Goal: Task Accomplishment & Management: Complete application form

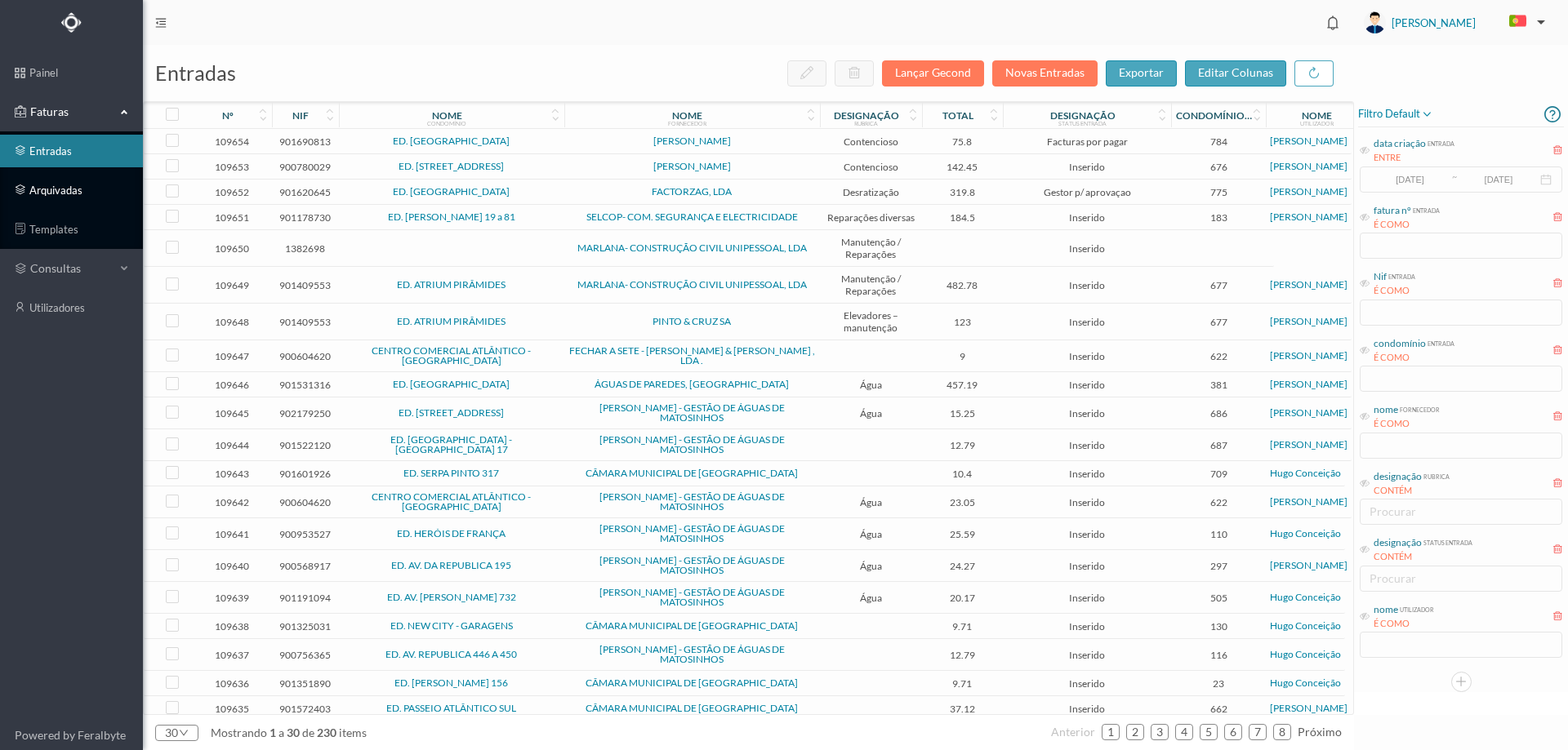
click at [89, 193] on link "arquivadas" at bounding box center [71, 190] width 143 height 33
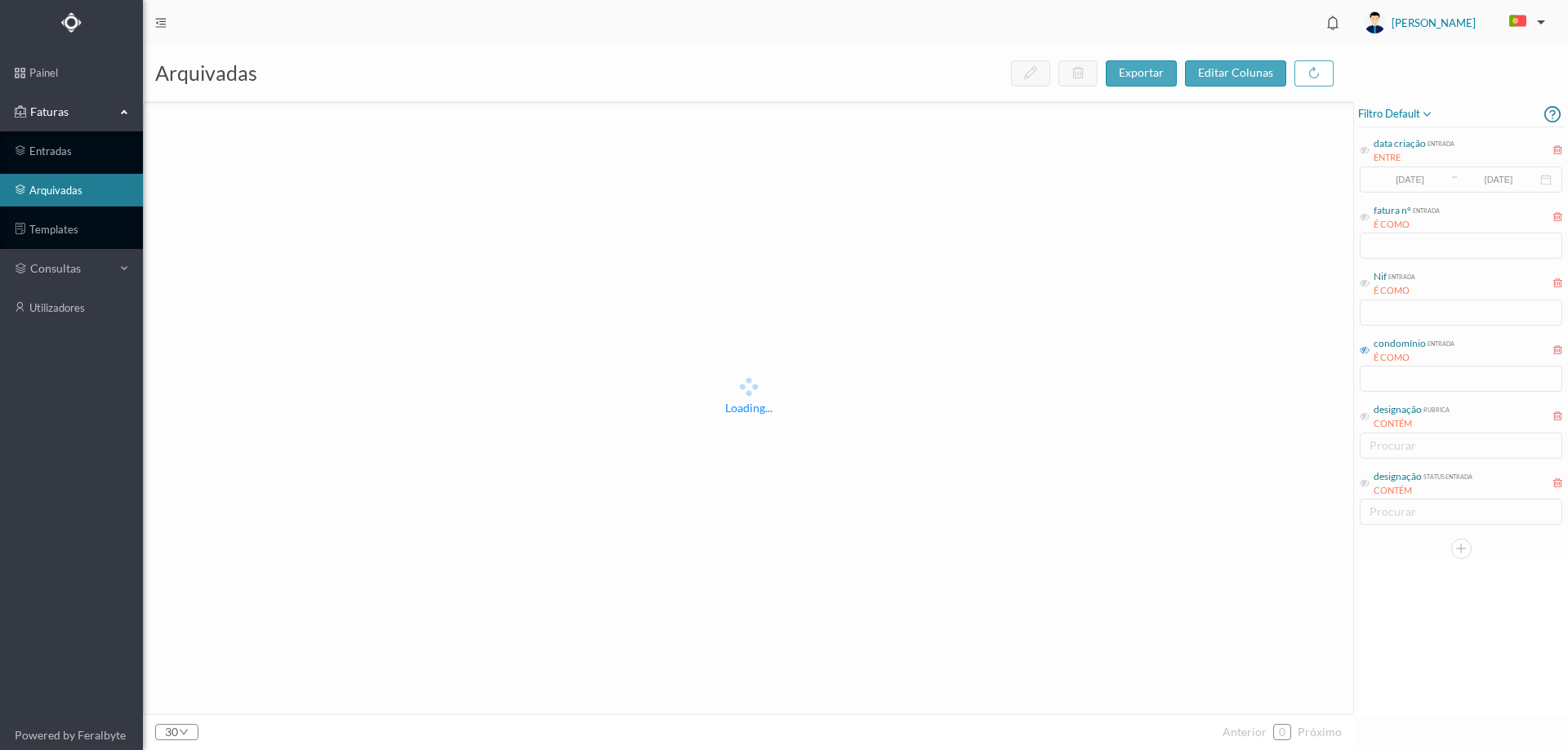
click at [1368, 350] on icon at bounding box center [1365, 351] width 10 height 10
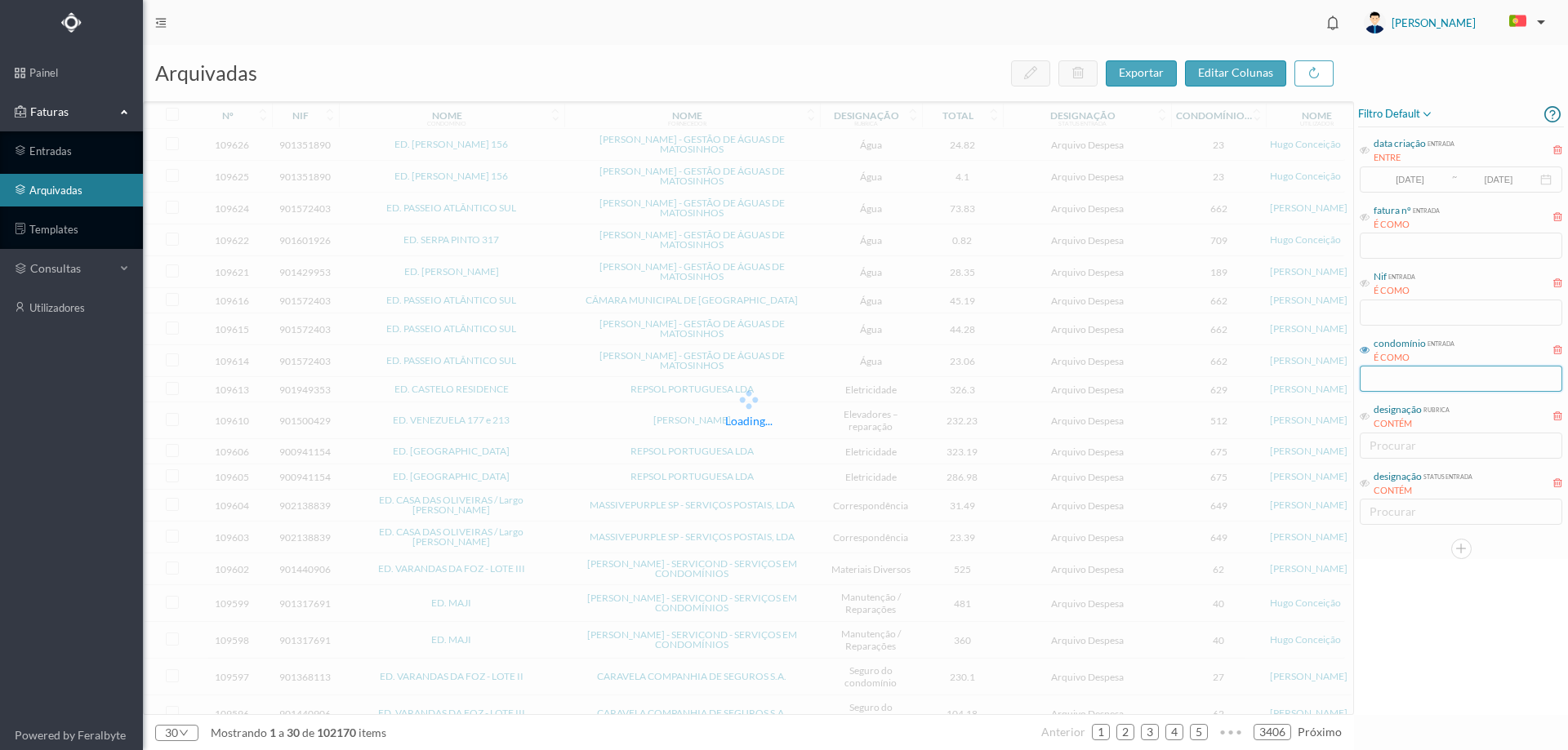
click at [1378, 378] on input "text" at bounding box center [1461, 379] width 202 height 26
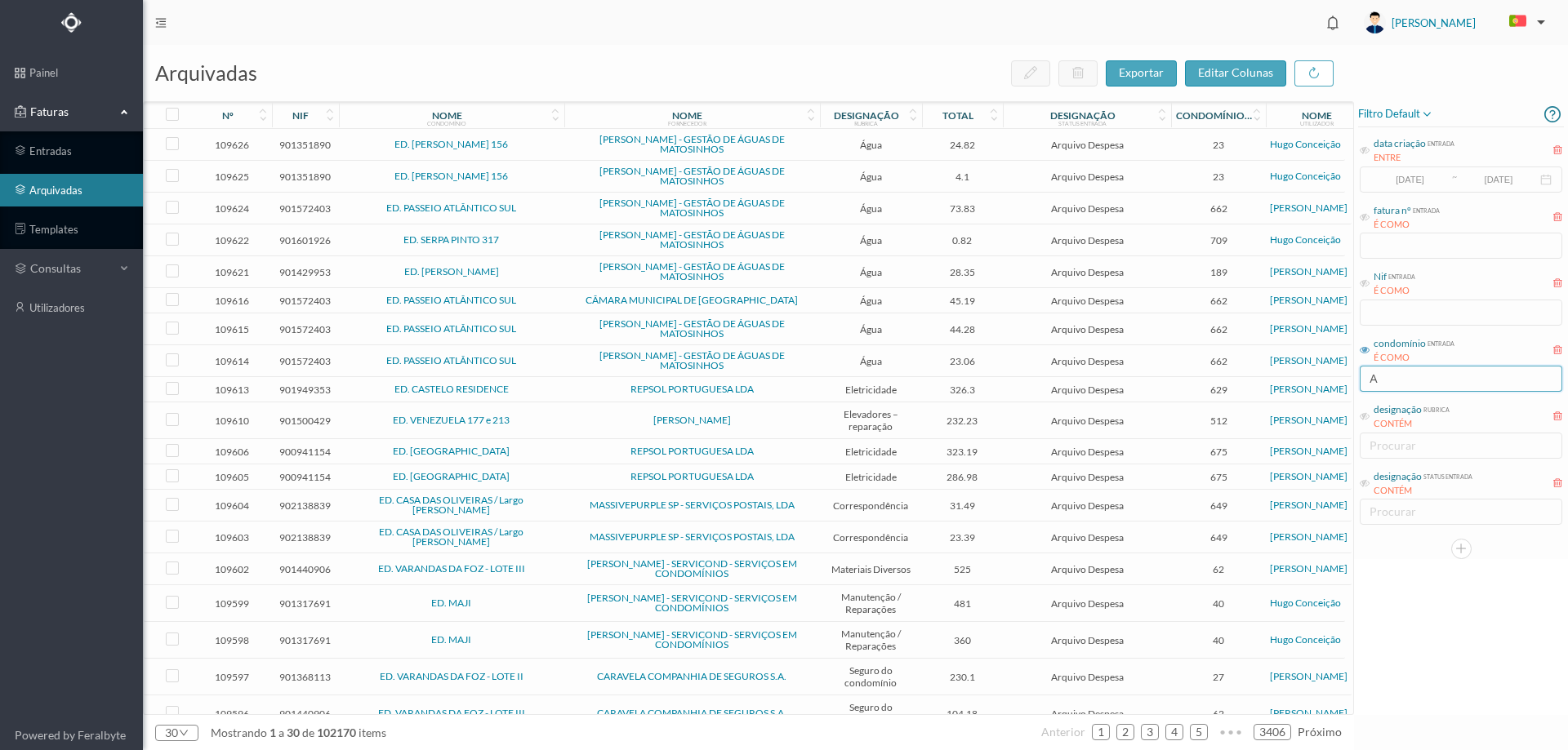
type input "AV"
click at [1426, 386] on input "avioso" at bounding box center [1461, 379] width 202 height 26
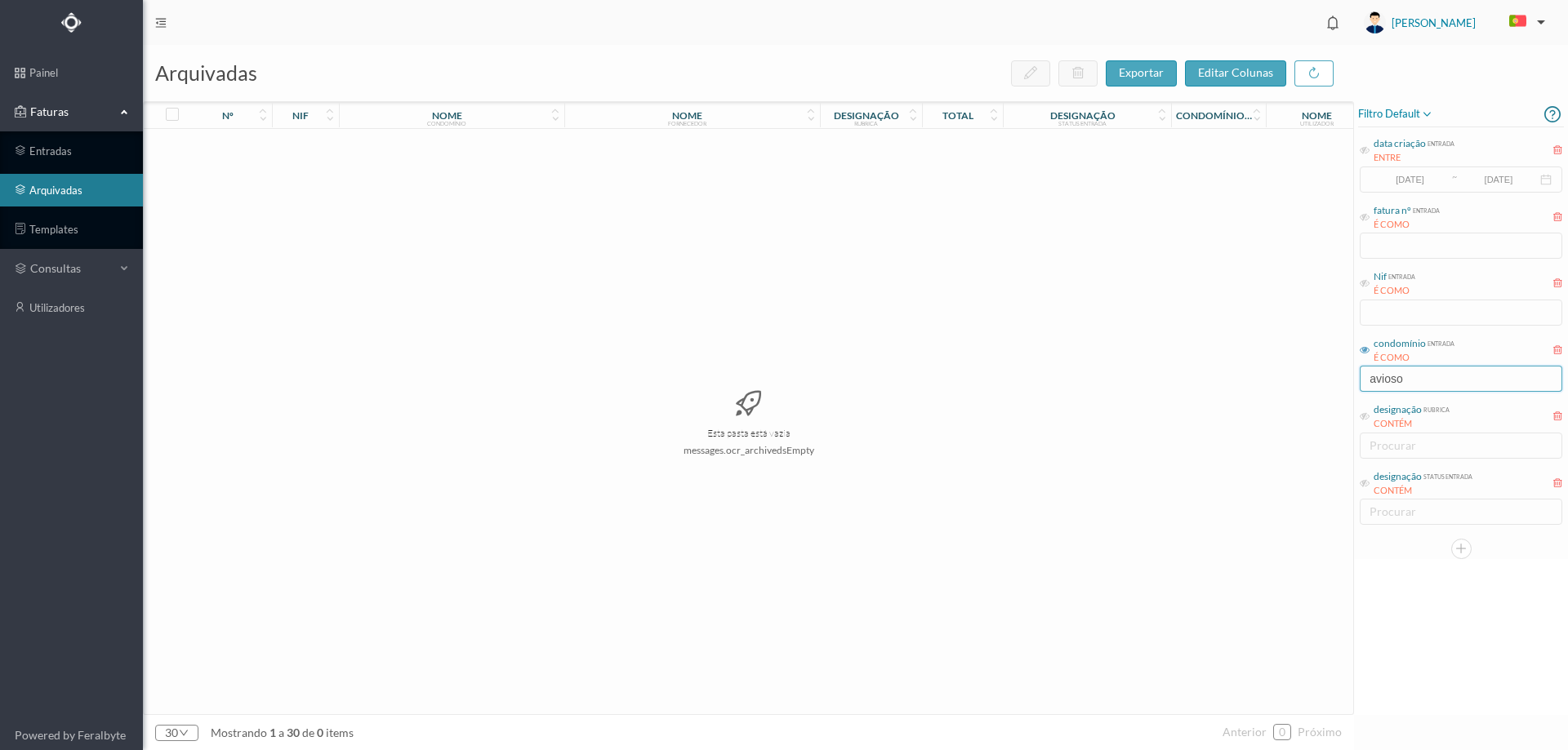
drag, startPoint x: 1402, startPoint y: 383, endPoint x: 1264, endPoint y: 380, distance: 138.0
click at [1264, 380] on div "arquivadas exportar editar colunas nº nif nome condomínio nome fornecedor desig…" at bounding box center [855, 397] width 1425 height 705
type input "E"
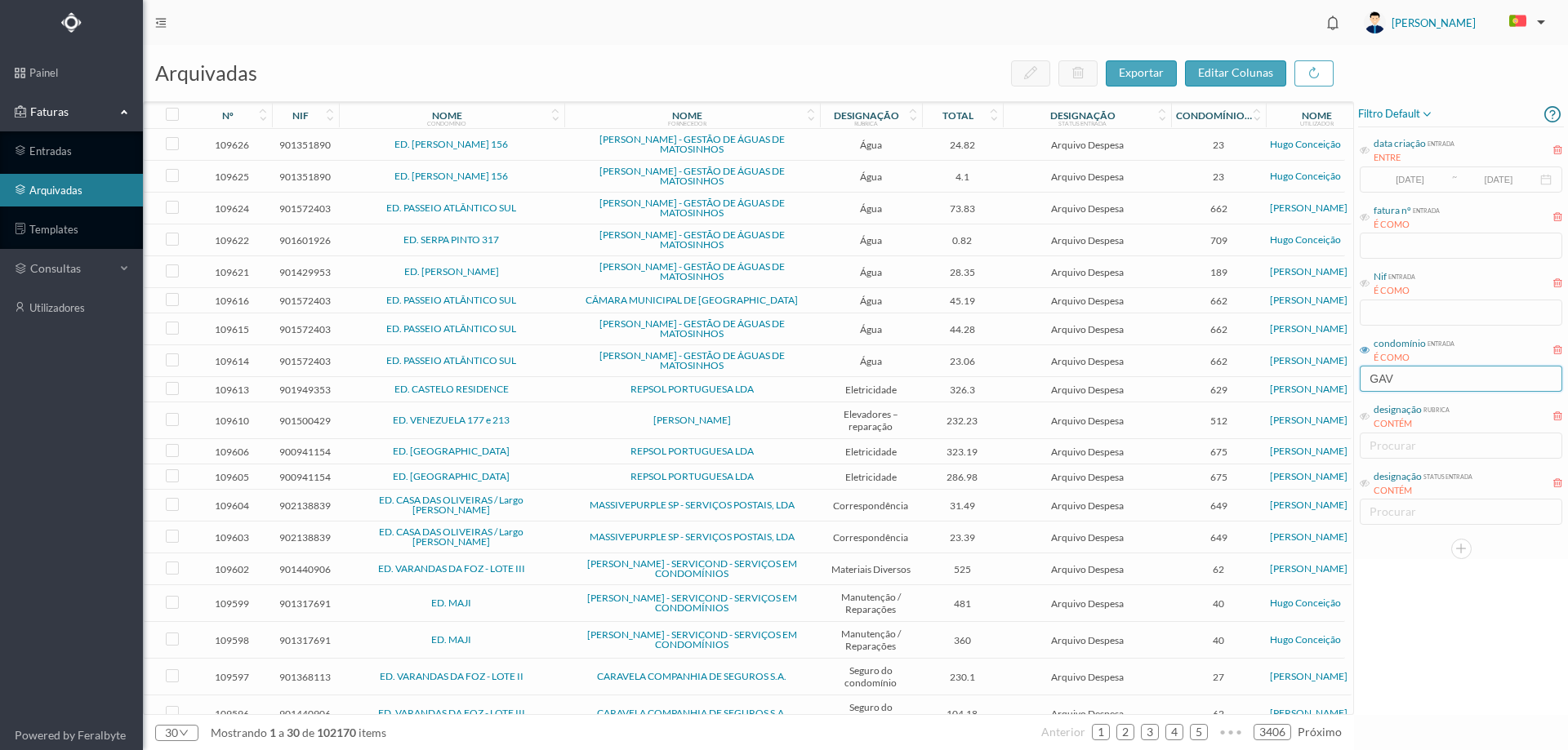
type input "GAVI"
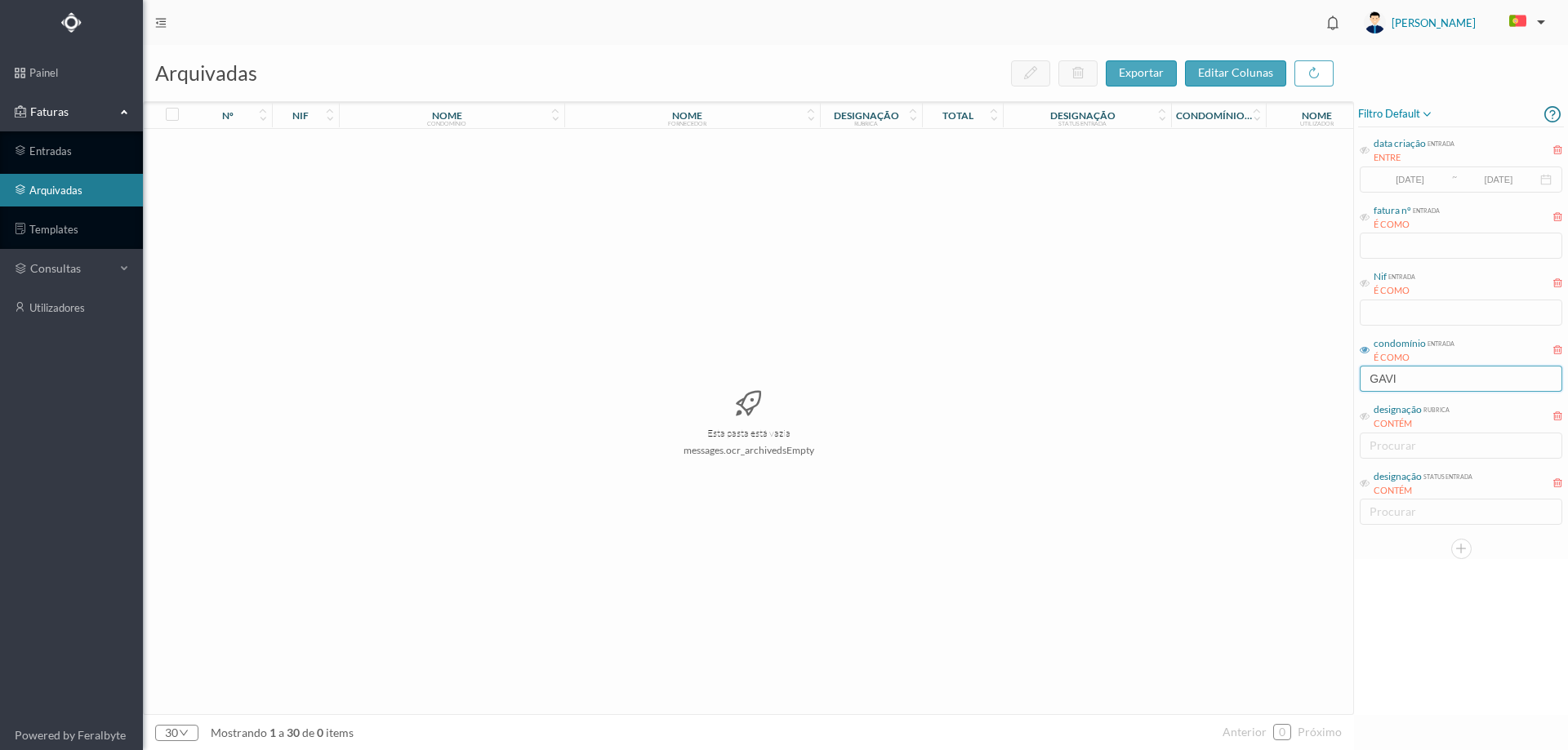
drag, startPoint x: 1414, startPoint y: 381, endPoint x: 1319, endPoint y: 379, distance: 95.0
click at [1319, 379] on div "arquivadas exportar editar colunas nº nif nome condomínio nome fornecedor desig…" at bounding box center [855, 397] width 1425 height 705
click at [1394, 112] on span "filtro default" at bounding box center [1395, 114] width 75 height 19
click at [1398, 175] on span "abrir filtro" at bounding box center [1413, 170] width 59 height 14
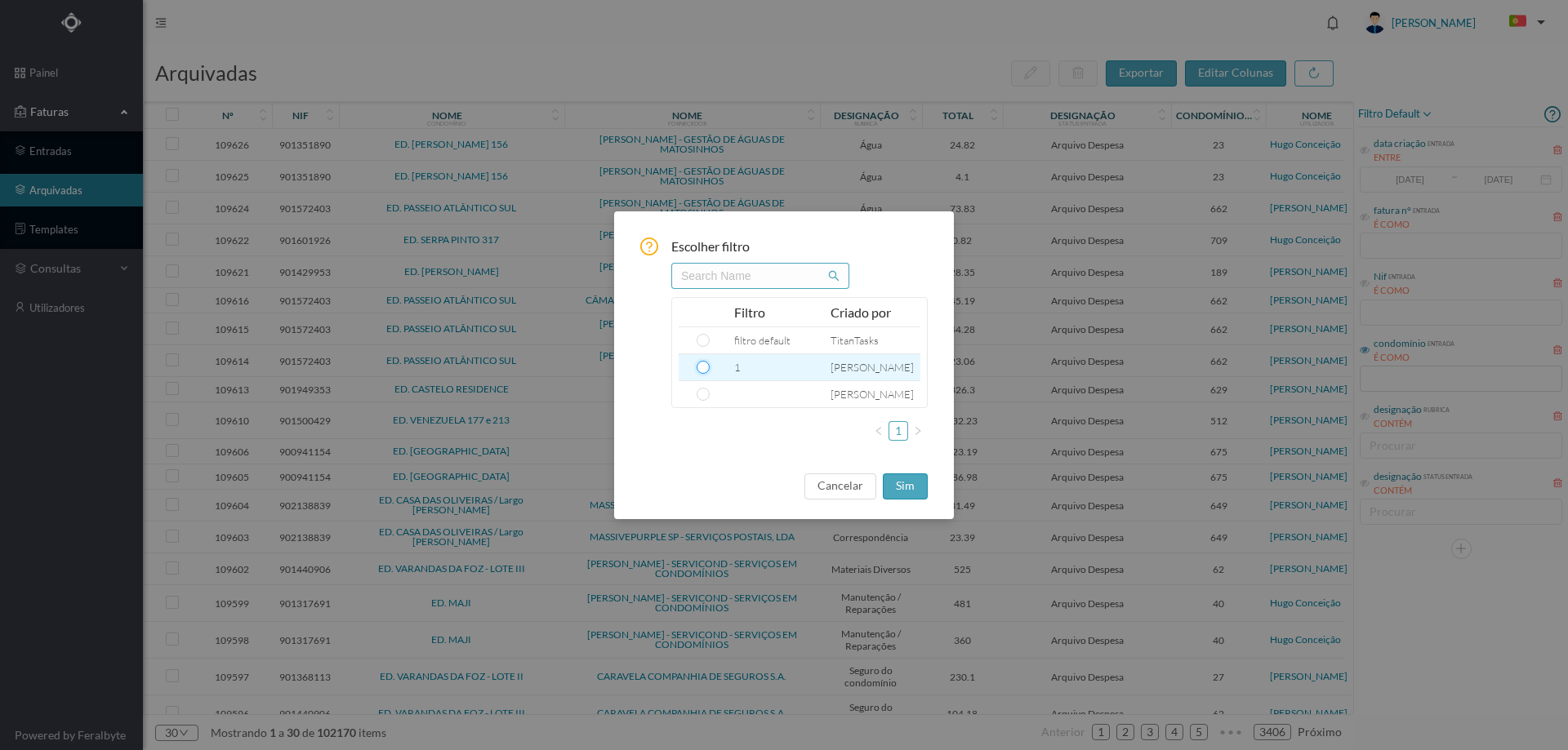
click at [703, 370] on input "radio" at bounding box center [703, 367] width 13 height 13
radio input "true"
click at [893, 483] on button "sim" at bounding box center [905, 486] width 45 height 26
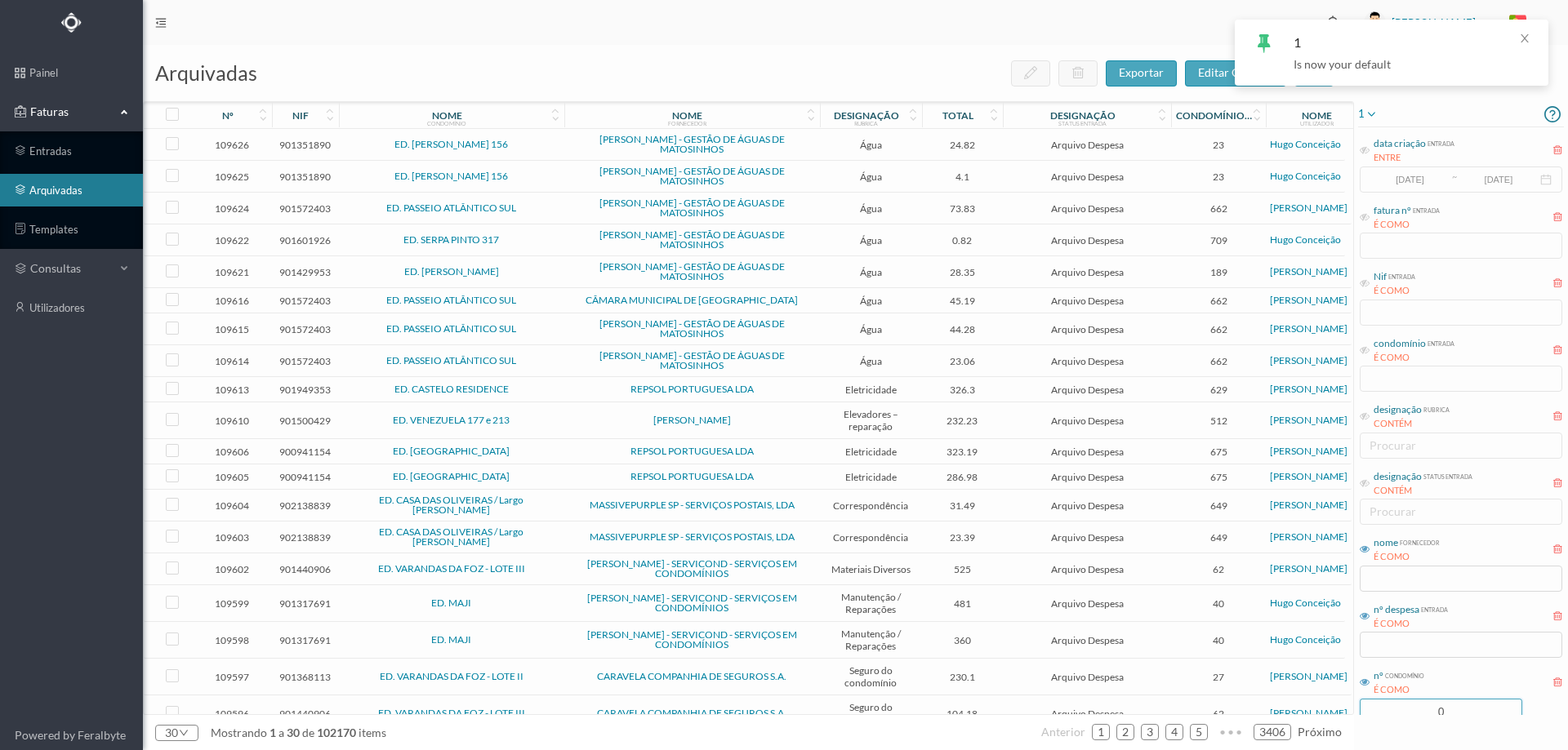
scroll to position [44, 0]
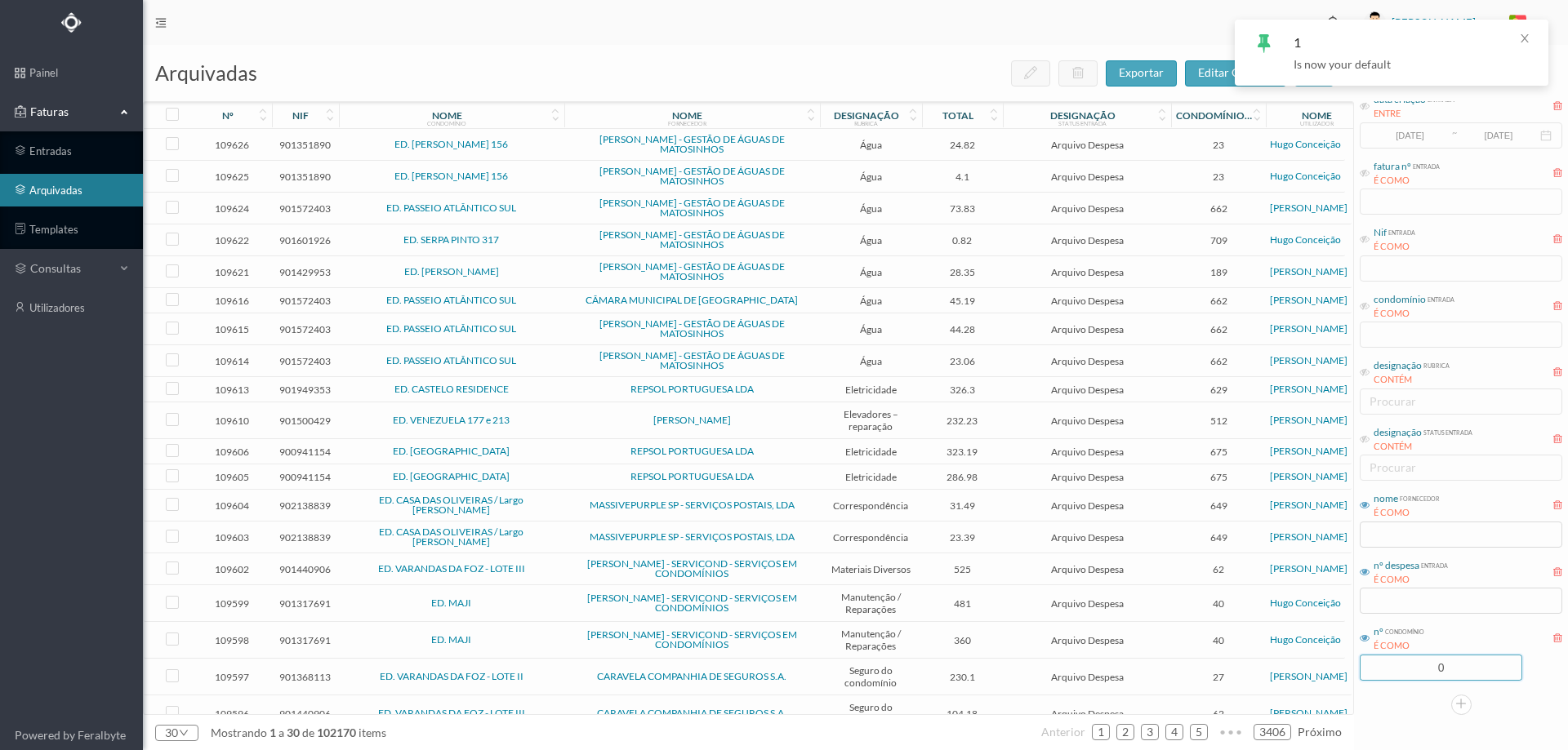
drag, startPoint x: 1444, startPoint y: 713, endPoint x: 1412, endPoint y: 710, distance: 32.1
click at [1412, 710] on div "1 data criação entrada ENTRE [DATE] ~ [DATE] fatura nº entrada É COMO Nif entra…" at bounding box center [1461, 386] width 214 height 658
type input "736"
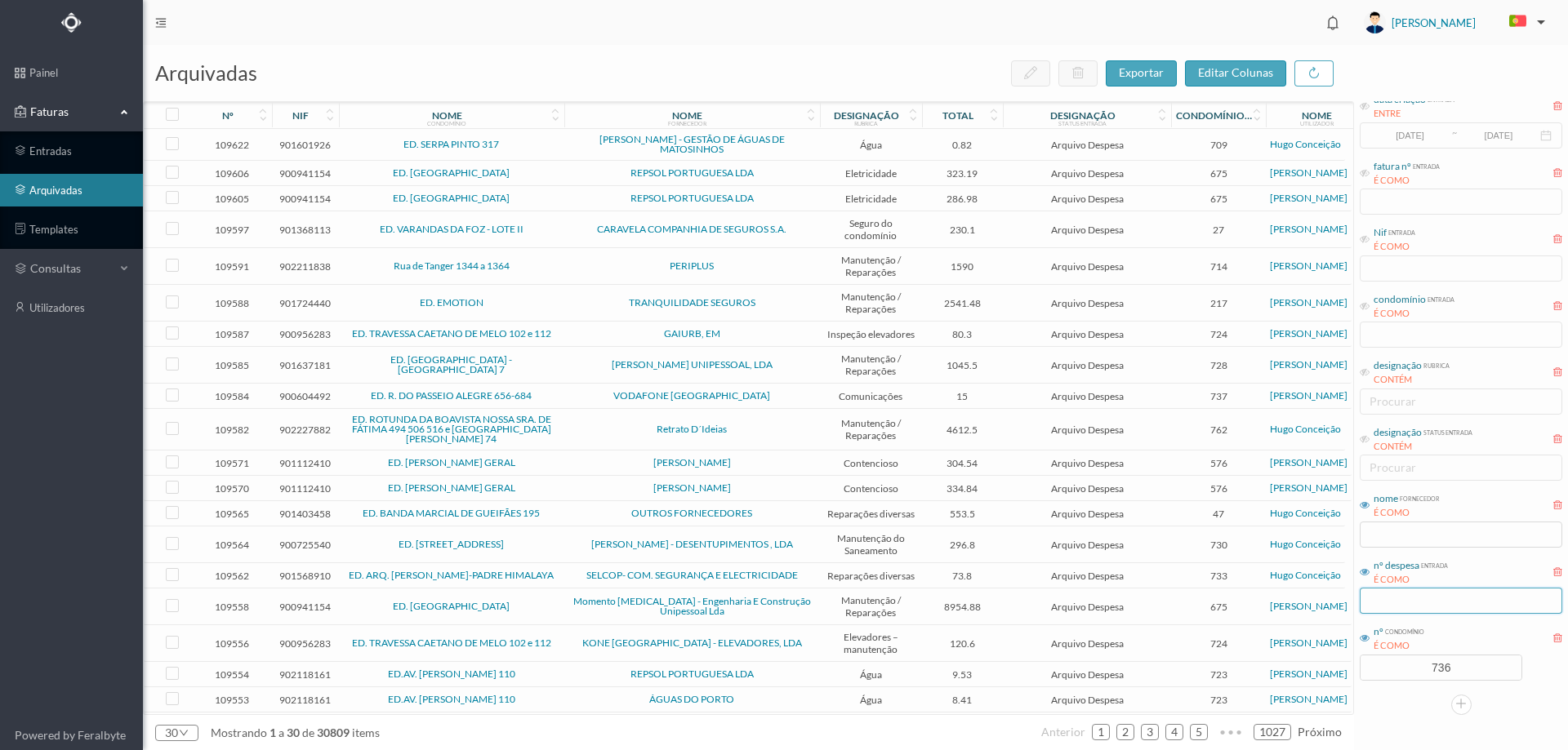
click at [1430, 599] on input "text" at bounding box center [1461, 600] width 202 height 26
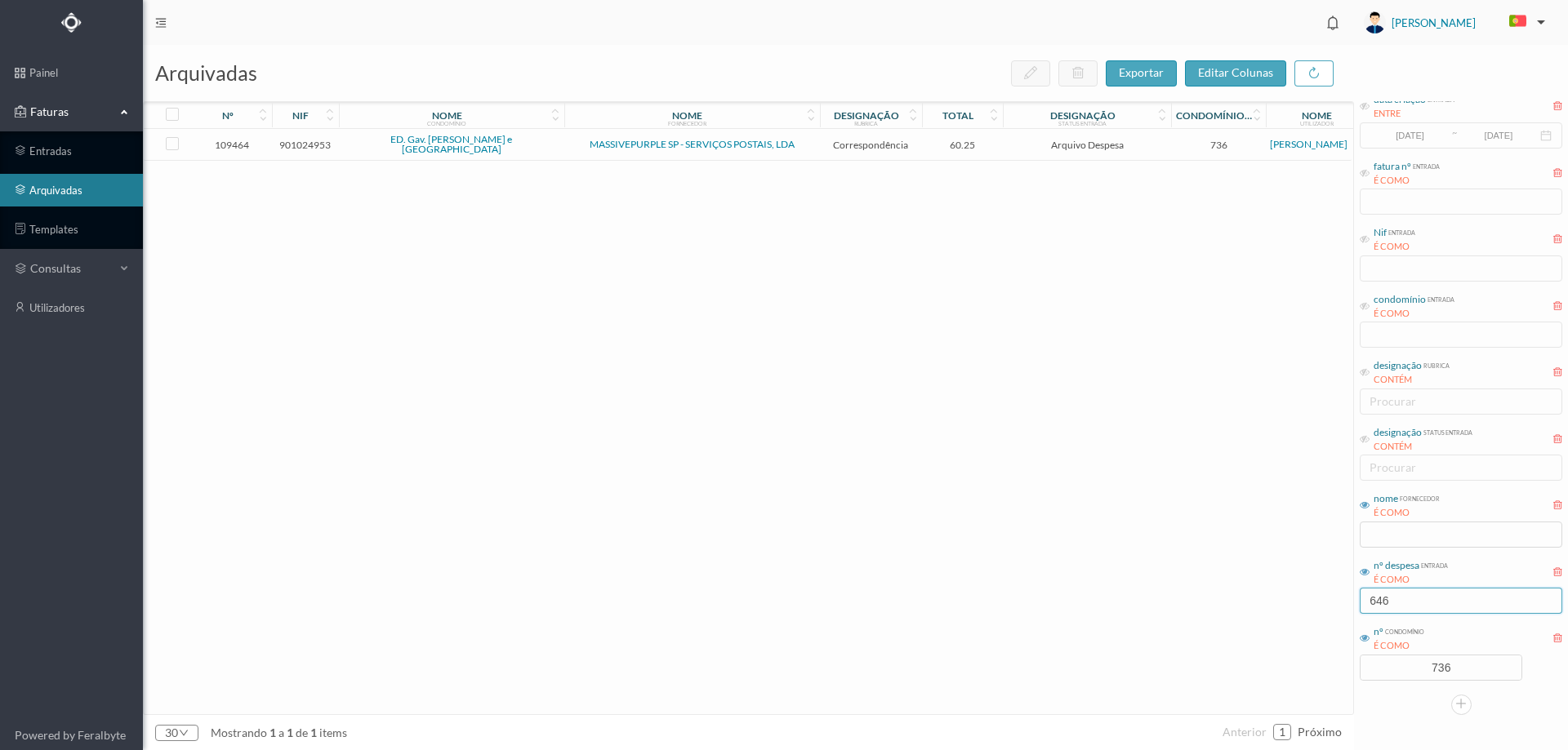
type input "646"
click at [995, 142] on span "60.25" at bounding box center [962, 145] width 74 height 12
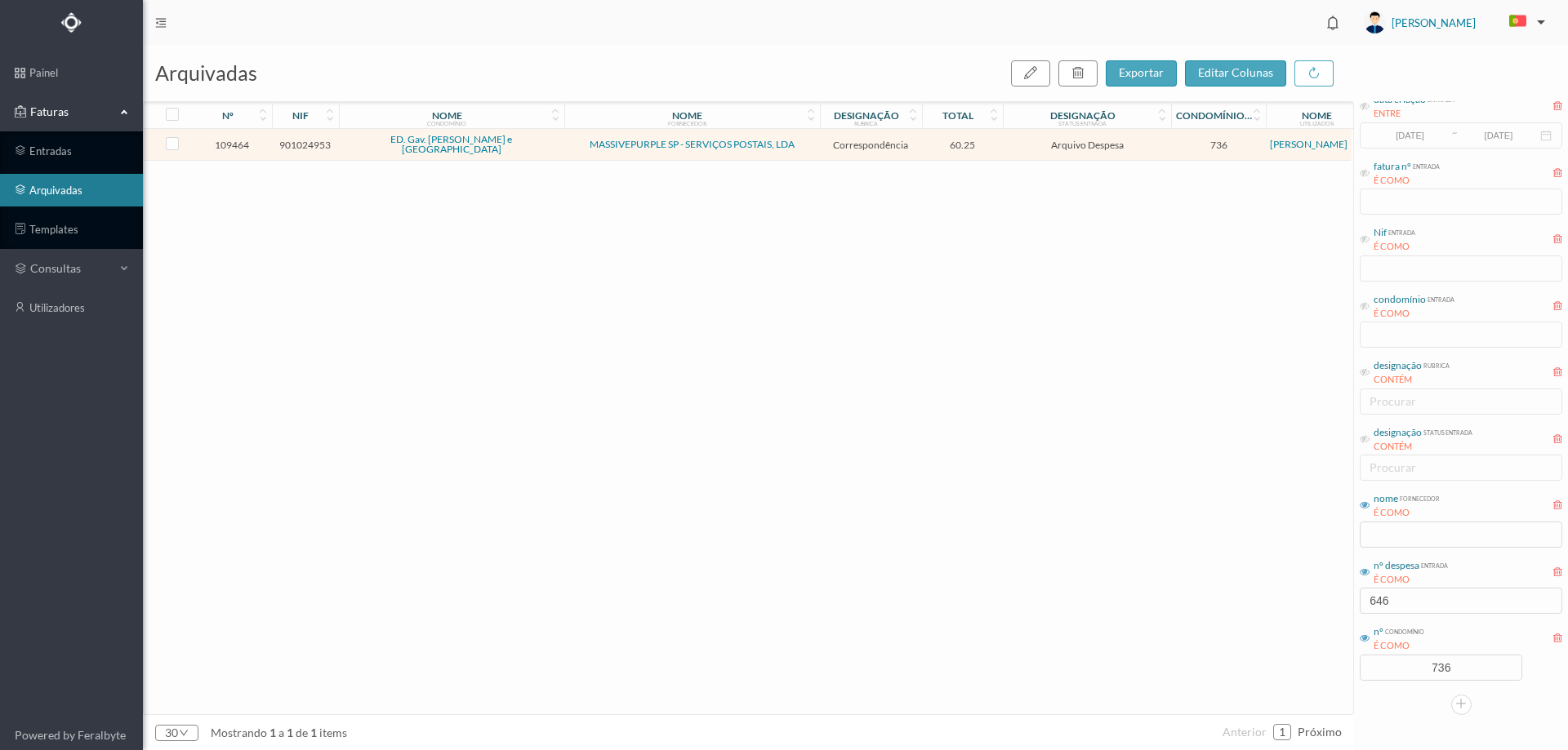
click at [995, 142] on span "60.25" at bounding box center [962, 145] width 74 height 12
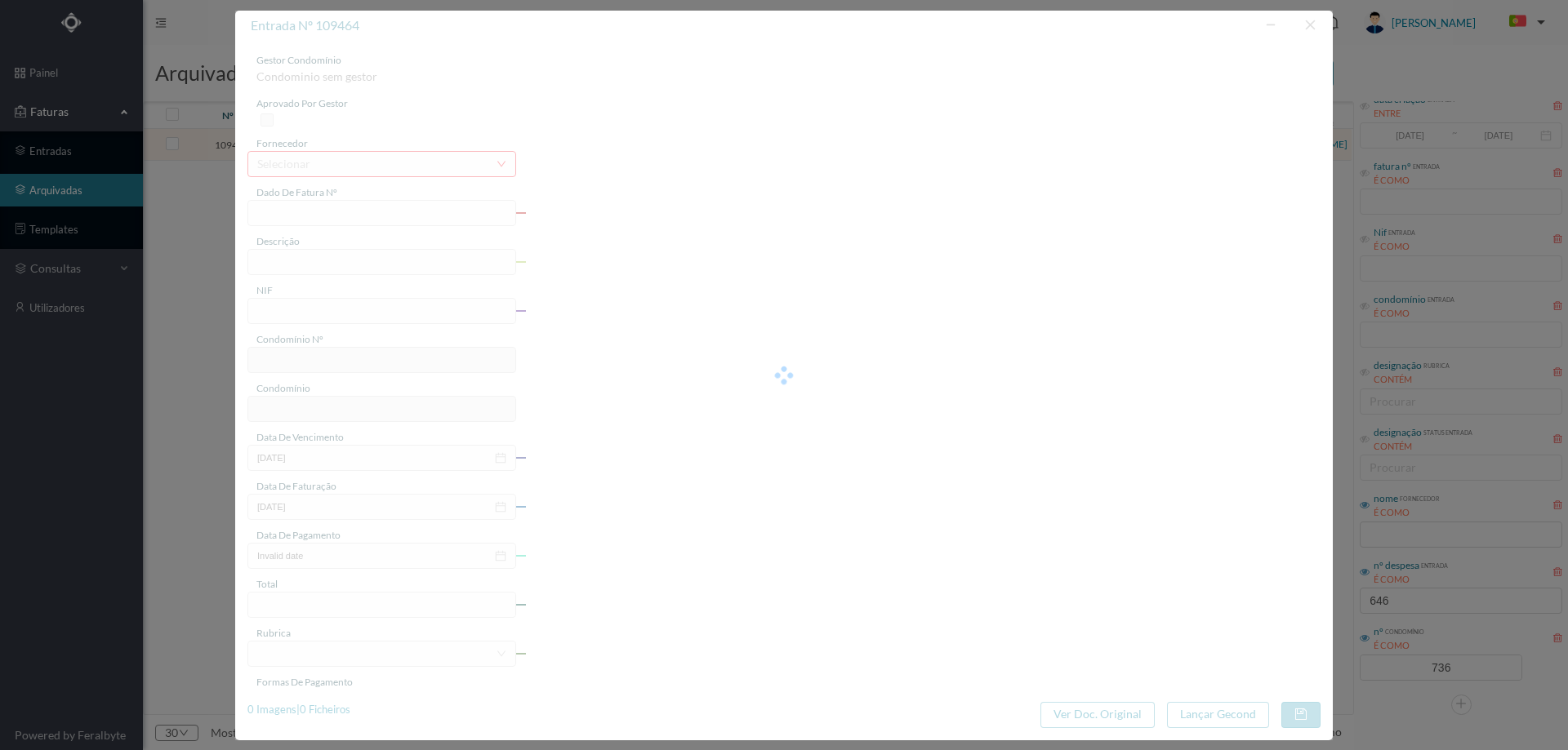
type input "4 45/30308"
type input "Serviço [PERSON_NAME]"
type input "901024953"
type input "[DATE]"
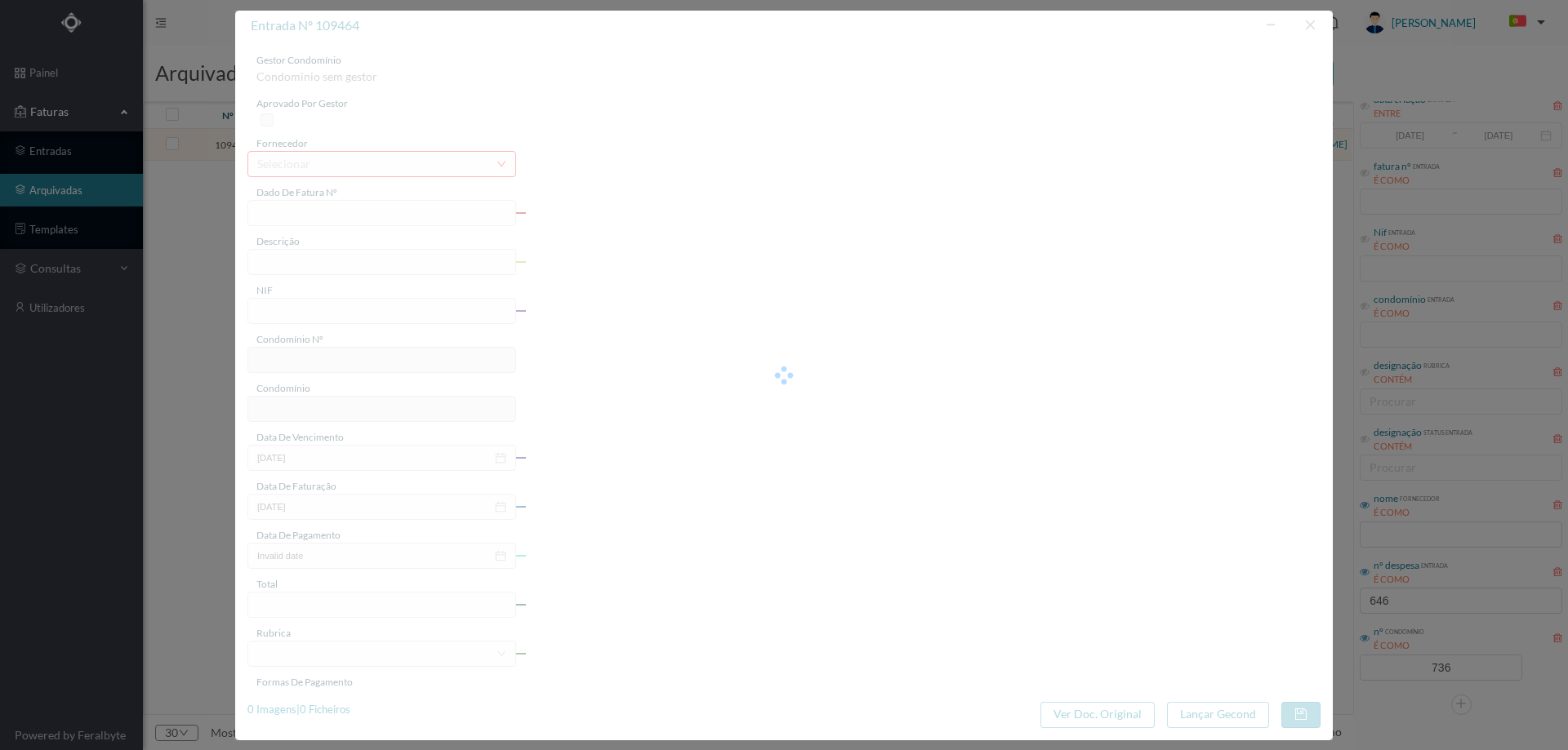
type input "[DATE]"
type input "60.25"
type input "736"
type input "ED. Gav. [PERSON_NAME] e [GEOGRAPHIC_DATA]"
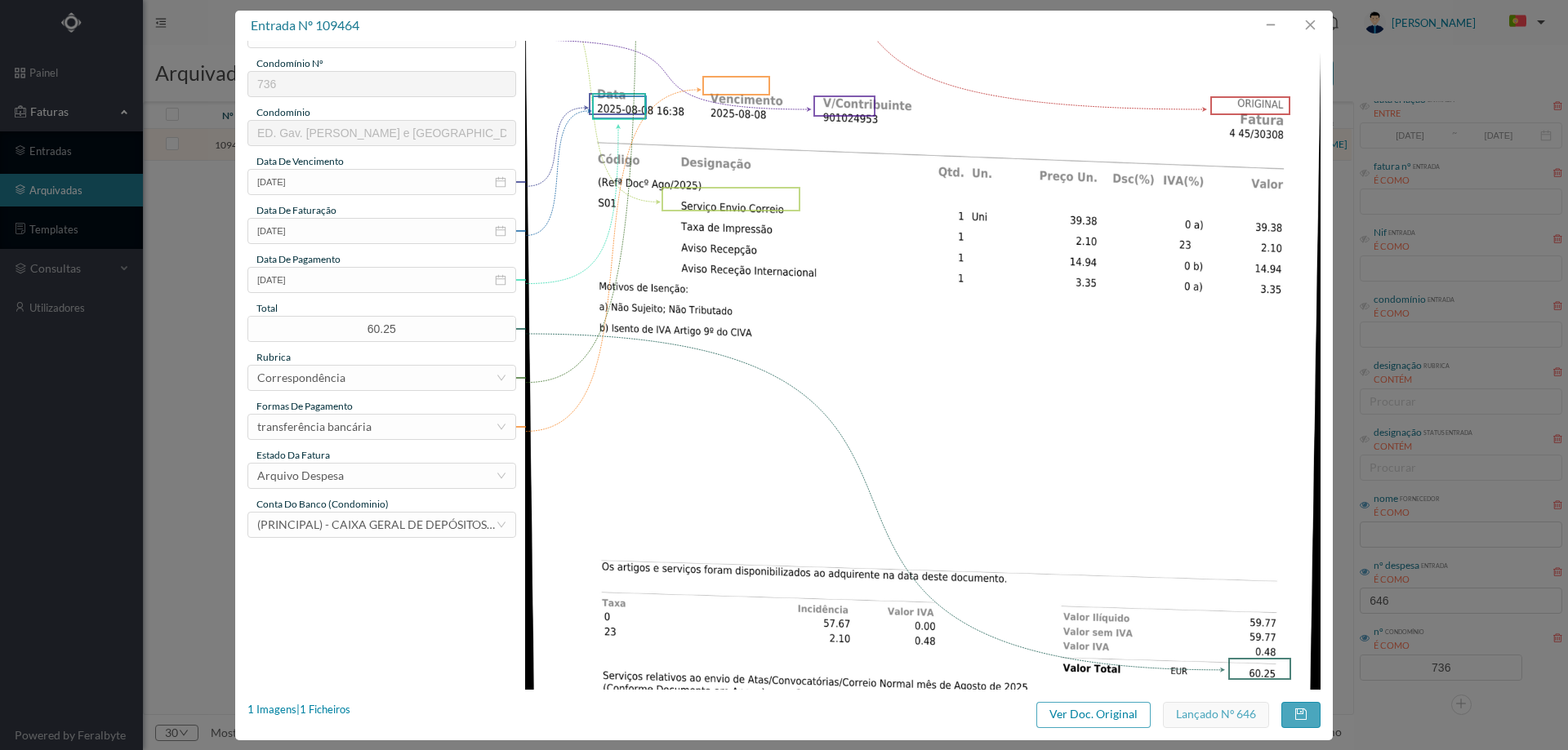
scroll to position [326, 0]
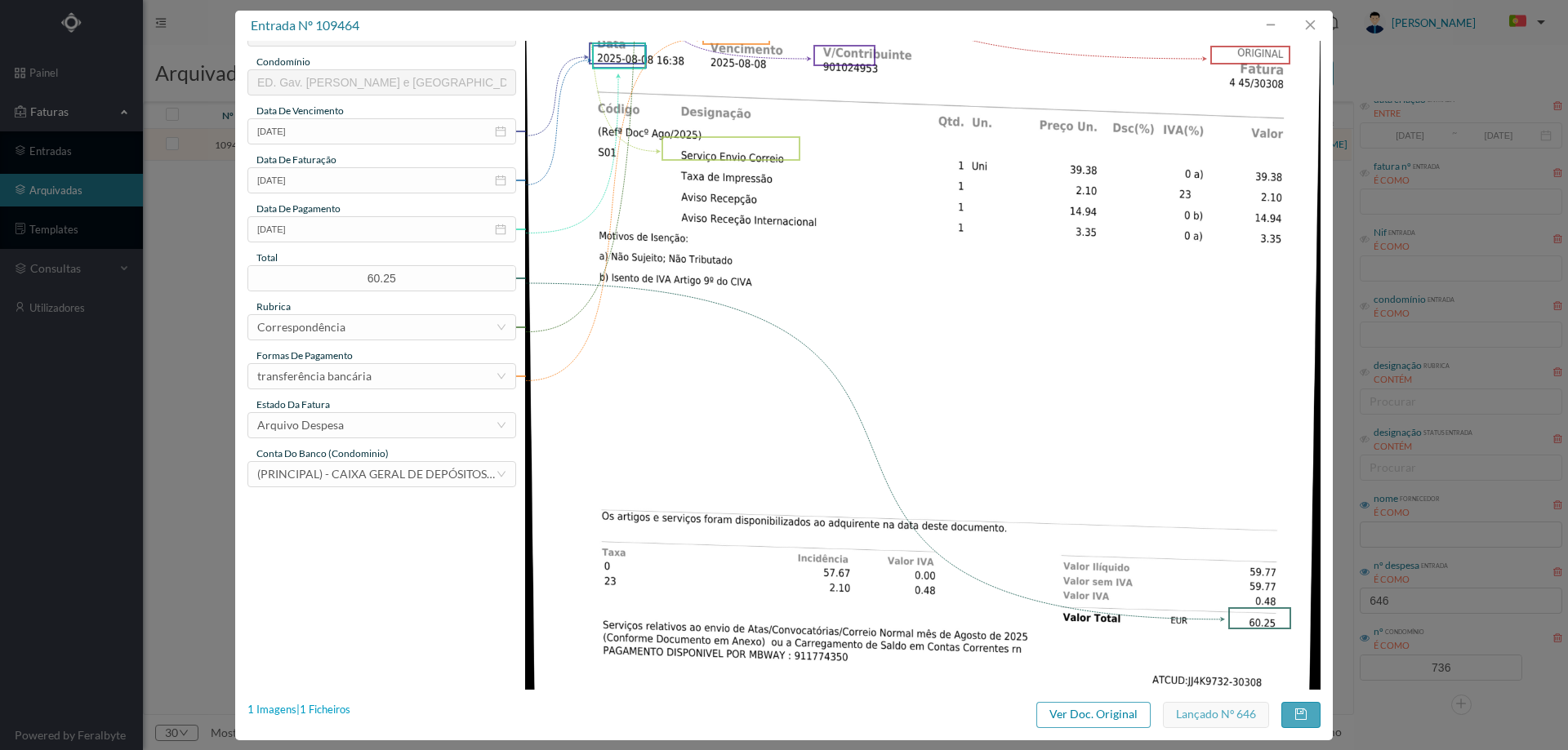
click at [326, 708] on div "1 Imagens | 1 Ficheiros" at bounding box center [299, 710] width 103 height 16
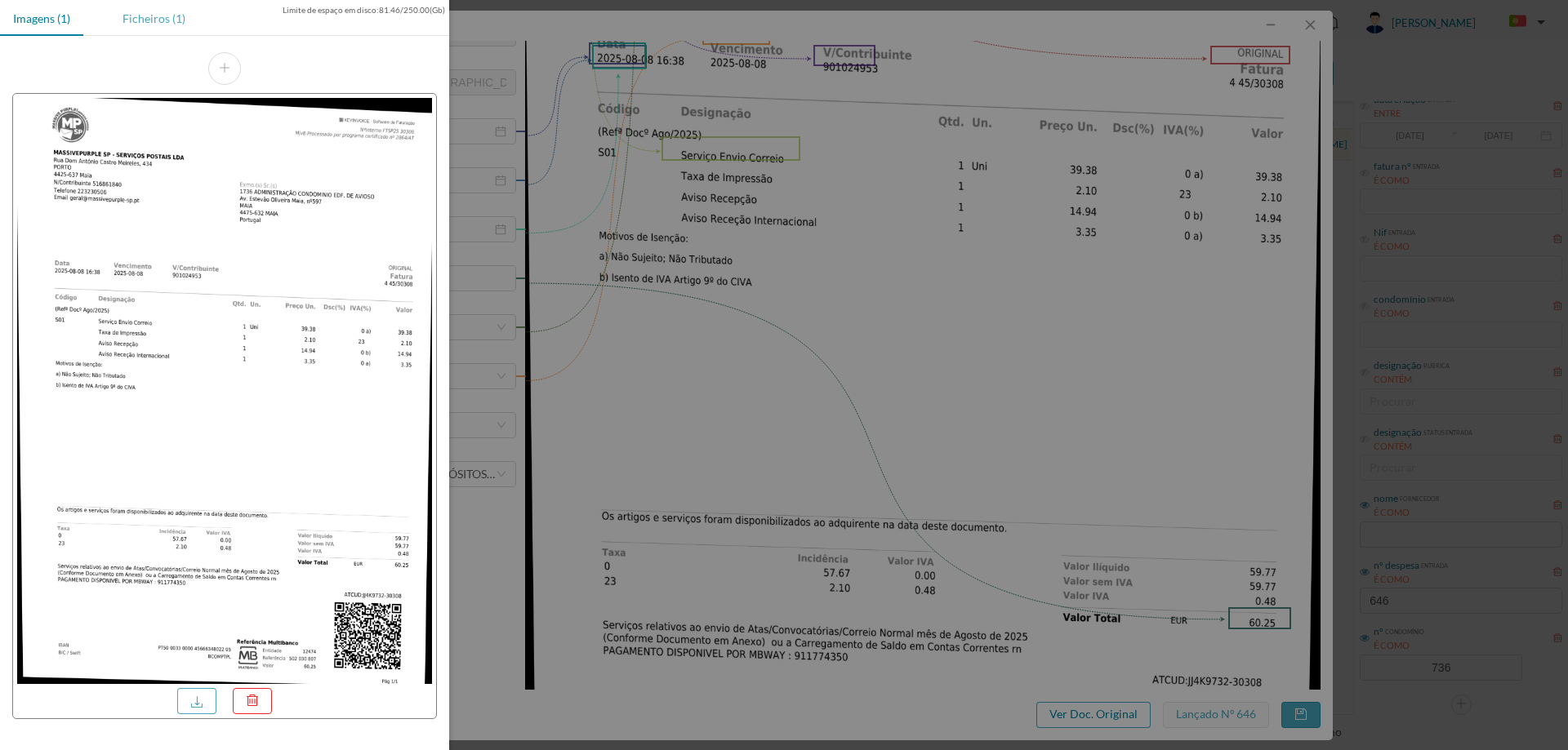
click at [140, 24] on div "Ficheiros (1)" at bounding box center [153, 18] width 89 height 36
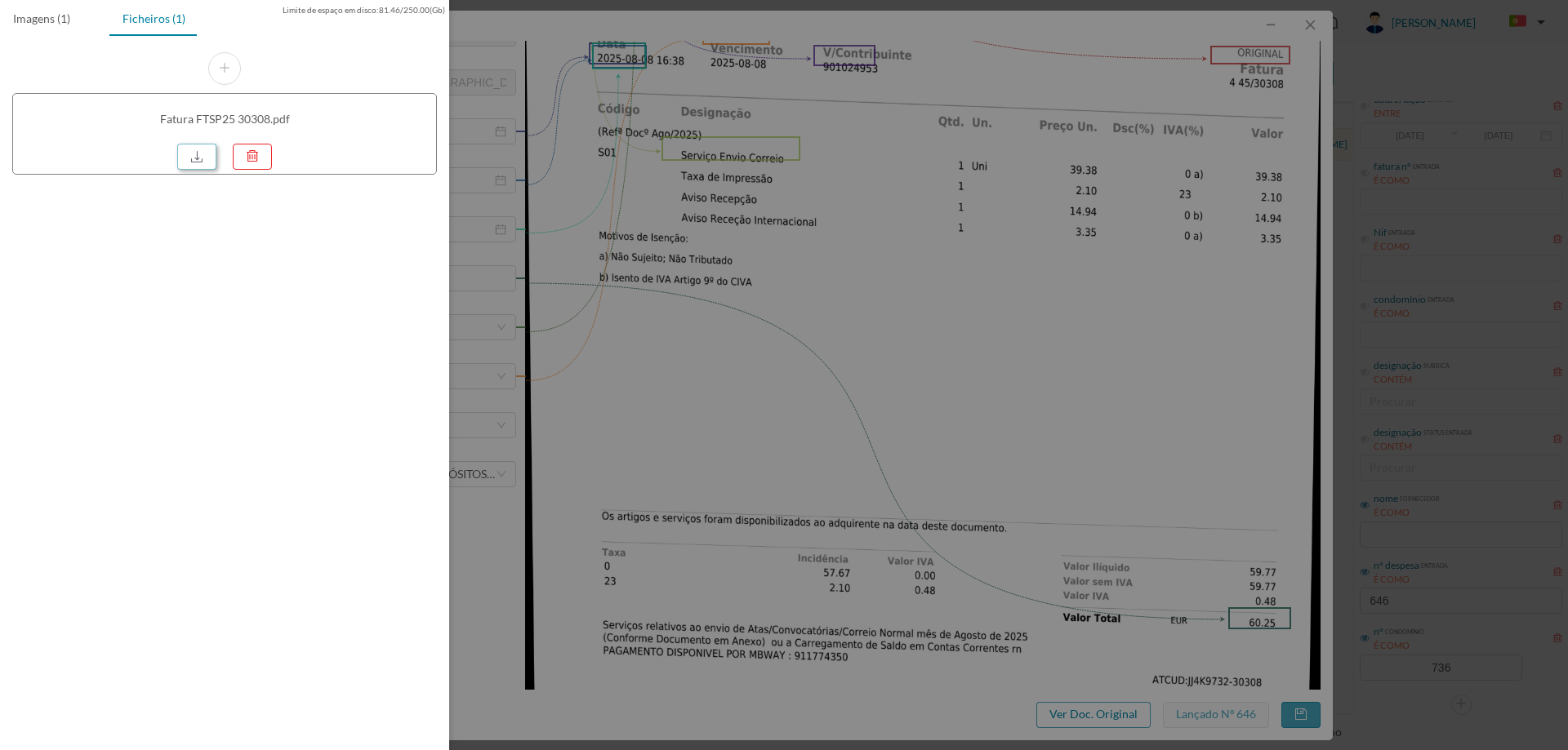
click at [190, 156] on link at bounding box center [197, 156] width 39 height 26
drag, startPoint x: 823, startPoint y: 269, endPoint x: 869, endPoint y: 295, distance: 52.8
click at [823, 269] on div at bounding box center [784, 375] width 1568 height 750
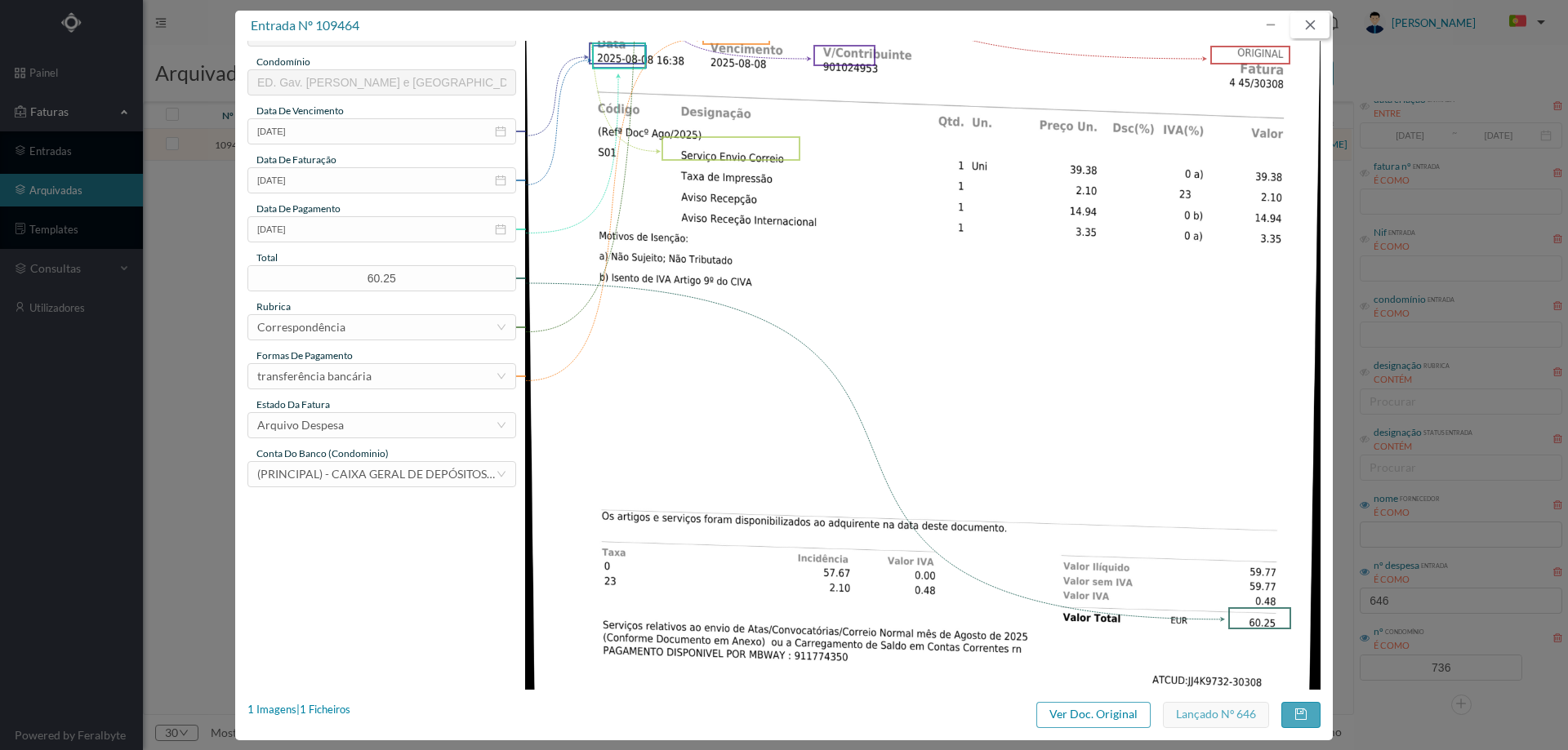
click at [1303, 21] on button "button" at bounding box center [1310, 25] width 39 height 26
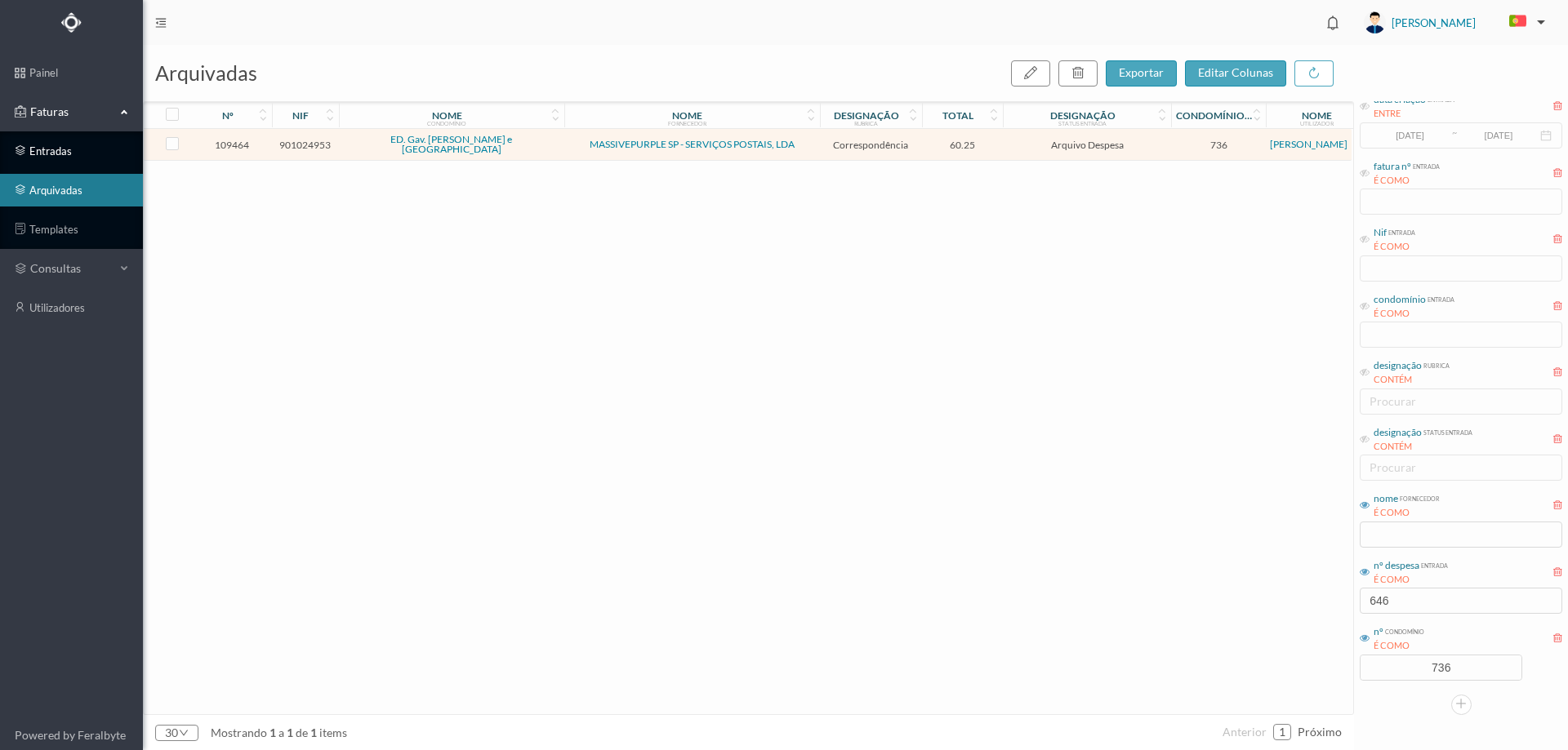
click at [53, 149] on link "entradas" at bounding box center [71, 151] width 143 height 33
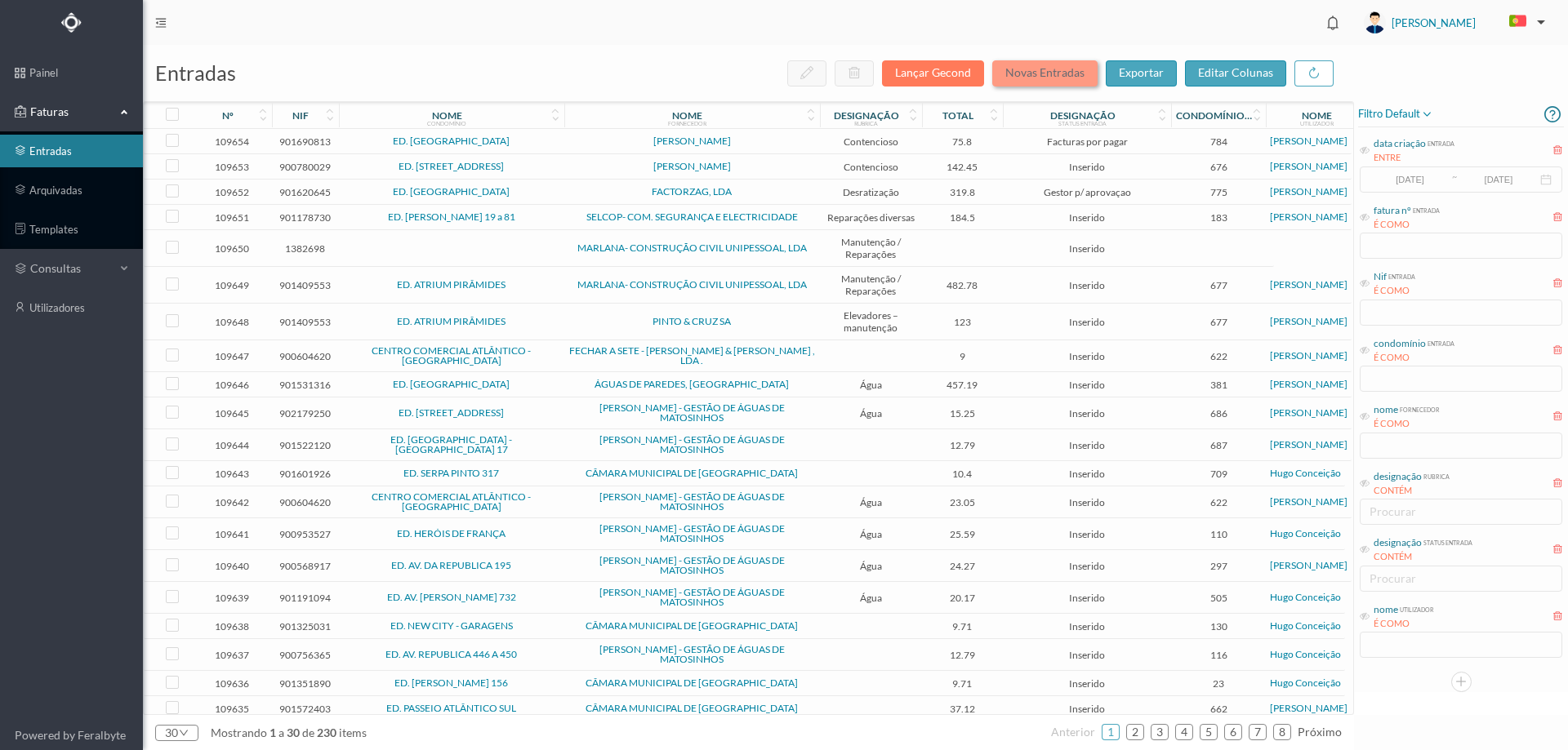
click at [1026, 78] on button "Novas Entradas" at bounding box center [1044, 73] width 106 height 26
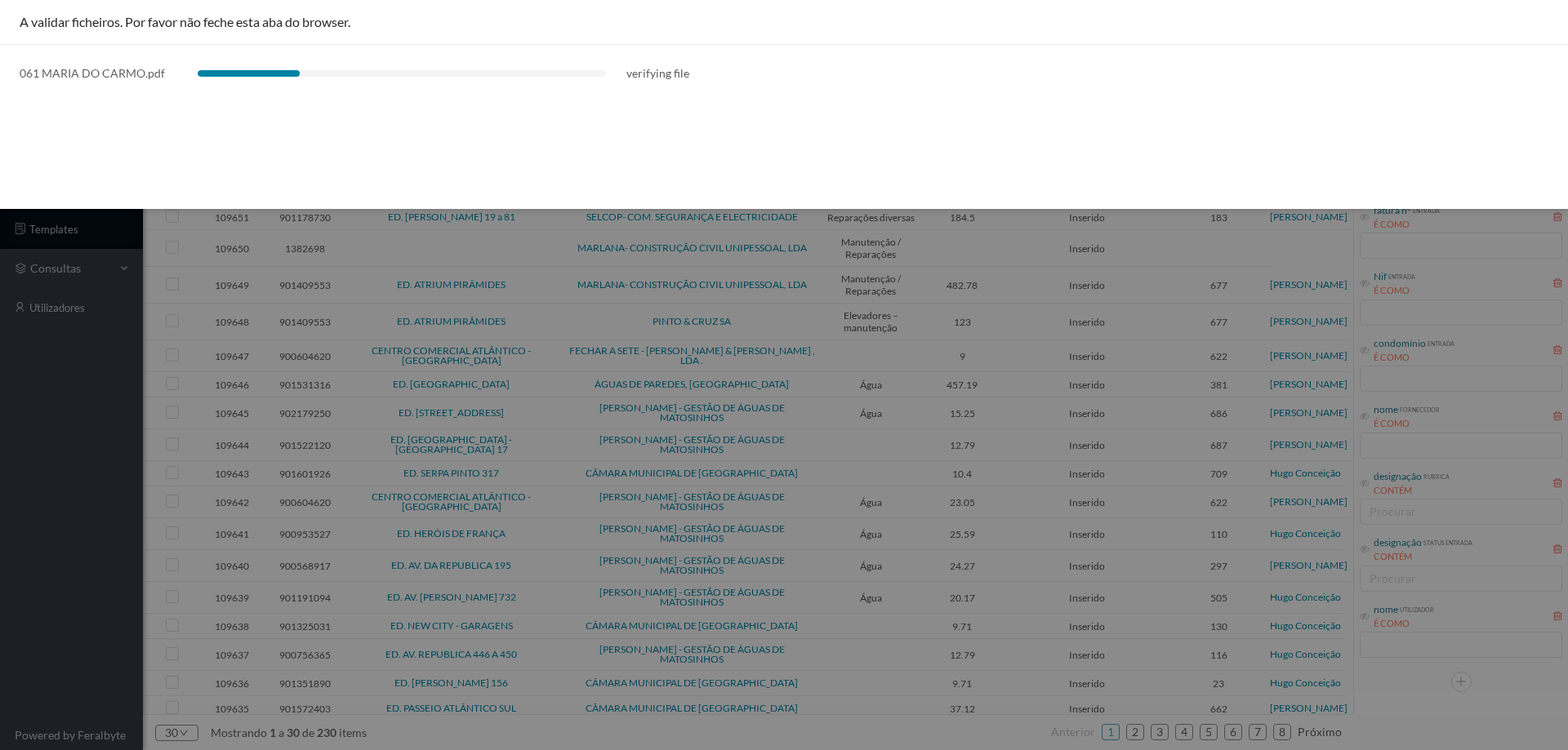
click at [107, 456] on div at bounding box center [784, 375] width 1568 height 750
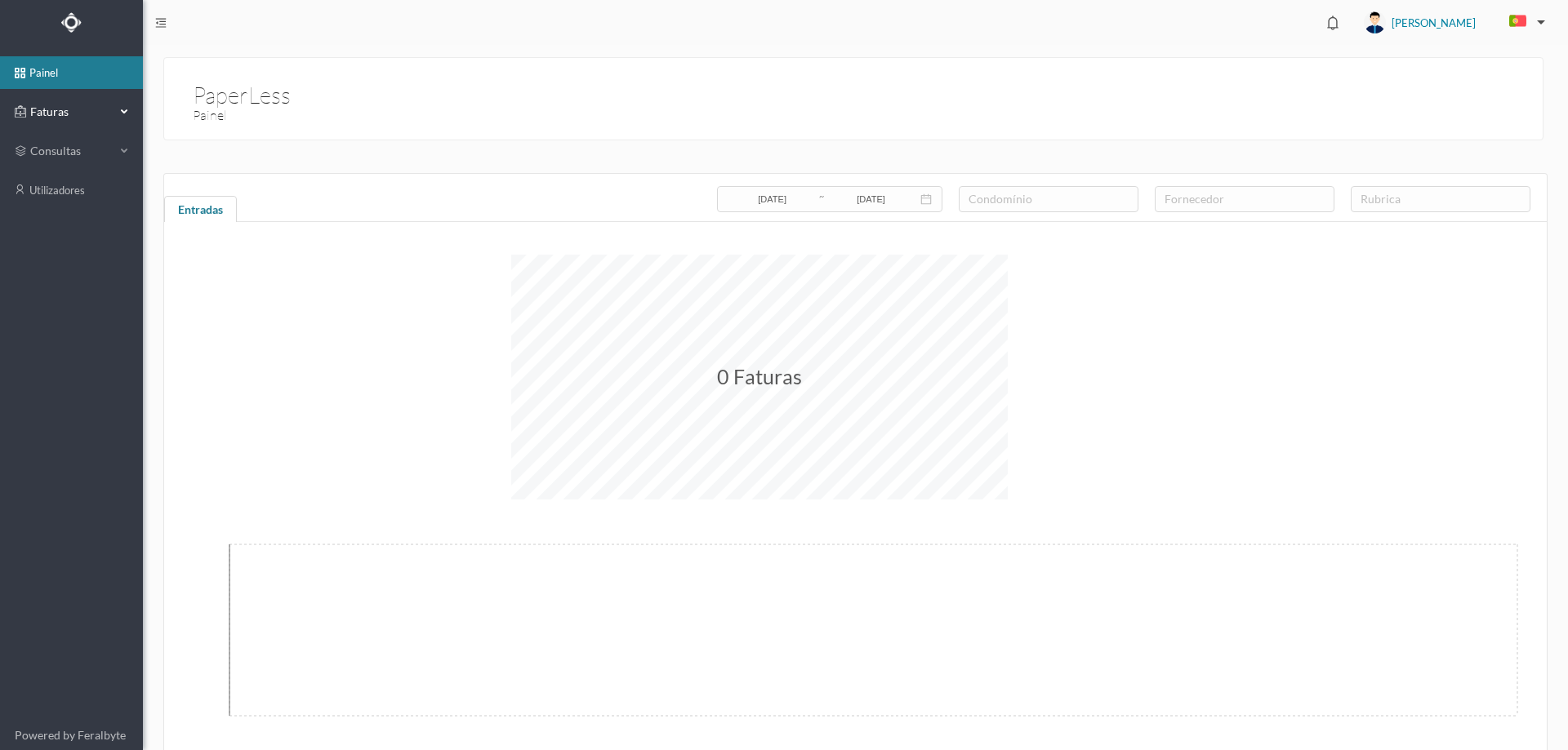
click at [118, 118] on div "Faturas" at bounding box center [71, 112] width 143 height 33
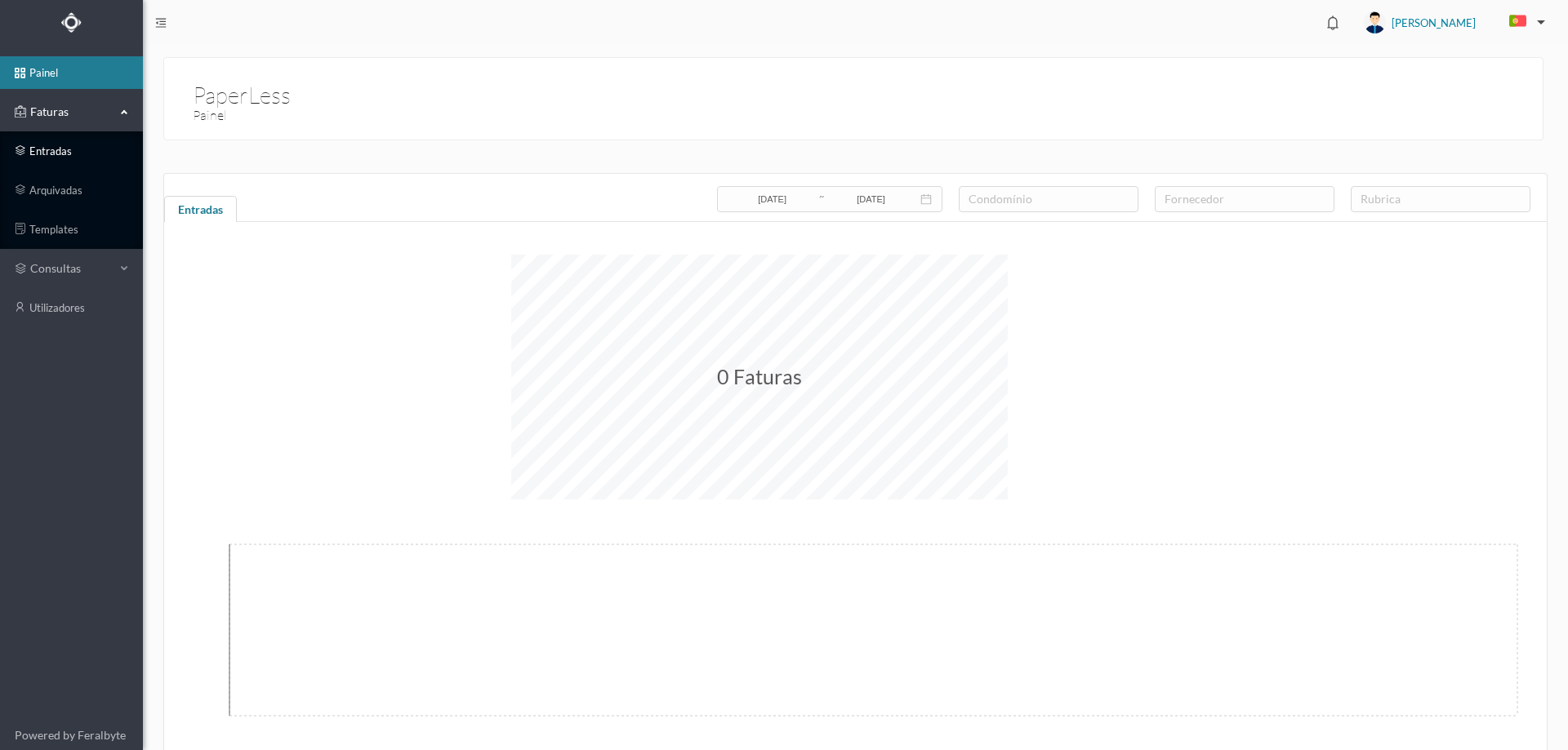
click at [90, 161] on link "entradas" at bounding box center [71, 151] width 143 height 33
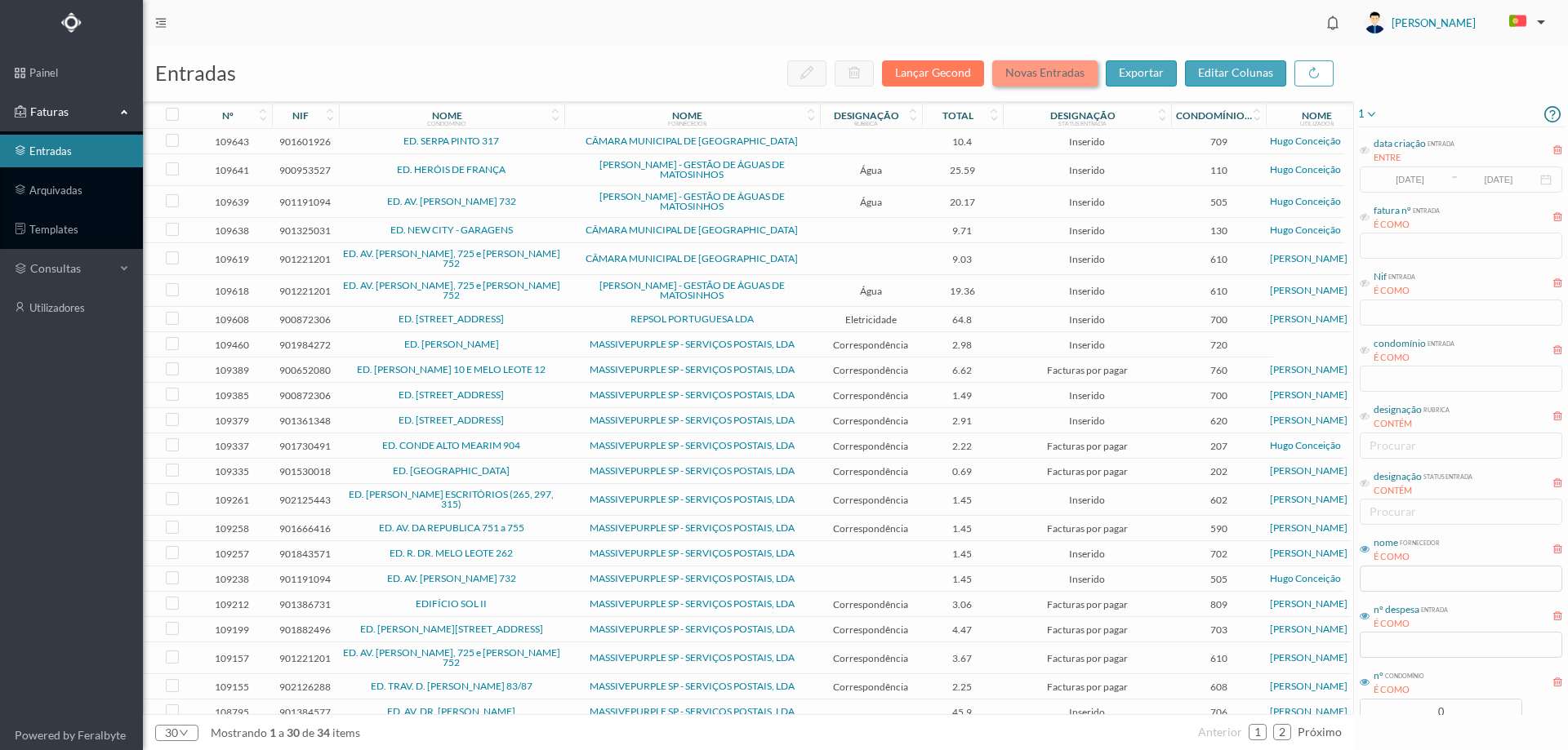
click at [1031, 79] on button "Novas Entradas" at bounding box center [1044, 73] width 106 height 26
click at [1366, 114] on icon at bounding box center [1371, 114] width 13 height 19
click at [1387, 171] on span "abrir filtro" at bounding box center [1413, 170] width 59 height 14
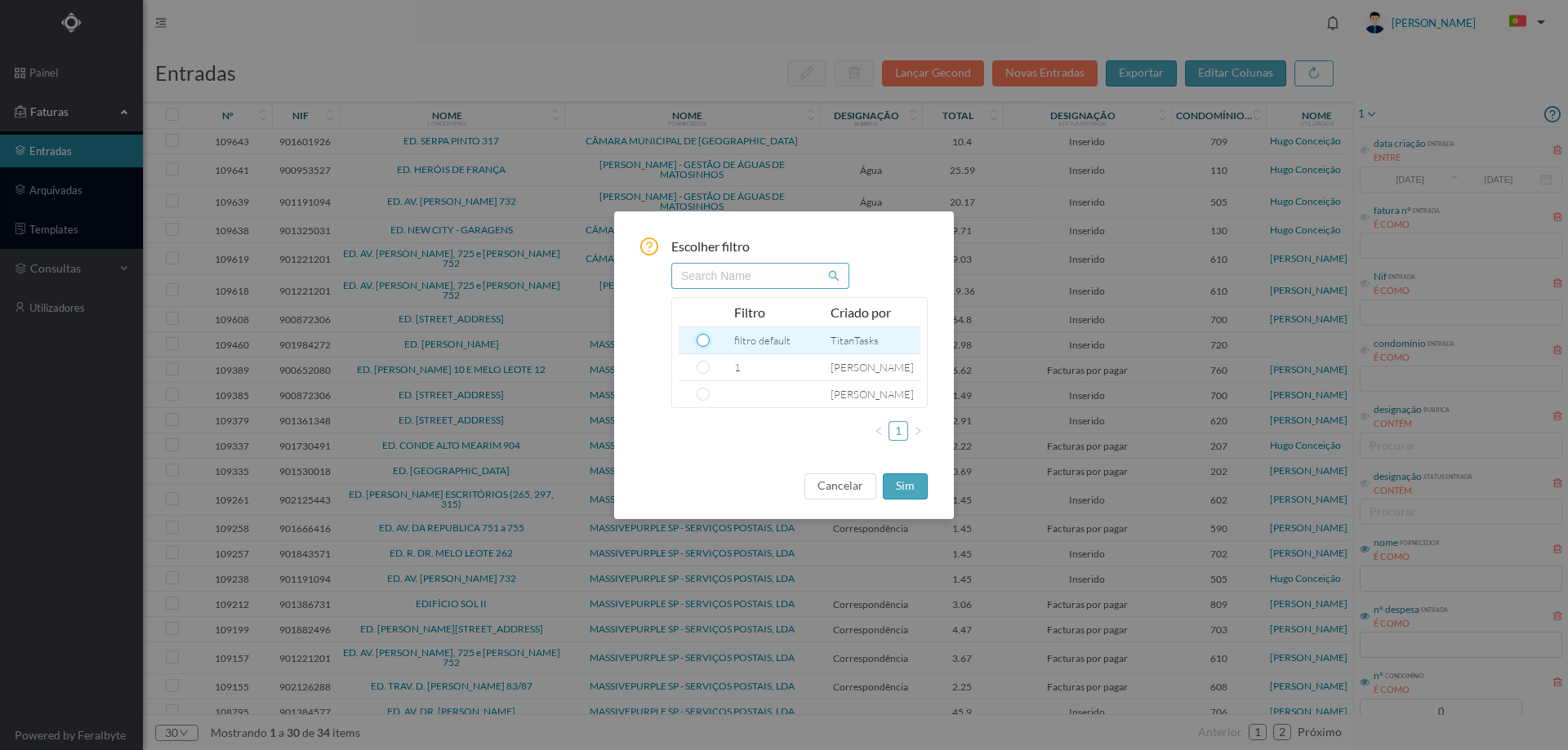
click at [699, 345] on input "radio" at bounding box center [703, 340] width 13 height 13
radio input "true"
click at [905, 478] on button "sim" at bounding box center [905, 486] width 45 height 26
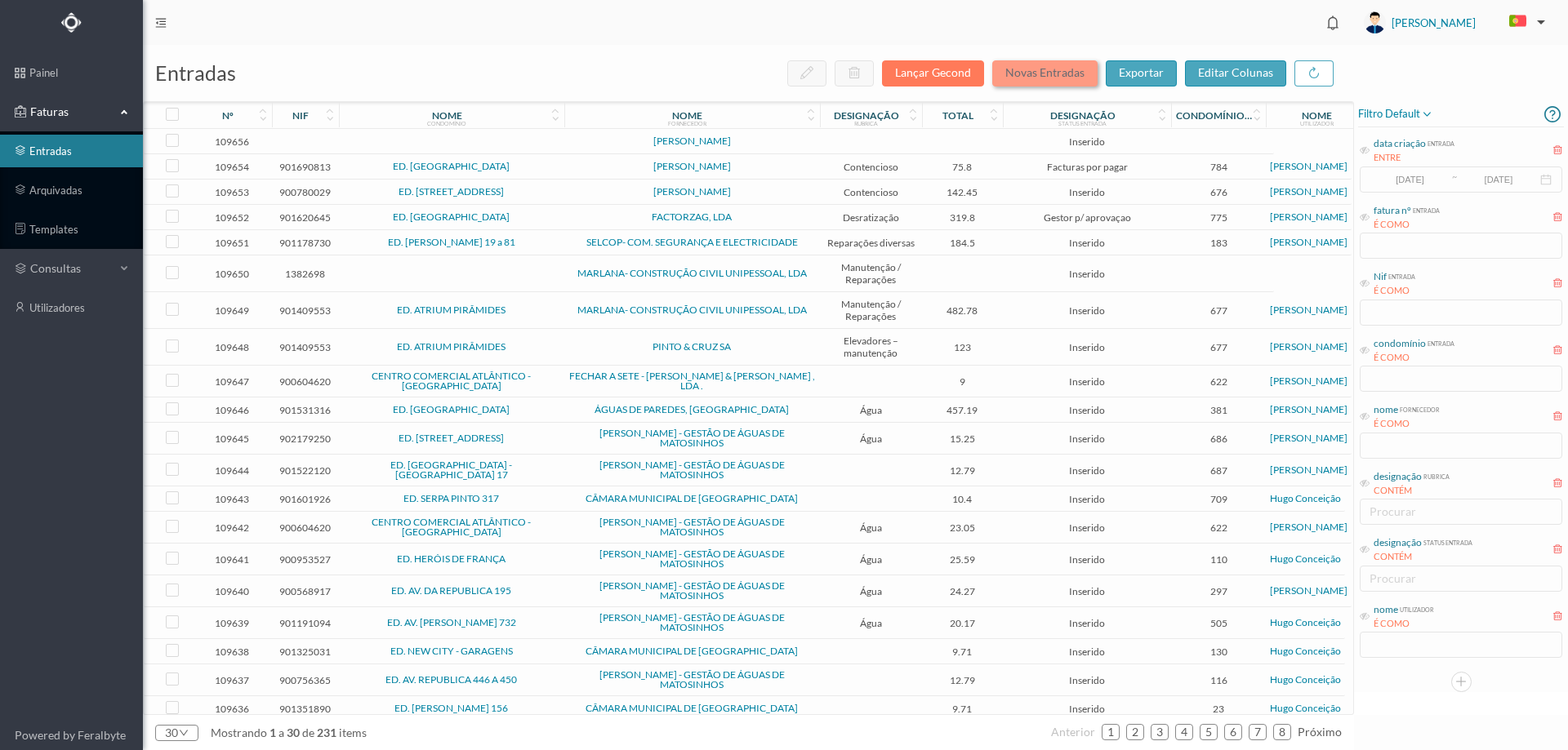
click at [1077, 71] on button "Novas Entradas" at bounding box center [1044, 73] width 106 height 26
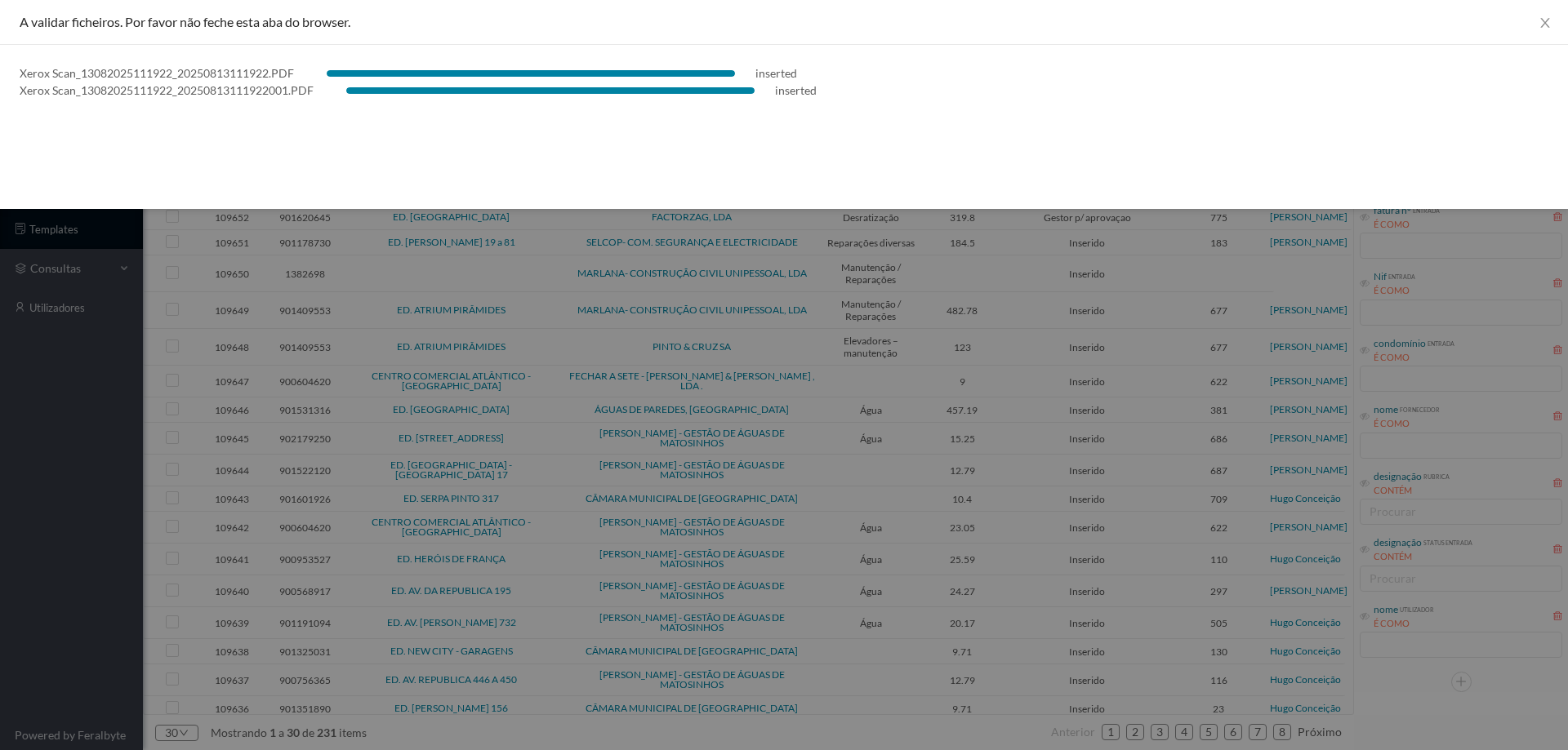
click at [129, 439] on div at bounding box center [784, 375] width 1568 height 750
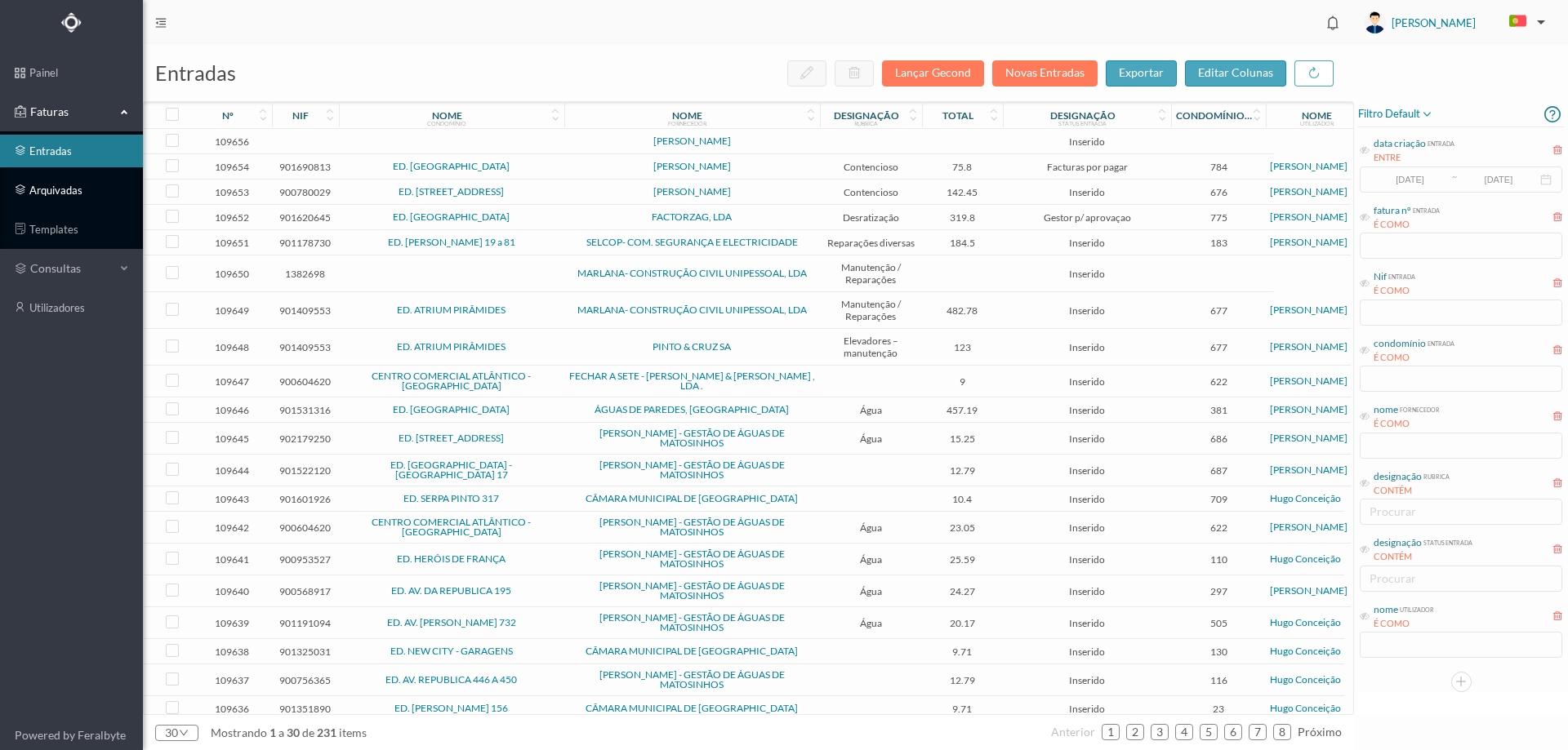
click at [85, 187] on link "arquivadas" at bounding box center [71, 190] width 143 height 33
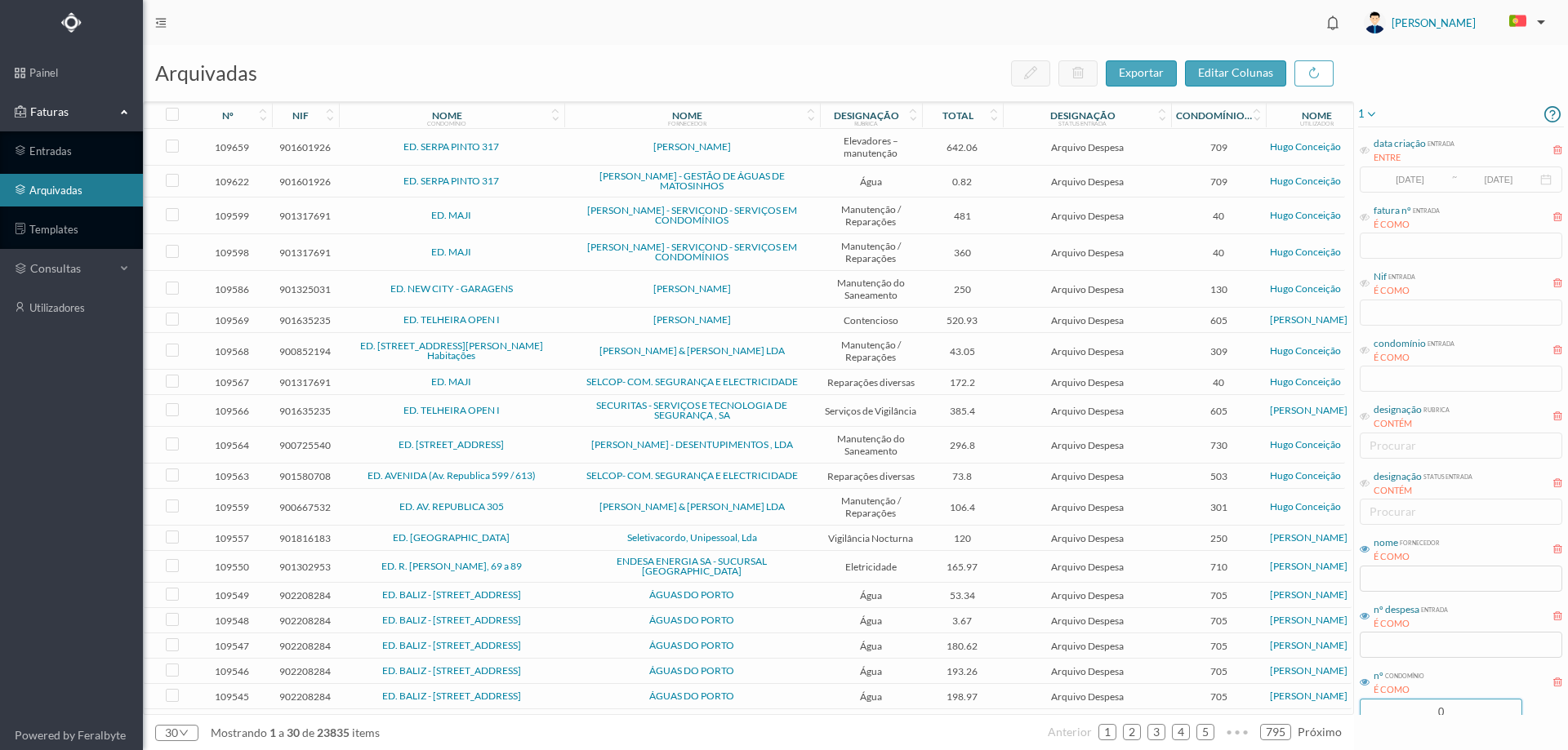
scroll to position [44, 0]
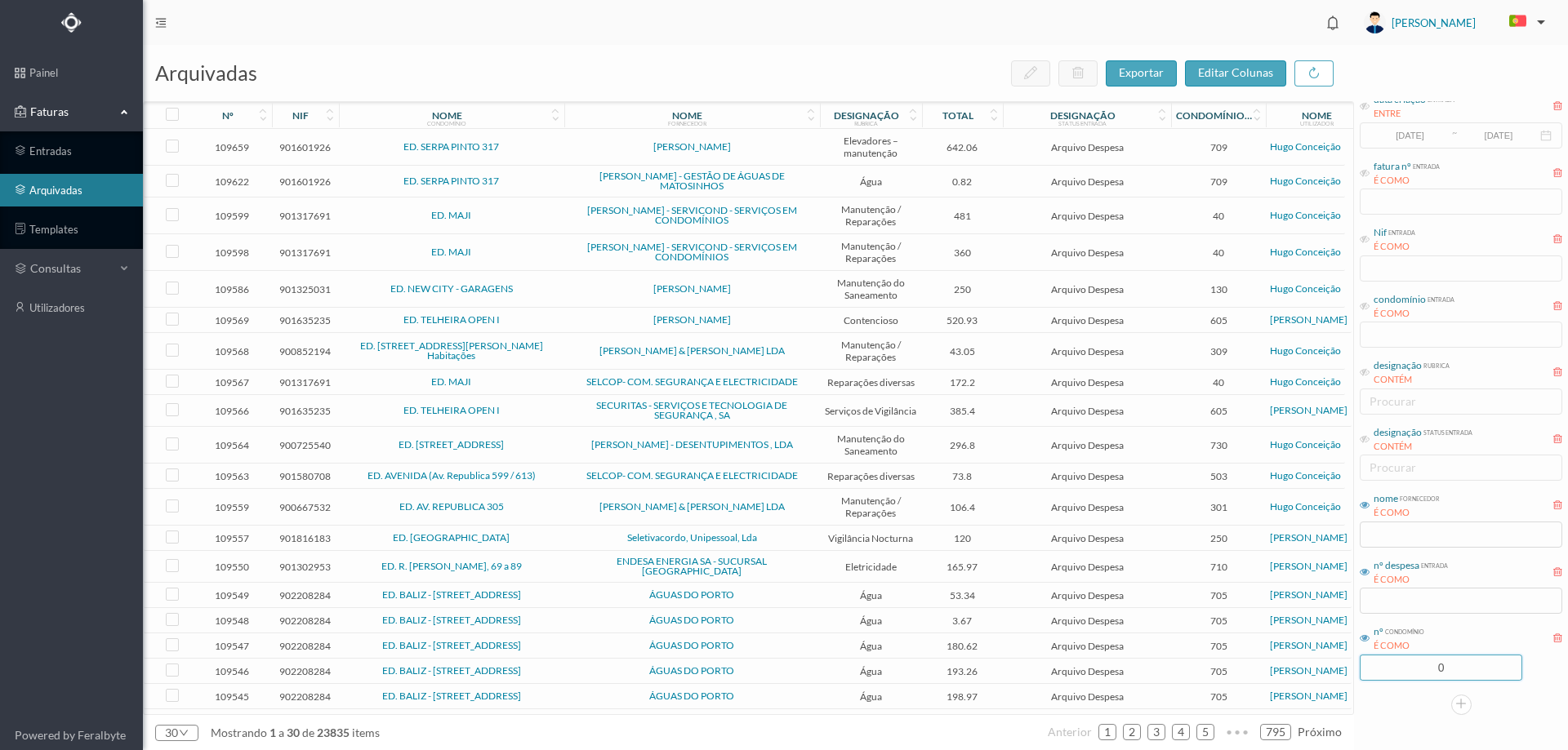
drag, startPoint x: 1437, startPoint y: 714, endPoint x: 1447, endPoint y: 709, distance: 11.2
click at [1447, 709] on div "1 data criação entrada ENTRE [DATE] ~ [DATE] fatura nº entrada É COMO Nif entra…" at bounding box center [1461, 386] width 214 height 658
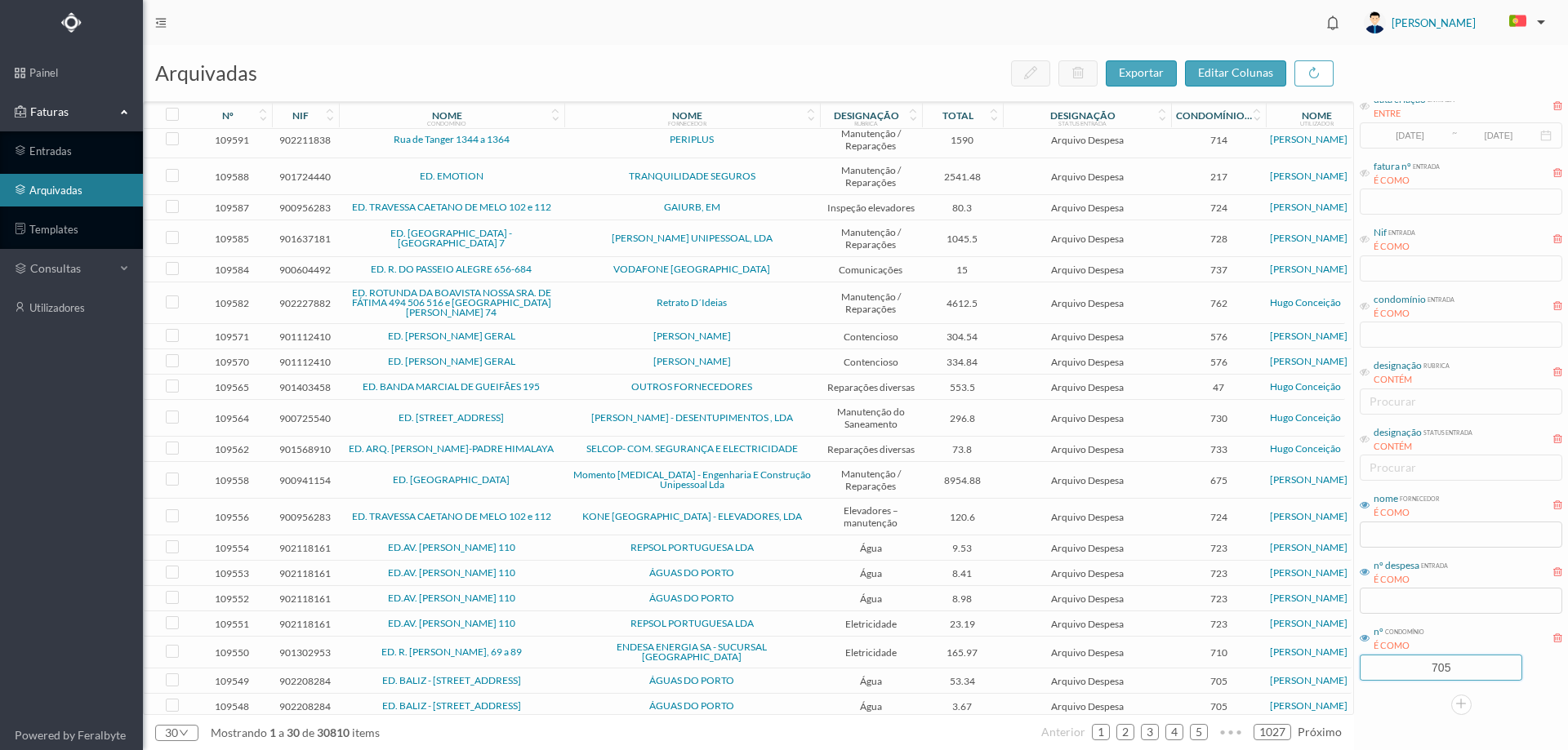
scroll to position [245, 0]
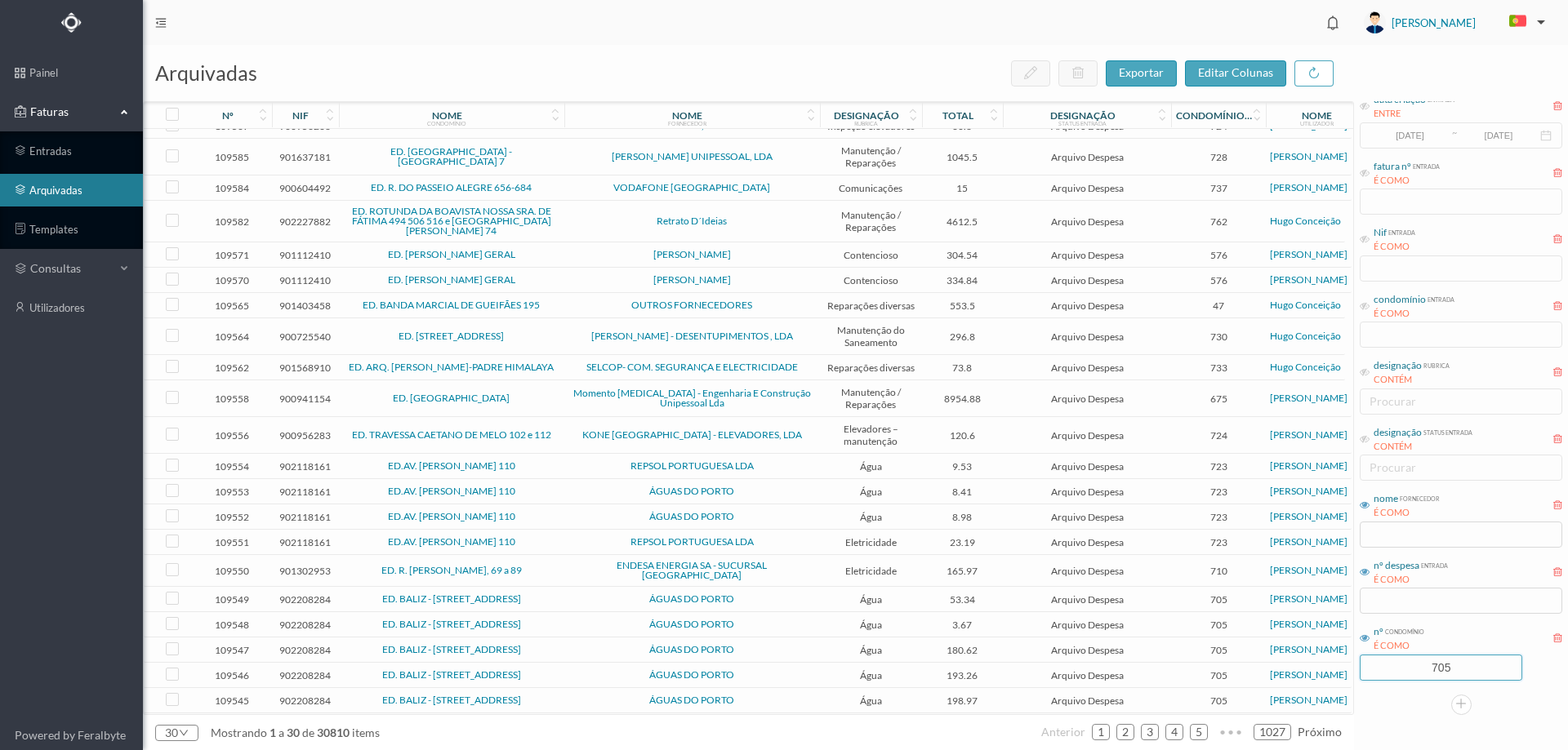
drag, startPoint x: 1455, startPoint y: 665, endPoint x: 1358, endPoint y: 665, distance: 97.0
click at [1358, 665] on div "nº condomínio É COMO 705" at bounding box center [1461, 652] width 206 height 61
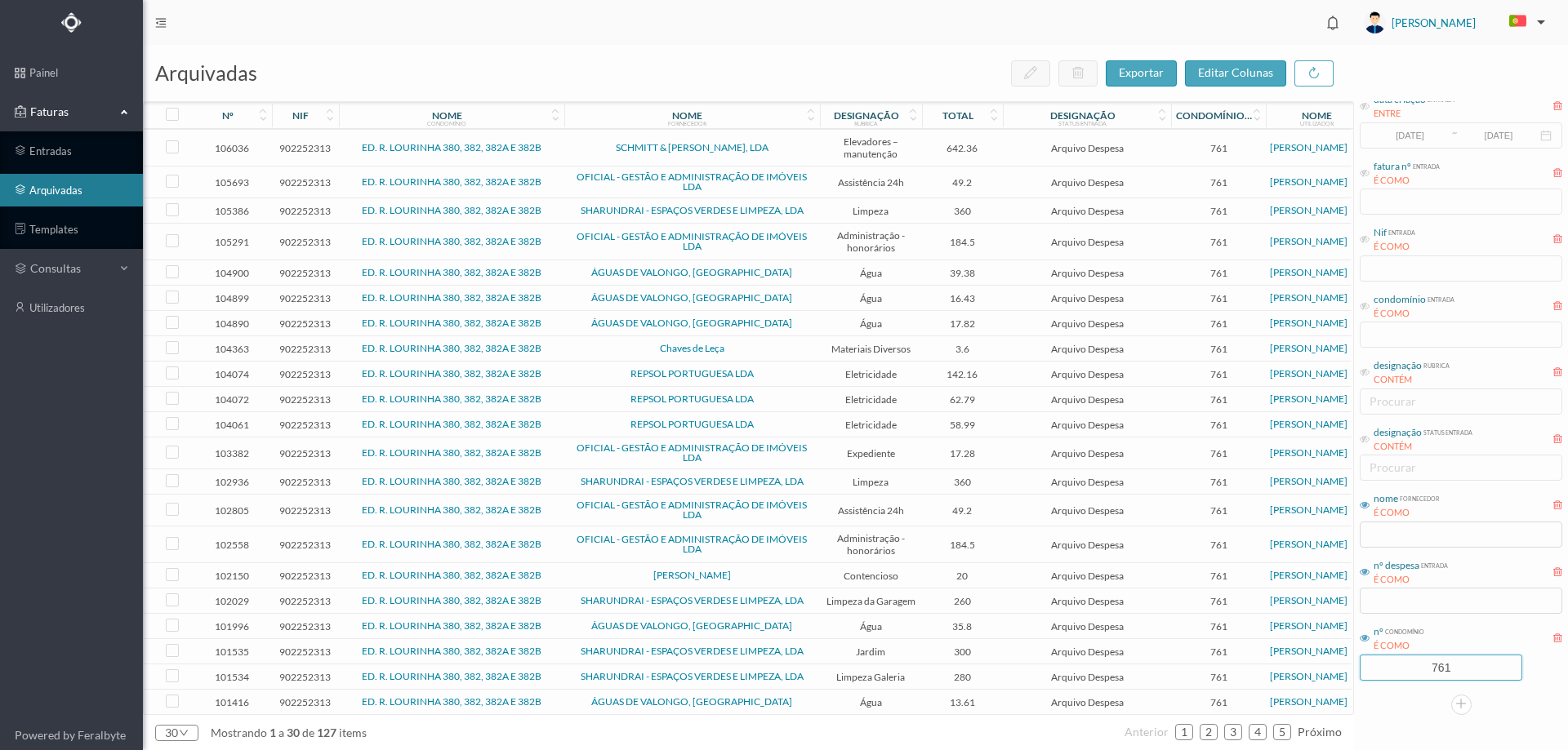
type input "761"
click at [809, 154] on td "SCHMITT & JONH ELEVADORES, LDA" at bounding box center [692, 148] width 255 height 36
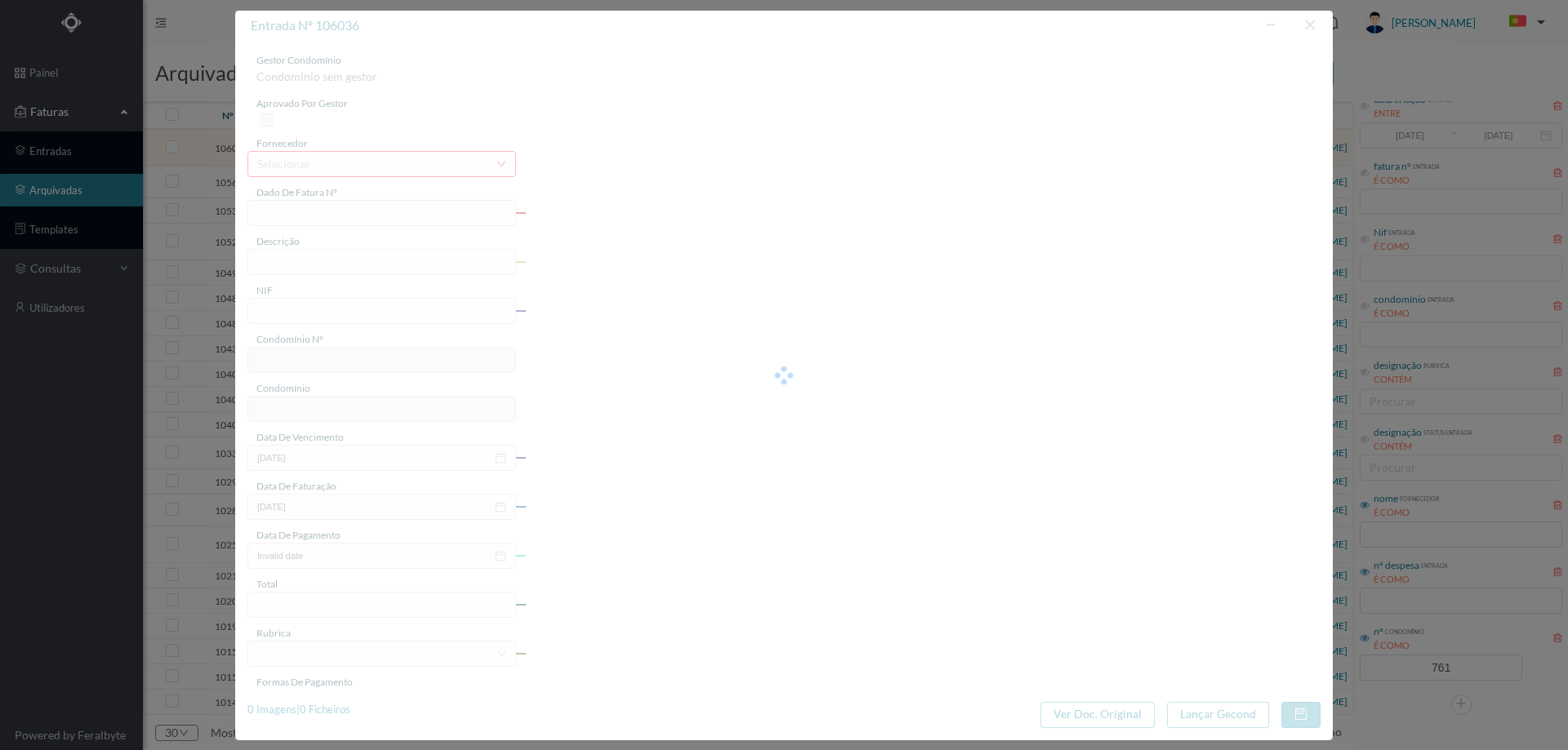
type input "FT FTSV25/23672"
type input "Manutenção elevadores Julho a Setembro 2025"
type input "902252313"
type input "31-07-2025"
type input "02-07-2025"
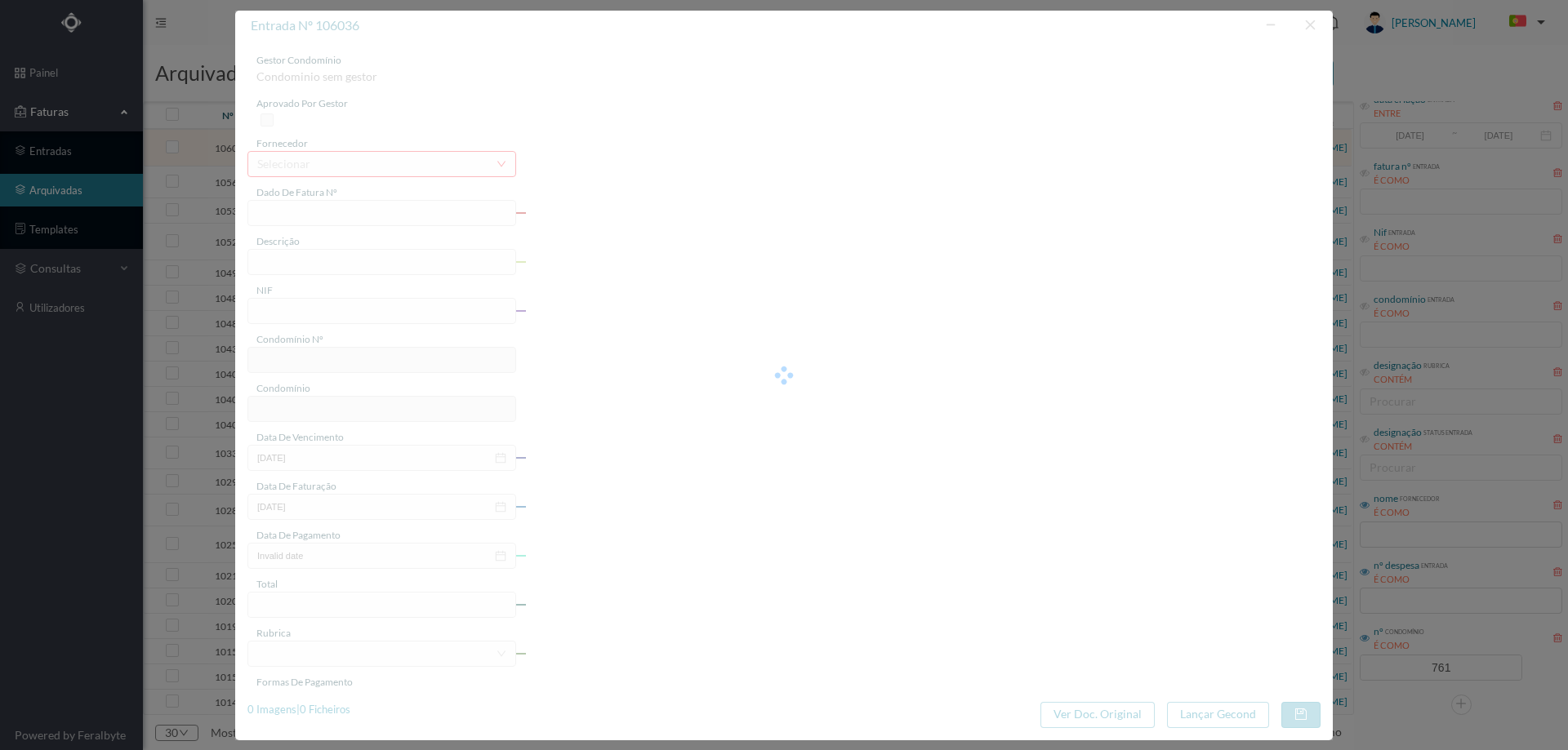
type input "642.36"
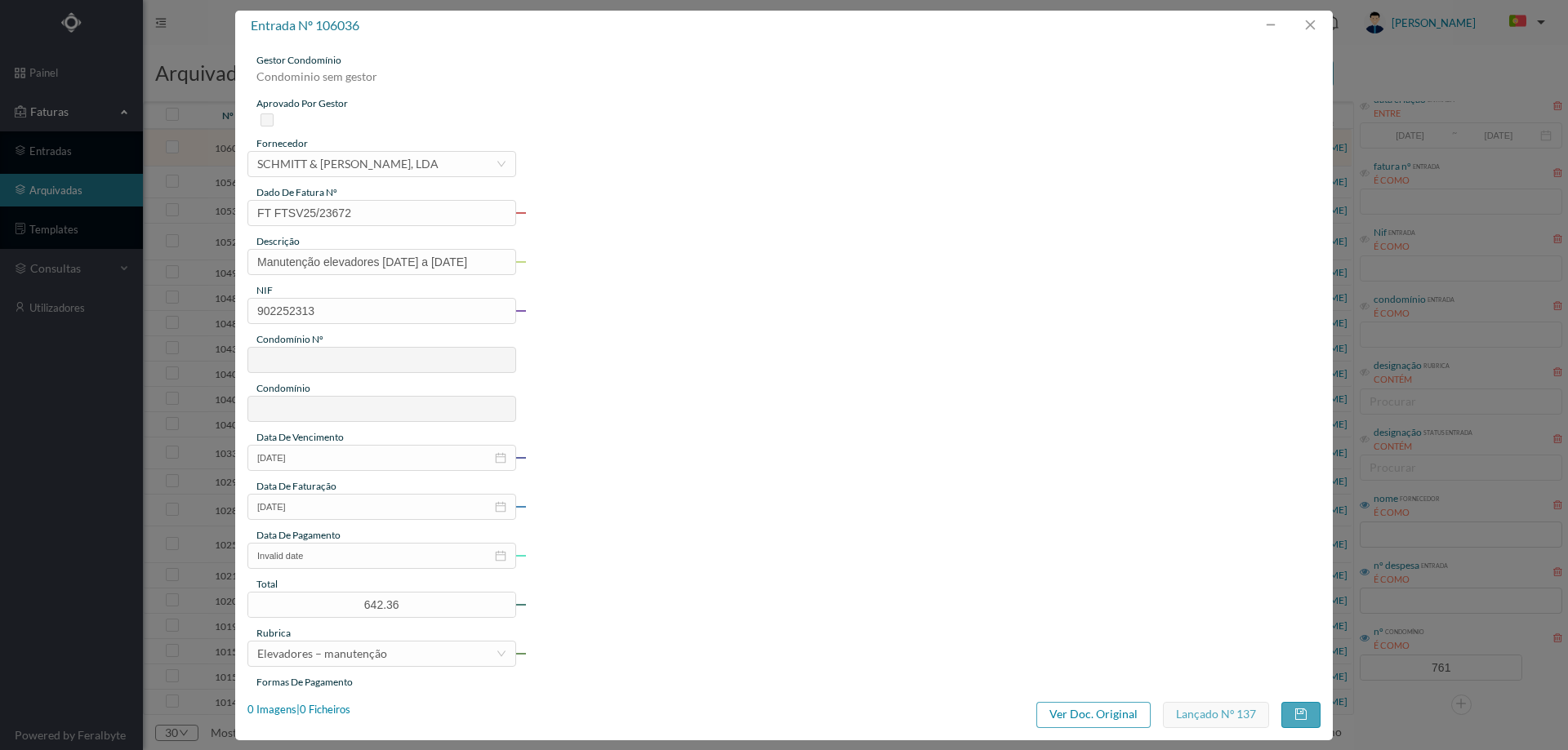
type input "761"
type input "ED. R. LOURINHA 380, 382, 382A E 382B"
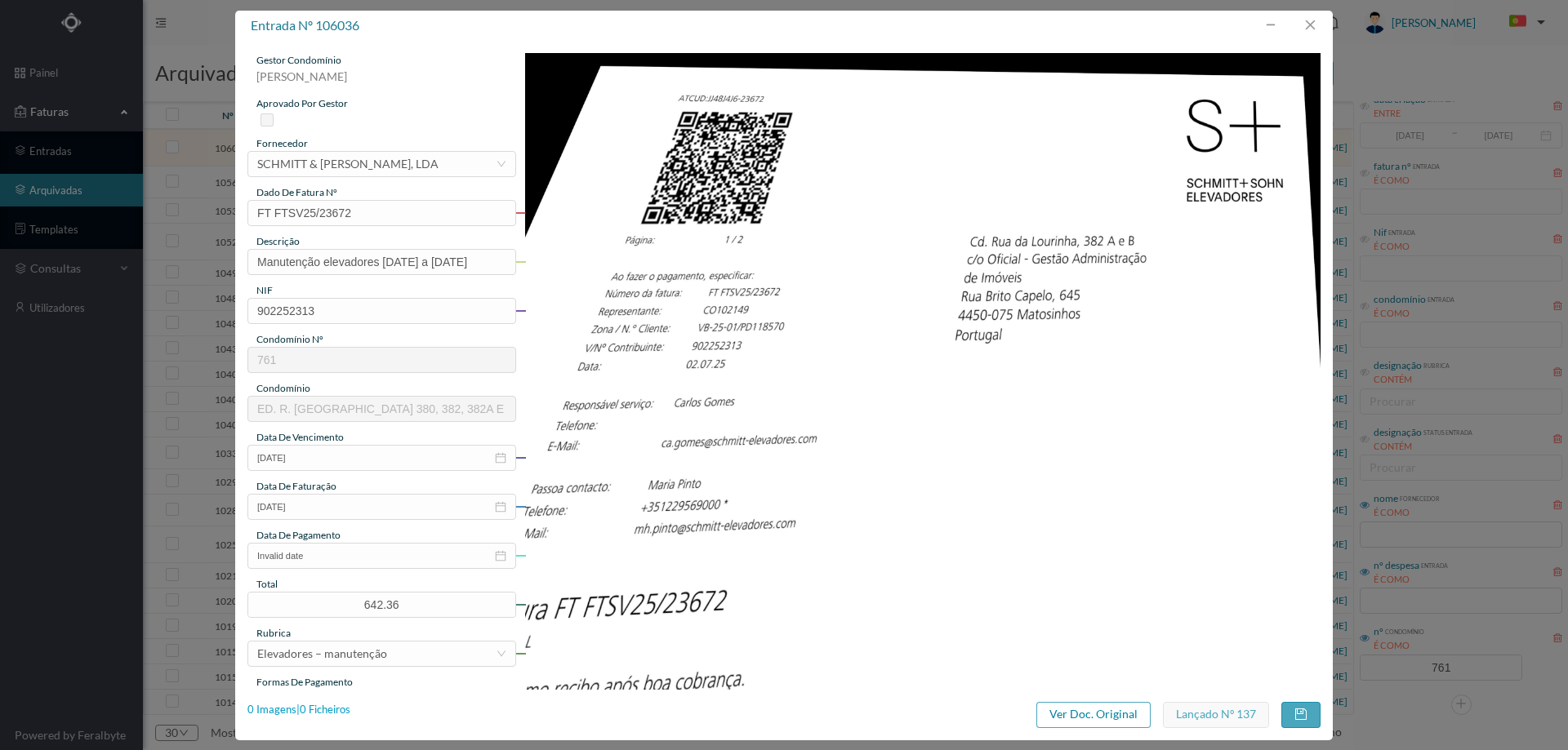
click at [347, 707] on div "0 Imagens | 0 Ficheiros" at bounding box center [299, 710] width 103 height 16
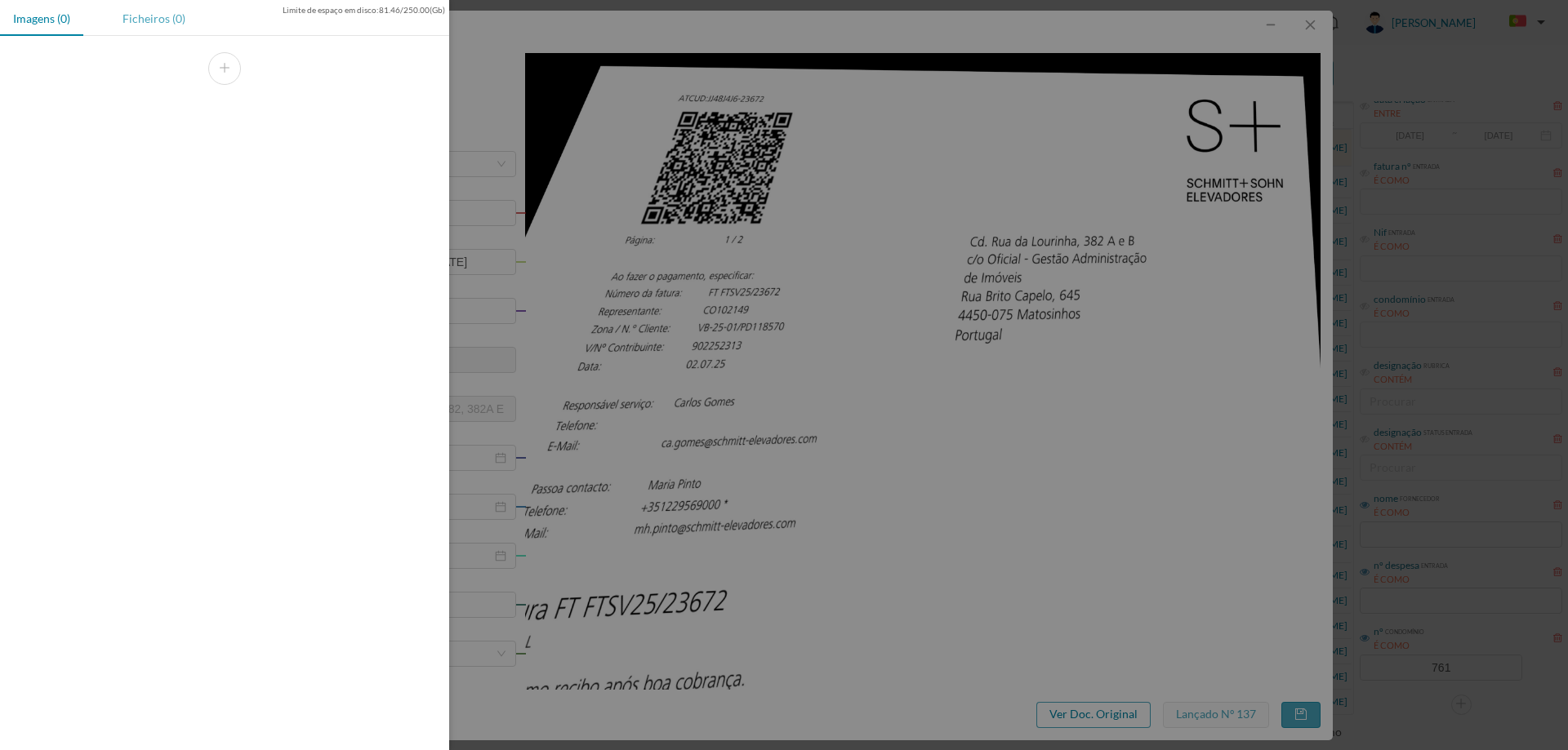
click at [157, 17] on div "Ficheiros (0)" at bounding box center [153, 18] width 89 height 36
click at [193, 154] on link at bounding box center [197, 156] width 39 height 26
click at [765, 283] on div at bounding box center [784, 375] width 1568 height 750
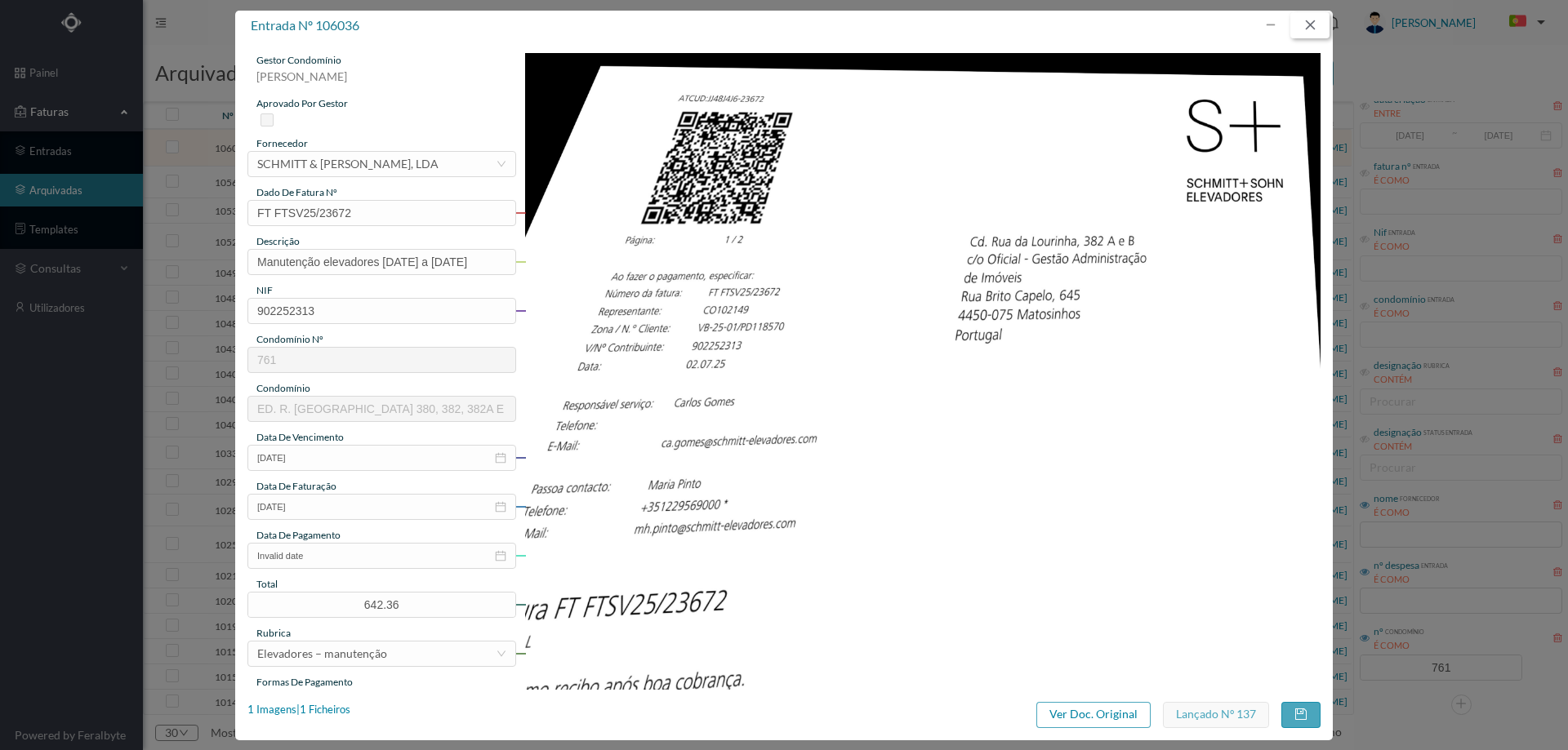
drag, startPoint x: 1315, startPoint y: 25, endPoint x: 916, endPoint y: 8, distance: 399.4
click at [1315, 25] on button "button" at bounding box center [1310, 25] width 39 height 26
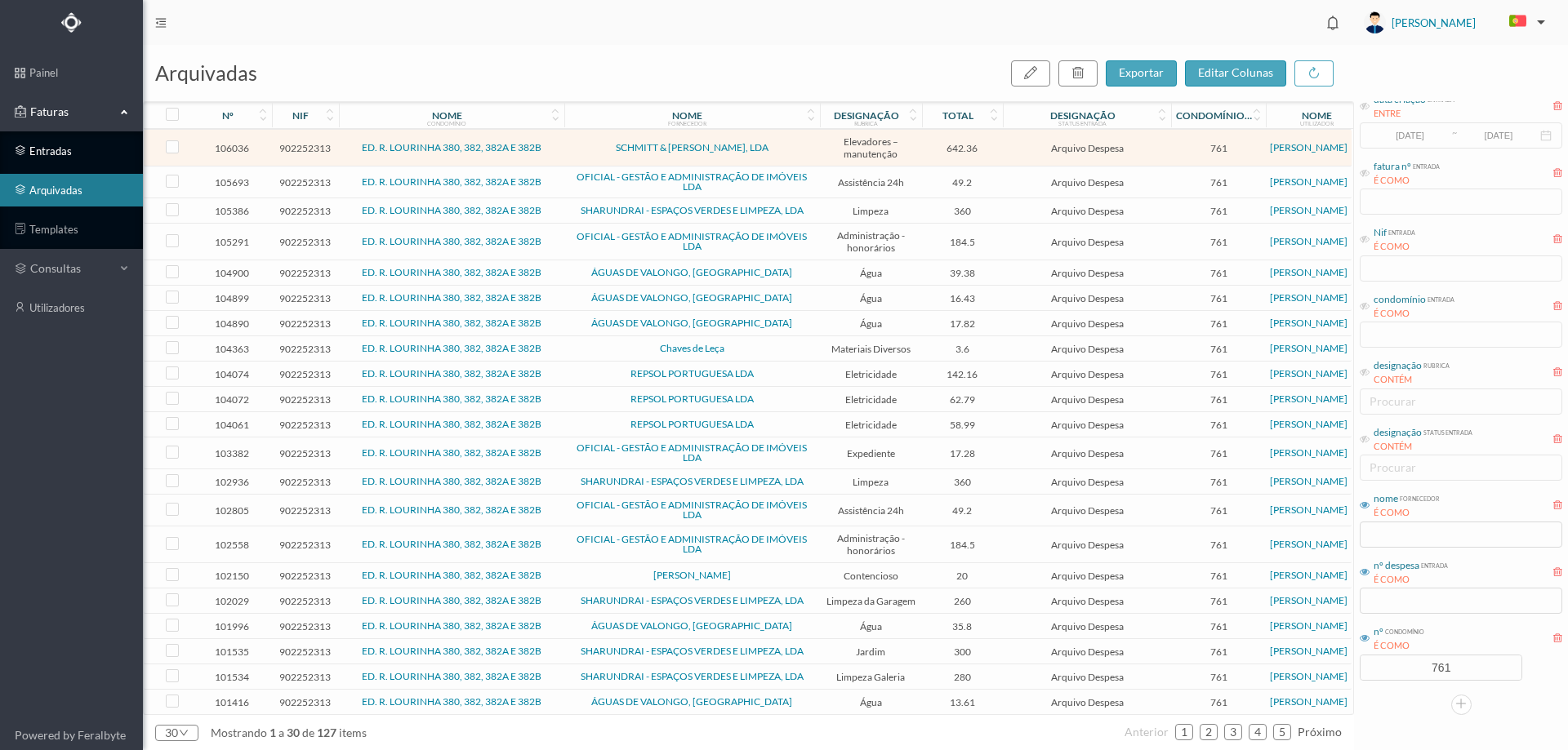
click at [74, 158] on link "entradas" at bounding box center [71, 151] width 143 height 33
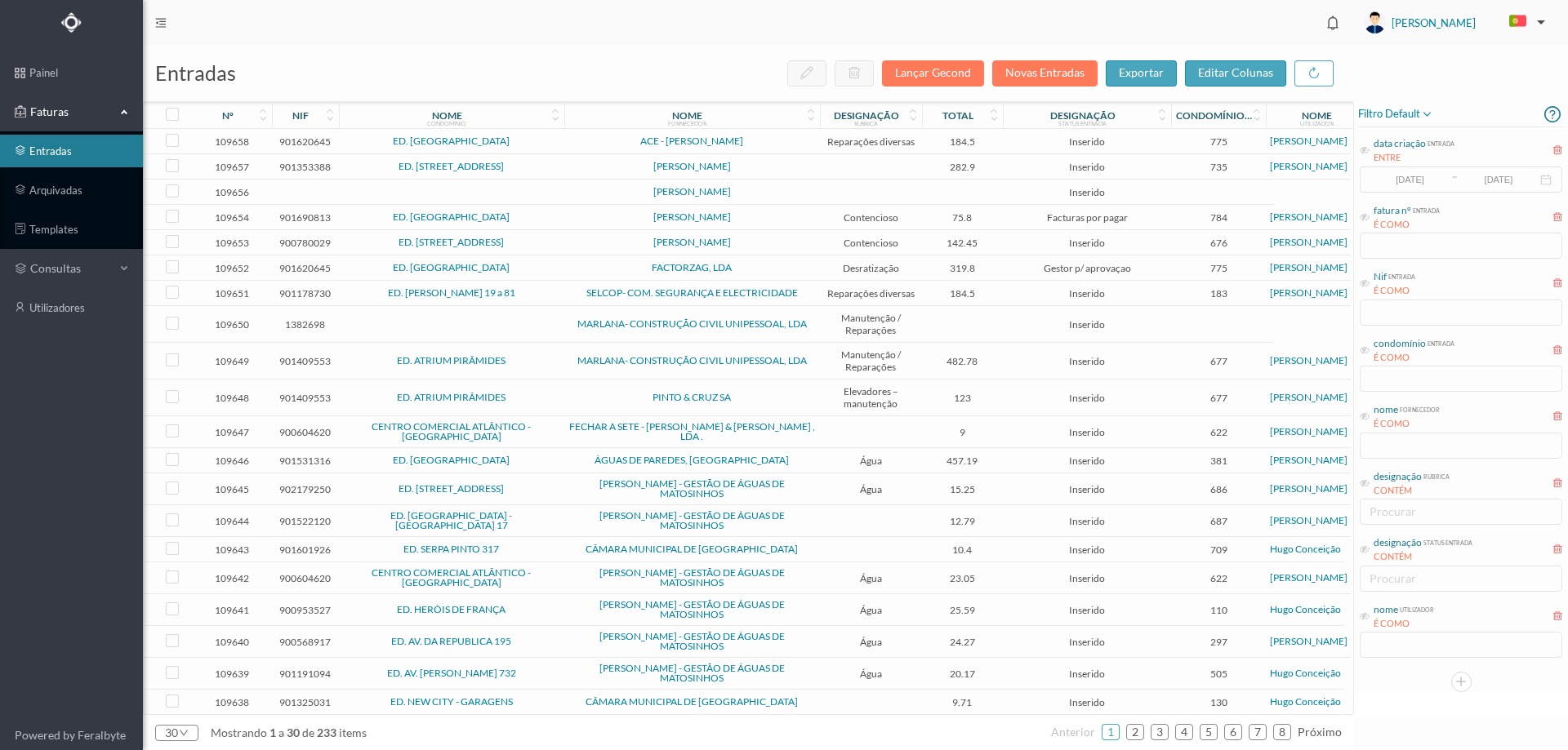
click at [1401, 112] on span "filtro default" at bounding box center [1395, 114] width 75 height 19
click at [1402, 164] on span "abrir filtro" at bounding box center [1413, 170] width 59 height 14
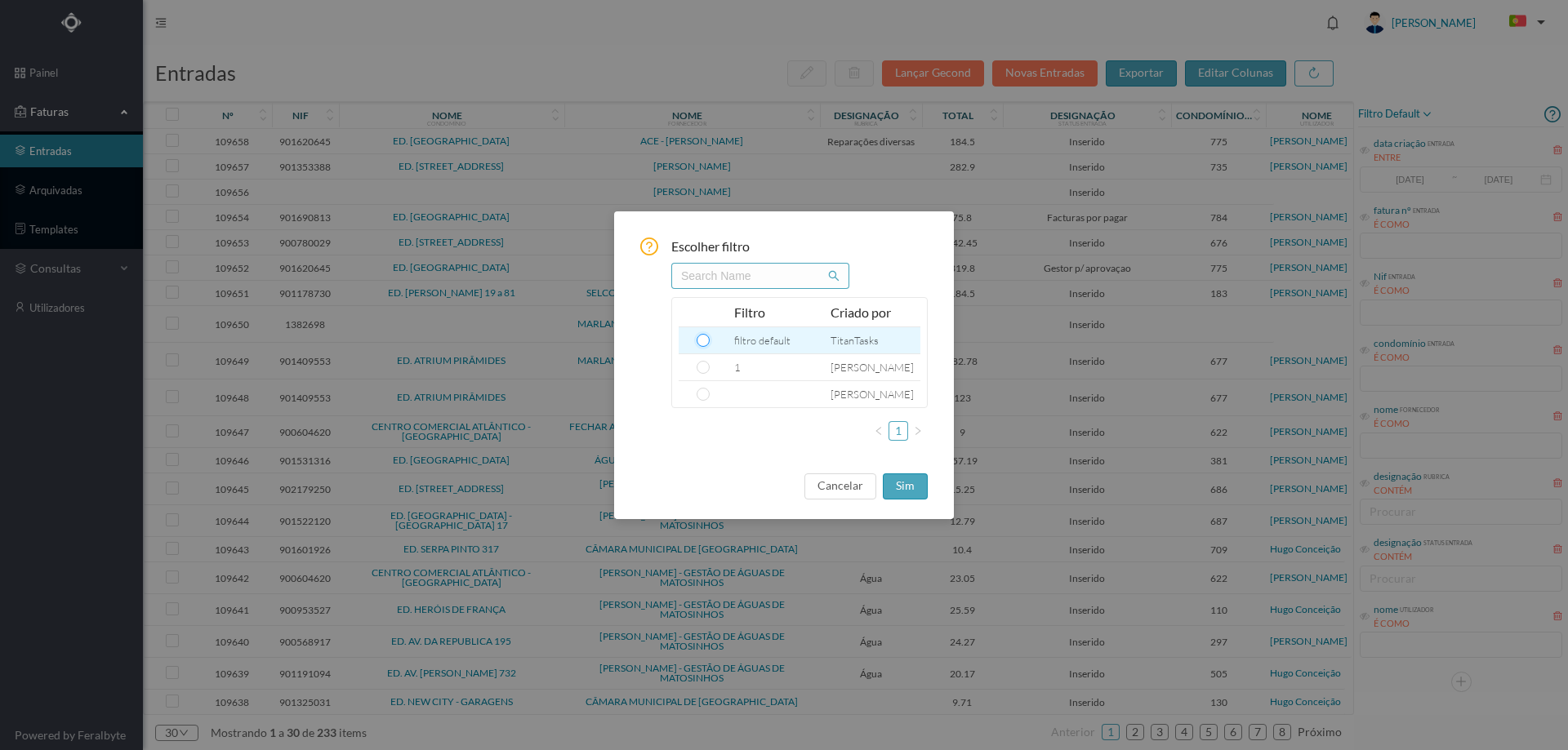
click at [703, 341] on input "radio" at bounding box center [703, 340] width 13 height 13
radio input "true"
click at [897, 485] on button "sim" at bounding box center [905, 486] width 45 height 26
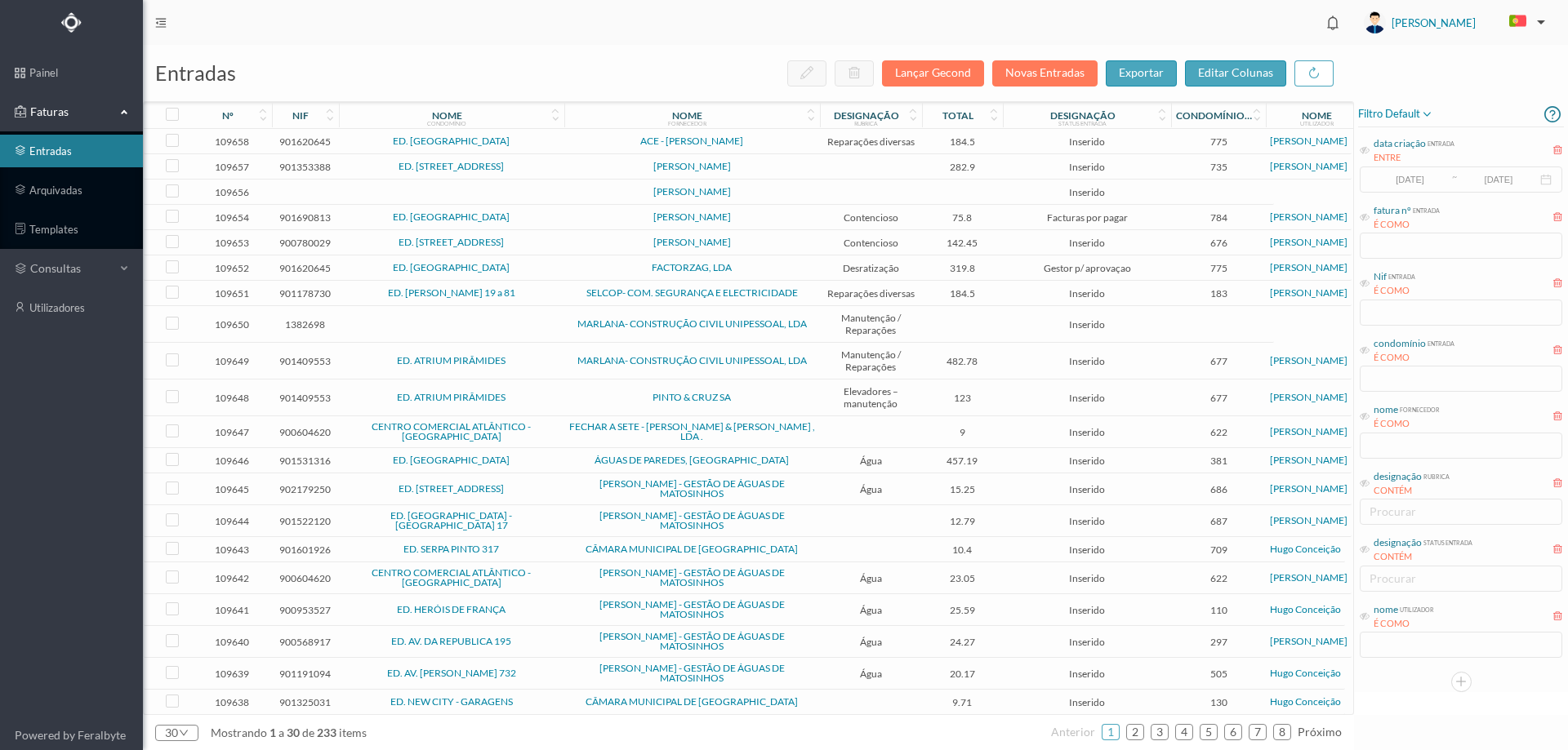
click at [548, 139] on span "ED. [GEOGRAPHIC_DATA]" at bounding box center [452, 141] width 217 height 10
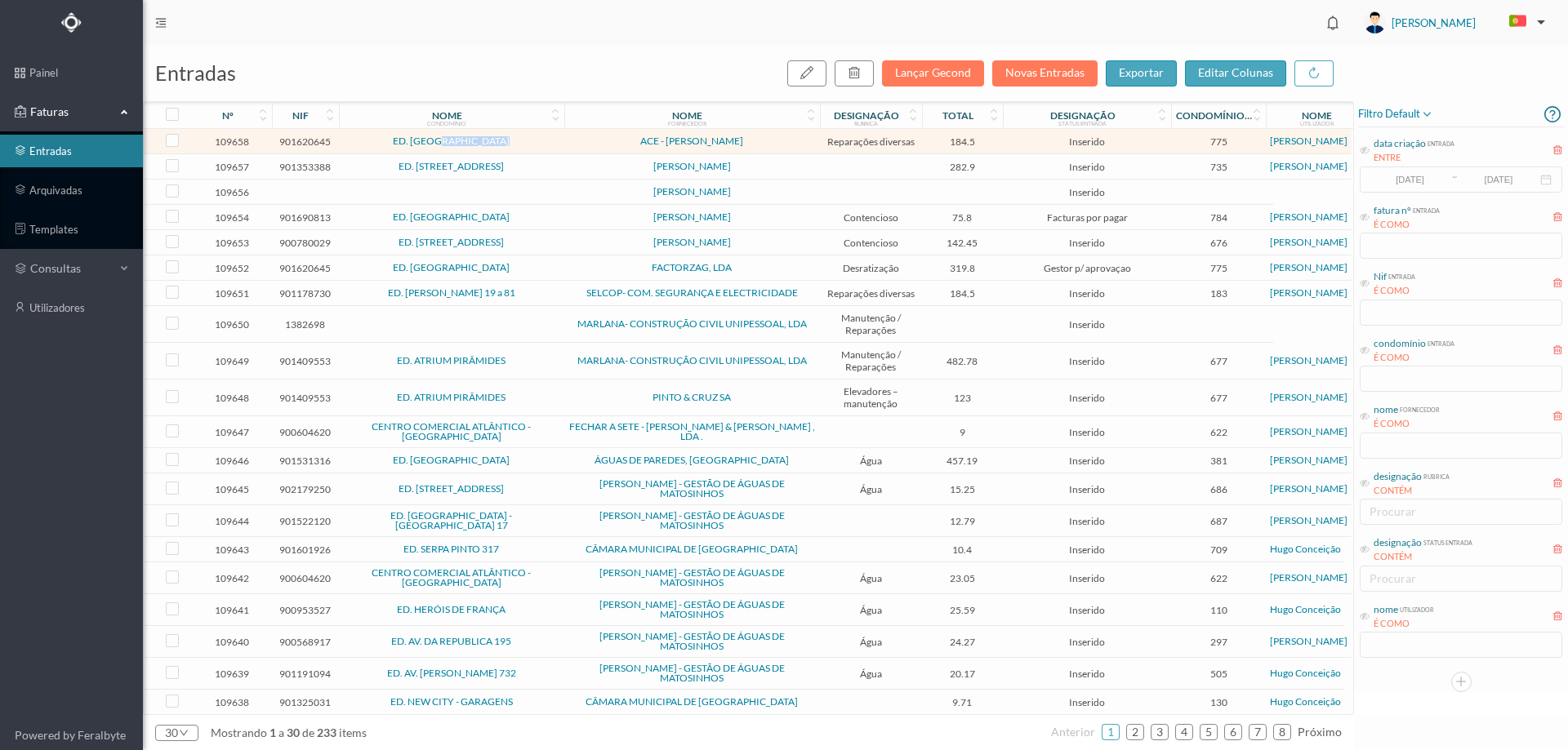
click at [548, 139] on span "ED. [GEOGRAPHIC_DATA]" at bounding box center [452, 141] width 217 height 10
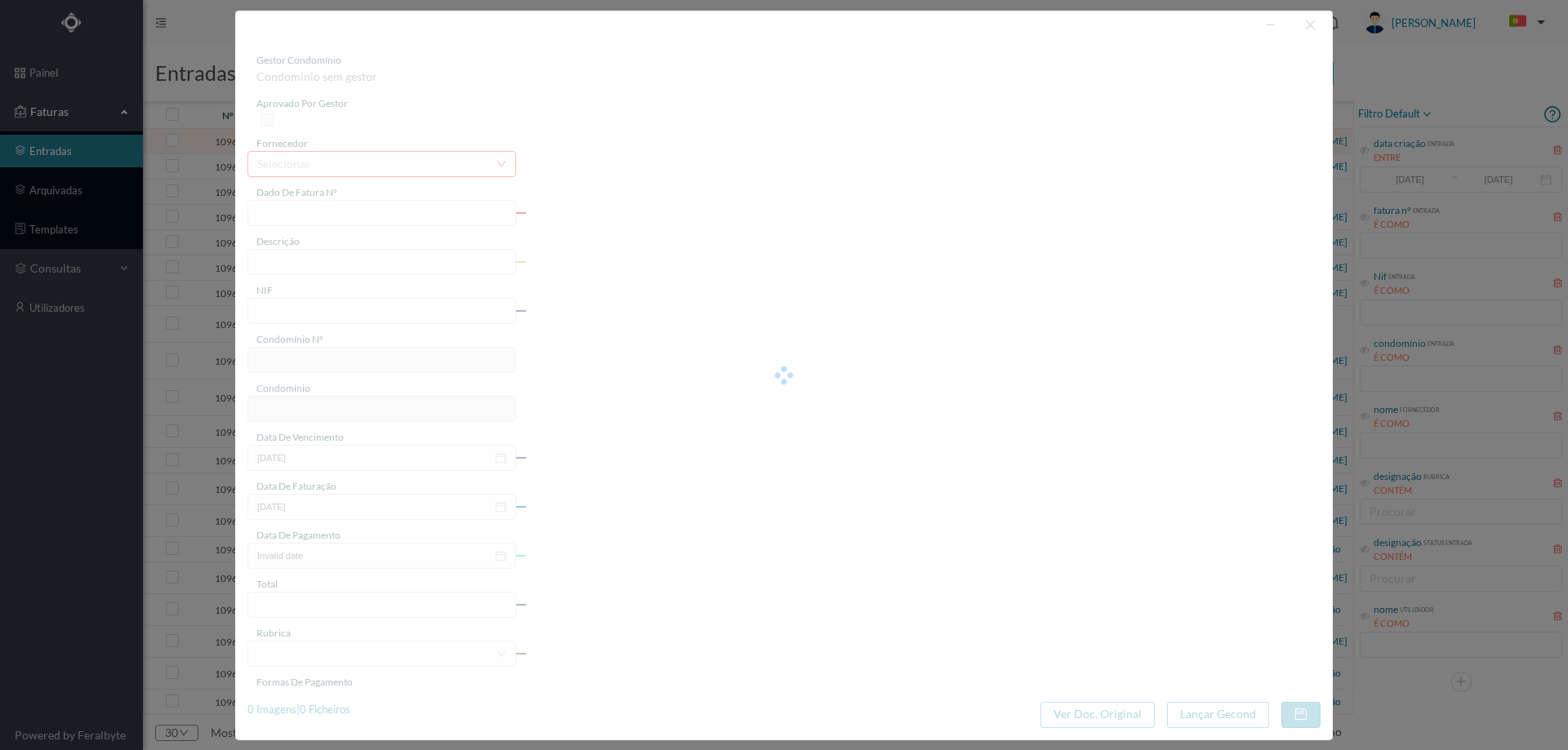
type input "FT 2025/72"
type input "Mão Obra: - Fornecimento e montagem de 4 dAnhradicas em alumínio n/ norta de"
type input "901620645"
type input "0009-09-07"
type input "2025-07-31"
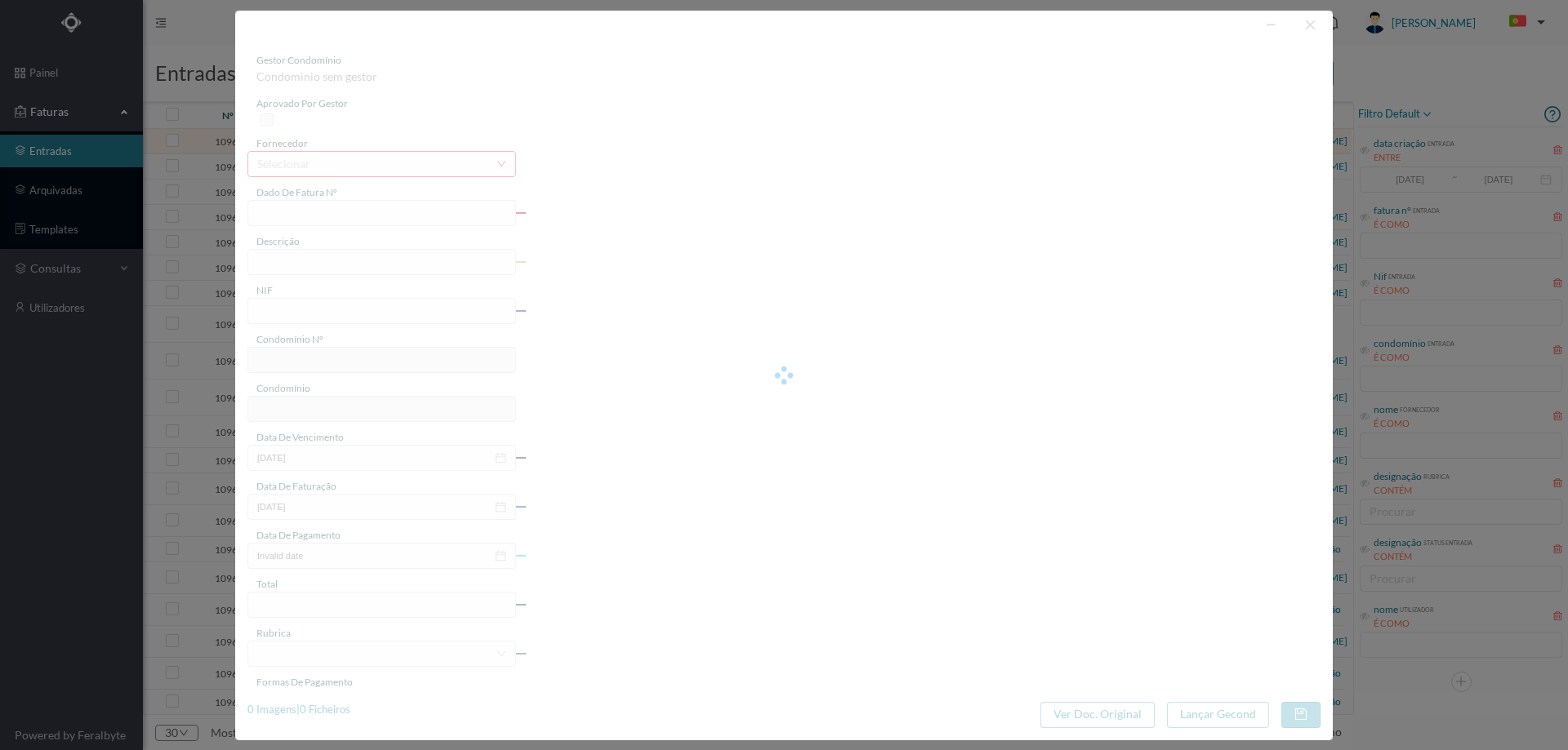
type input "184.50"
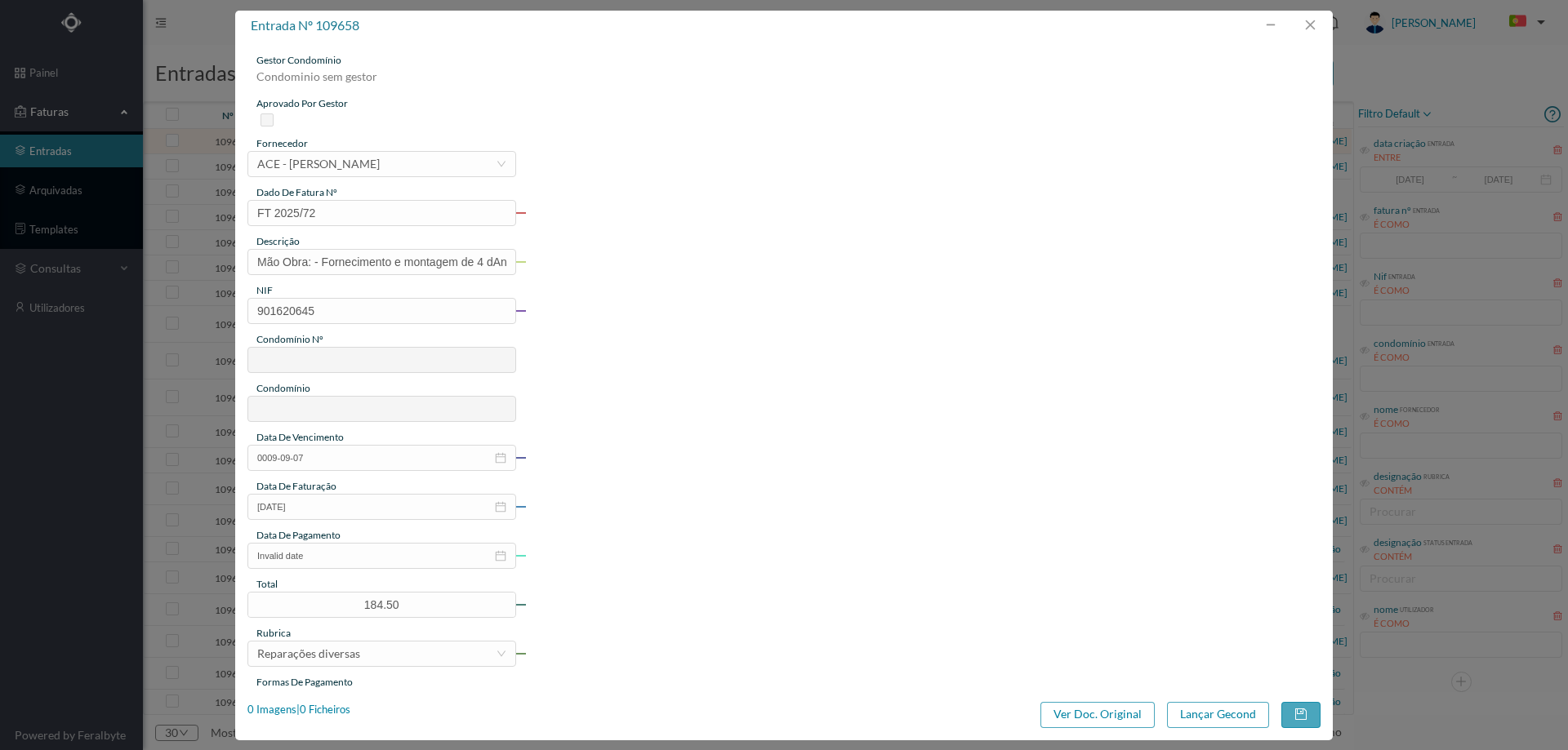
type input "775"
type input "ED. [GEOGRAPHIC_DATA]"
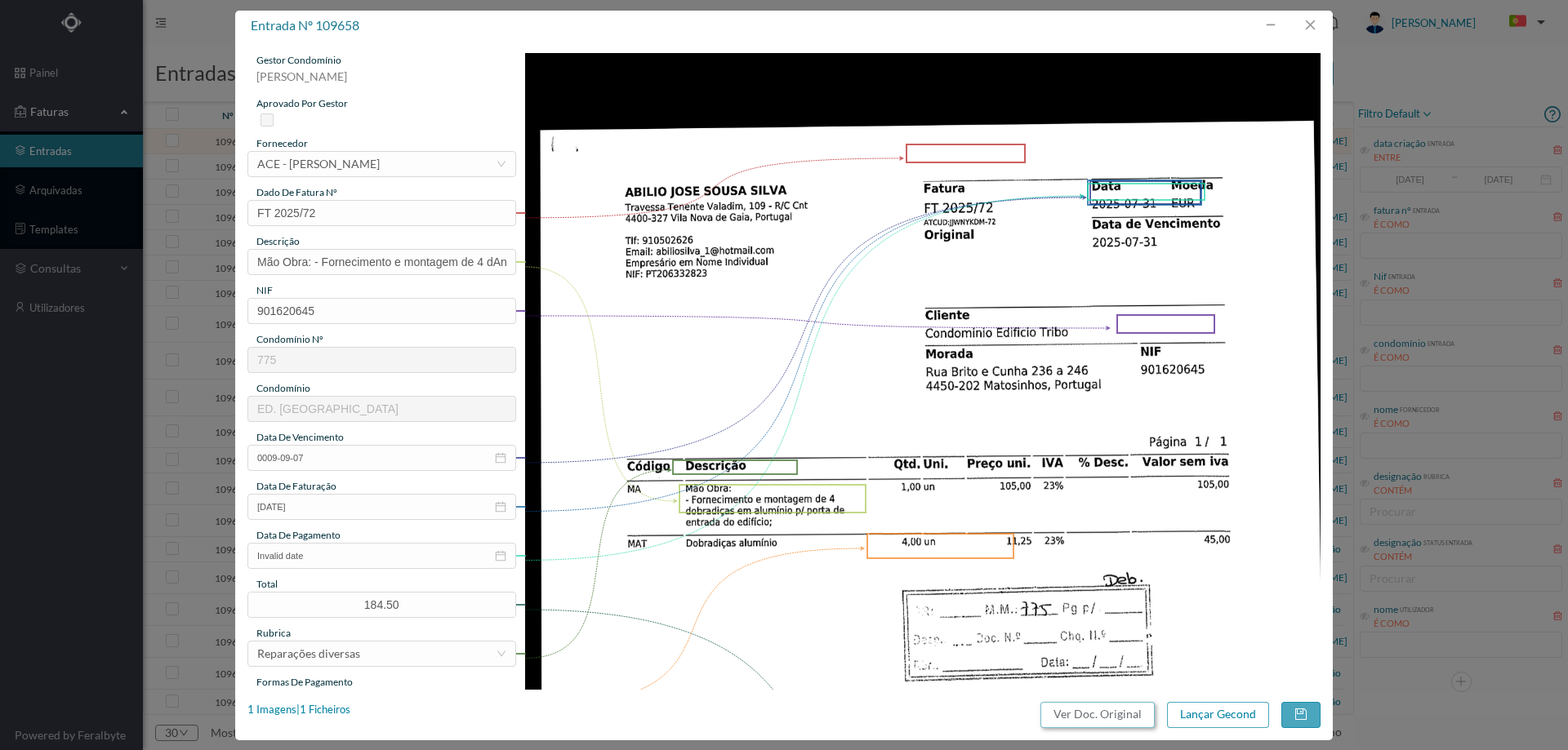
click at [1094, 710] on button "Ver Doc. Original" at bounding box center [1097, 715] width 114 height 26
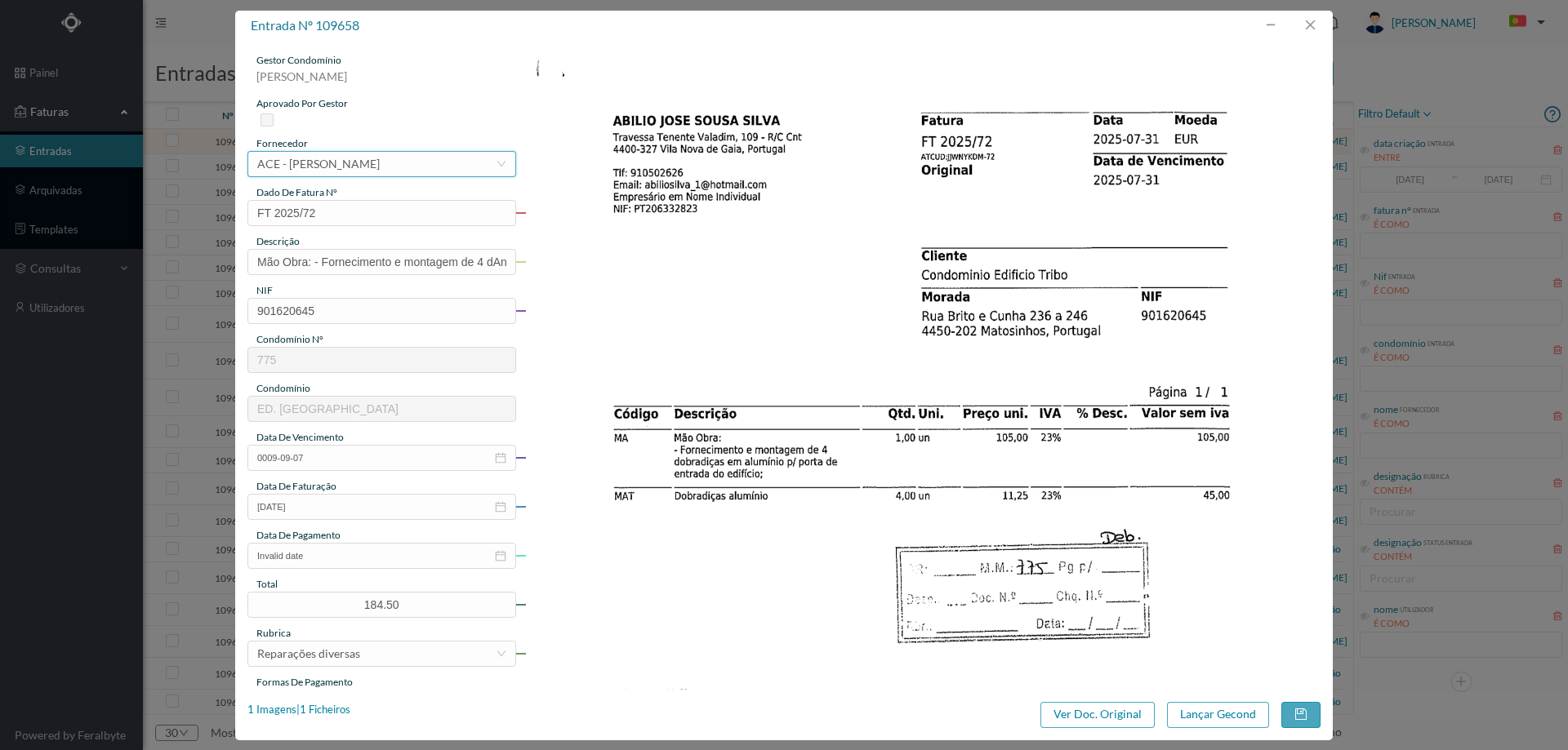
click at [344, 166] on div "ACE - STEFAN MOREIRA SANTOS" at bounding box center [318, 164] width 123 height 25
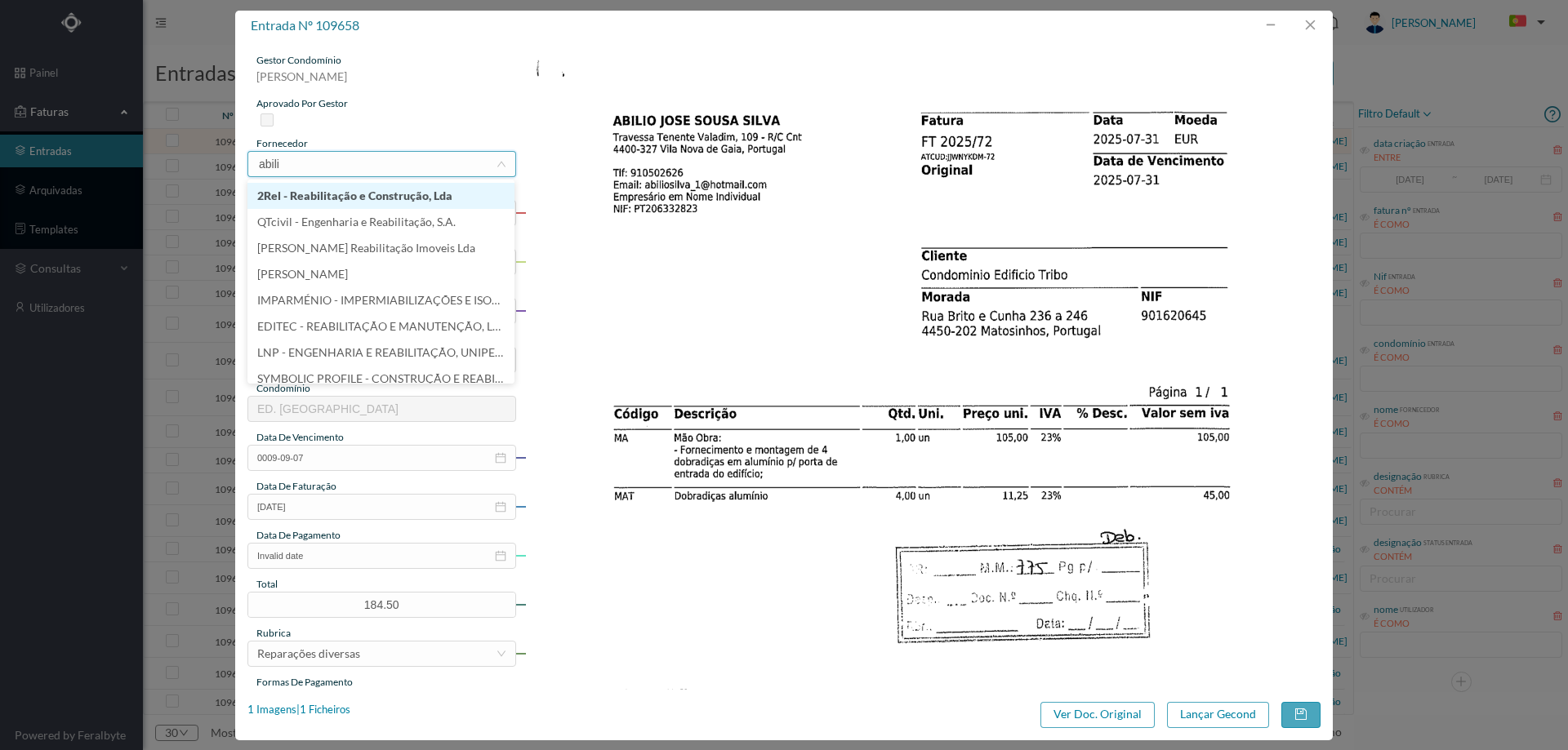
type input "abilio"
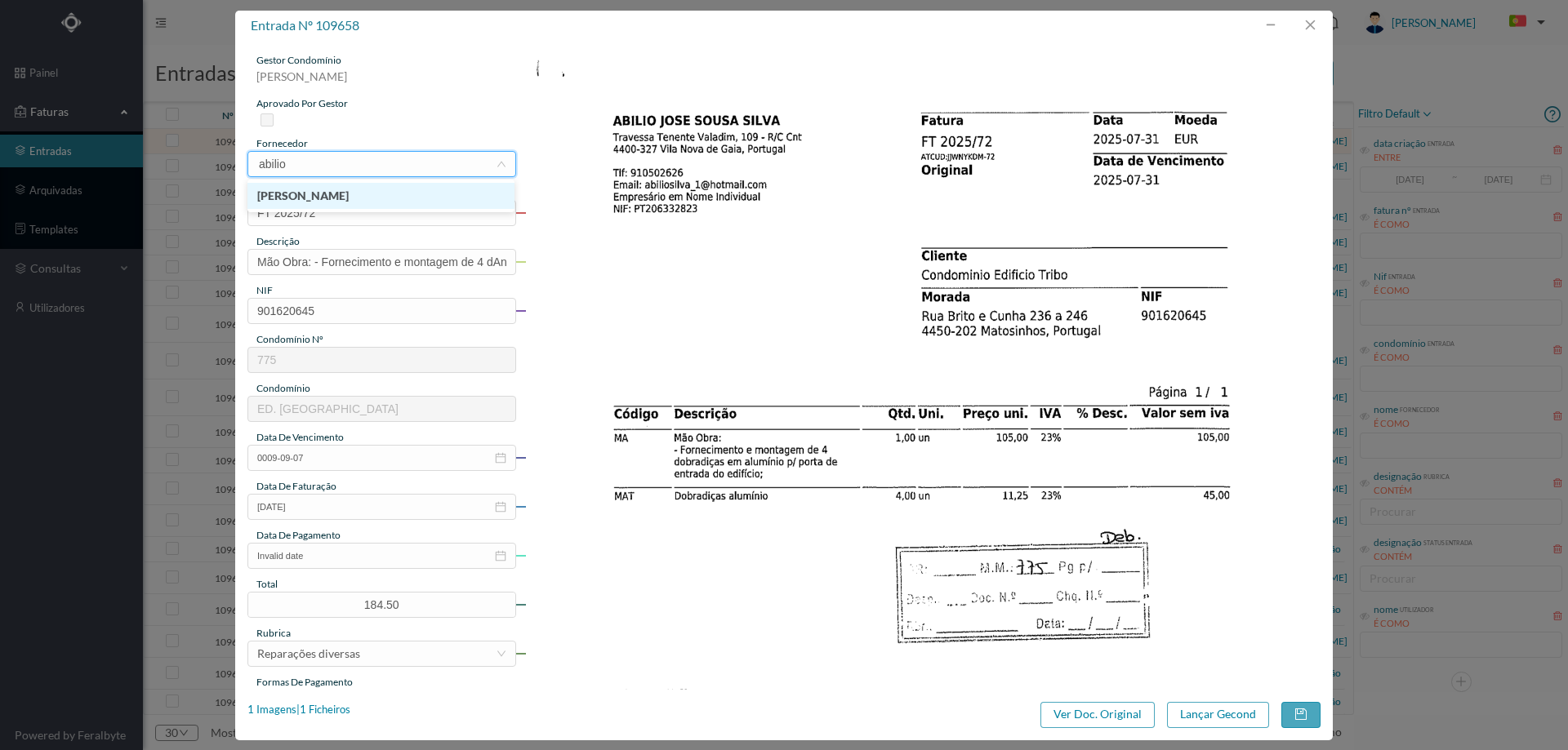
click at [315, 195] on li "Abilio José Sousa Silva" at bounding box center [381, 195] width 267 height 26
click at [479, 260] on input "Mão Obra: - Fornecimento e montagem de 4 dAnhradicas em alumínio n/ norta de" at bounding box center [382, 262] width 269 height 26
drag, startPoint x: 468, startPoint y: 263, endPoint x: 550, endPoint y: 266, distance: 82.1
click at [550, 266] on div "gestor condomínio Beatriz Pinheiro aprovado por gestor fornecedor selecionar Ab…" at bounding box center [784, 616] width 1073 height 1126
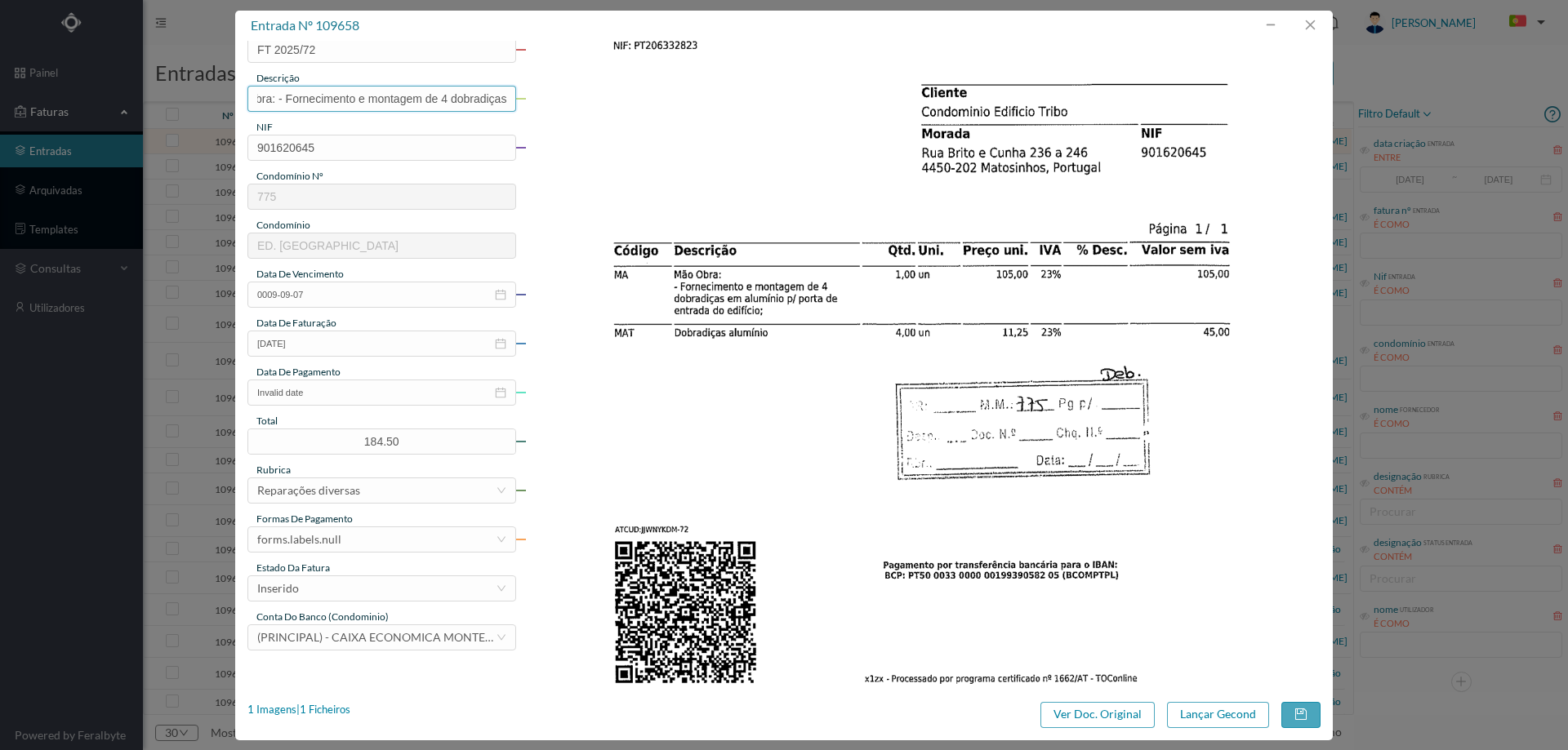
scroll to position [0, 41]
type input "Mão Obra: - Fornecimento e montagem de 4 dobradiças"
click at [348, 298] on input "0009-09-07" at bounding box center [382, 294] width 269 height 26
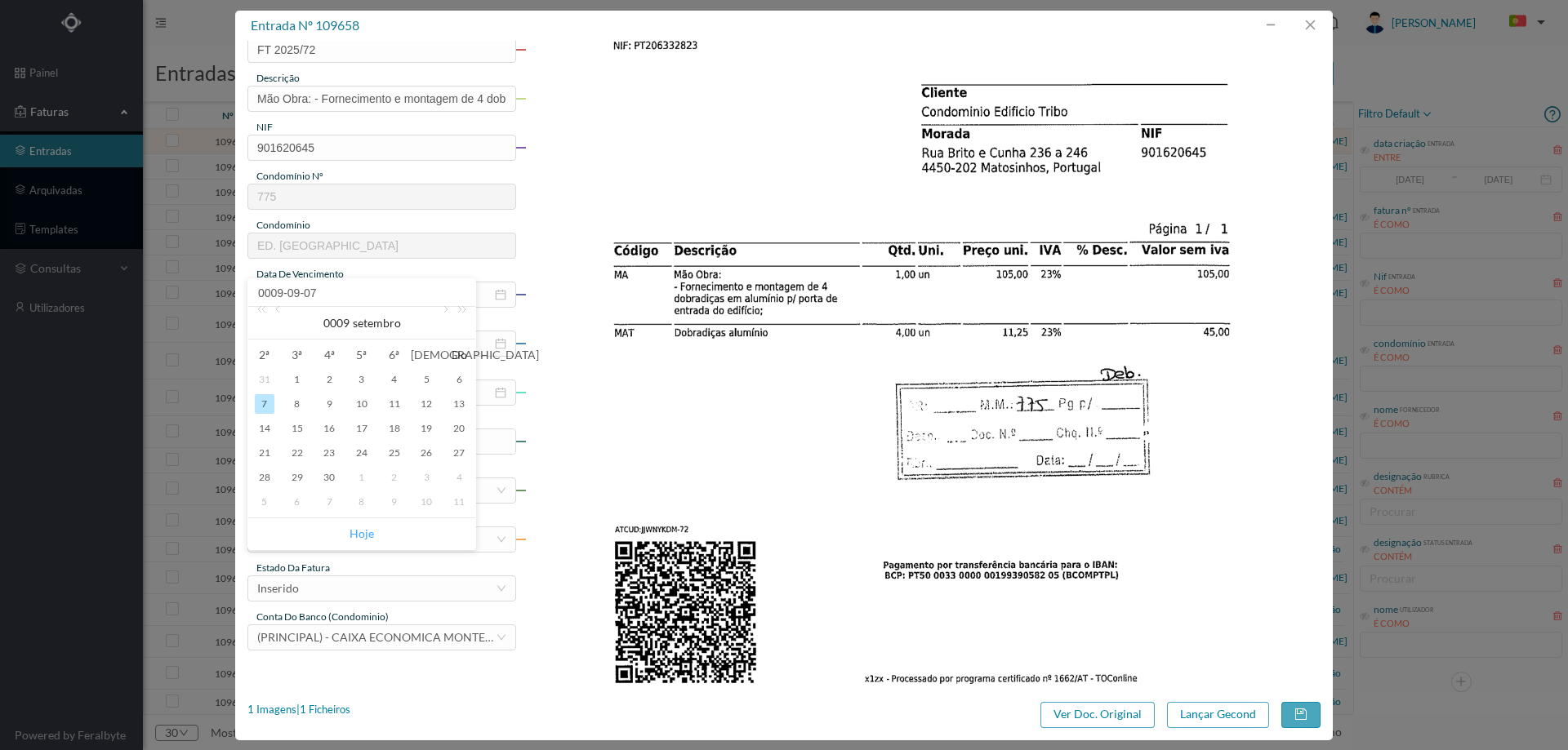
click at [366, 535] on link "Hoje" at bounding box center [361, 534] width 25 height 31
type input "[DATE]"
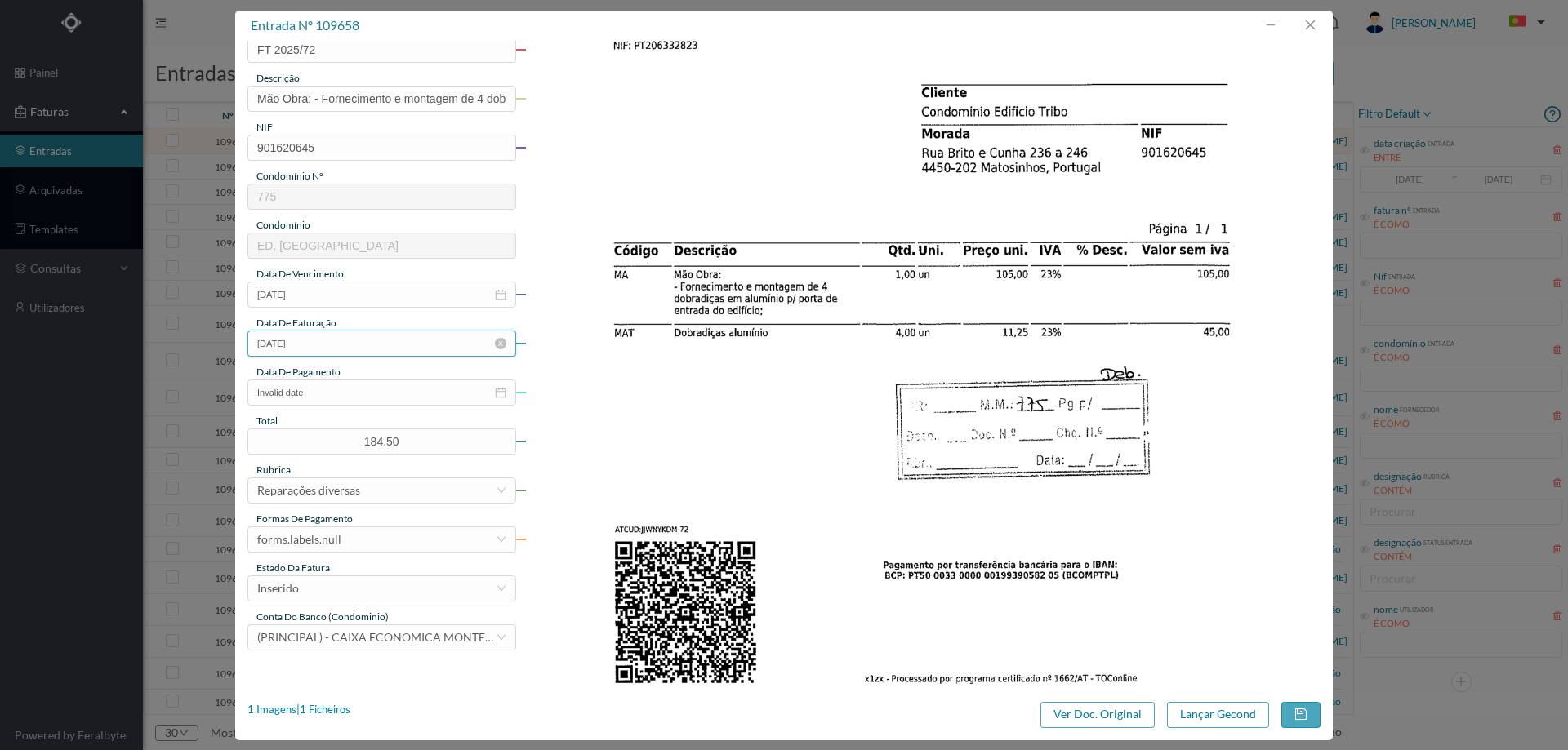
click at [340, 353] on input "2025-07-31" at bounding box center [382, 343] width 269 height 26
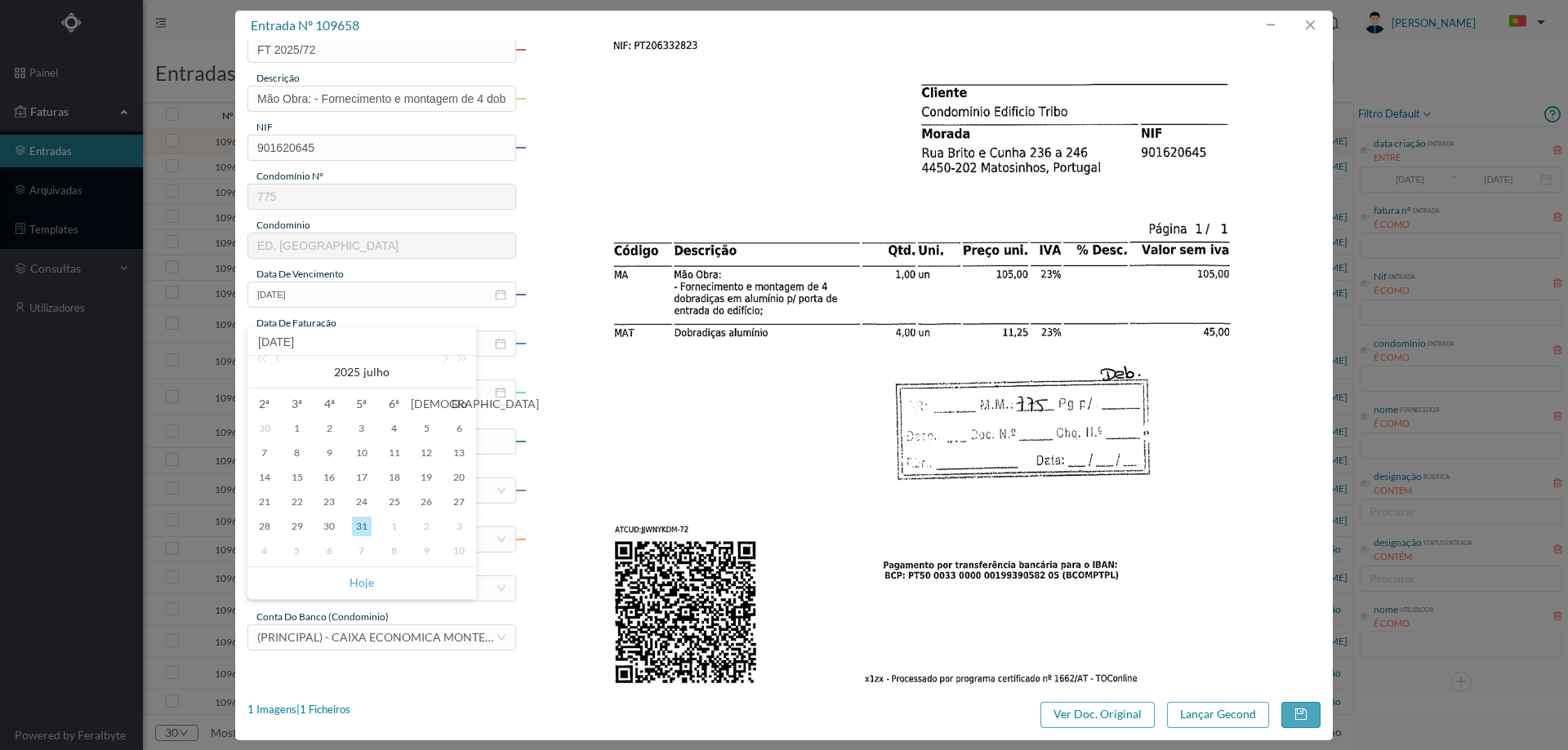
click at [366, 583] on link "Hoje" at bounding box center [361, 583] width 25 height 31
type input "[DATE]"
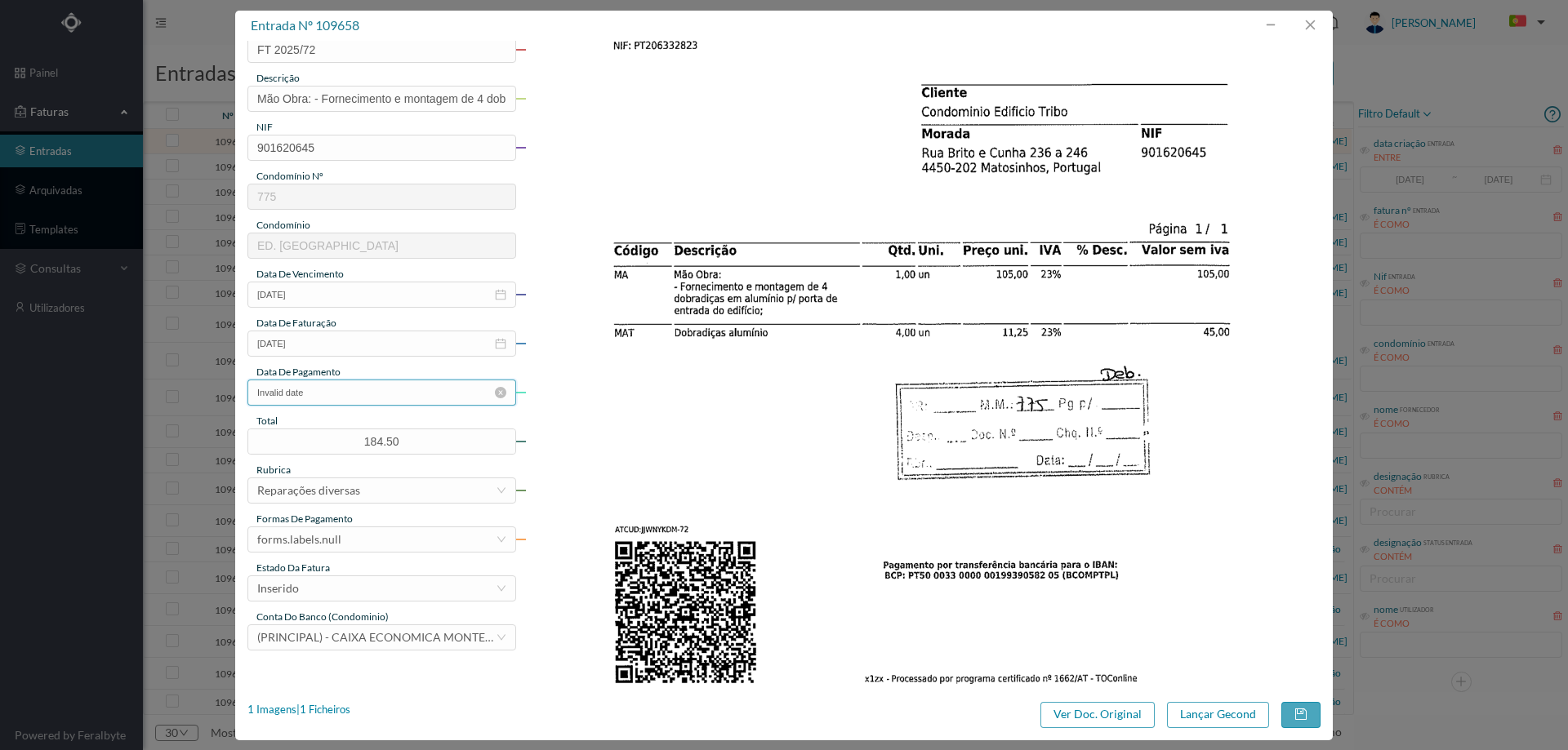
click at [346, 393] on input "Invalid date" at bounding box center [382, 392] width 269 height 26
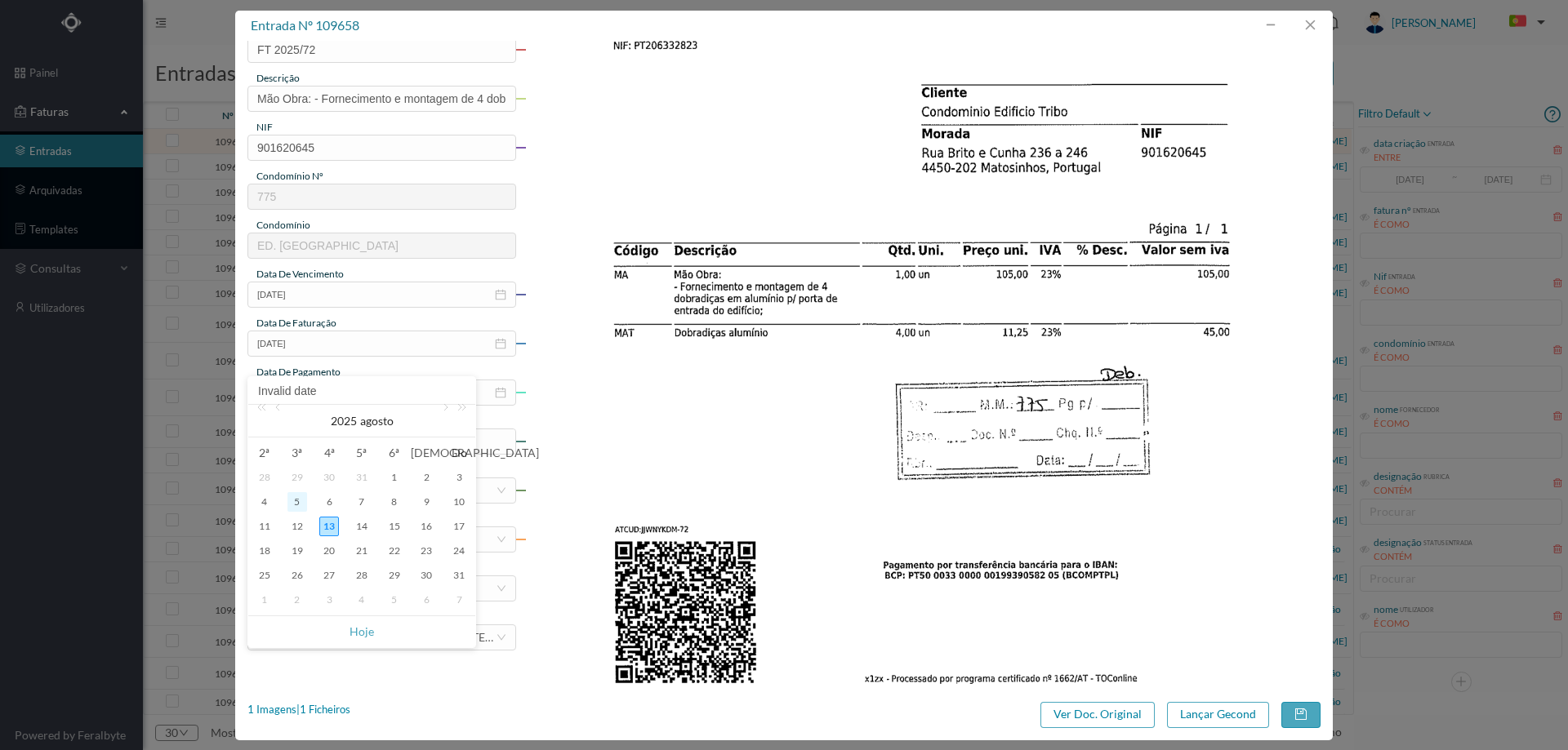
click at [302, 502] on div "5" at bounding box center [297, 501] width 19 height 19
type input "2025-08-05"
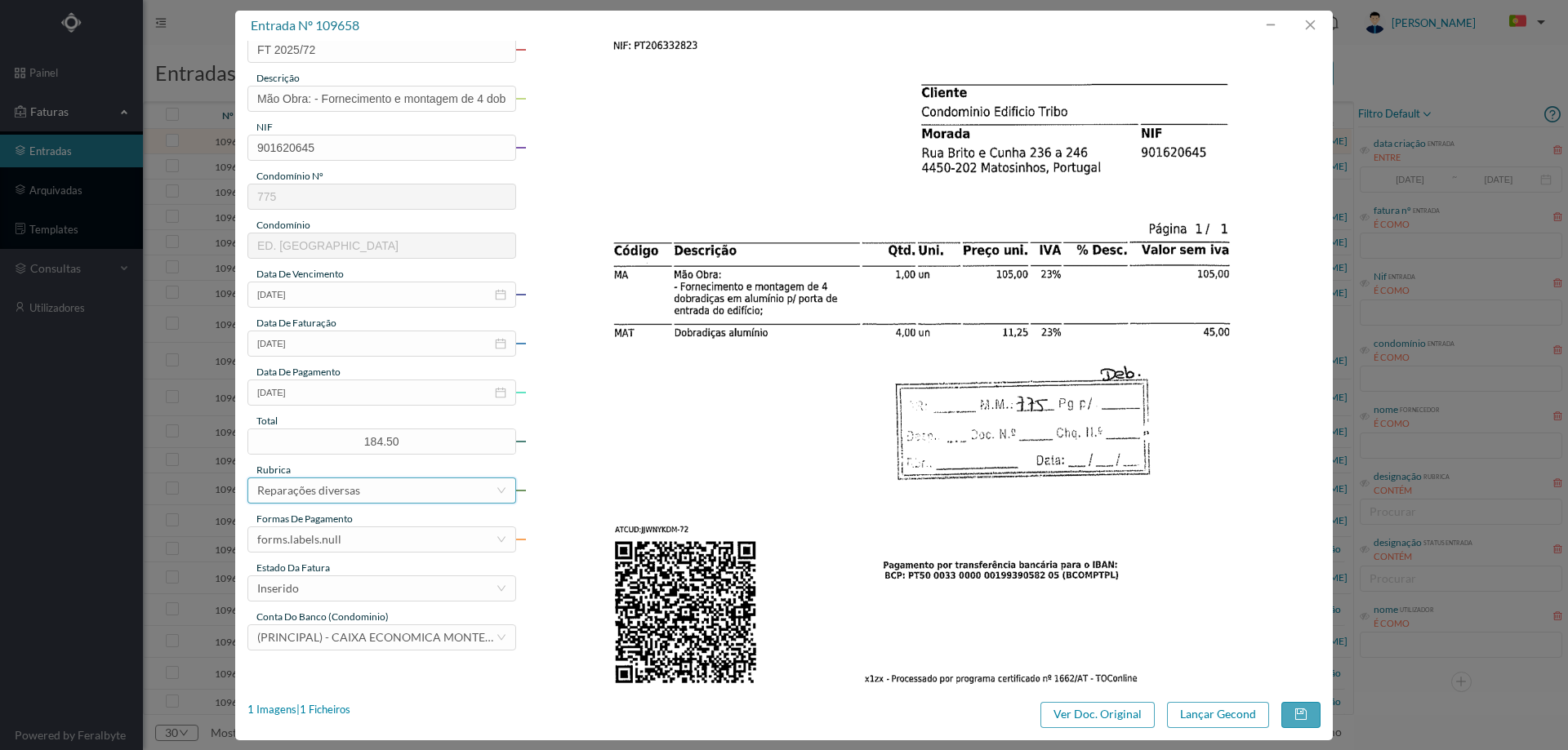
click at [364, 496] on div "Reparações diversas" at bounding box center [376, 490] width 238 height 25
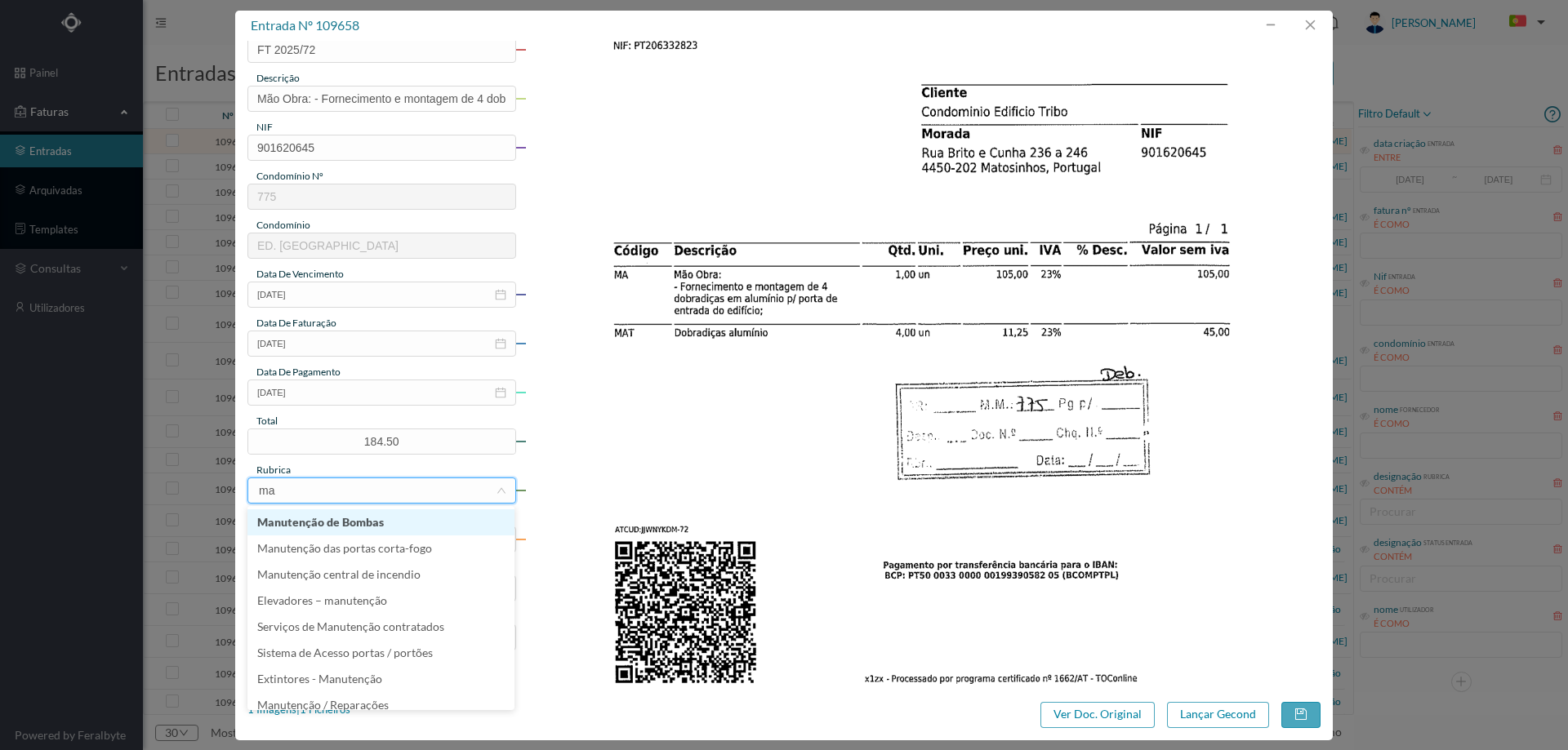
type input "man"
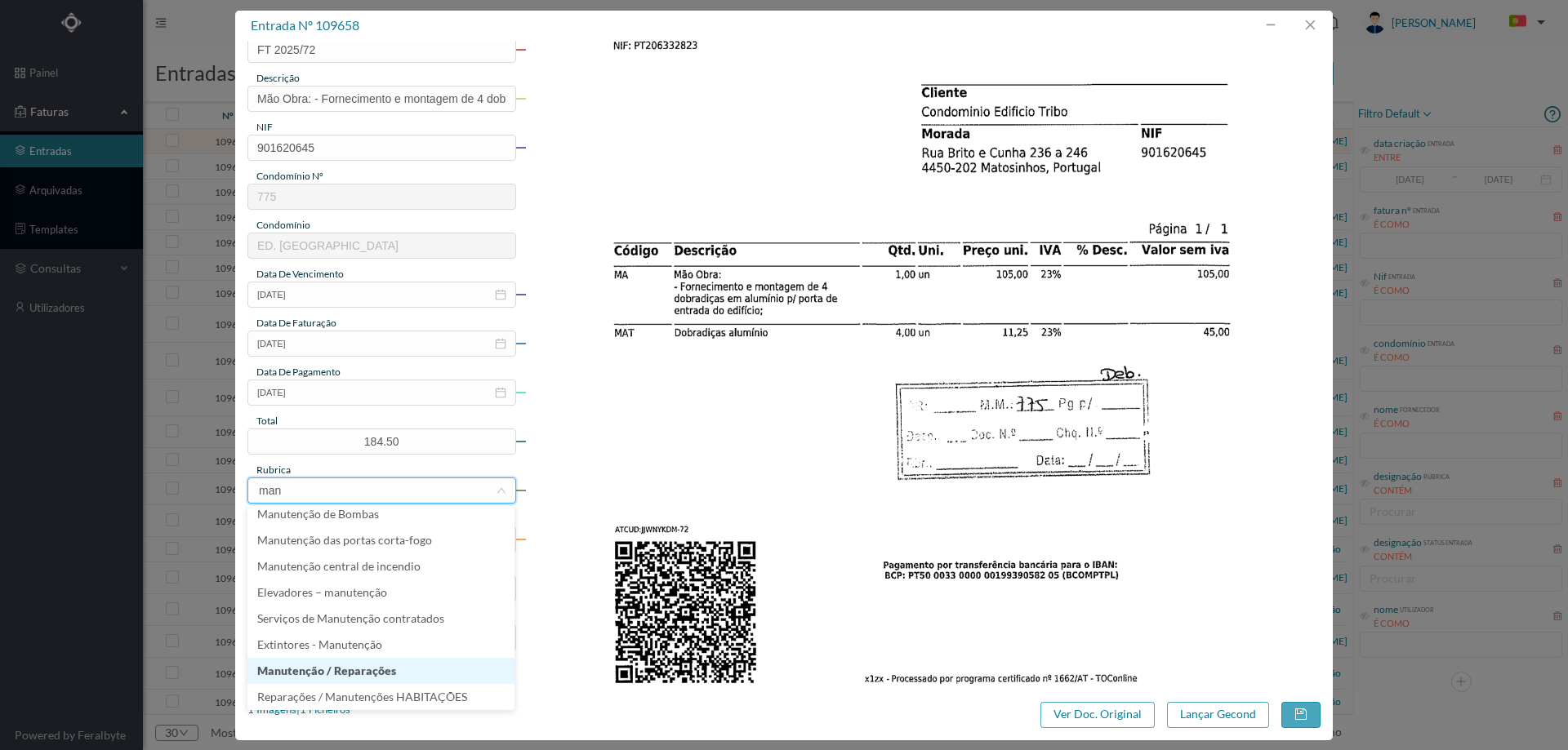
click at [377, 658] on li "Manutenção / Reparações" at bounding box center [381, 671] width 267 height 26
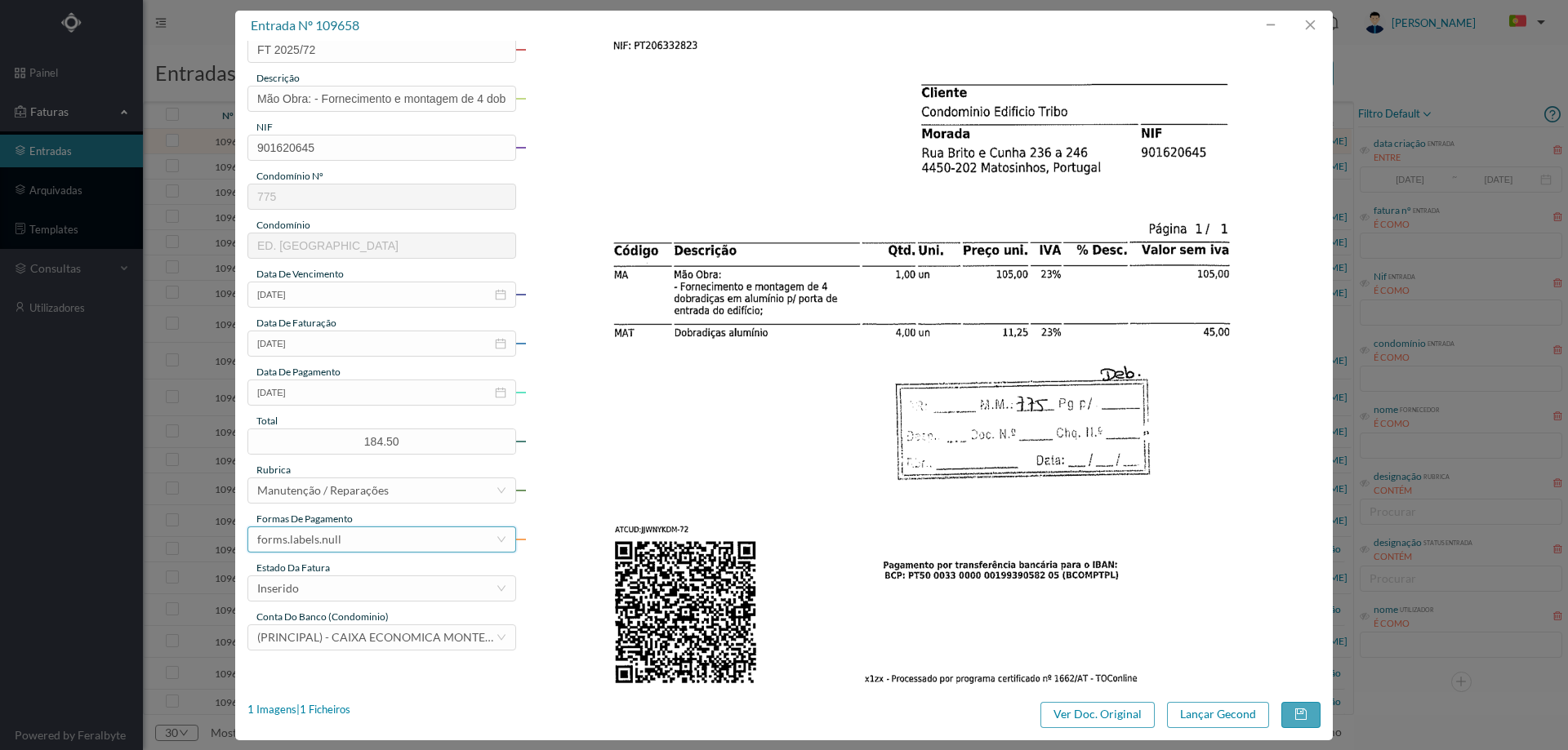
click at [359, 546] on div "forms.labels.null" at bounding box center [376, 539] width 238 height 25
click at [358, 382] on li "transferência bancária" at bounding box center [381, 386] width 267 height 26
click at [359, 590] on div "Inserido" at bounding box center [376, 589] width 238 height 25
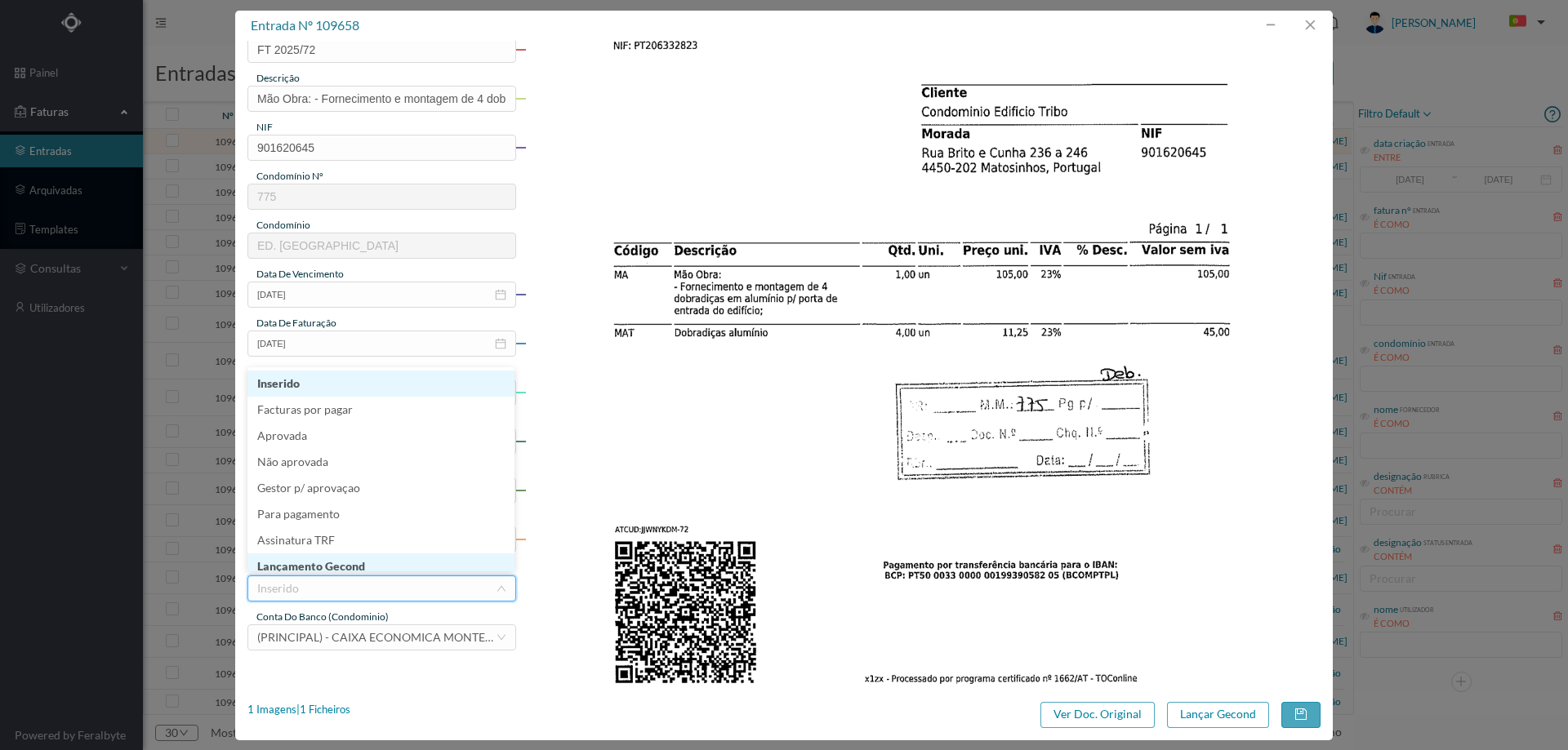
scroll to position [8, 0]
click at [362, 562] on li "Lançamento Gecond" at bounding box center [381, 558] width 267 height 26
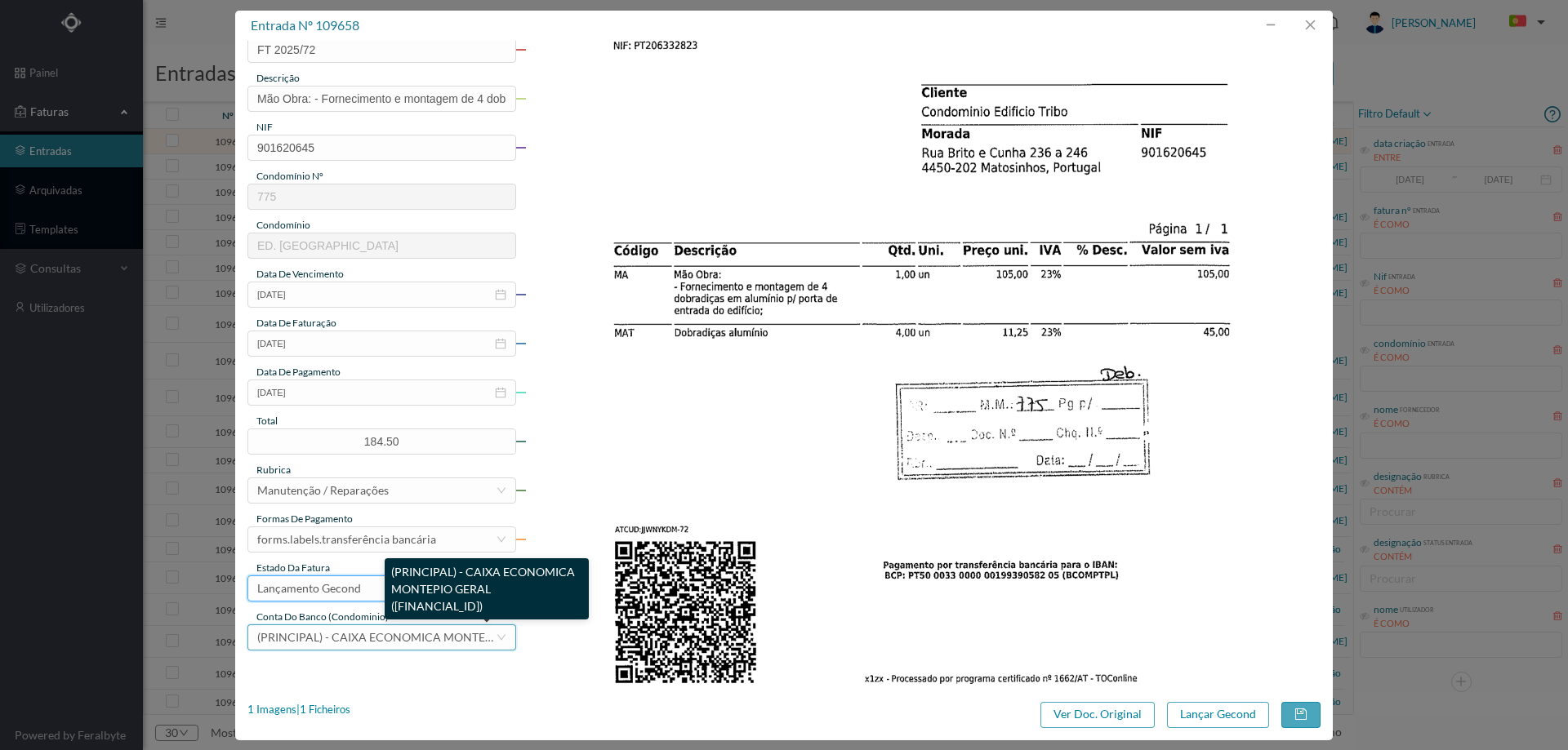
click at [370, 637] on span "(PRINCIPAL) - CAIXA ECONOMICA MONTEPIO GERAL (PT50 003602959910004124991)" at bounding box center [447, 638] width 380 height 14
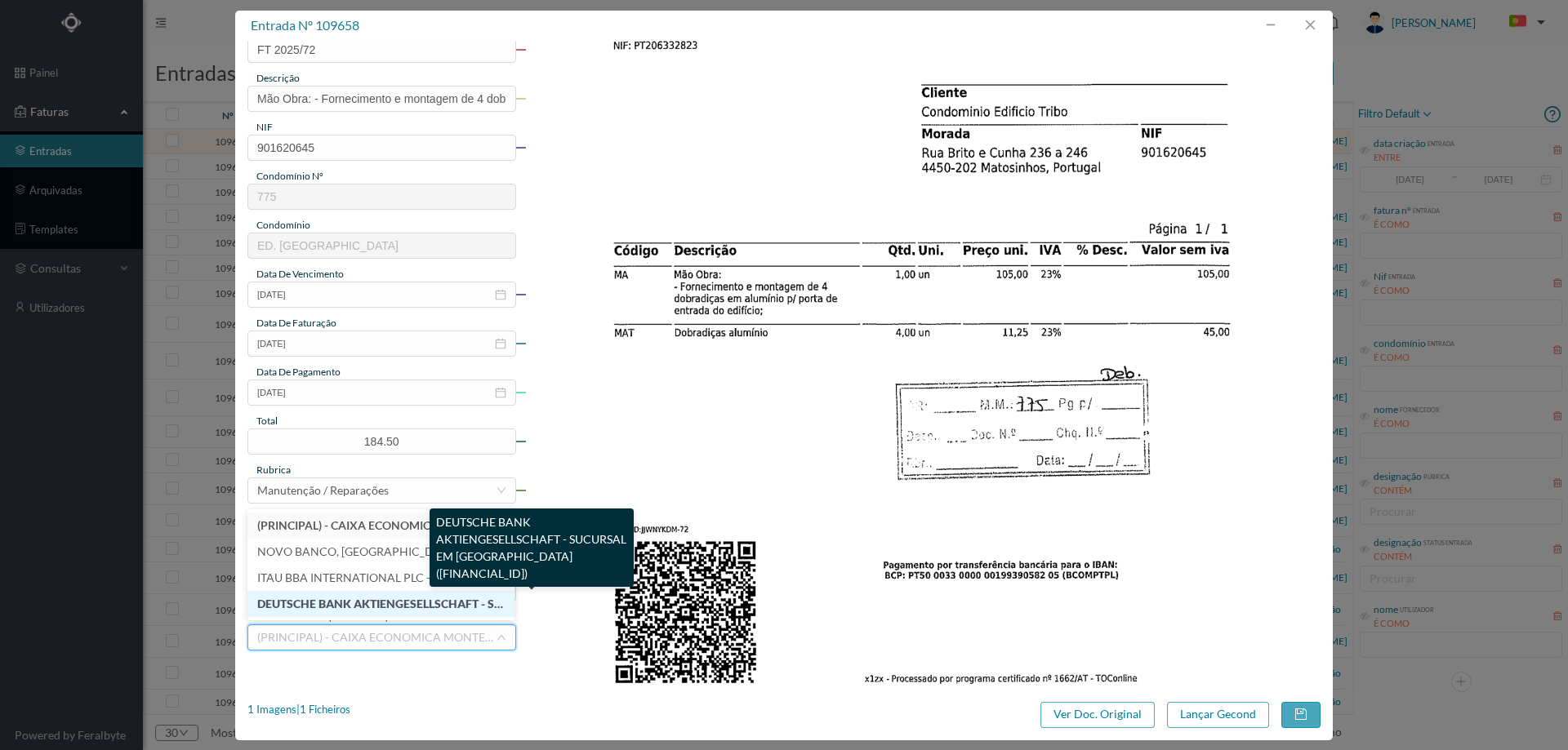
click at [358, 599] on span "DEUTSCHE BANK AKTIENGESELLSCHAFT - SUCURSAL EM PORTUGAL (PT50 00430000000000007…" at bounding box center [516, 604] width 518 height 14
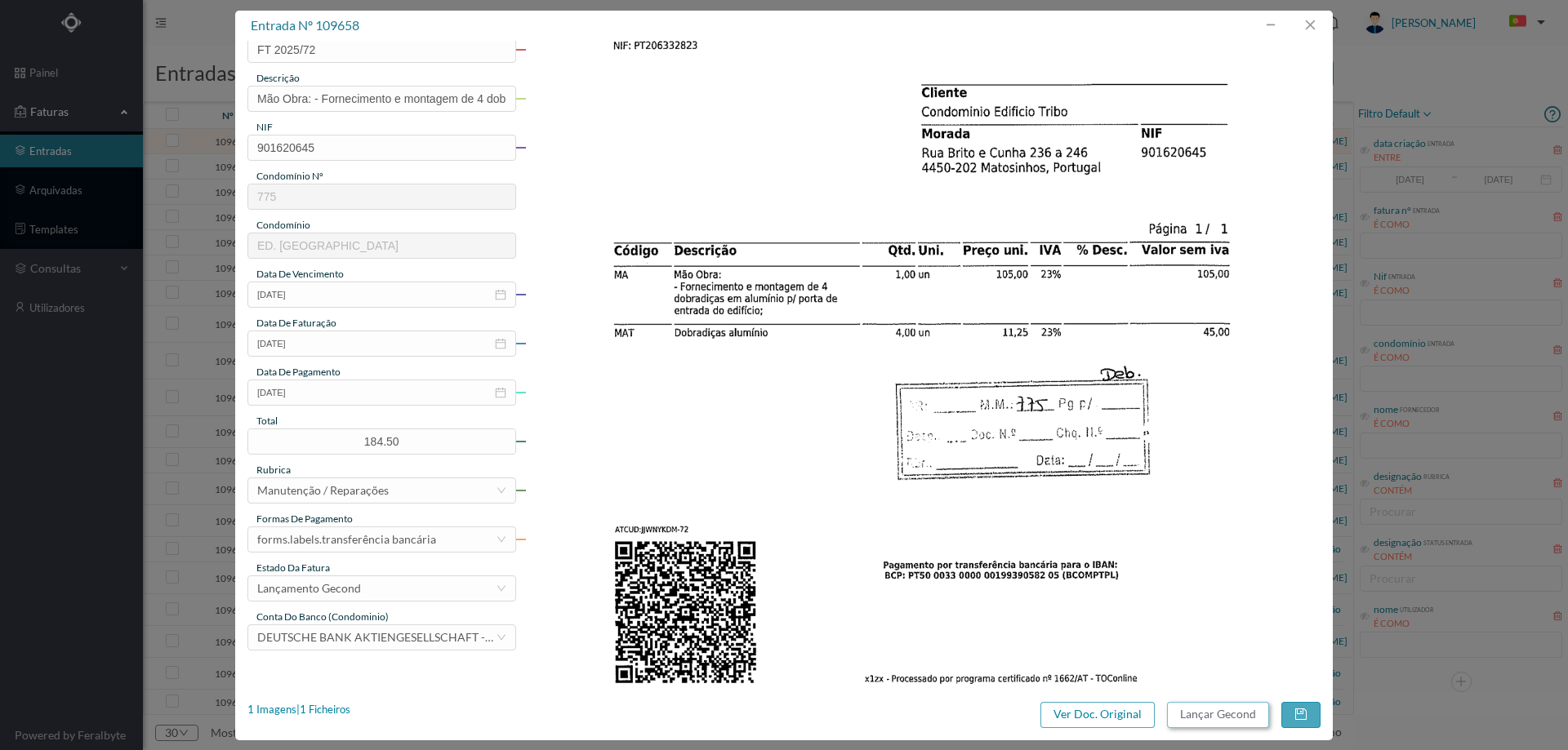
click at [1223, 708] on button "Lançar Gecond" at bounding box center [1218, 715] width 102 height 26
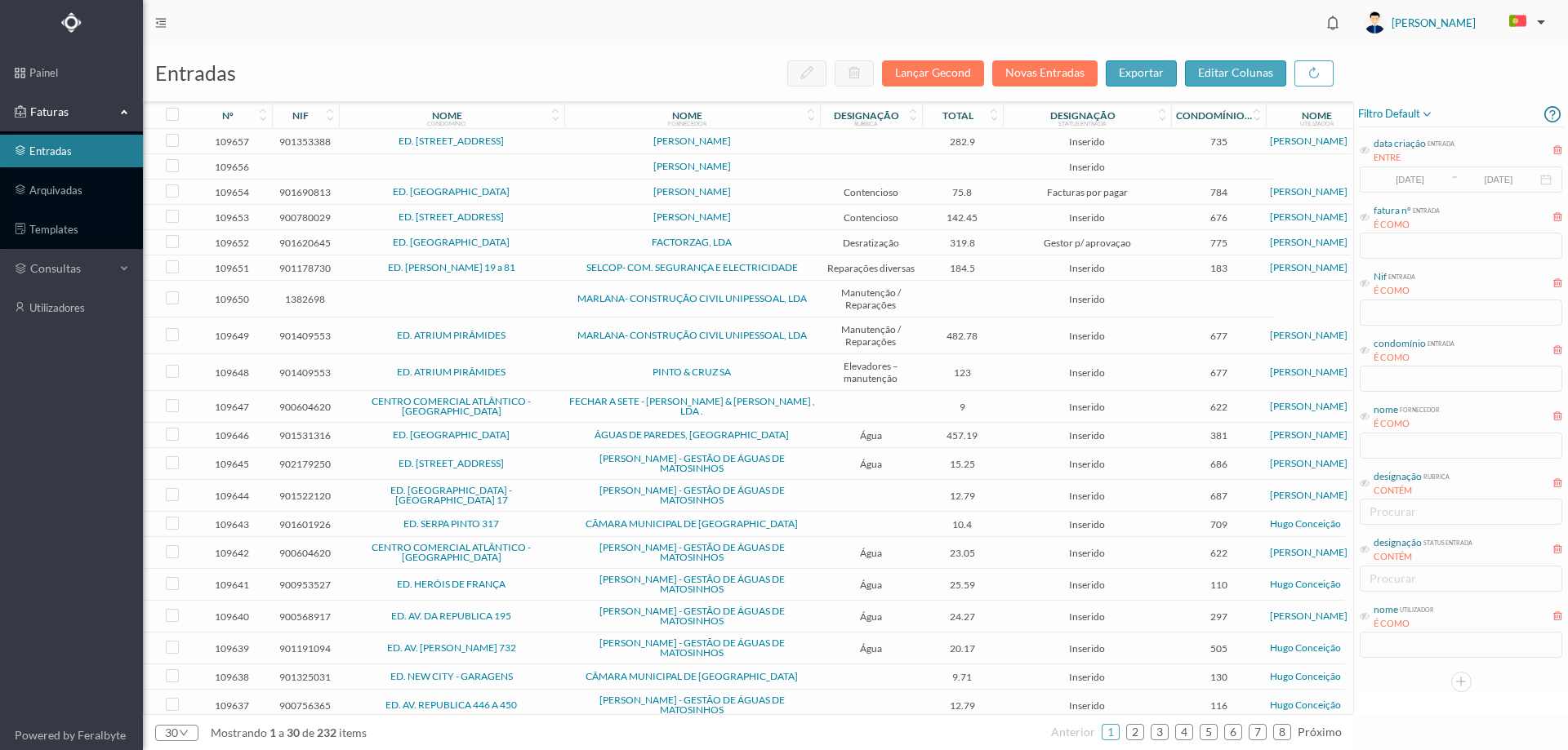
click at [783, 148] on td "[PERSON_NAME]" at bounding box center [692, 142] width 255 height 25
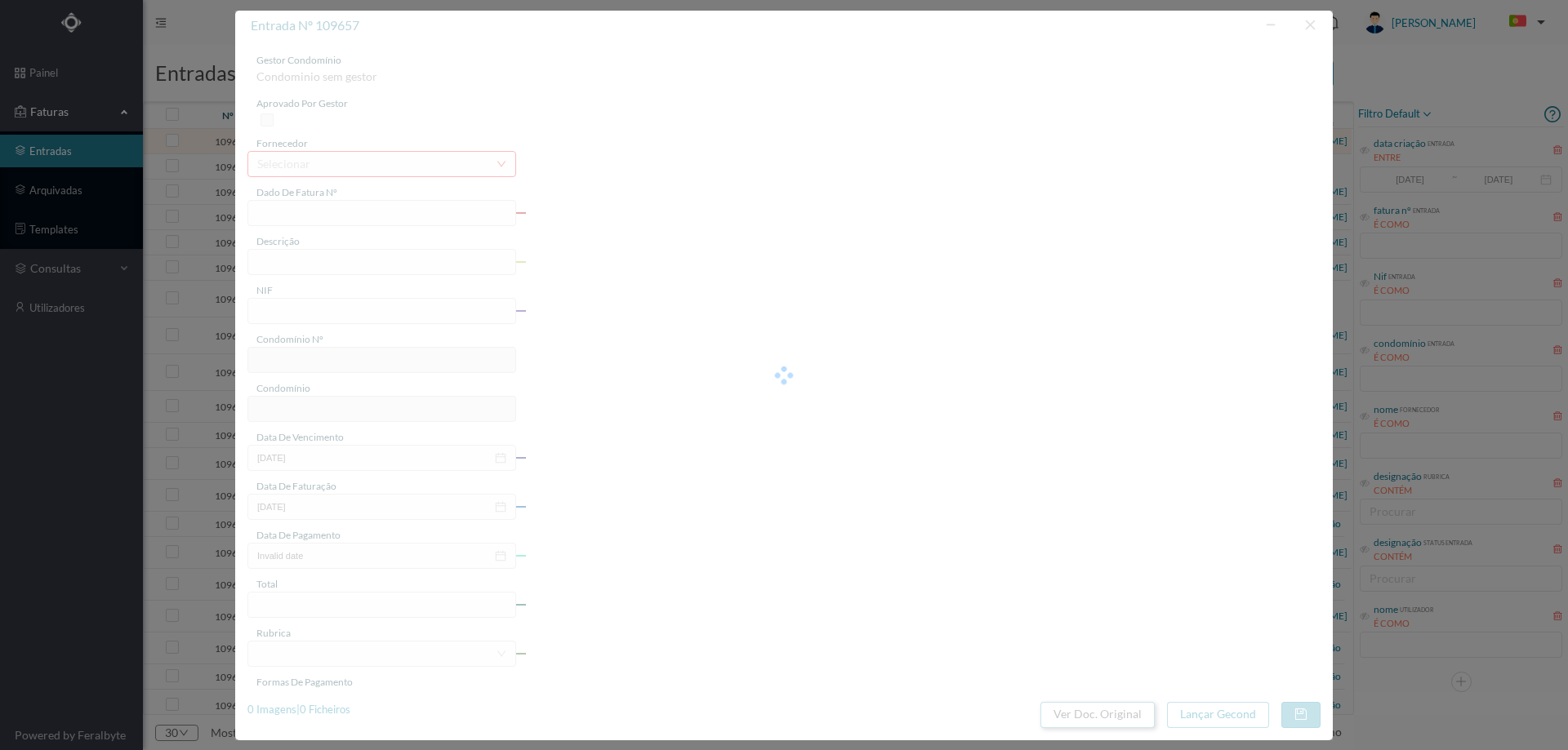
type input "FT PAULOALVES2023/471"
type input "rca a verme tm Ta"
type input "901353388"
type input "0025-08-12"
type input "[DATE]"
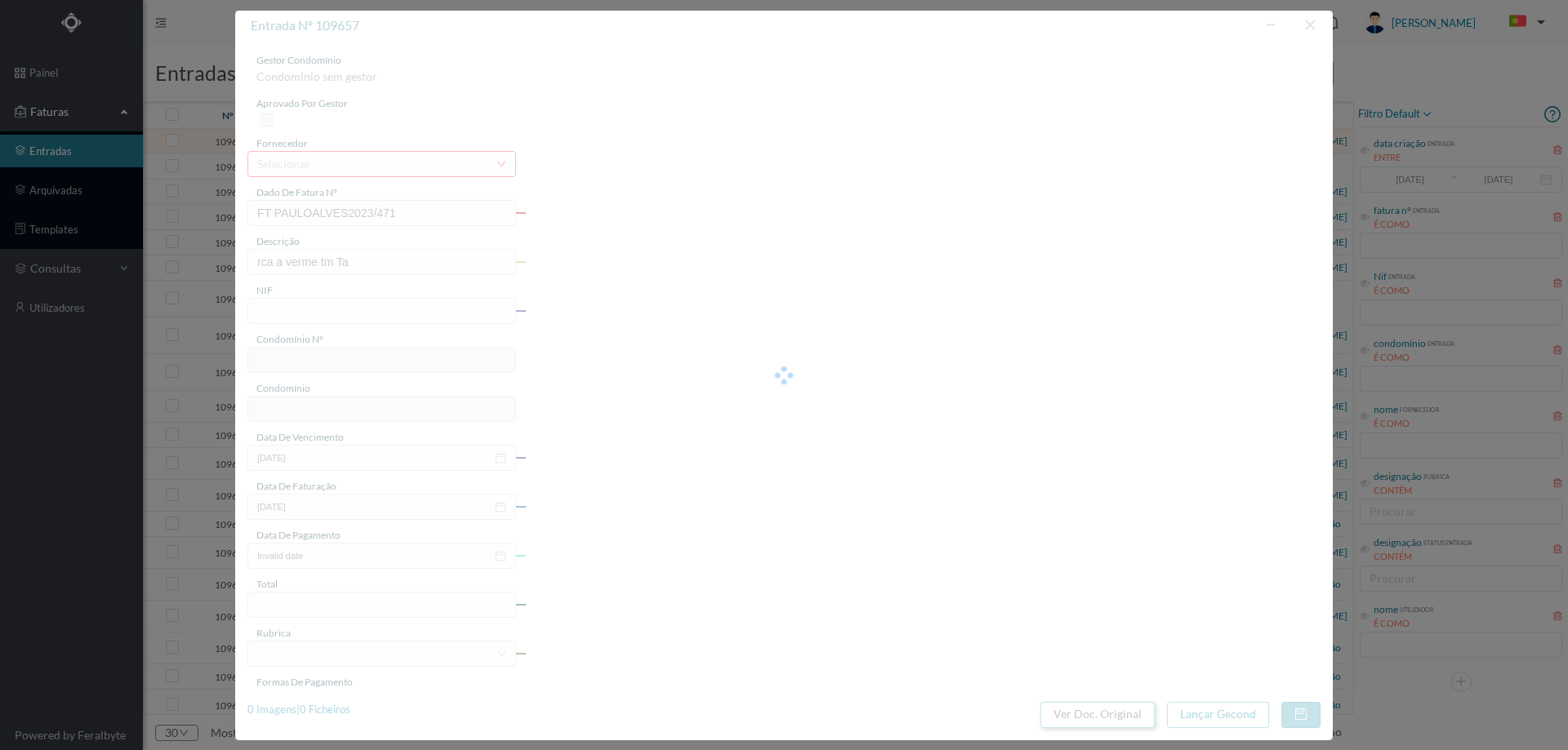
type input "1025-08-12"
type input "282.90"
type input "735"
type input "ED. RUA DO TEATRO, 194 E RUA DO TUNEL 33"
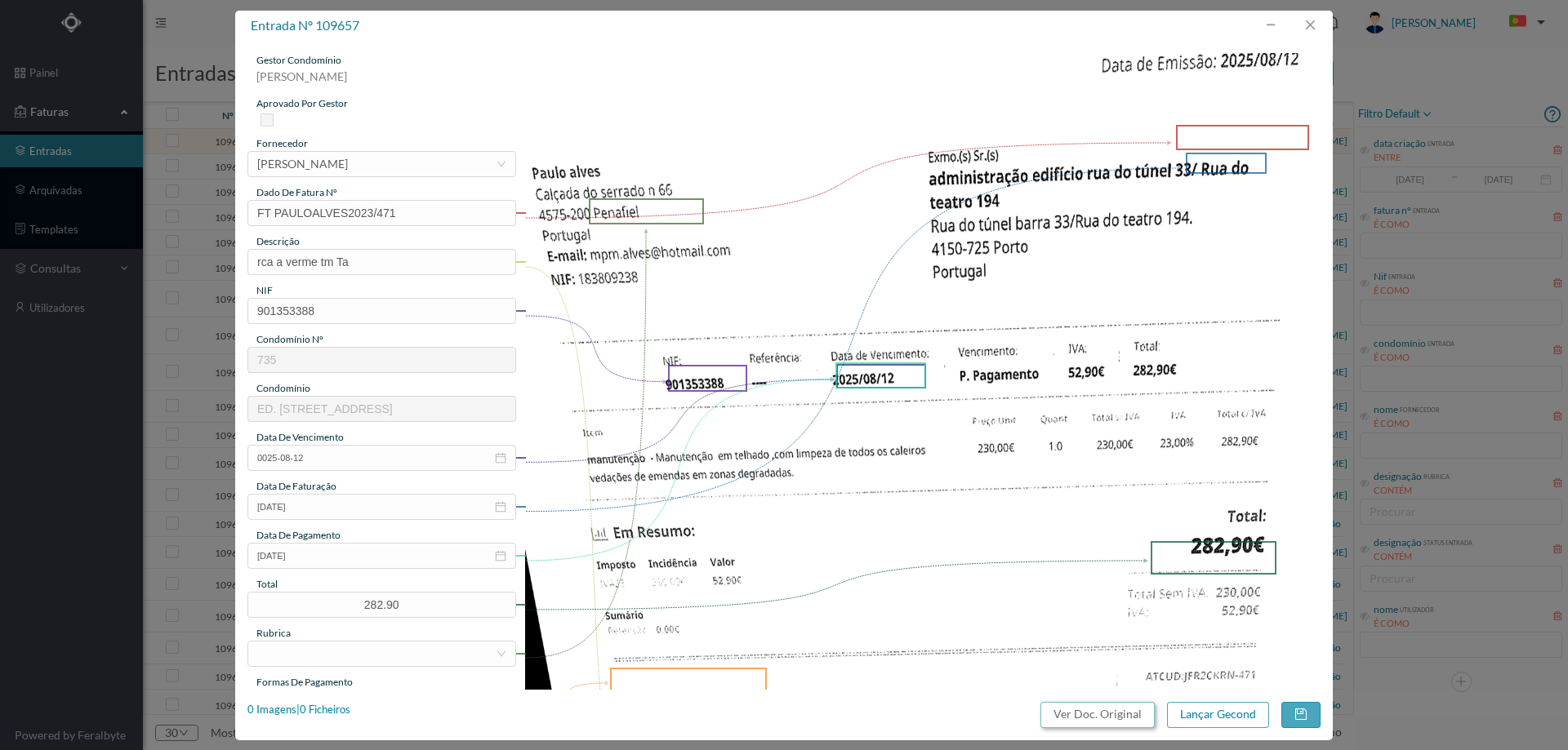
click at [1116, 722] on button "Ver Doc. Original" at bounding box center [1097, 715] width 114 height 26
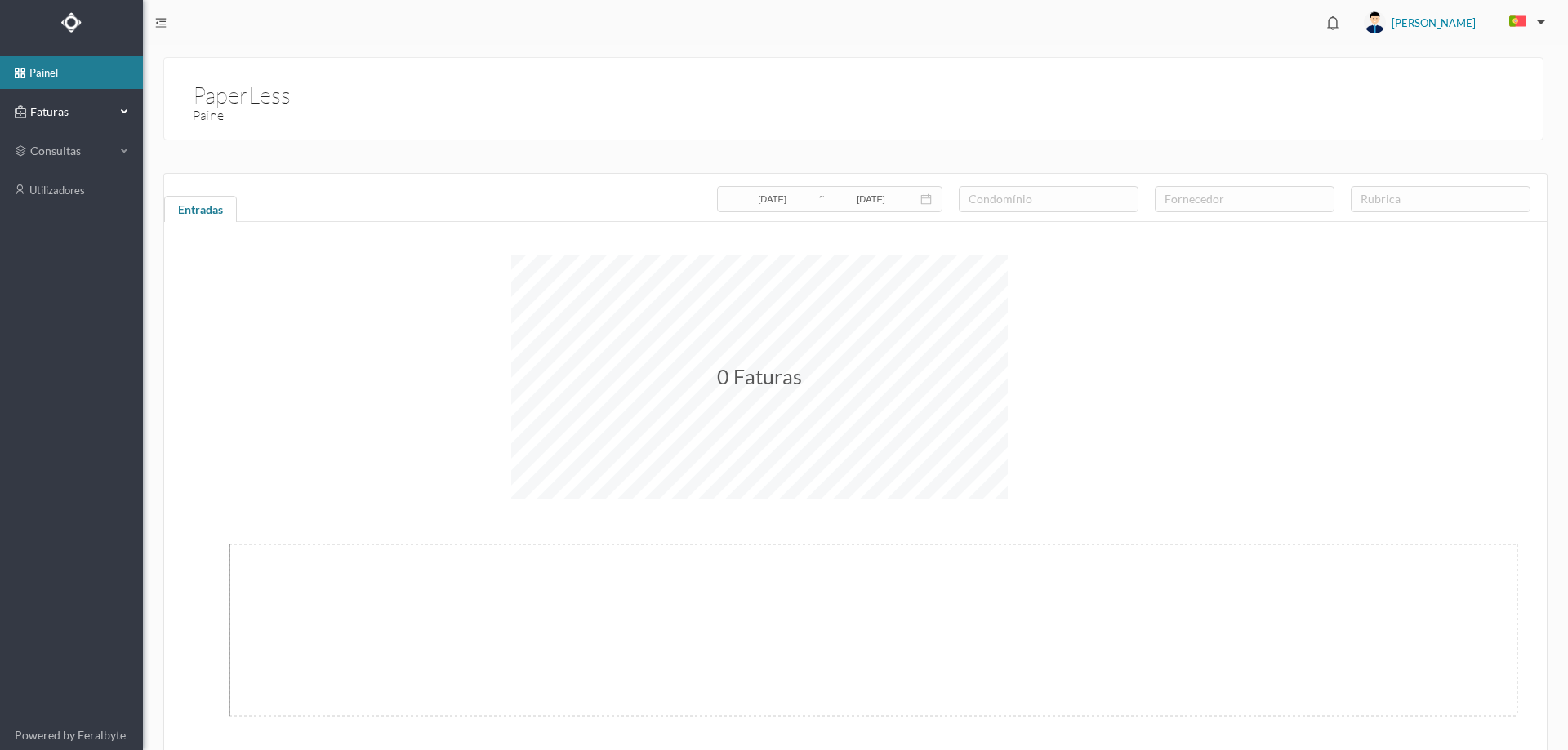
click at [49, 101] on div "Faturas" at bounding box center [64, 112] width 101 height 33
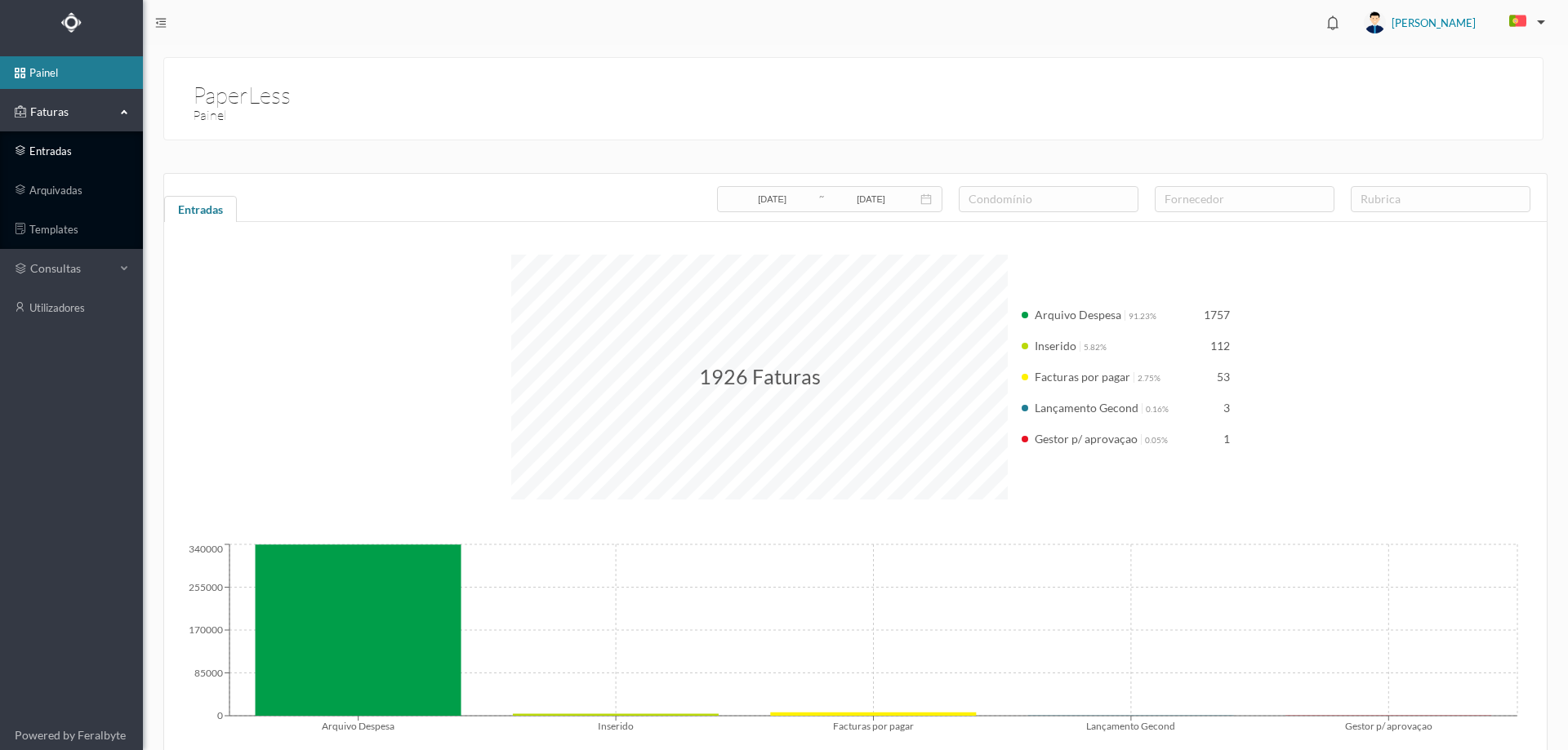
click at [69, 157] on link "entradas" at bounding box center [71, 151] width 143 height 33
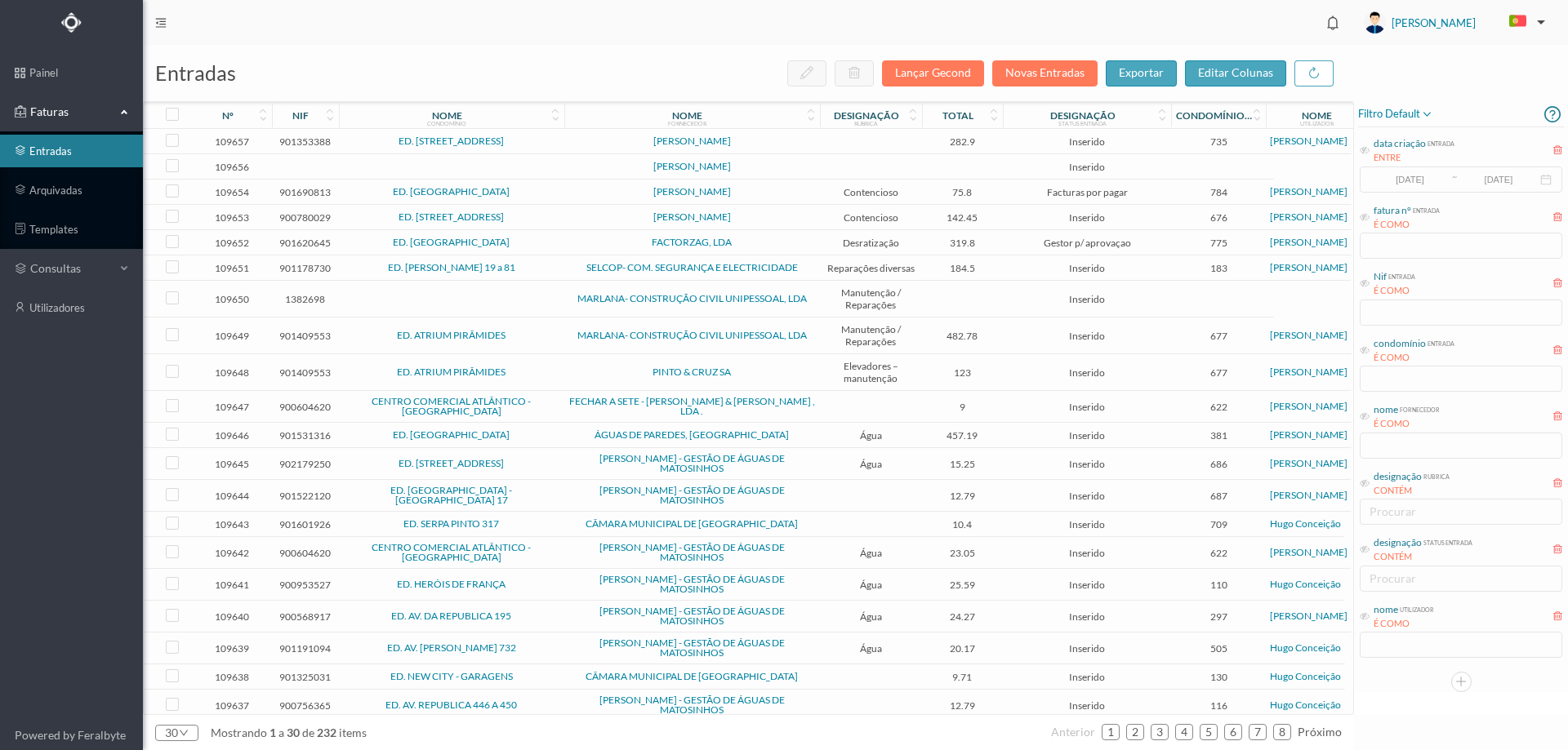
click at [806, 141] on span "[PERSON_NAME]" at bounding box center [692, 141] width 248 height 10
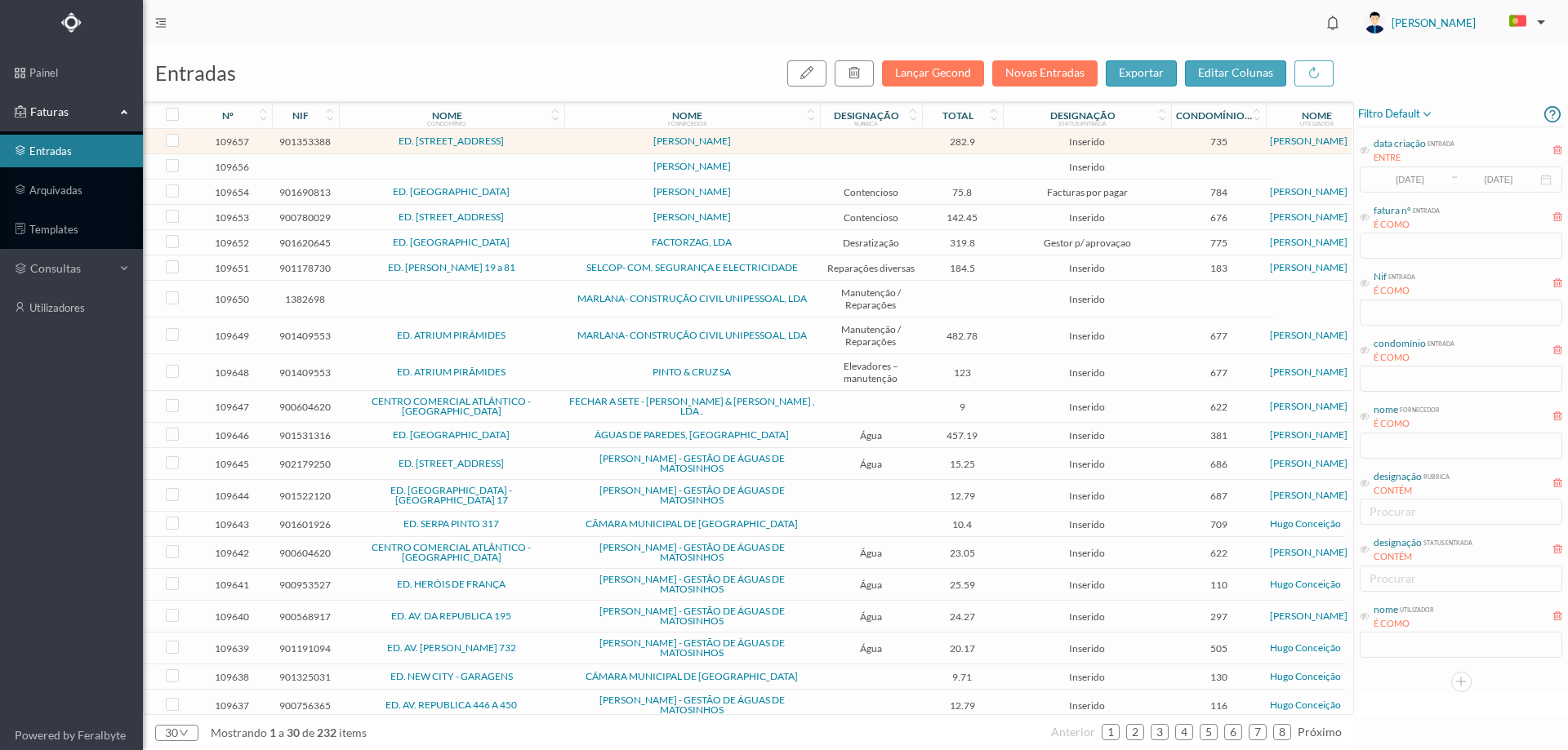
click at [806, 141] on span "[PERSON_NAME]" at bounding box center [692, 141] width 248 height 10
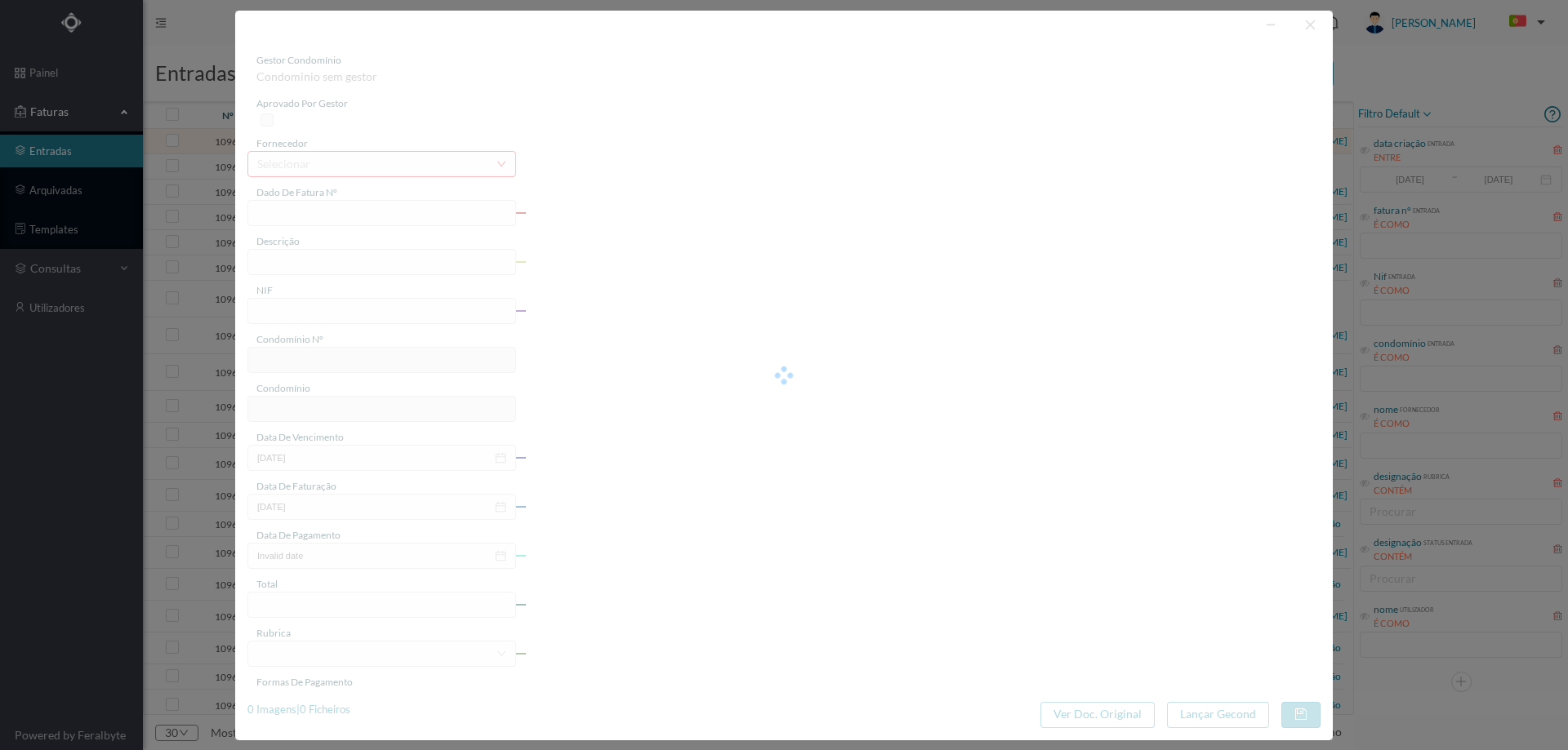
type input "FT PAULOALVES2023/471"
type input "rca a verme tm Ta"
type input "901353388"
type input "0025-08-12"
type input "[DATE]"
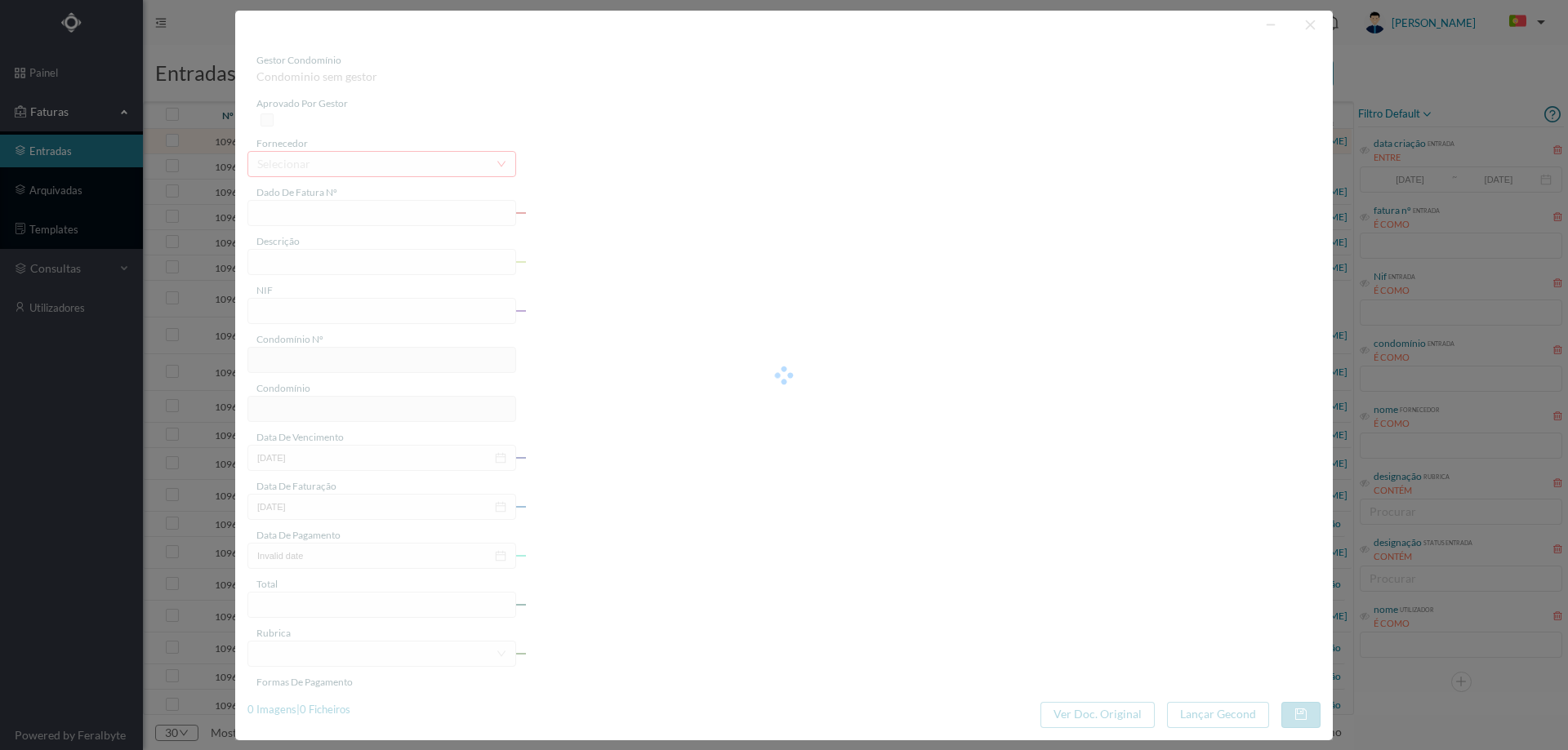
type input "1025-08-12"
type input "282.90"
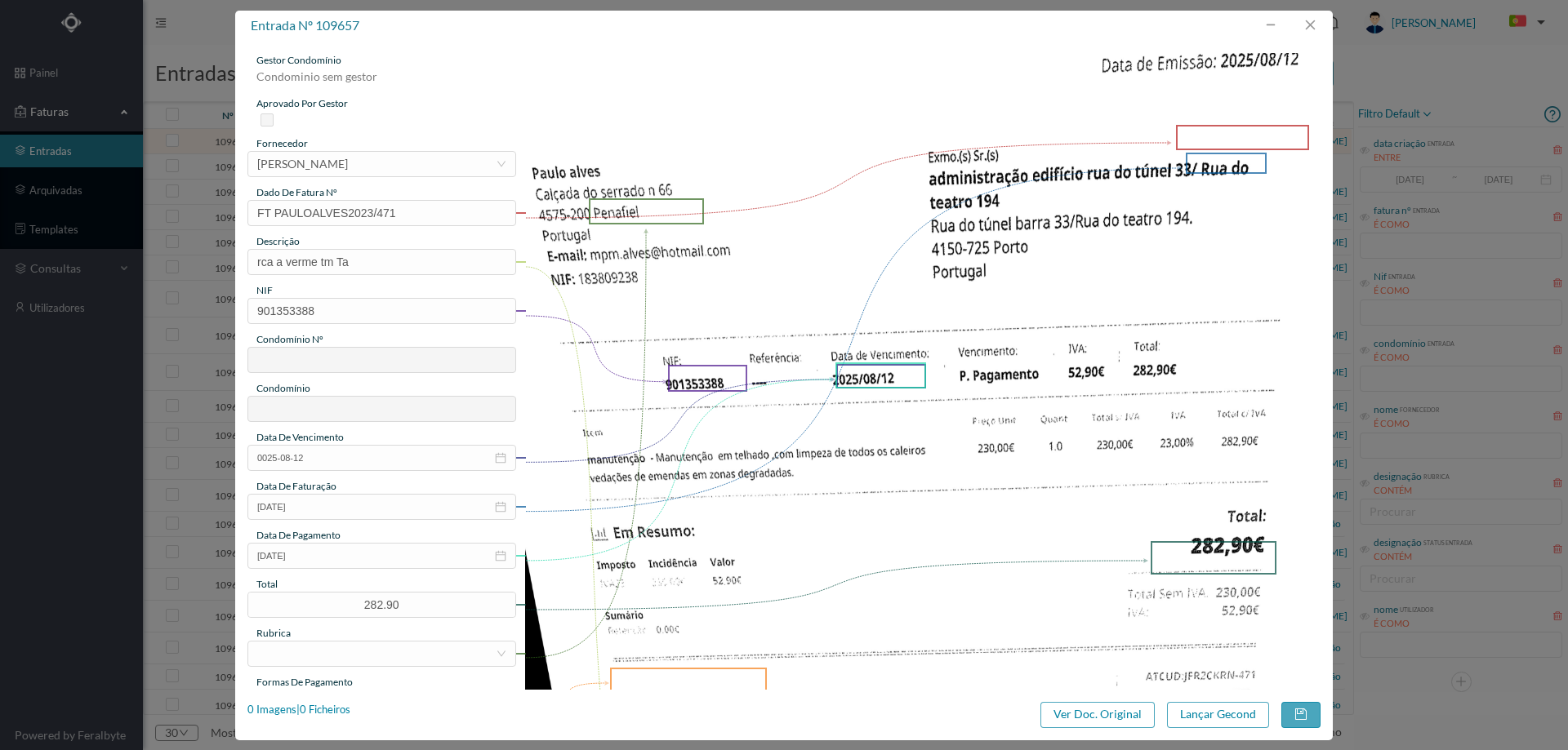
type input "735"
type input "ED. RUA DO TEATRO, 194 E RUA DO TUNEL 33"
drag, startPoint x: 348, startPoint y: 213, endPoint x: 277, endPoint y: 216, distance: 71.1
click at [277, 216] on input "FT PAULOALVES2023/471" at bounding box center [382, 213] width 269 height 26
type input "FT2023/471"
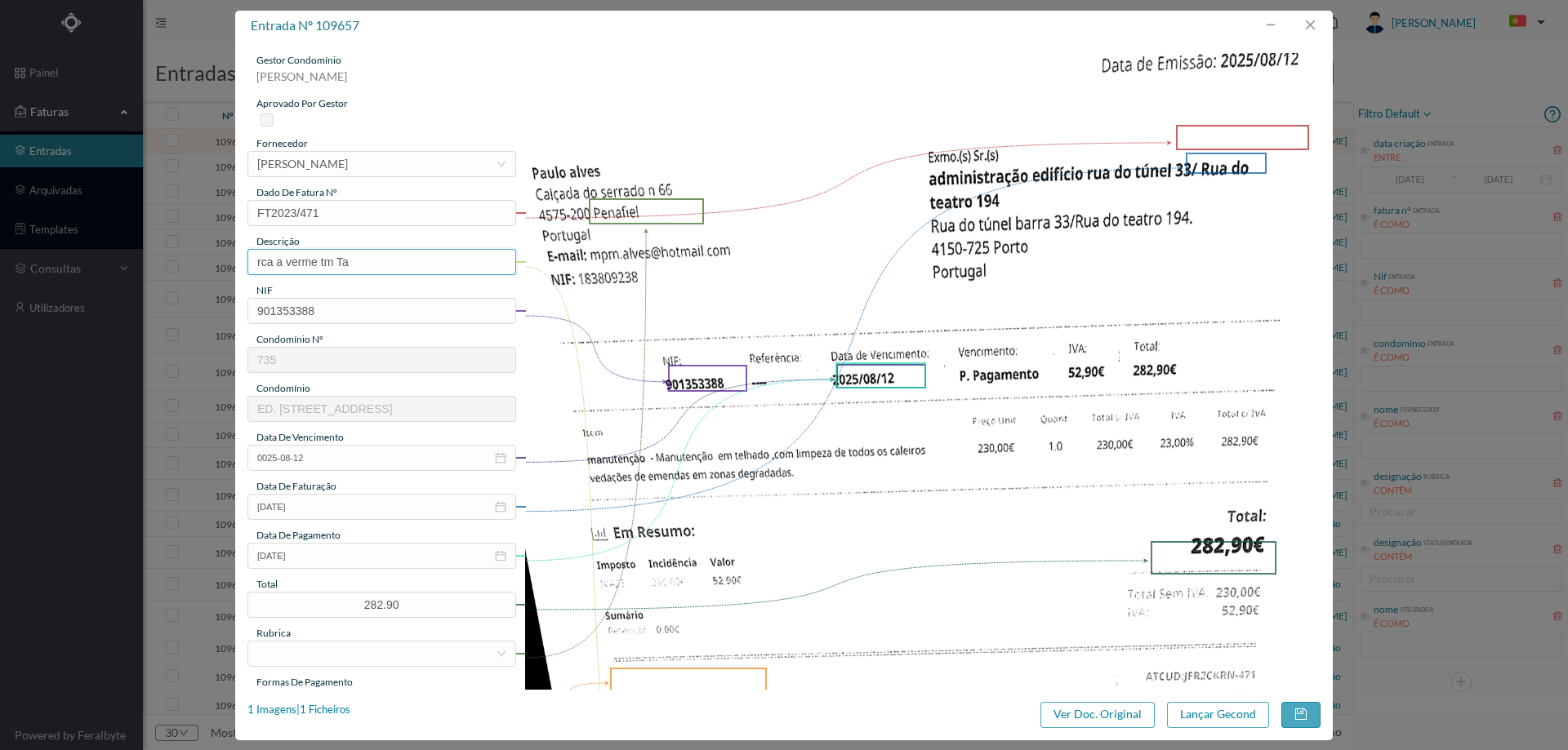
drag, startPoint x: 378, startPoint y: 255, endPoint x: 104, endPoint y: 258, distance: 274.0
click at [104, 258] on div "entrada nº 109657 gestor condomínio Beatriz Pinheiro aprovado por gestor fornec…" at bounding box center [784, 375] width 1568 height 750
type input "Manutenção telhado"
click at [343, 460] on input "0025-08-12" at bounding box center [382, 457] width 269 height 26
click at [352, 693] on link "Hoje" at bounding box center [361, 697] width 25 height 31
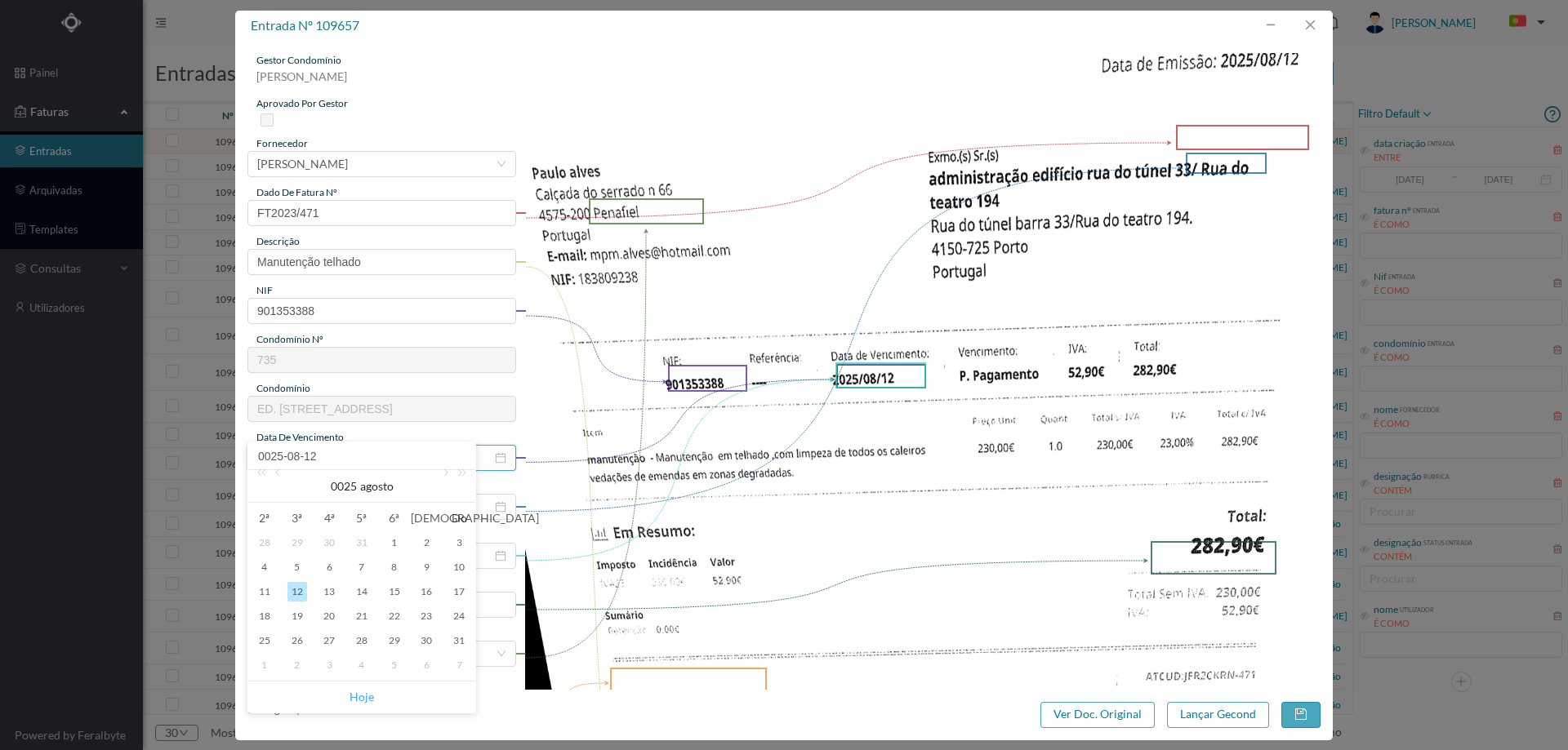
type input "[DATE]"
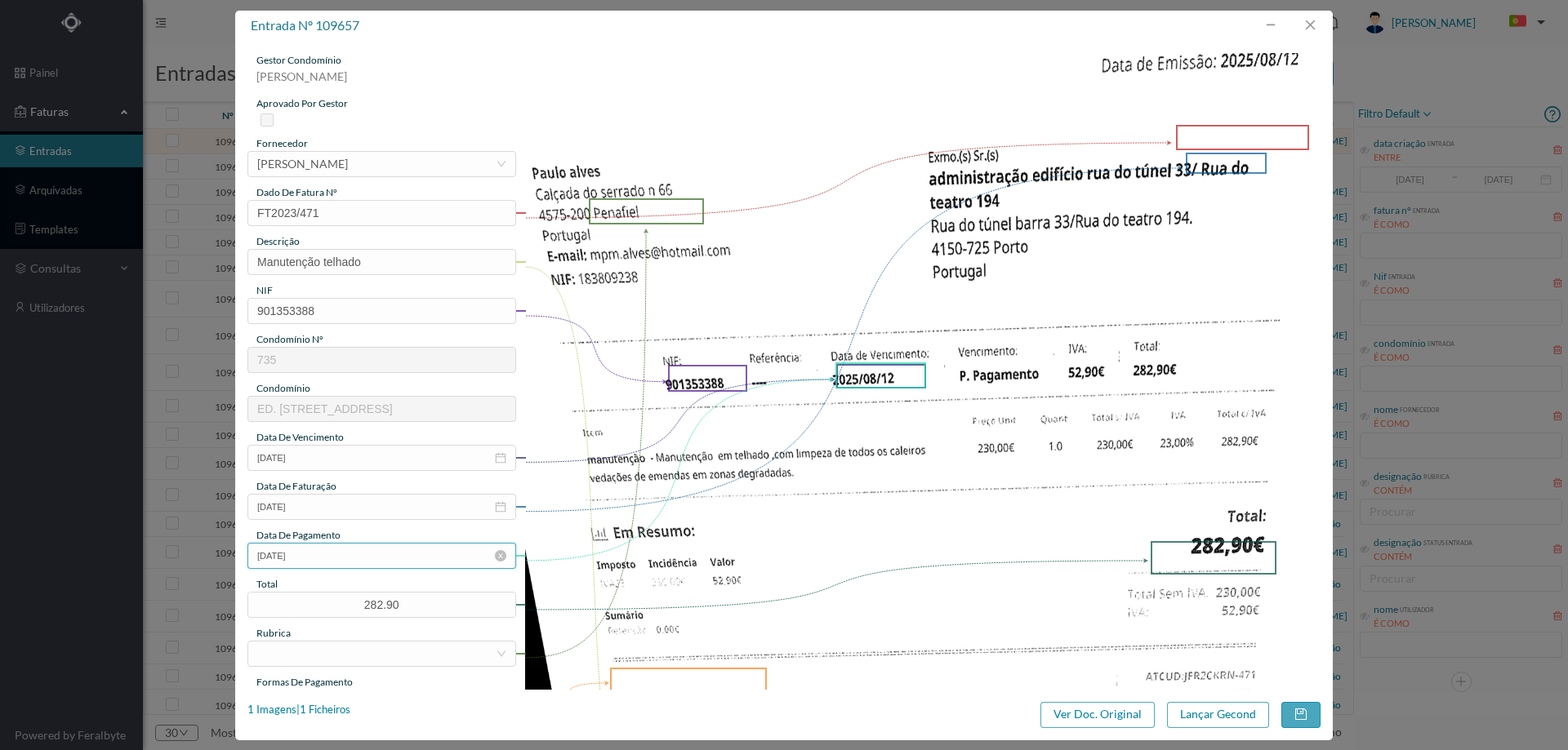
click at [357, 560] on input "1025-08-12" at bounding box center [382, 556] width 269 height 26
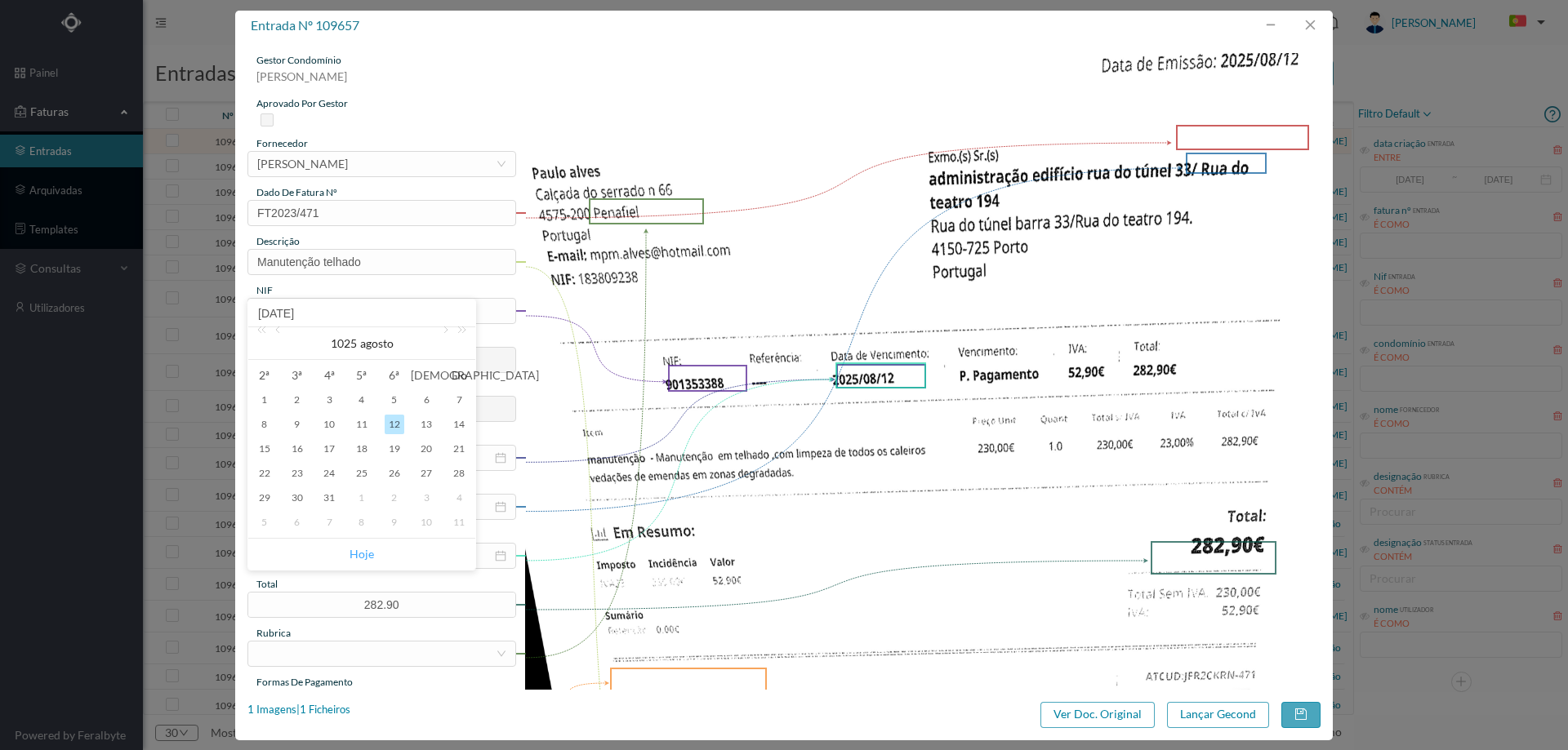
click at [358, 556] on link "Hoje" at bounding box center [361, 554] width 25 height 31
type input "[DATE]"
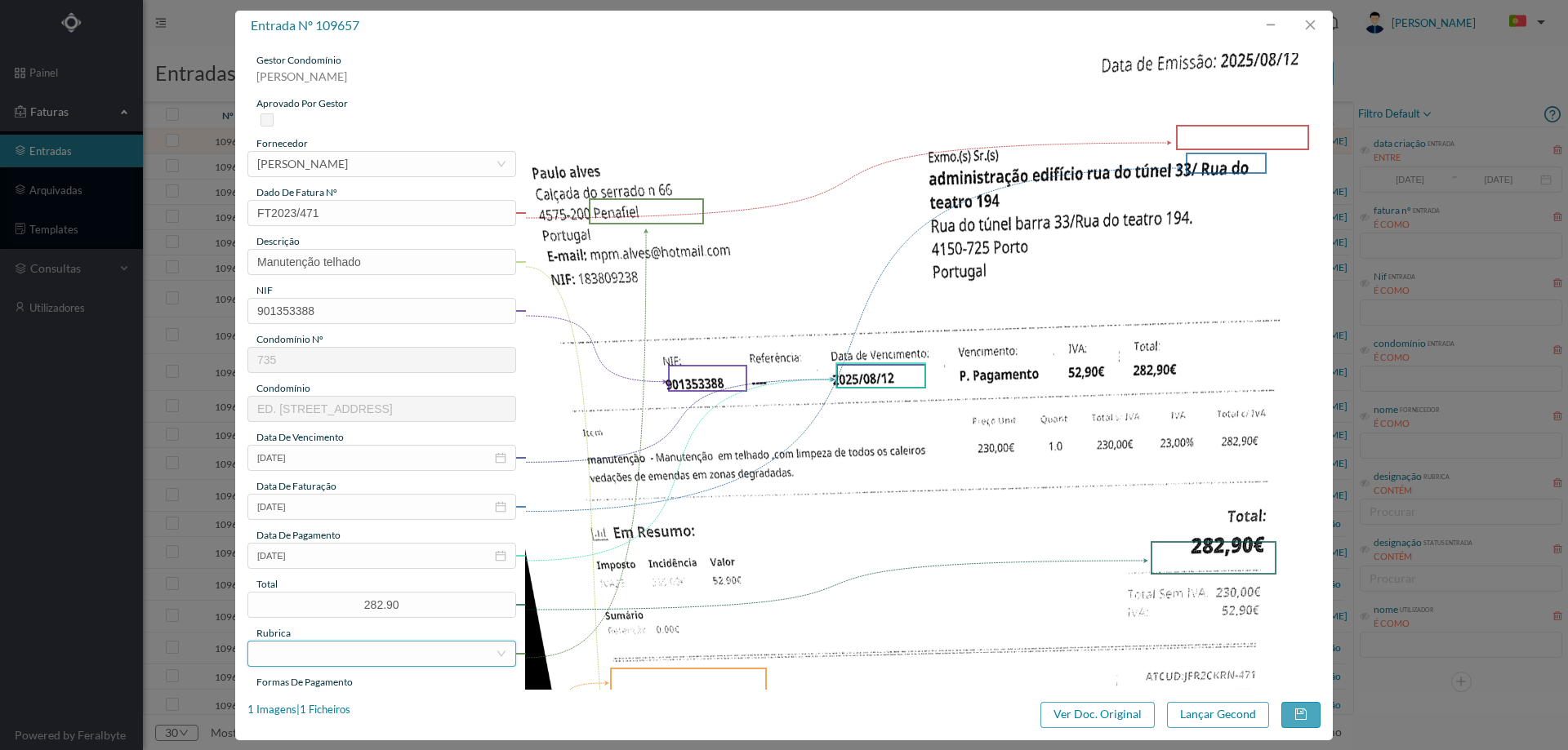
click at [355, 654] on div at bounding box center [376, 654] width 238 height 25
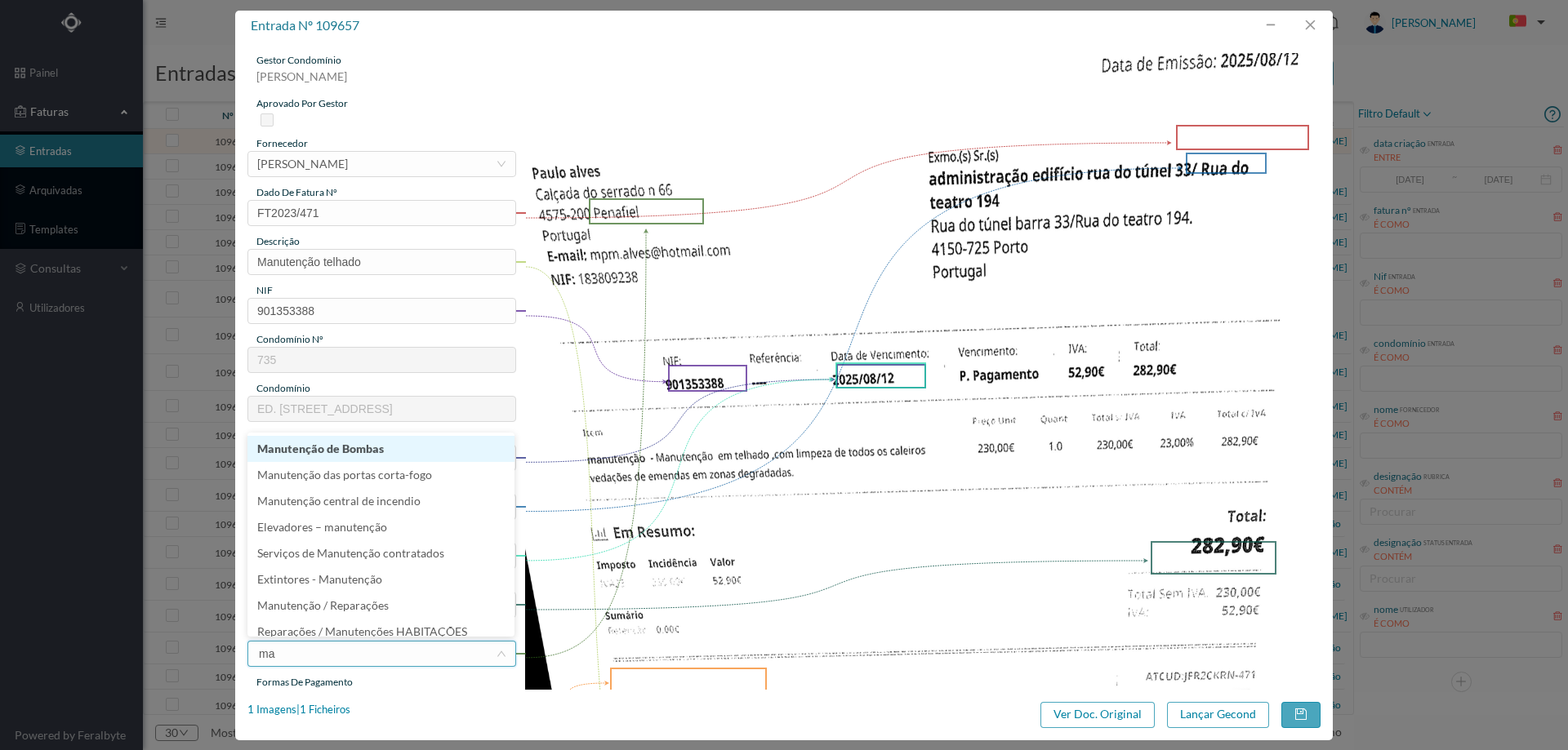
type input "man"
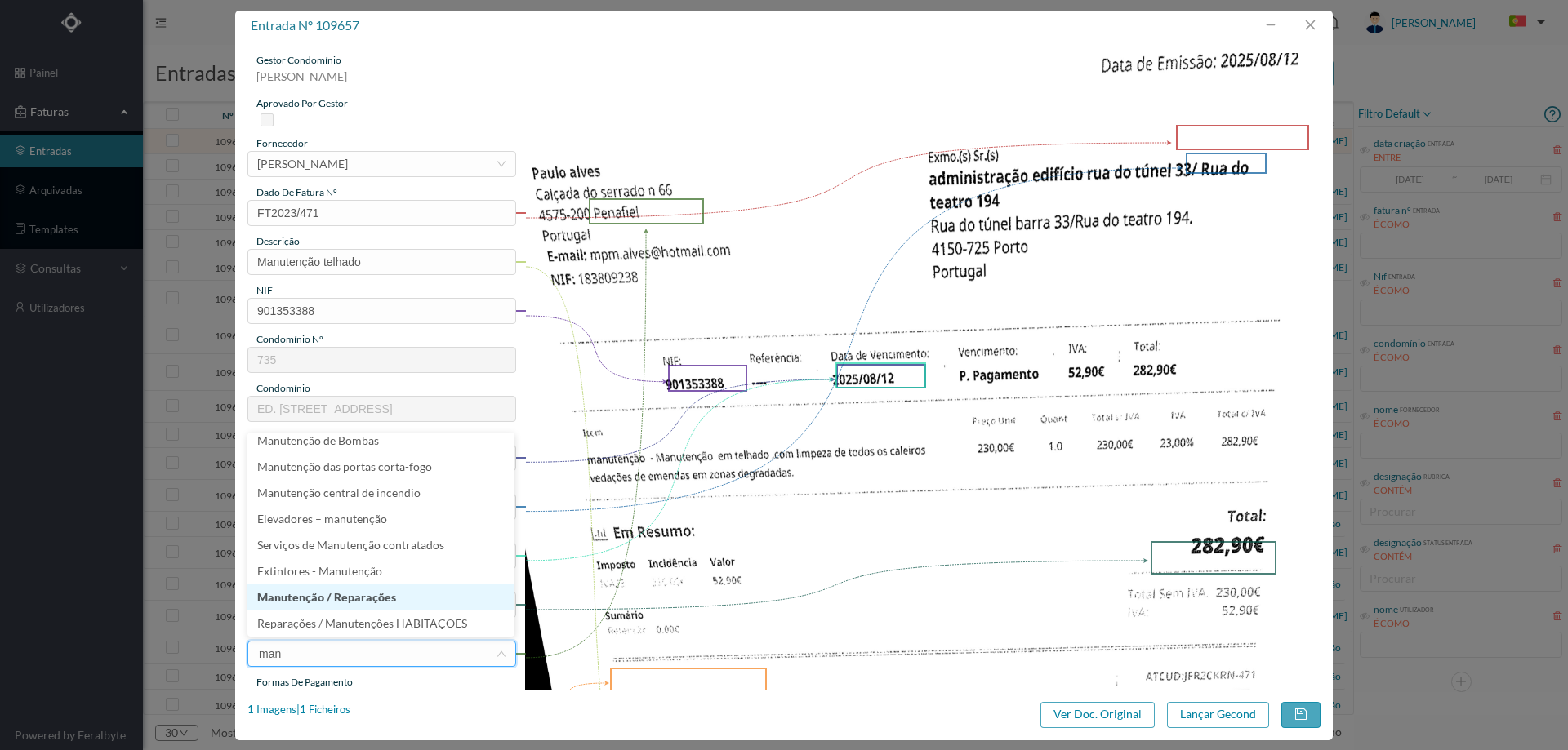
click at [298, 594] on li "Manutenção / Reparações" at bounding box center [381, 597] width 267 height 26
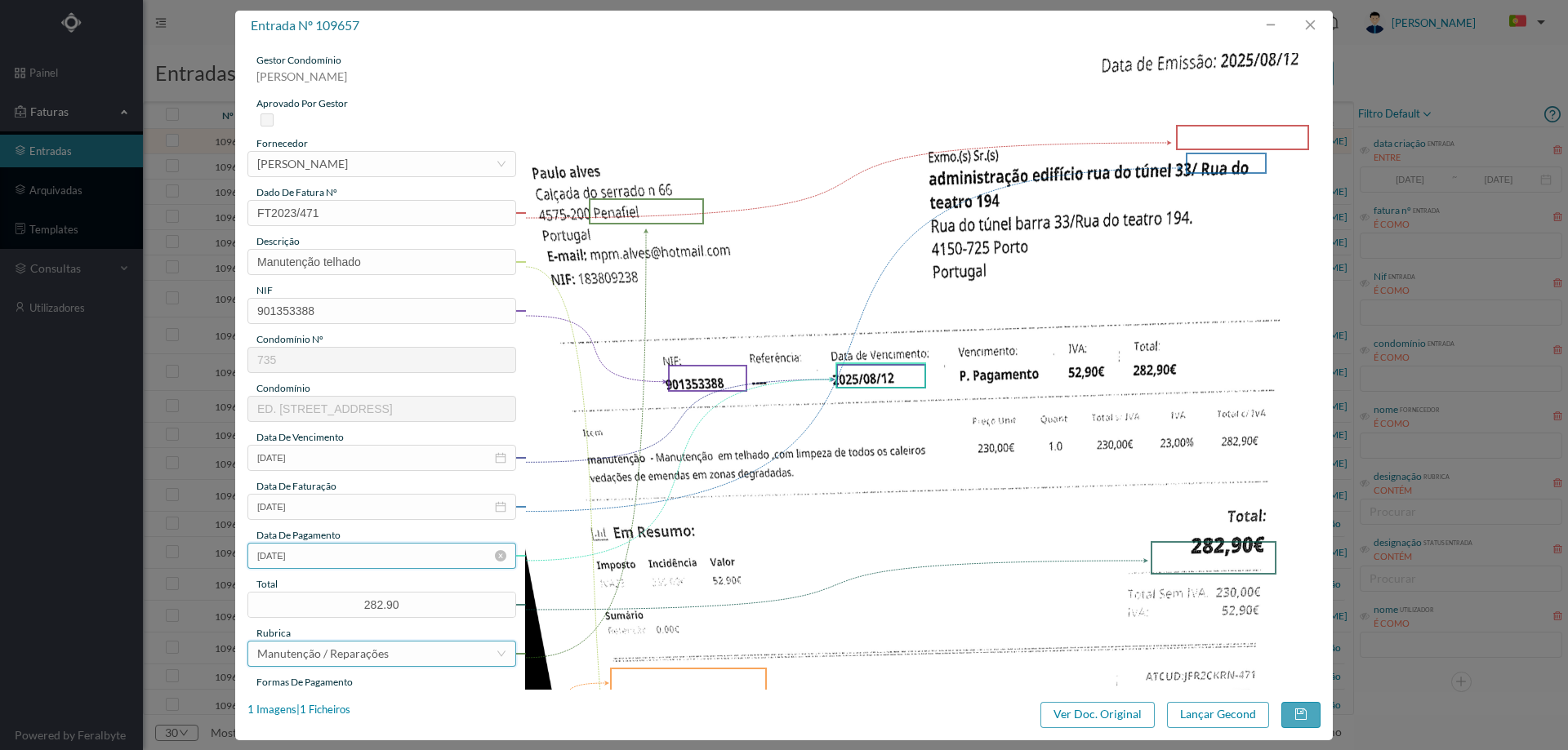
scroll to position [82, 0]
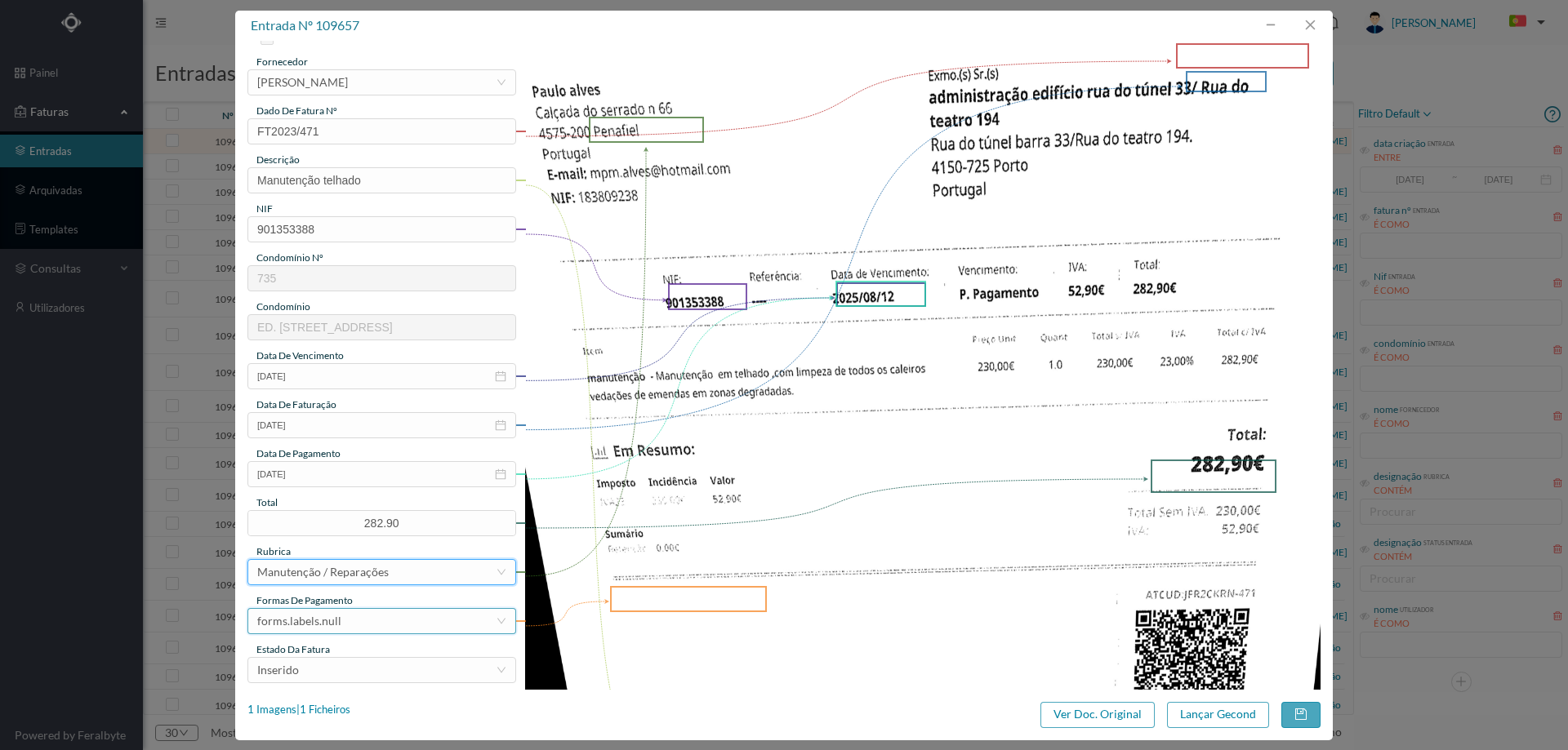
click at [358, 617] on div "forms.labels.null" at bounding box center [376, 621] width 238 height 25
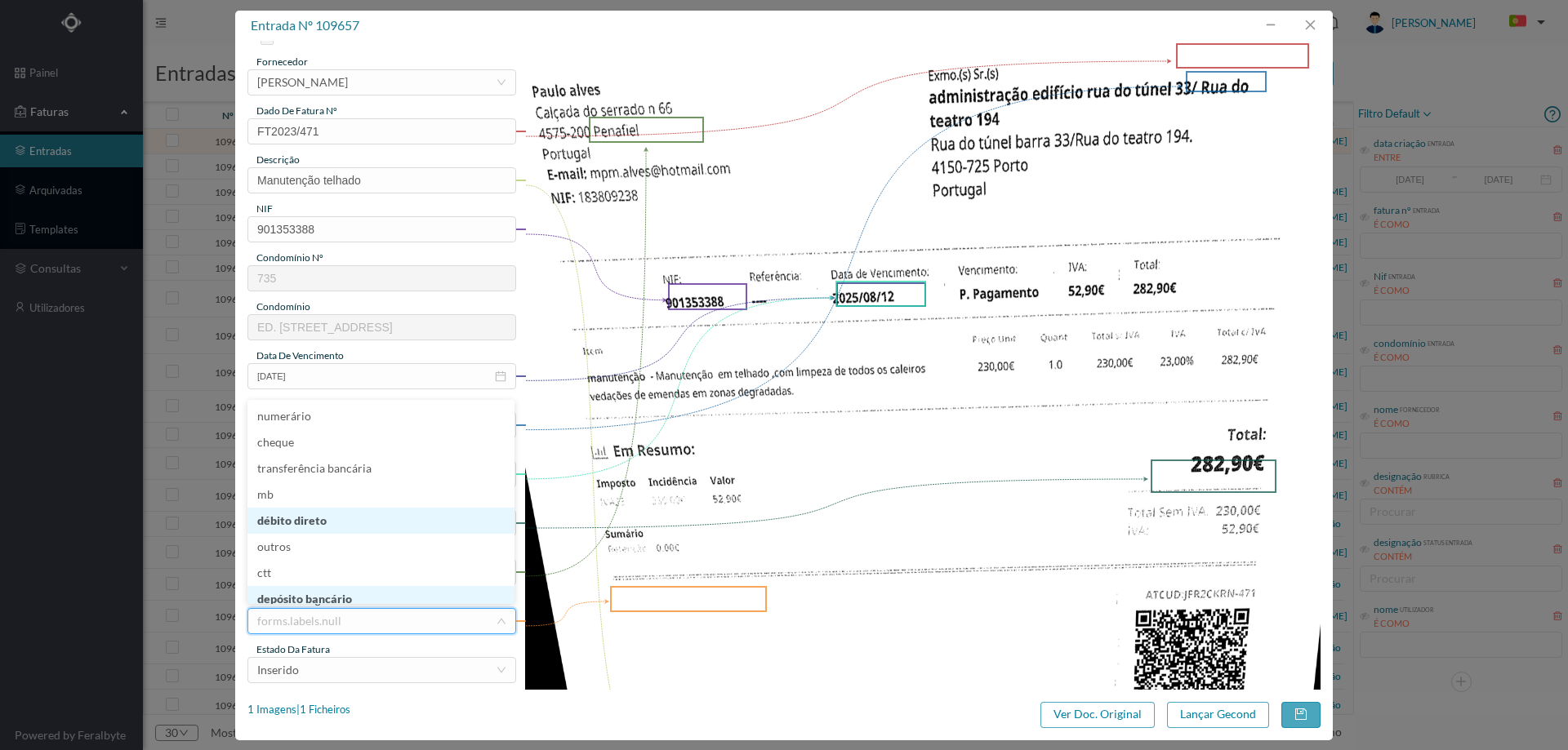
scroll to position [8, 0]
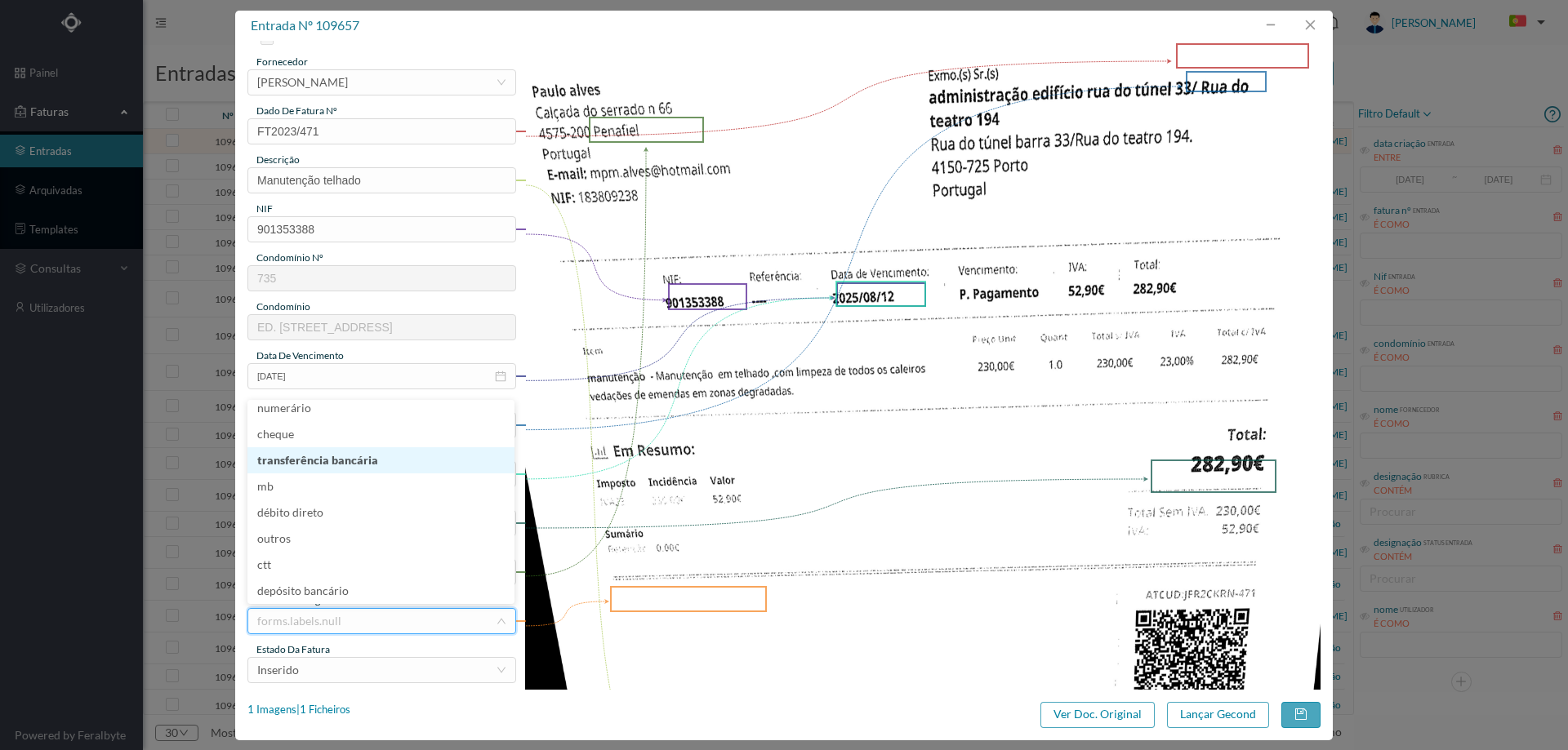
click at [376, 461] on li "transferência bancária" at bounding box center [381, 460] width 267 height 26
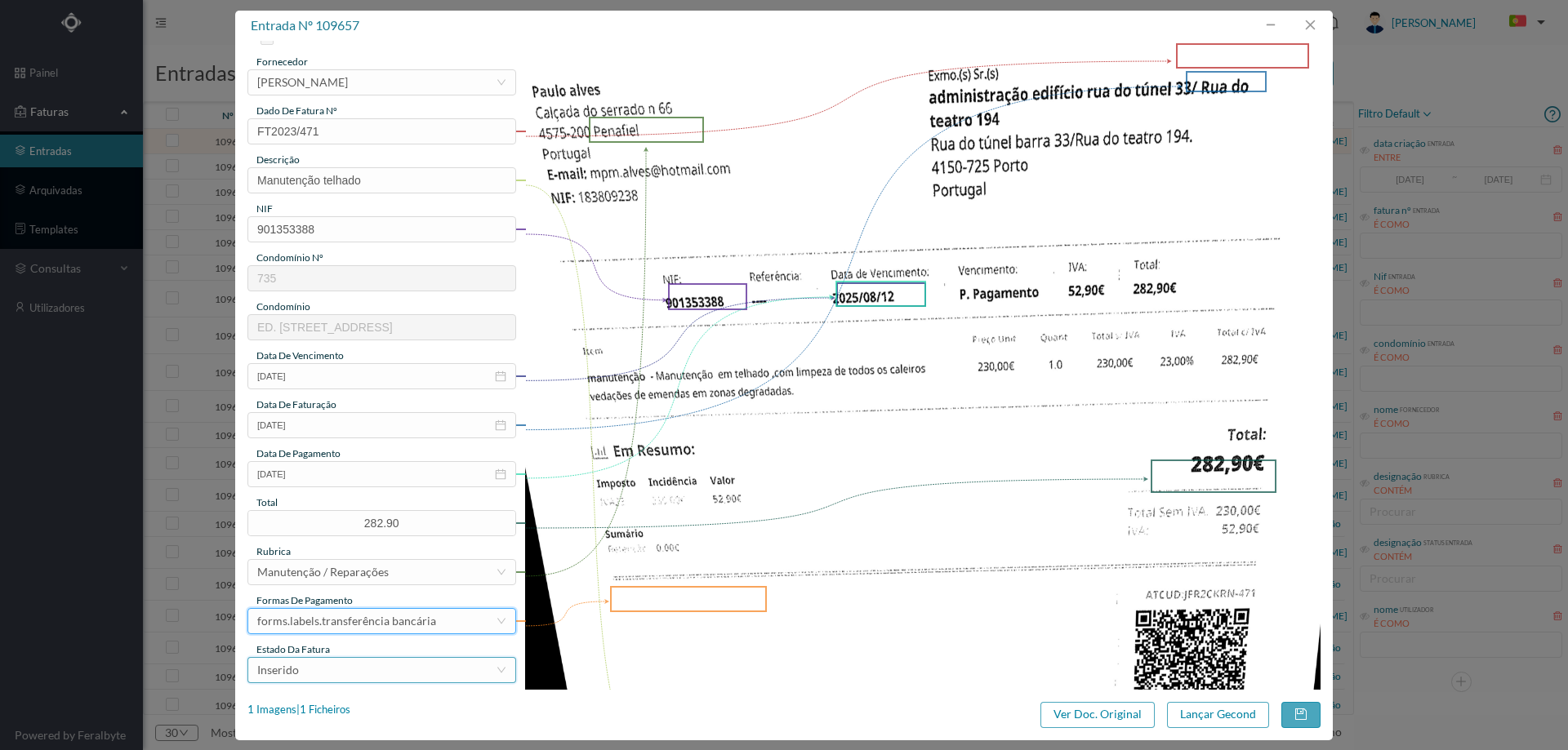
click at [349, 663] on div "Inserido" at bounding box center [376, 670] width 238 height 25
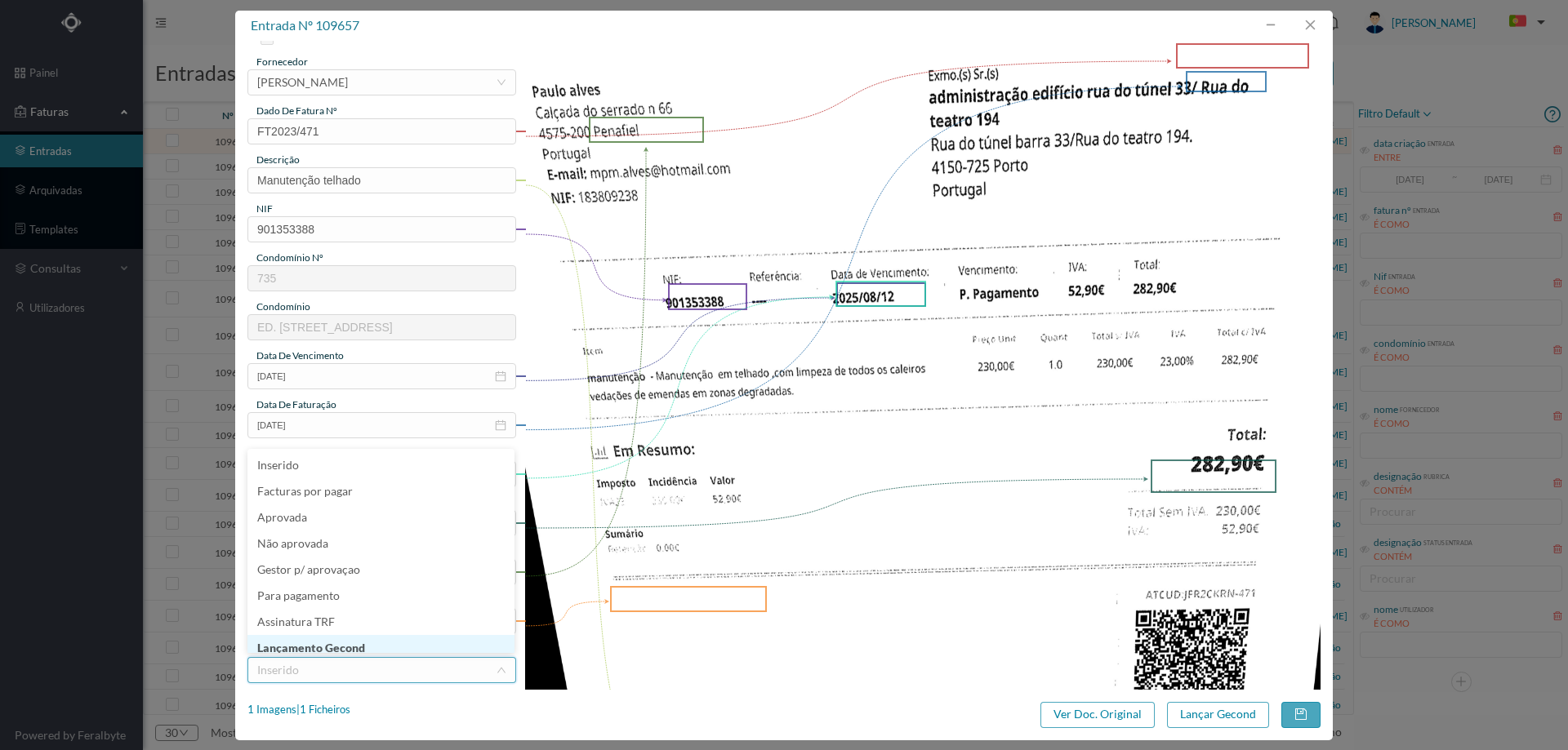
scroll to position [3, 0]
click at [351, 646] on li "Lançamento Gecond" at bounding box center [381, 644] width 267 height 26
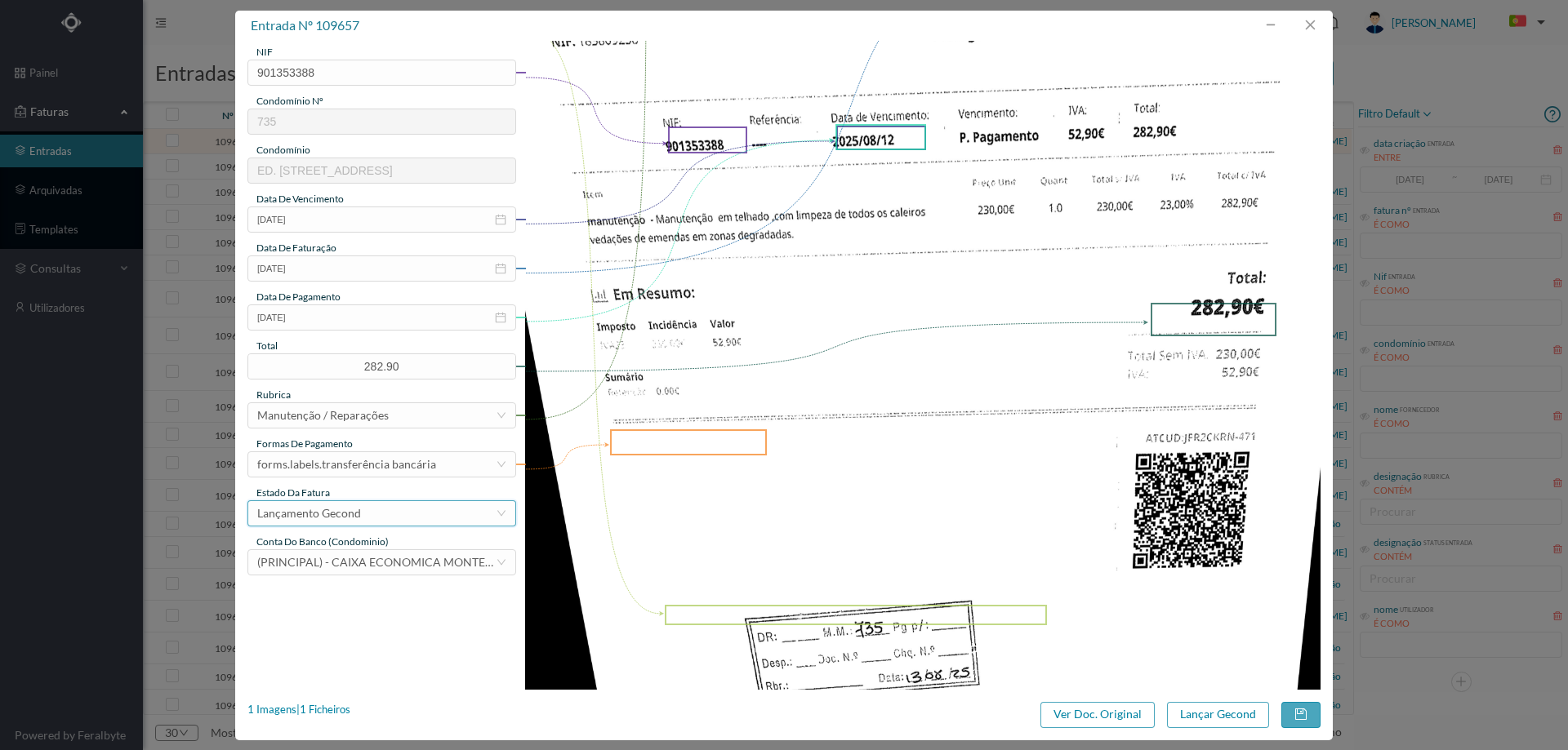
scroll to position [245, 0]
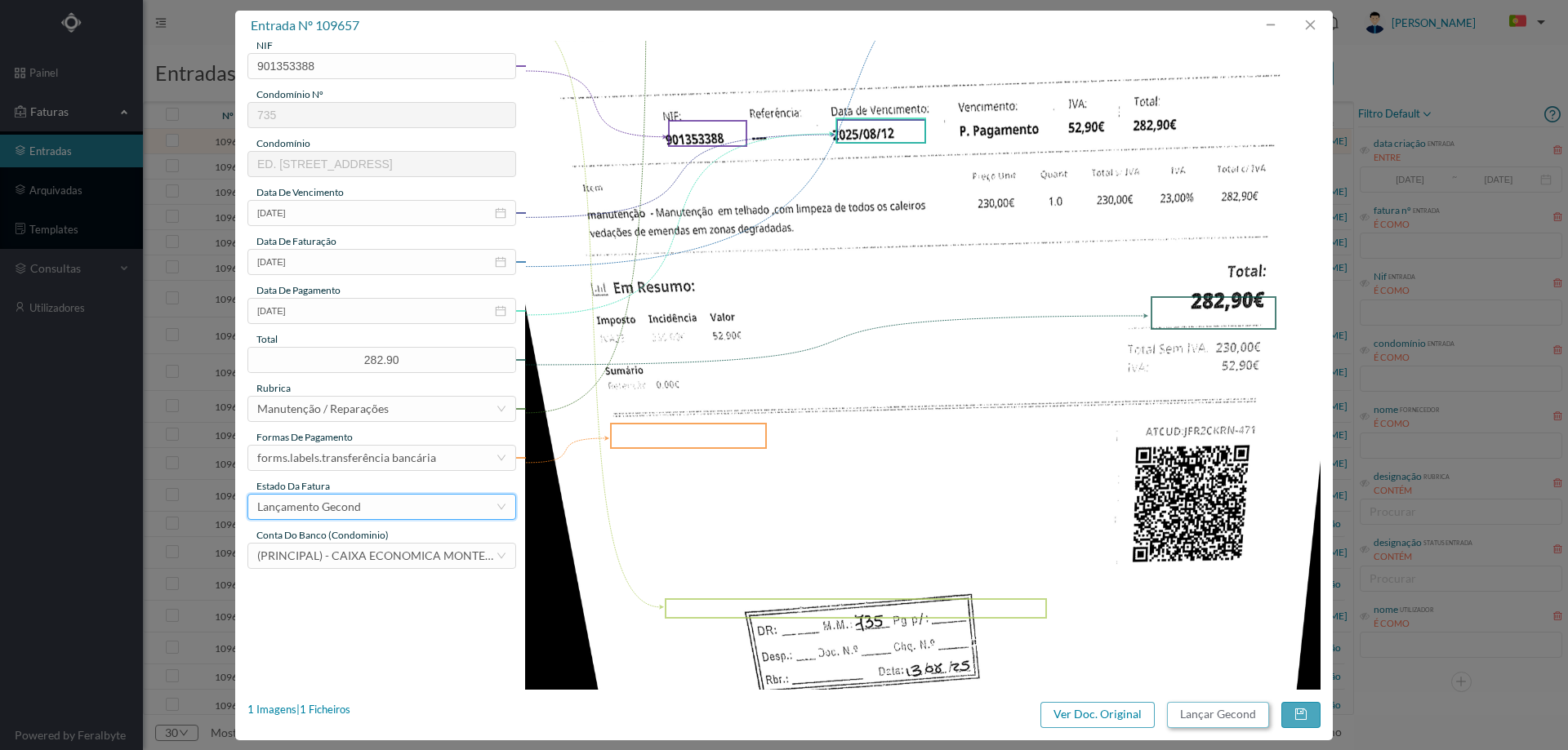
click at [1209, 710] on button "Lançar Gecond" at bounding box center [1218, 715] width 102 height 26
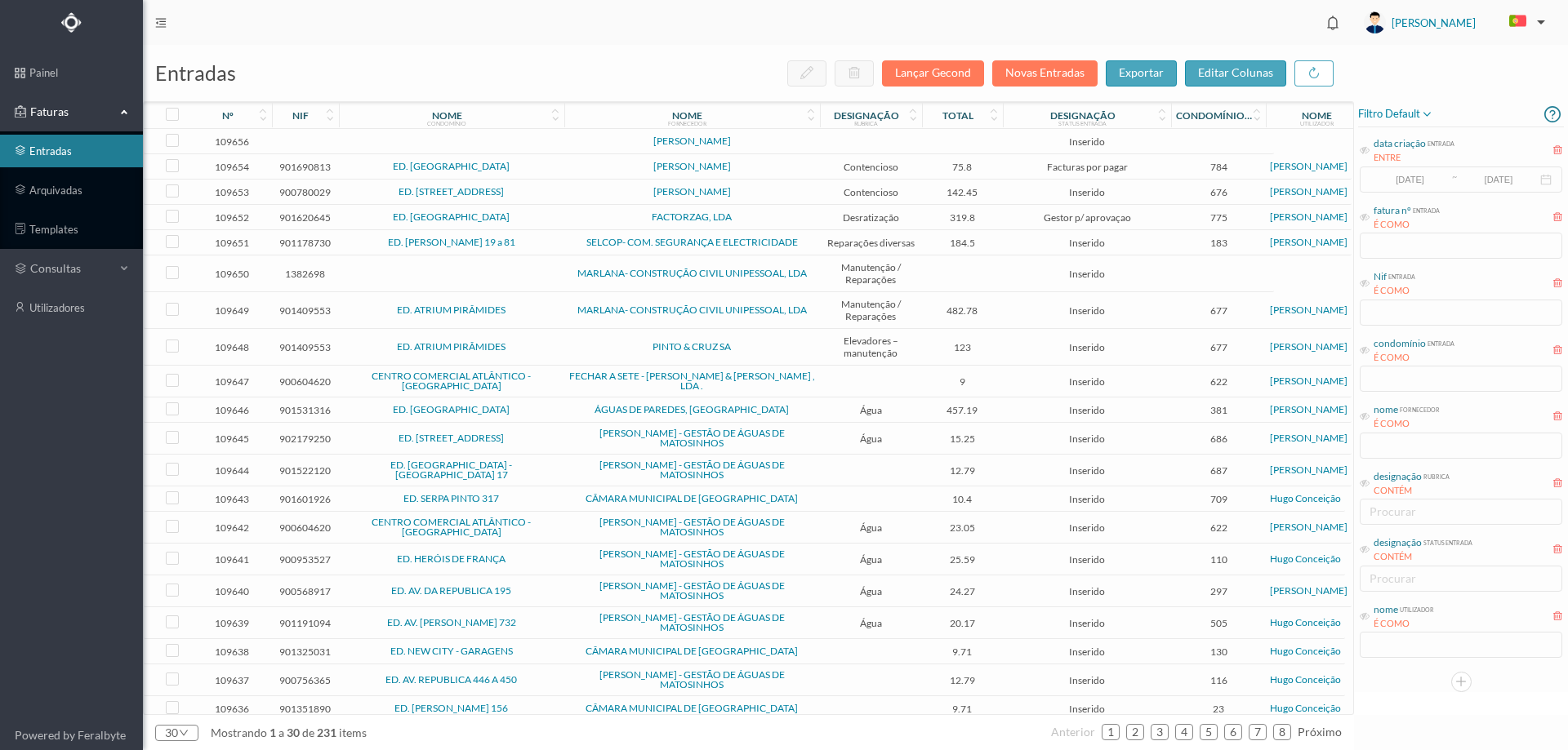
click at [857, 139] on td at bounding box center [871, 142] width 102 height 25
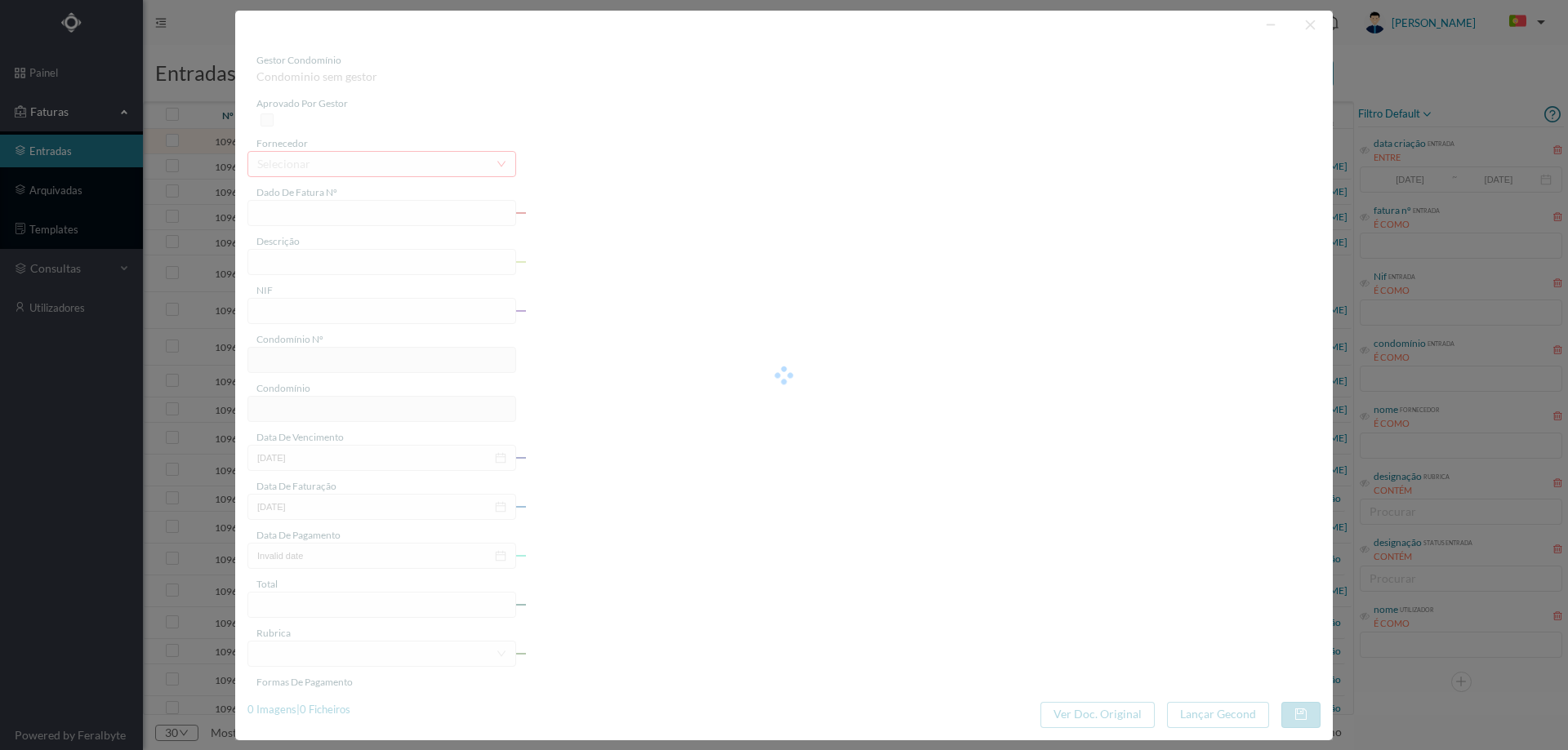
type input "0"
type input "Invalid date"
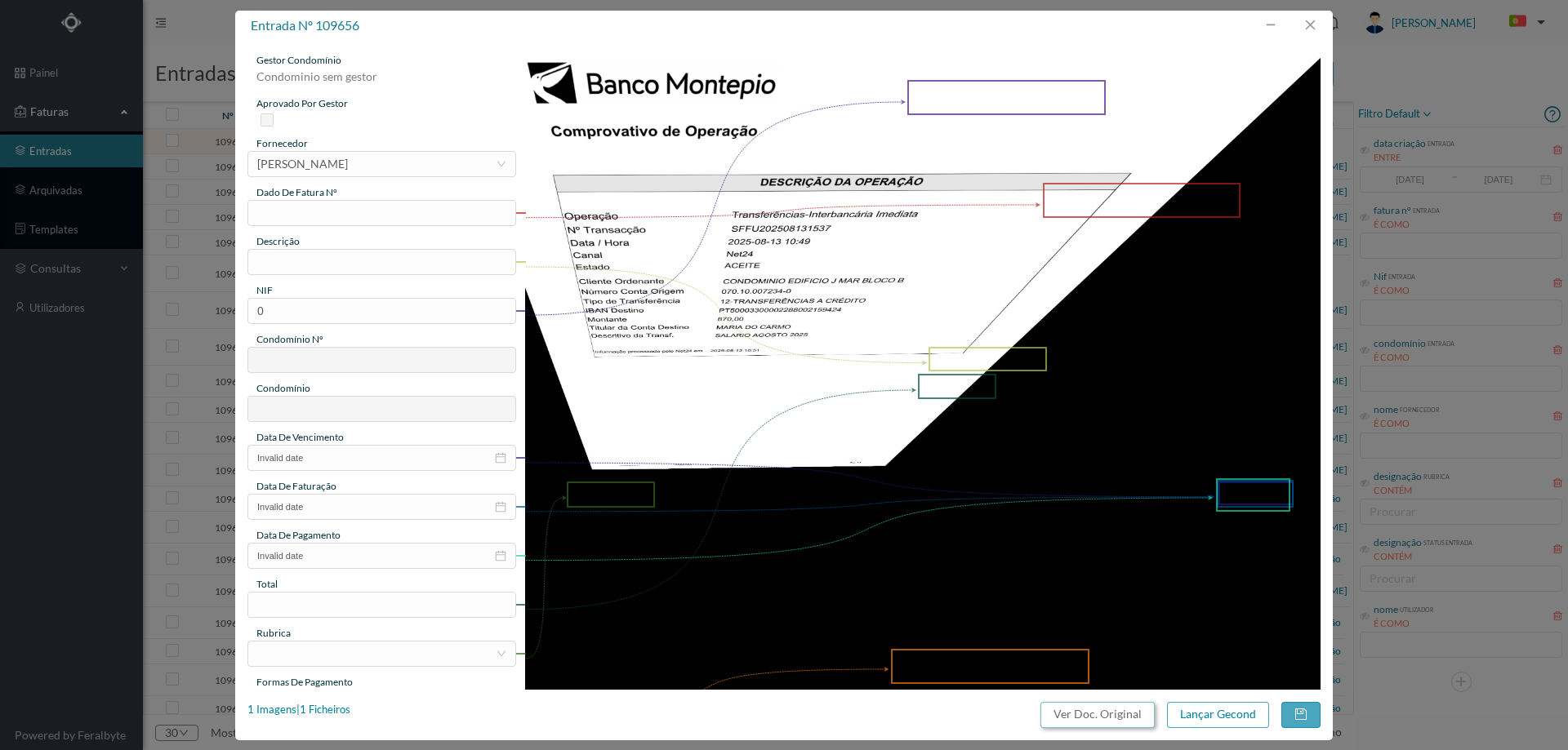
click at [1108, 726] on button "Ver Doc. Original" at bounding box center [1097, 715] width 114 height 26
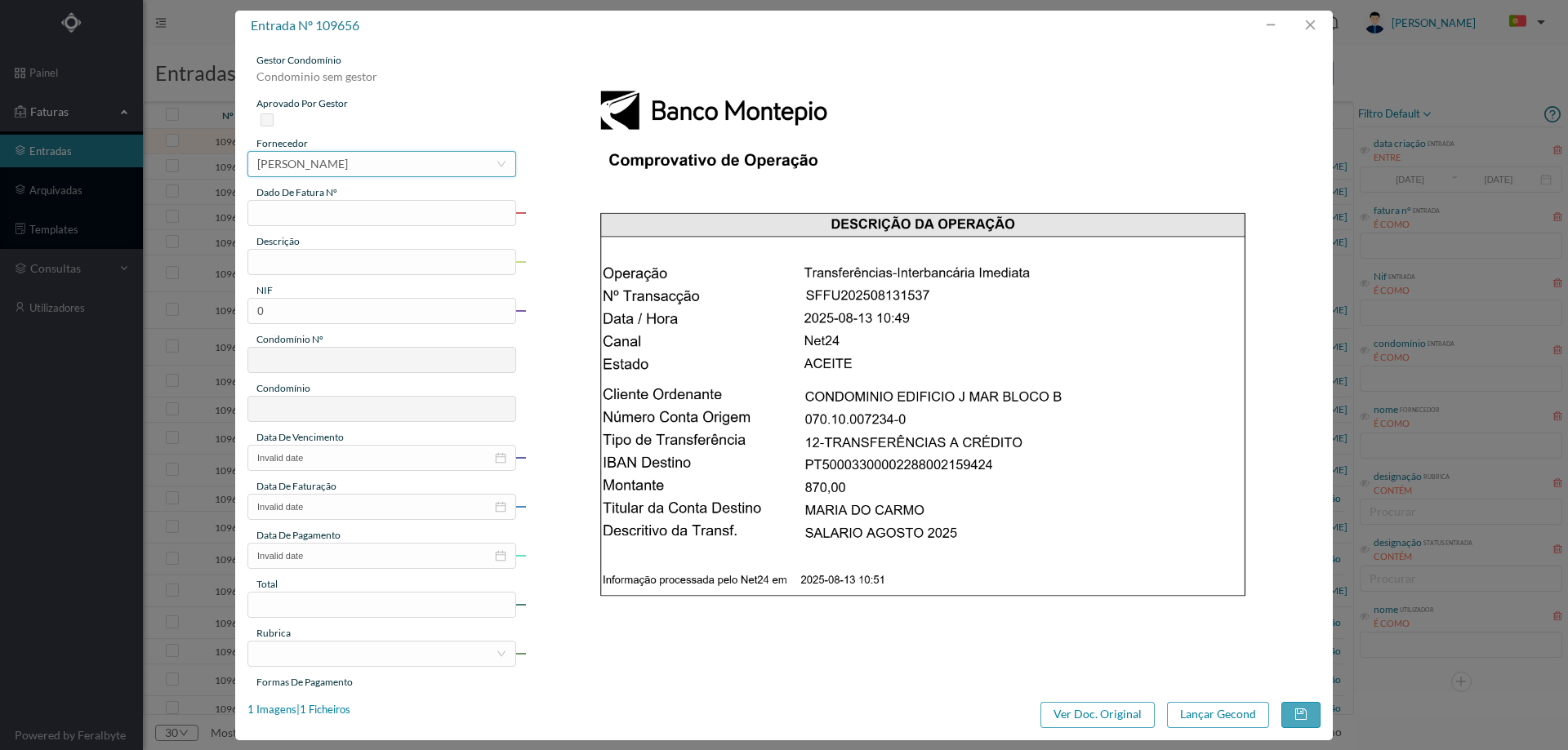
click at [348, 161] on div "MARIA DO CARMO BRAGA DA SILVA CARDOSO" at bounding box center [302, 164] width 90 height 25
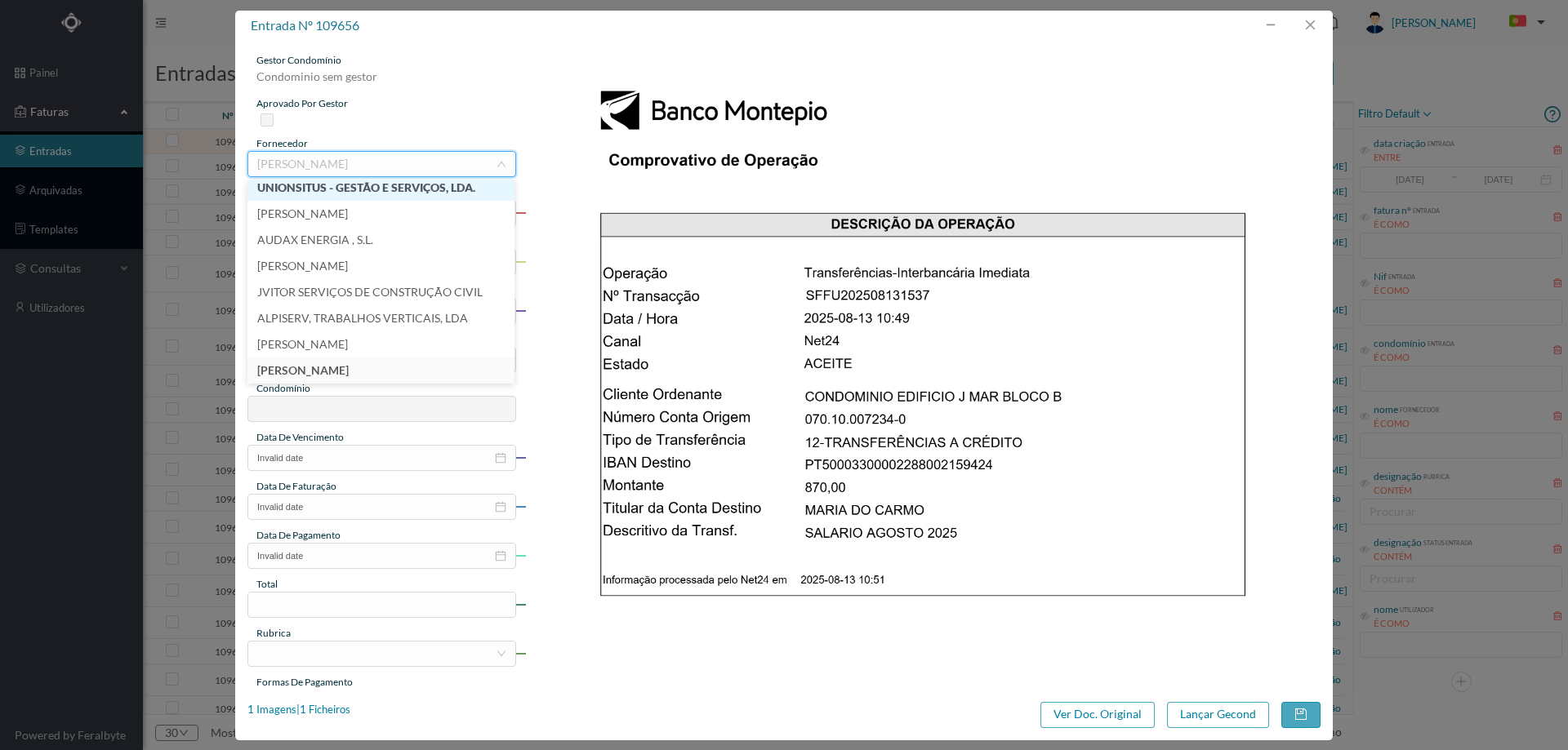
scroll to position [10220, 0]
click at [1128, 362] on img at bounding box center [924, 616] width 797 height 1125
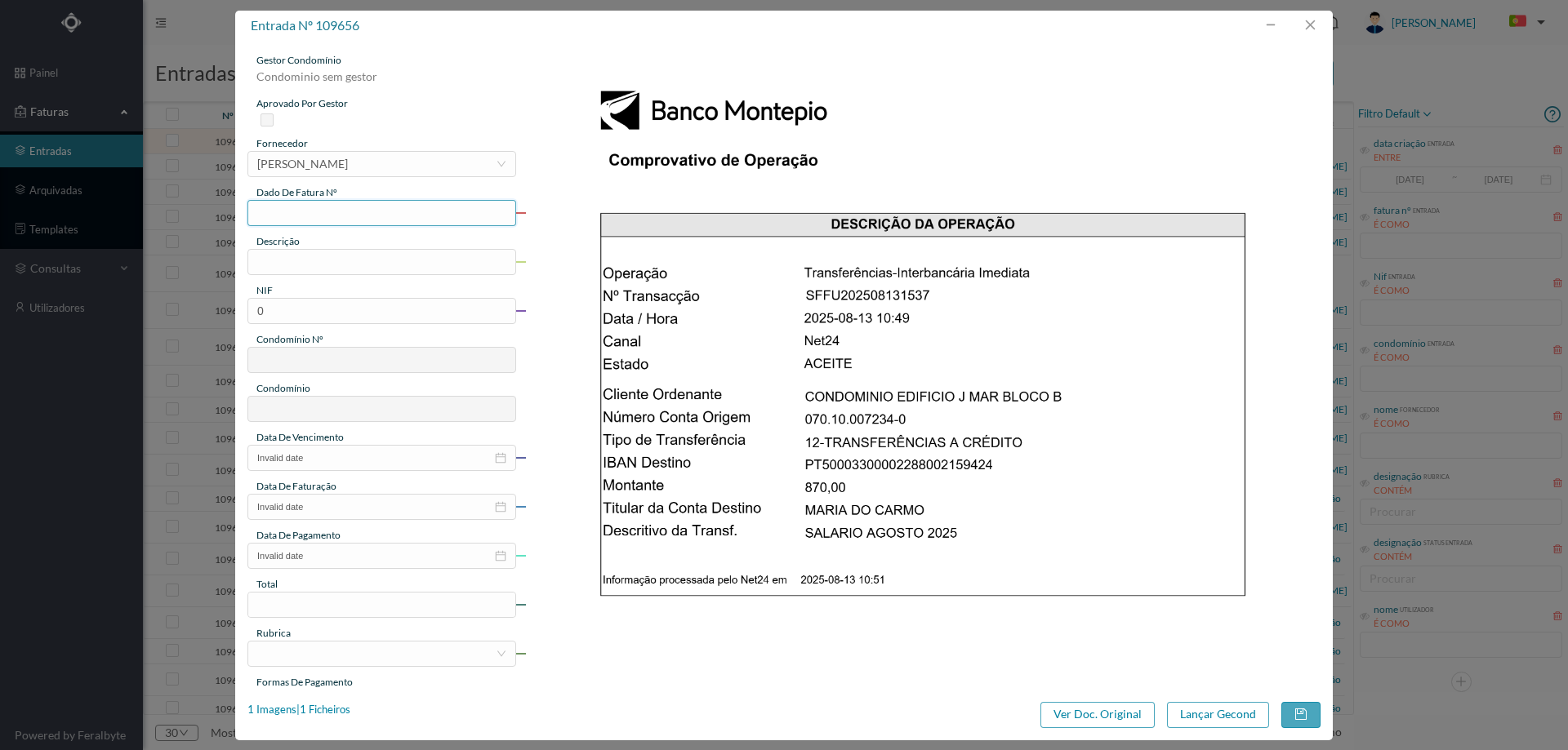
click at [321, 216] on input "text" at bounding box center [382, 213] width 269 height 26
click at [327, 215] on input "SALARIO JUNHO 2025" at bounding box center [382, 213] width 269 height 26
type input "SALARIO AGOSTO 2025"
click at [351, 257] on input "text" at bounding box center [382, 262] width 269 height 26
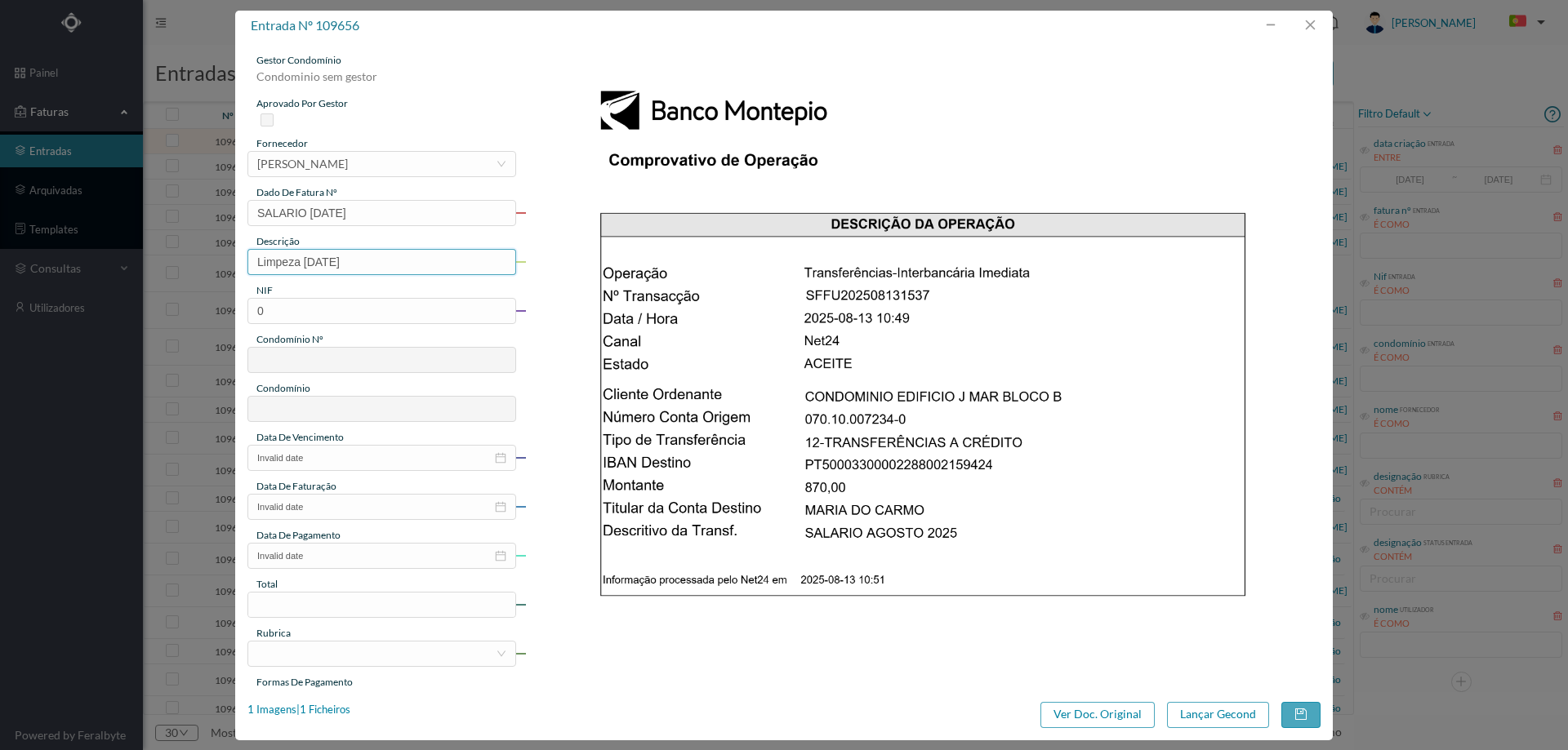
type input "Limpeza Agosto 2025"
click at [320, 318] on input "0" at bounding box center [382, 310] width 269 height 26
click at [320, 317] on input "0" at bounding box center [382, 310] width 269 height 26
paste input "901320137"
type input "901320137"
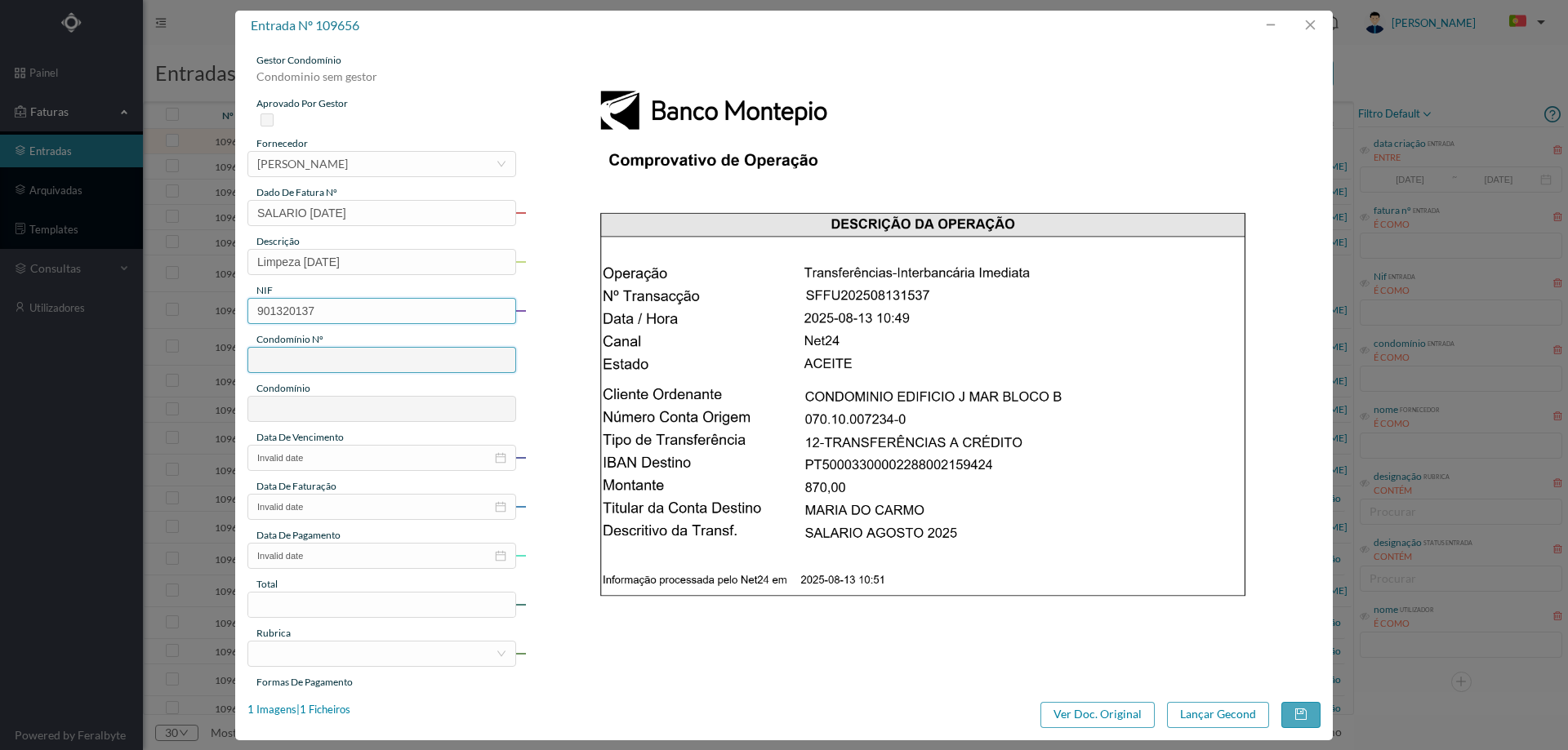
type input "61"
type input "ED. JARDINS DO MAR - BLOCO B"
type input "901320137"
click at [369, 452] on input "Invalid date" at bounding box center [382, 457] width 269 height 26
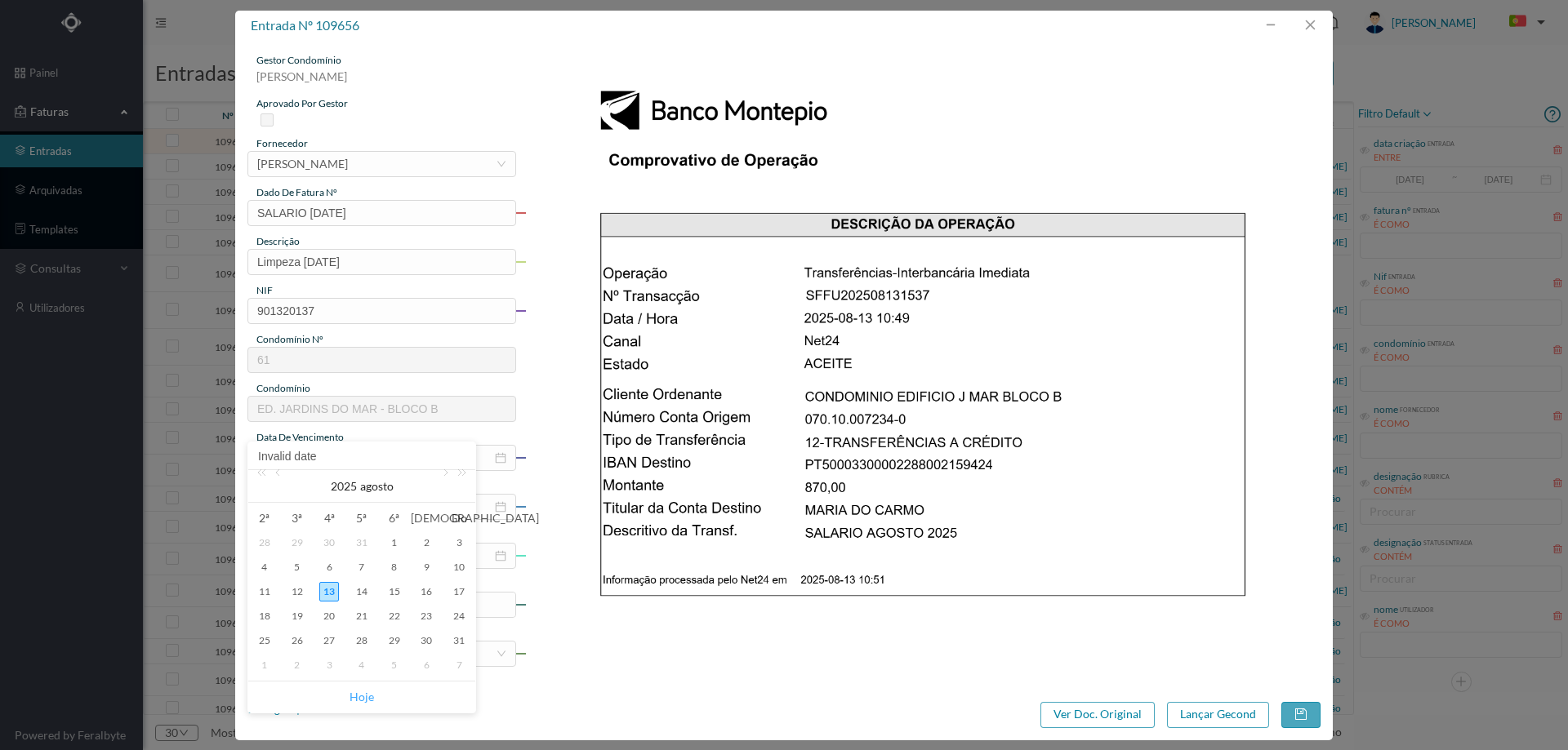
click at [355, 687] on link "Hoje" at bounding box center [361, 697] width 25 height 31
type input "[DATE]"
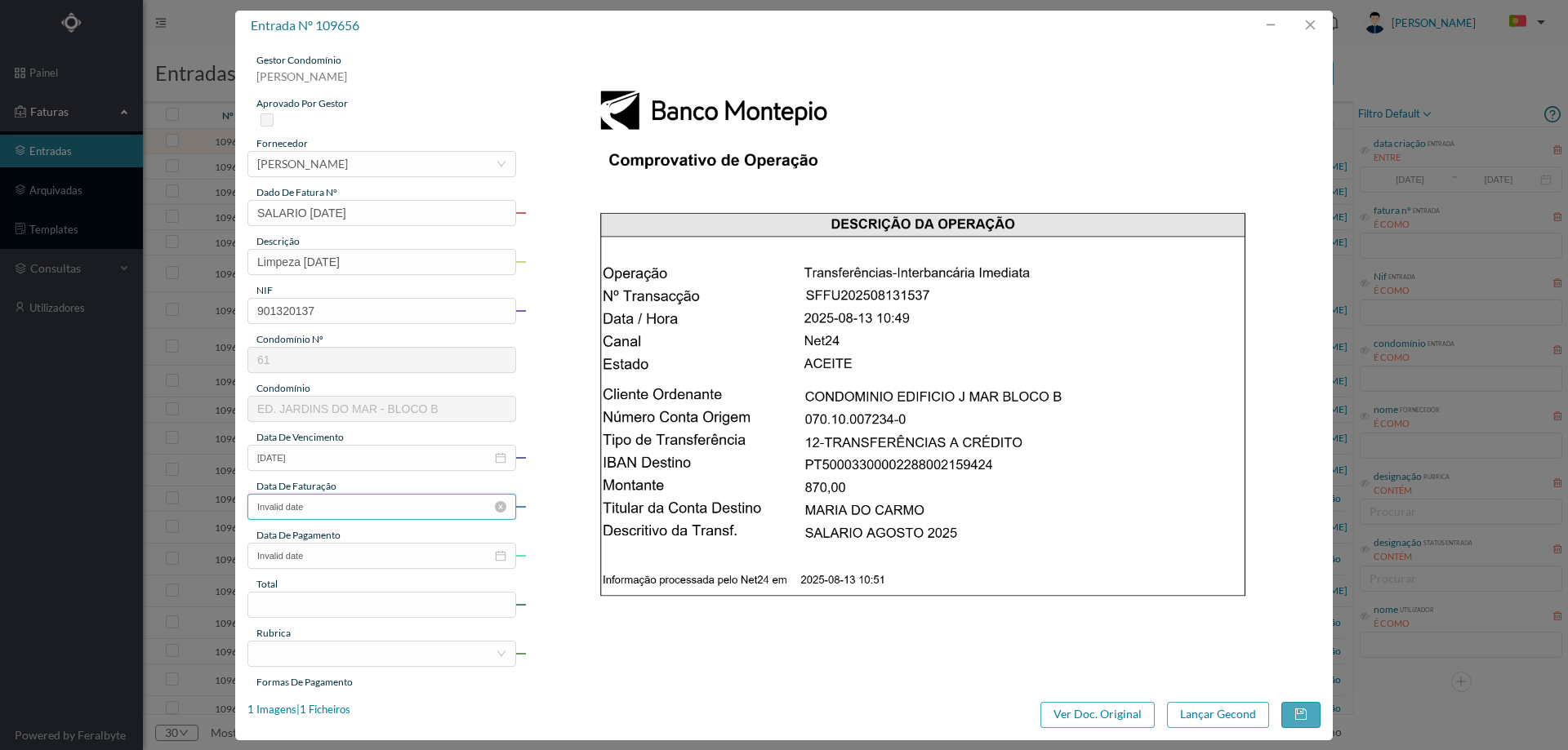
click at [348, 511] on input "Invalid date" at bounding box center [382, 506] width 269 height 26
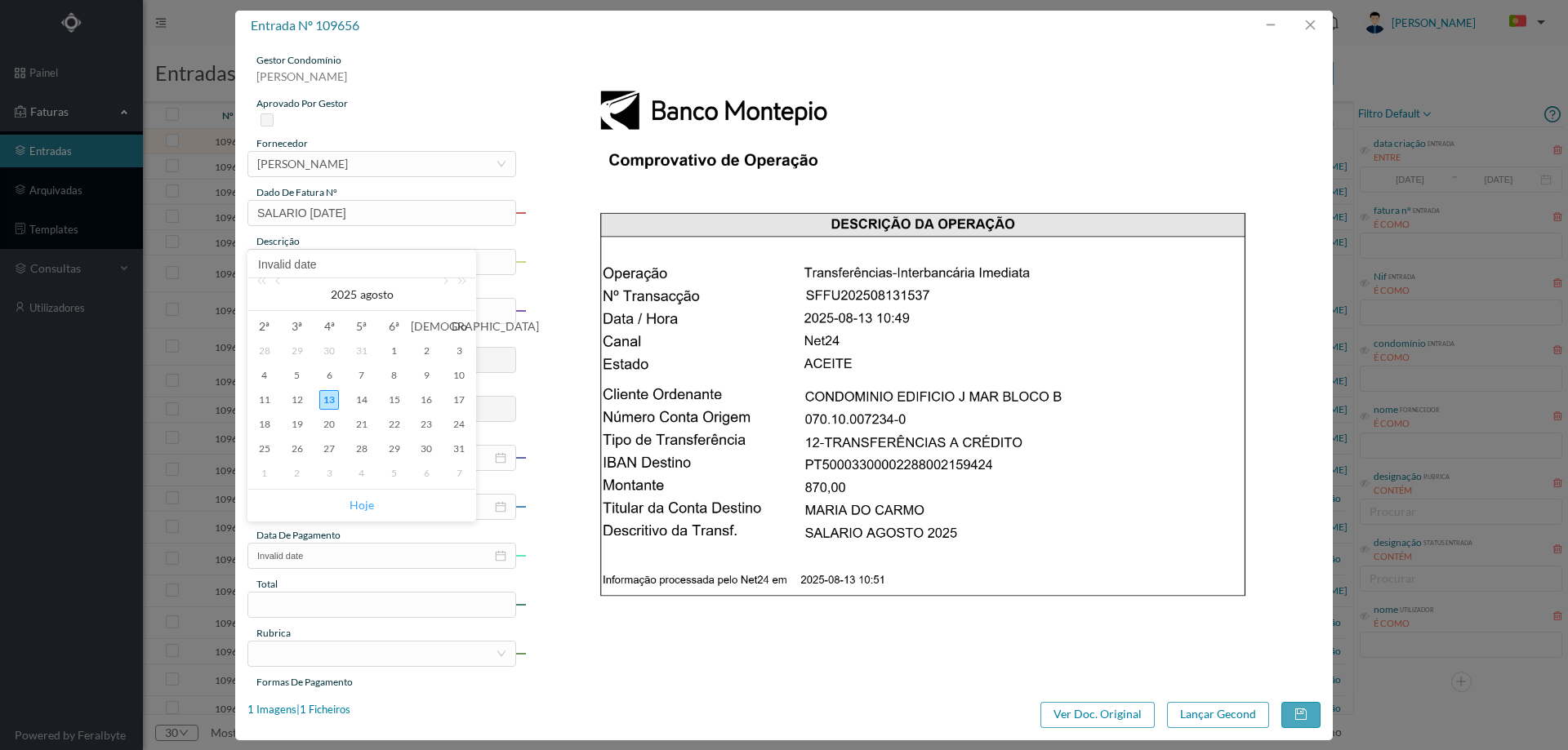
click at [362, 506] on link "Hoje" at bounding box center [361, 505] width 25 height 31
type input "[DATE]"
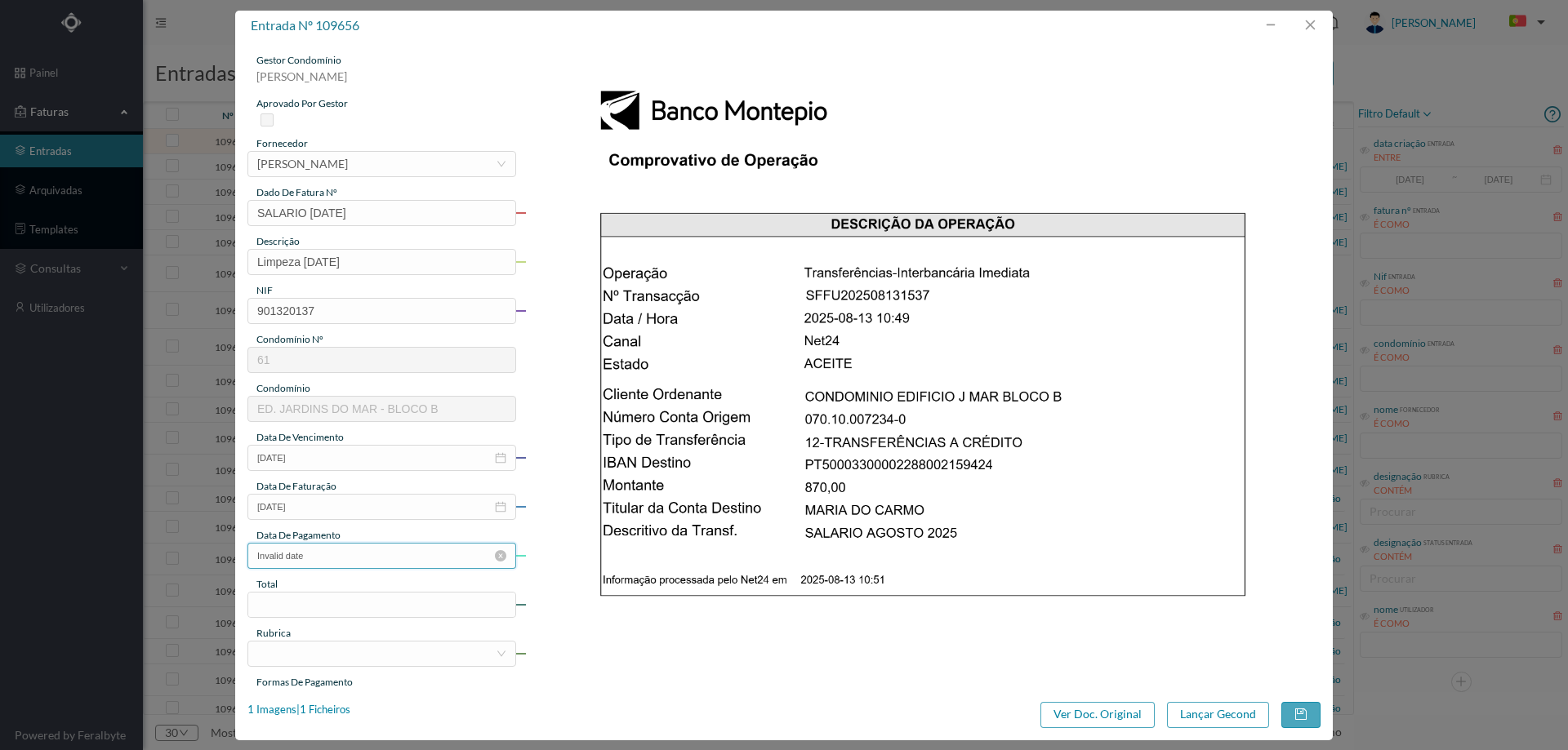
click at [347, 557] on input "Invalid date" at bounding box center [382, 556] width 269 height 26
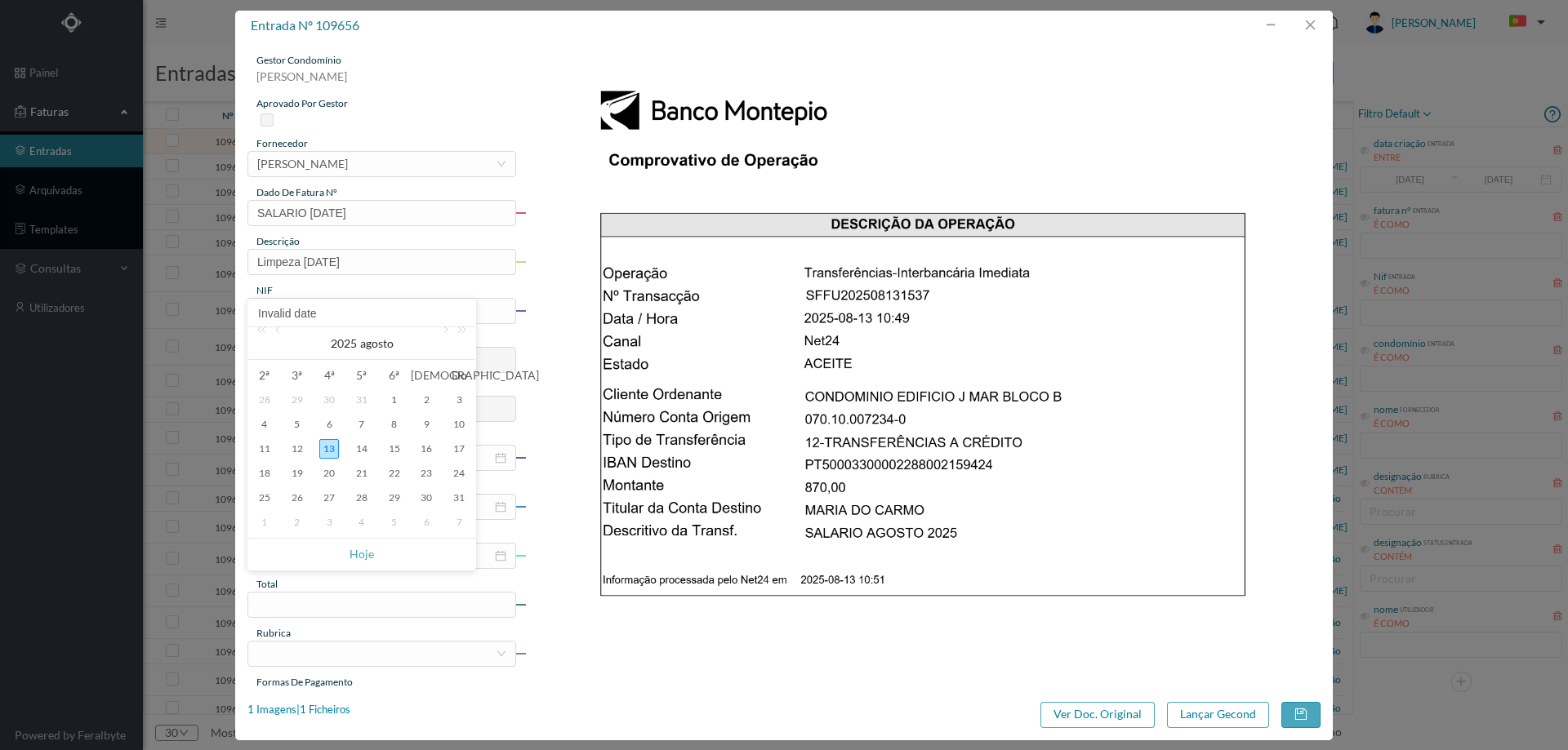
drag, startPoint x: 357, startPoint y: 547, endPoint x: 358, endPoint y: 569, distance: 22.0
click at [358, 547] on link "Hoje" at bounding box center [361, 554] width 25 height 31
type input "[DATE]"
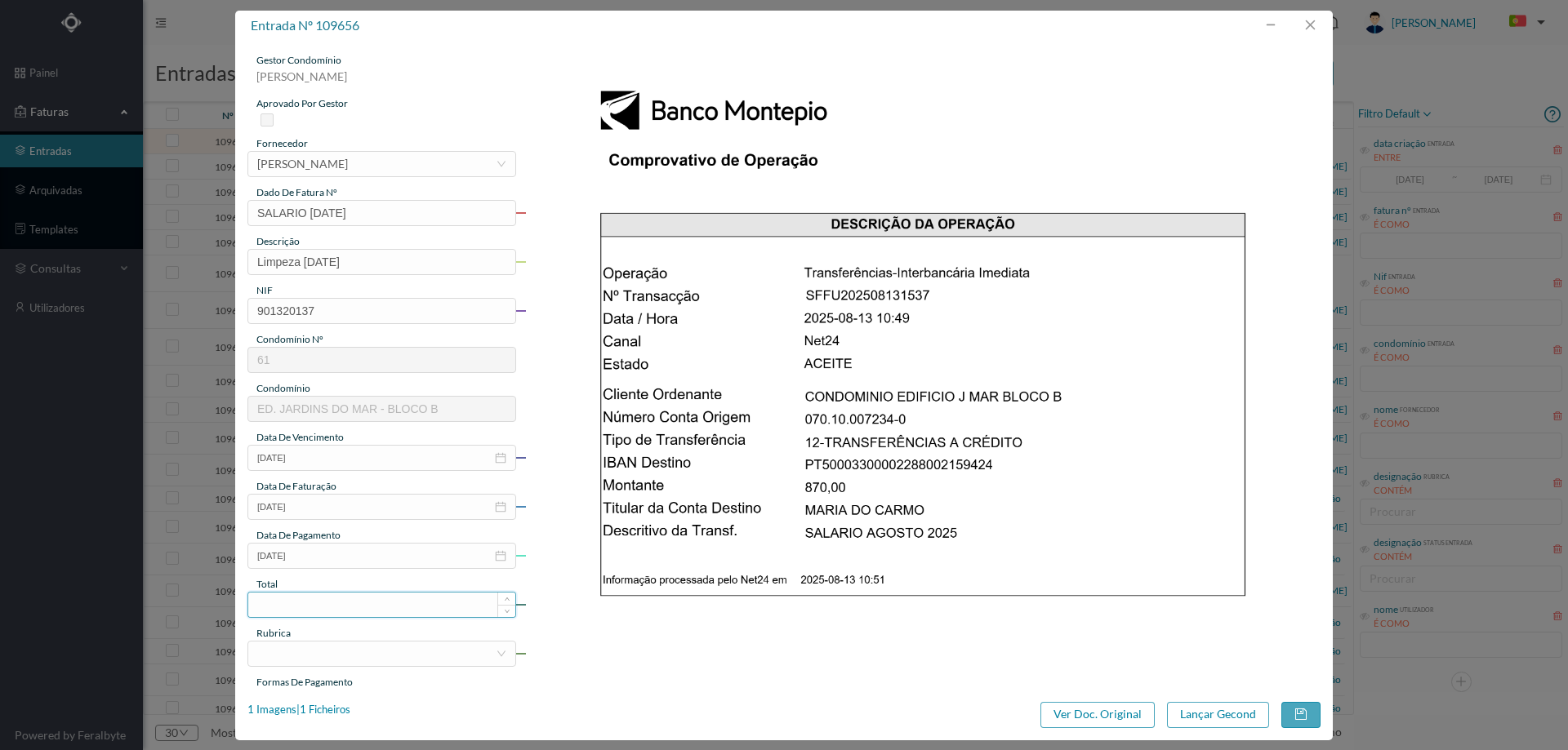
click at [354, 602] on input at bounding box center [382, 605] width 267 height 25
type input "870.00"
click at [344, 647] on div at bounding box center [376, 654] width 238 height 25
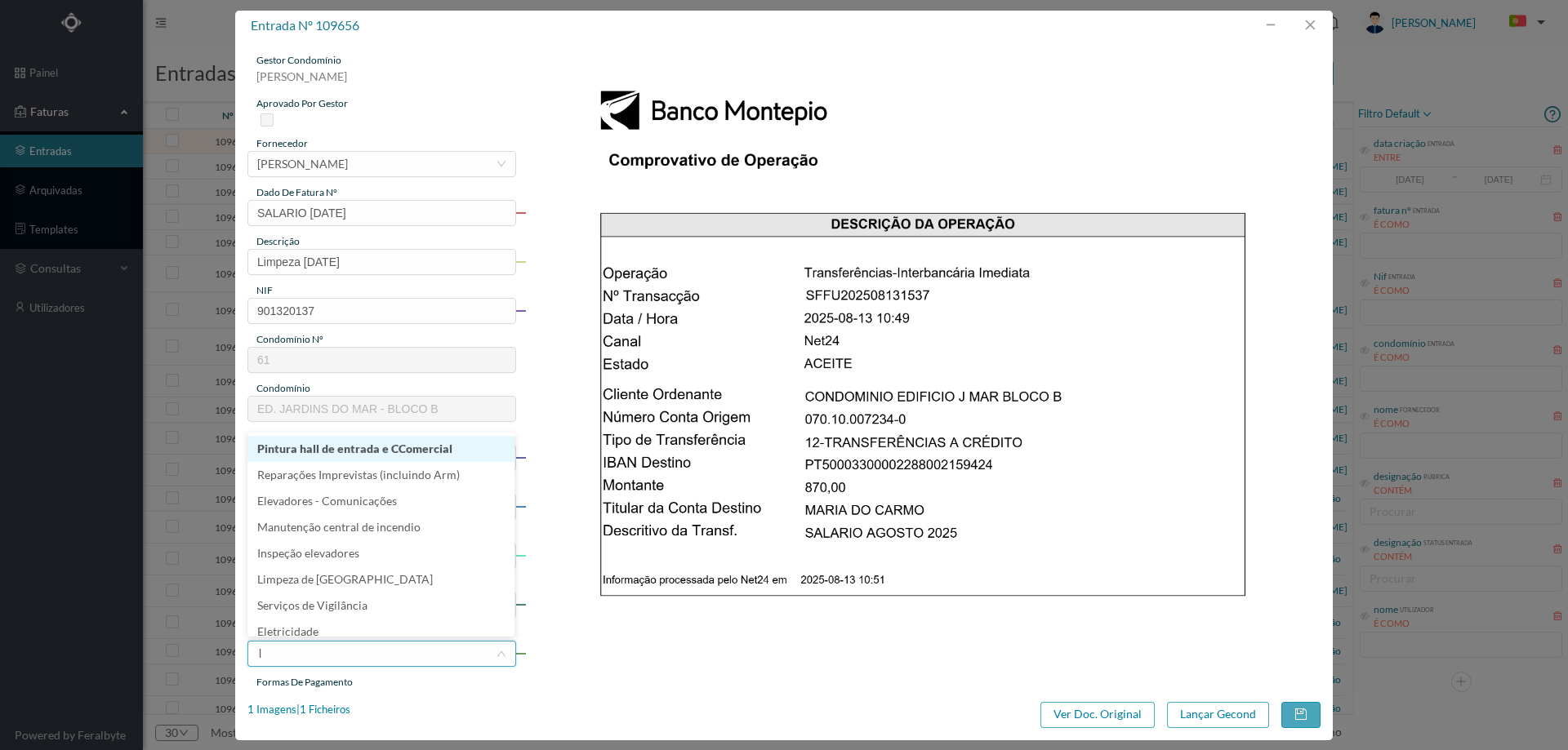
type input "li"
click at [351, 468] on li "Limpeza" at bounding box center [381, 467] width 267 height 26
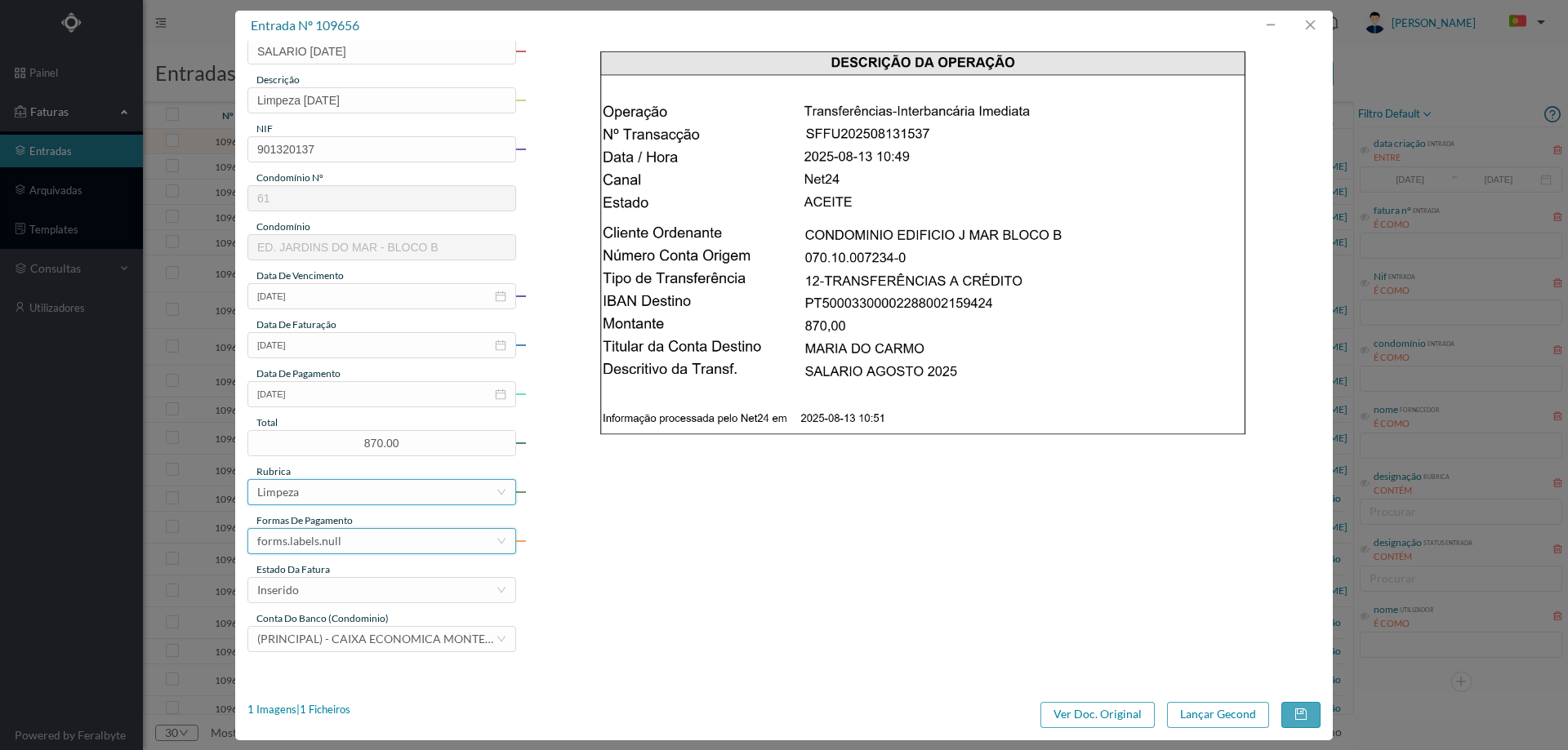
scroll to position [163, 0]
click at [349, 541] on div "forms.labels.null" at bounding box center [376, 539] width 238 height 25
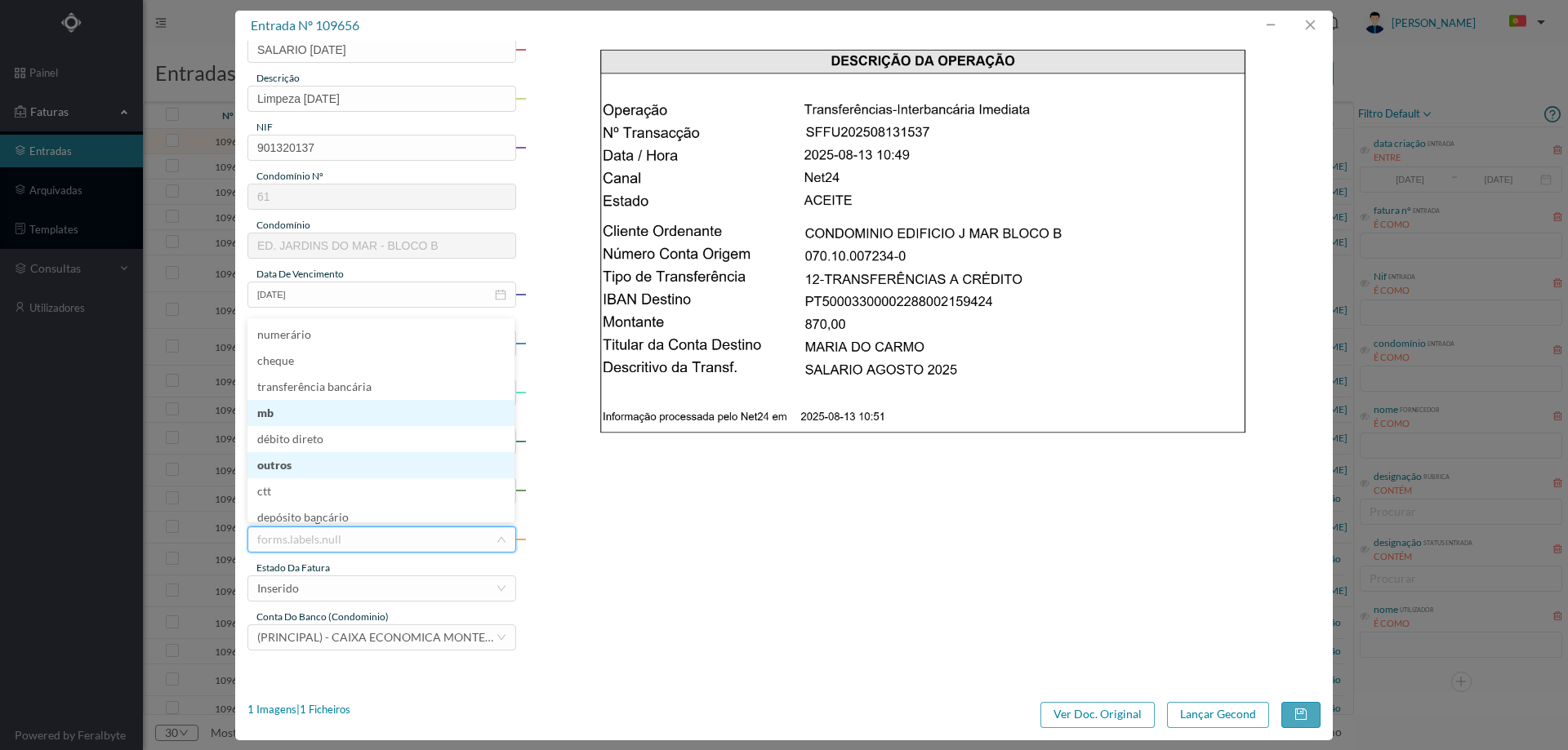
scroll to position [8, 0]
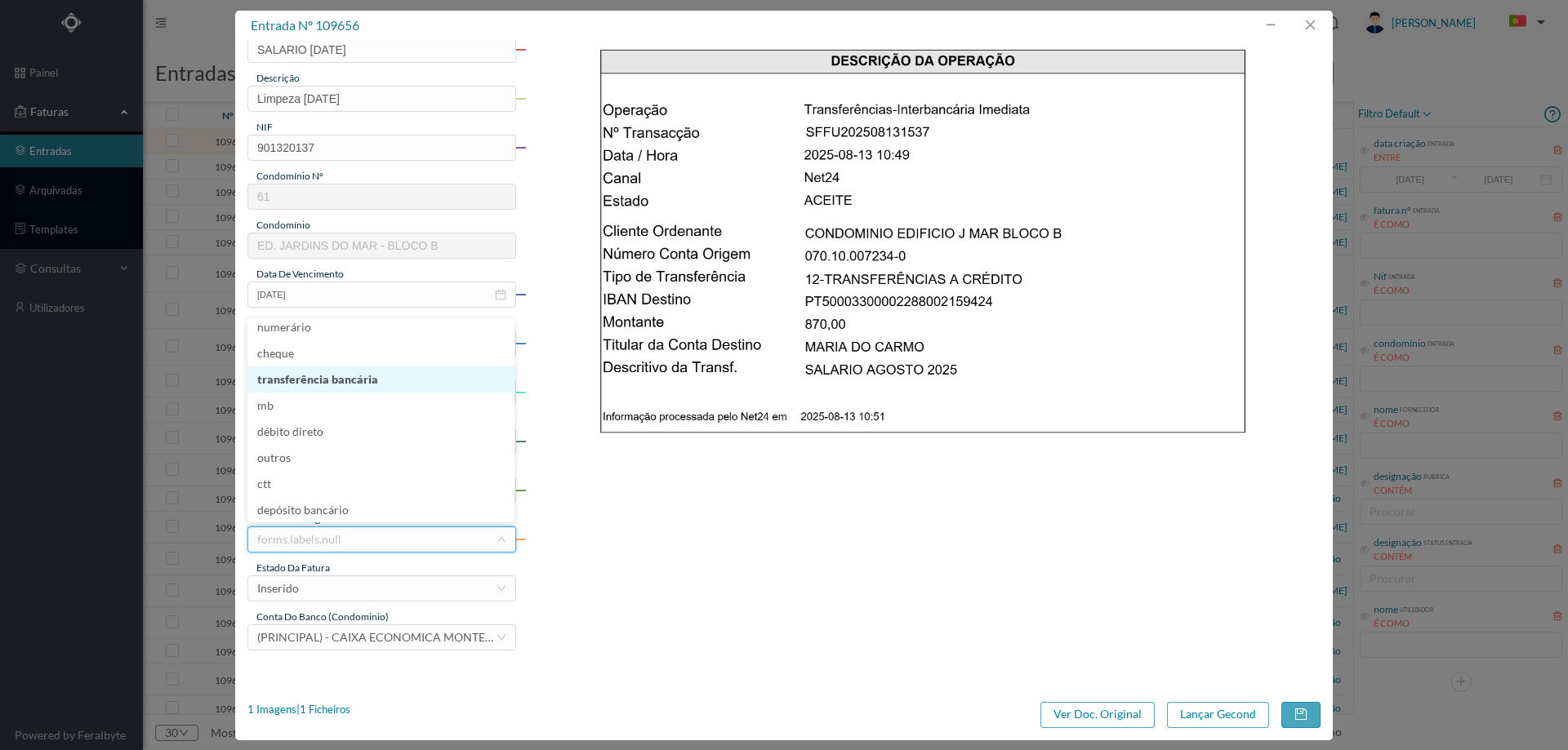
click at [354, 386] on li "transferência bancária" at bounding box center [381, 380] width 267 height 26
click at [353, 583] on div "Inserido" at bounding box center [376, 589] width 238 height 25
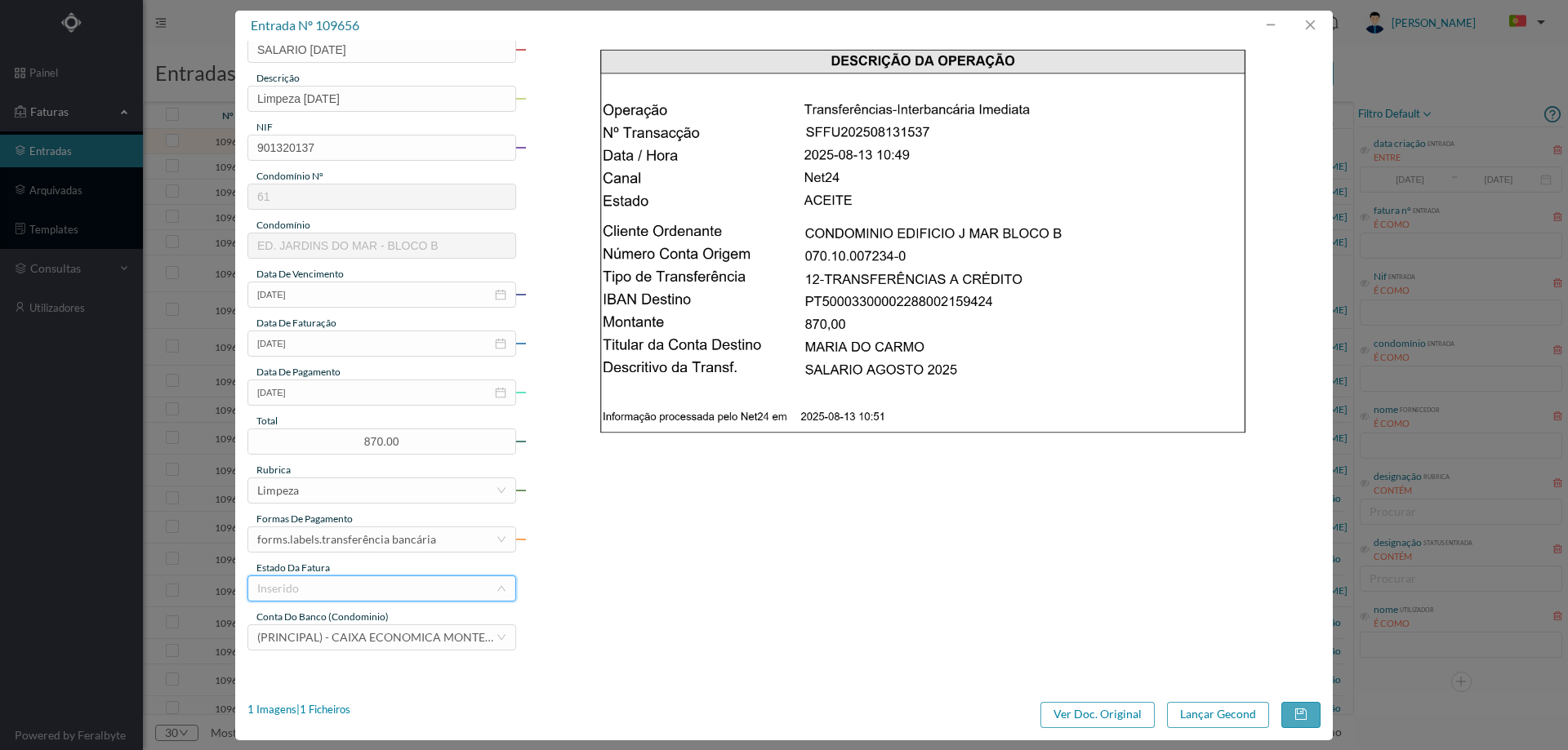
scroll to position [3, 0]
click at [354, 562] on li "Lançamento Gecond" at bounding box center [381, 563] width 267 height 26
click at [1209, 727] on button "Lançar Gecond" at bounding box center [1218, 715] width 102 height 26
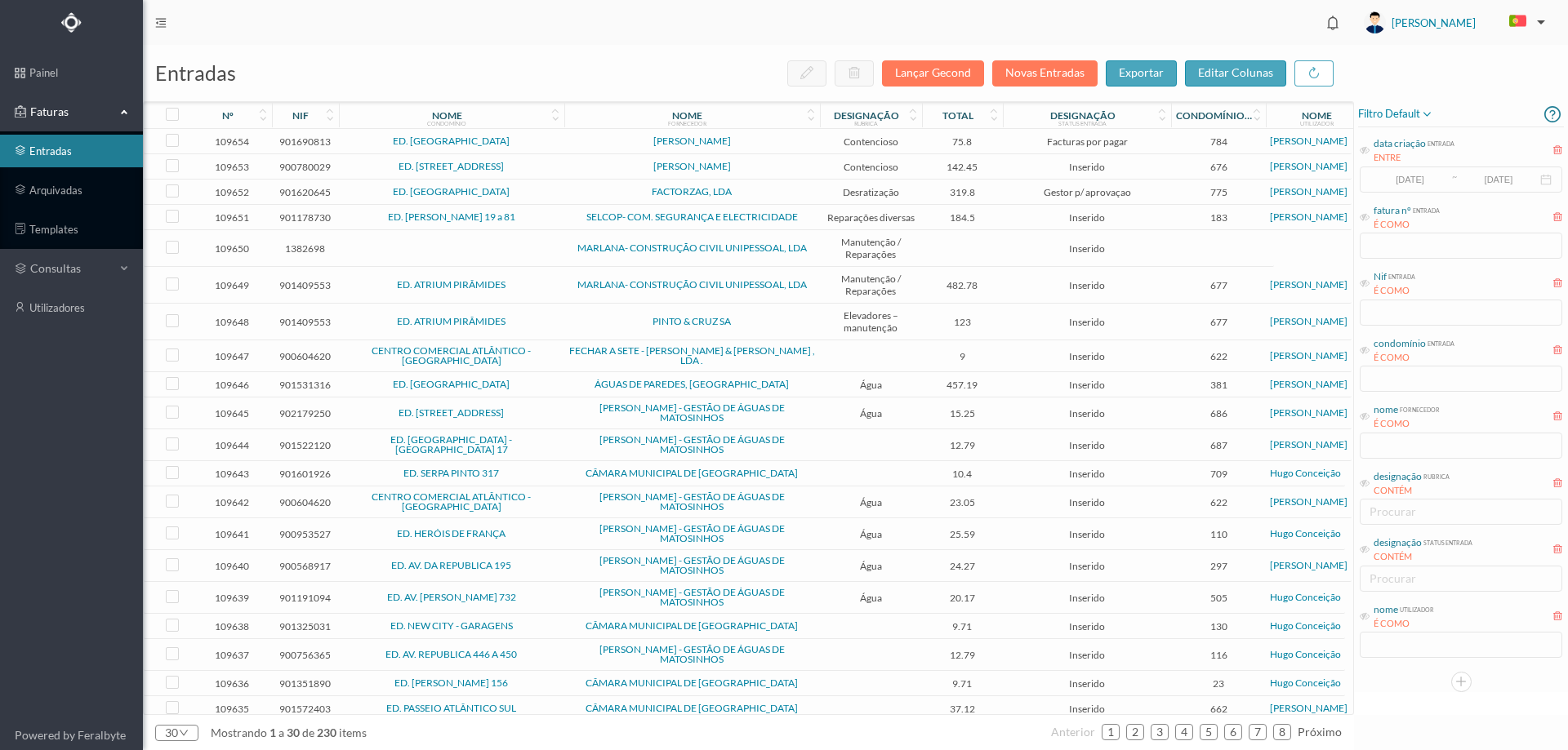
click at [776, 148] on td "[PERSON_NAME]" at bounding box center [692, 142] width 255 height 25
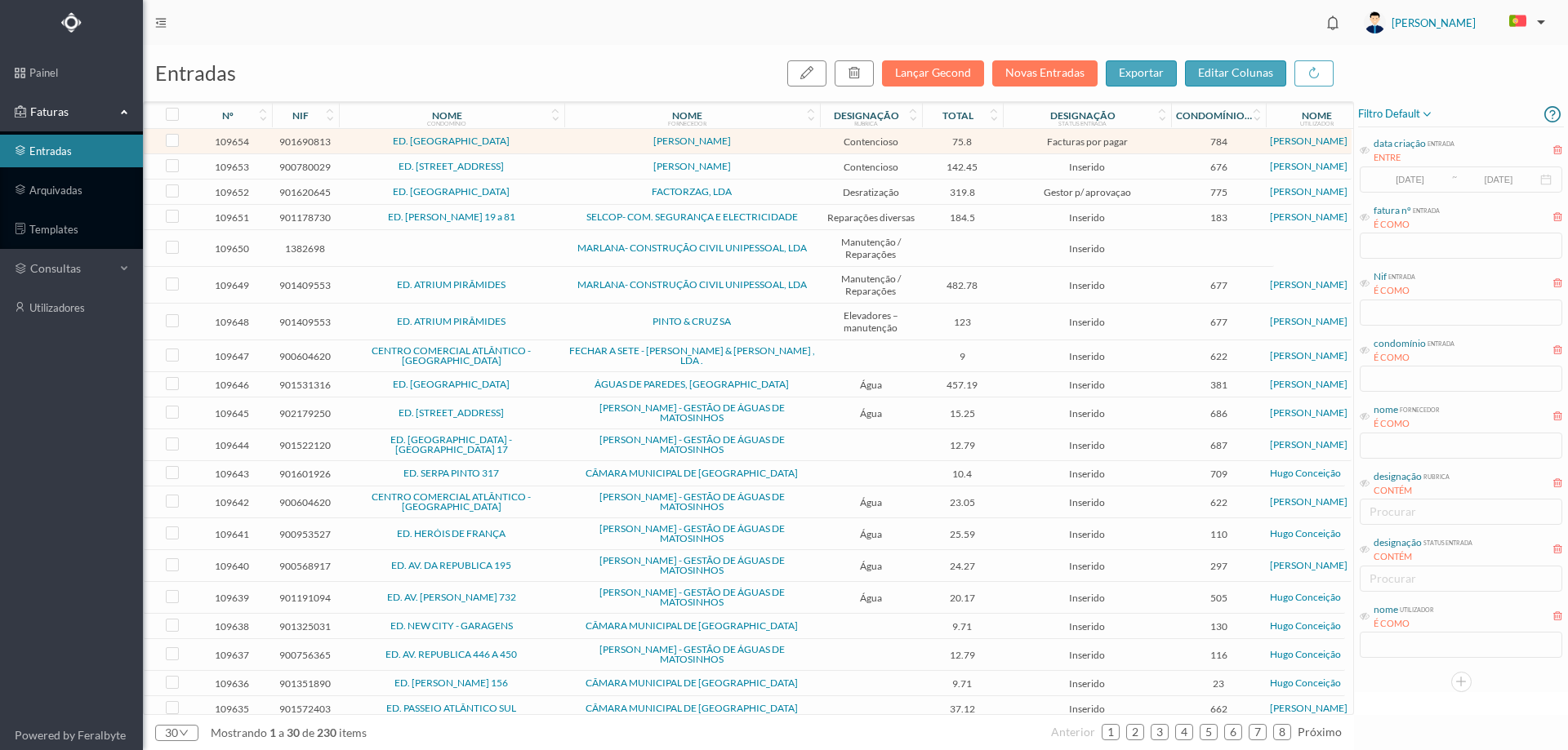
click at [776, 148] on td "[PERSON_NAME]" at bounding box center [692, 142] width 255 height 25
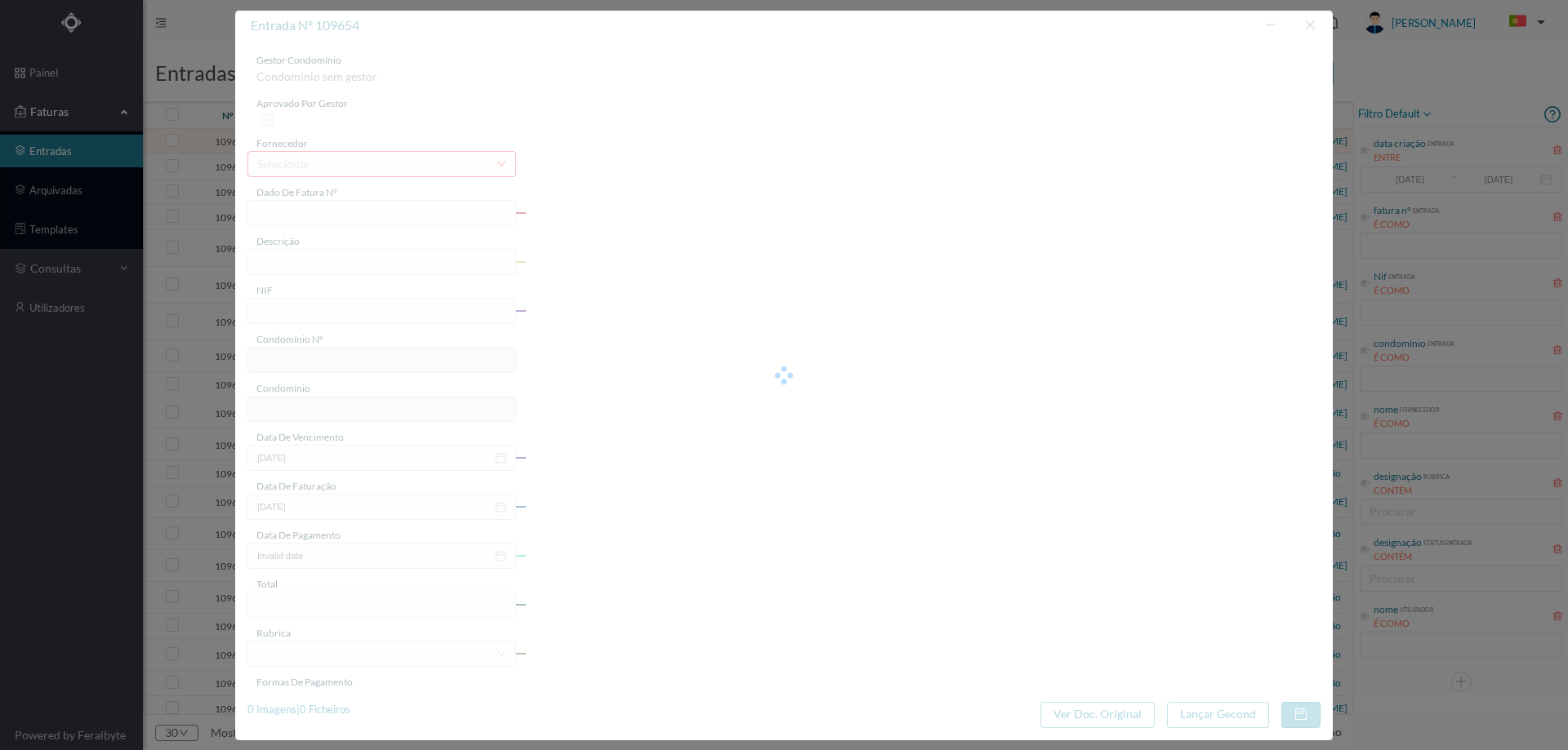
type input "FT AP/1516"
type input "lançar em cc 75.80€"
type input "901690813"
type input "2025-08-11"
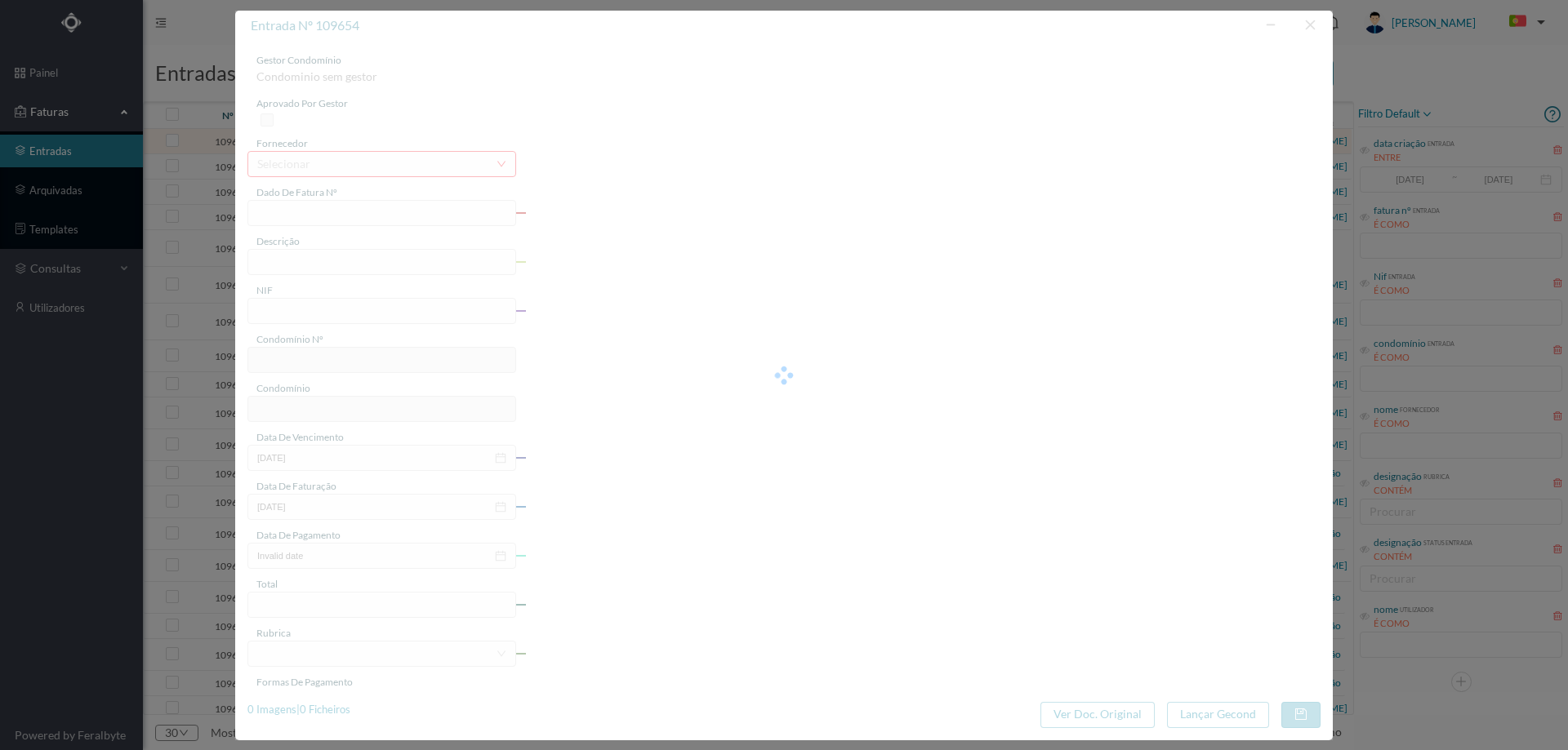
type input "2025-08-11"
type input "75.80"
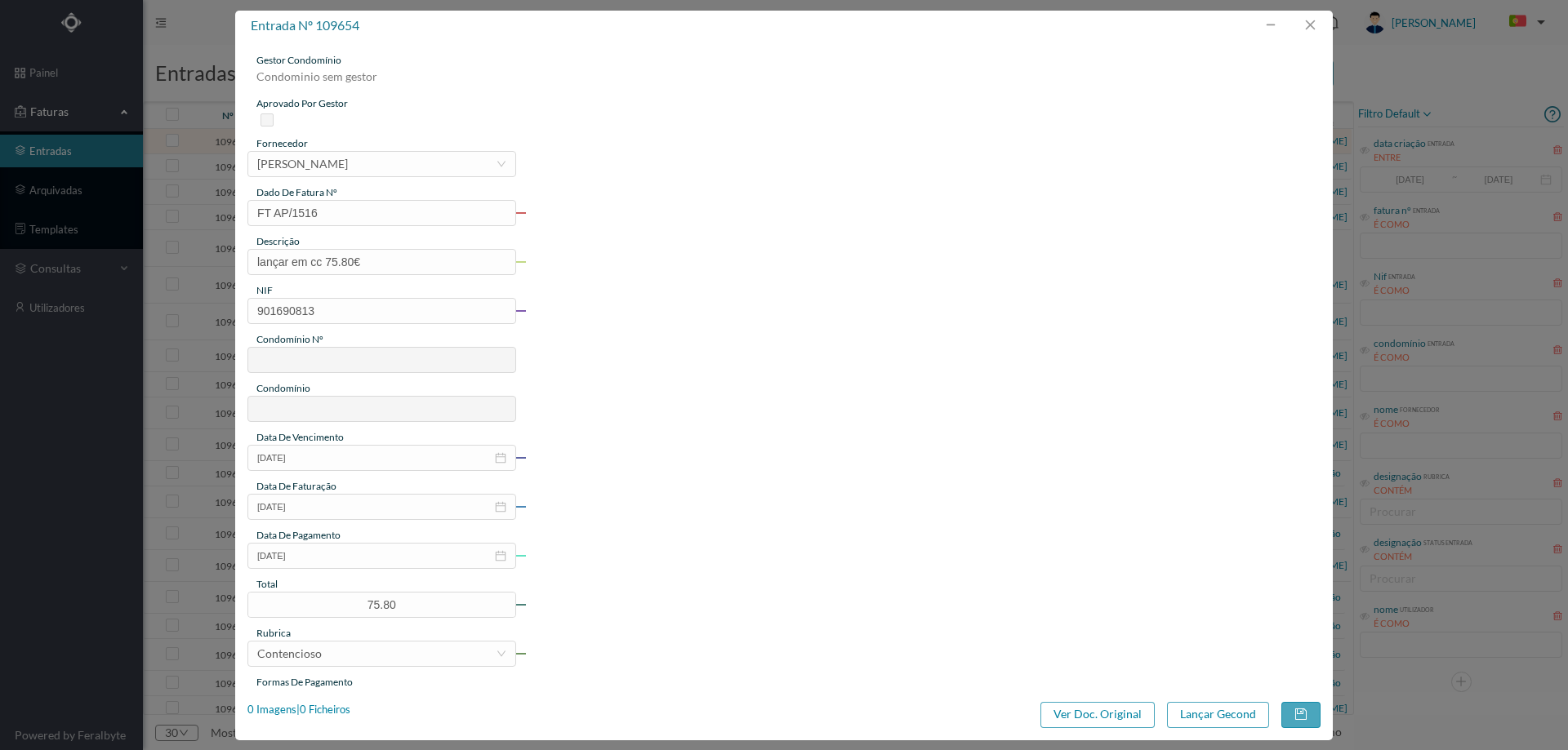
type input "784"
type input "ED. [GEOGRAPHIC_DATA]"
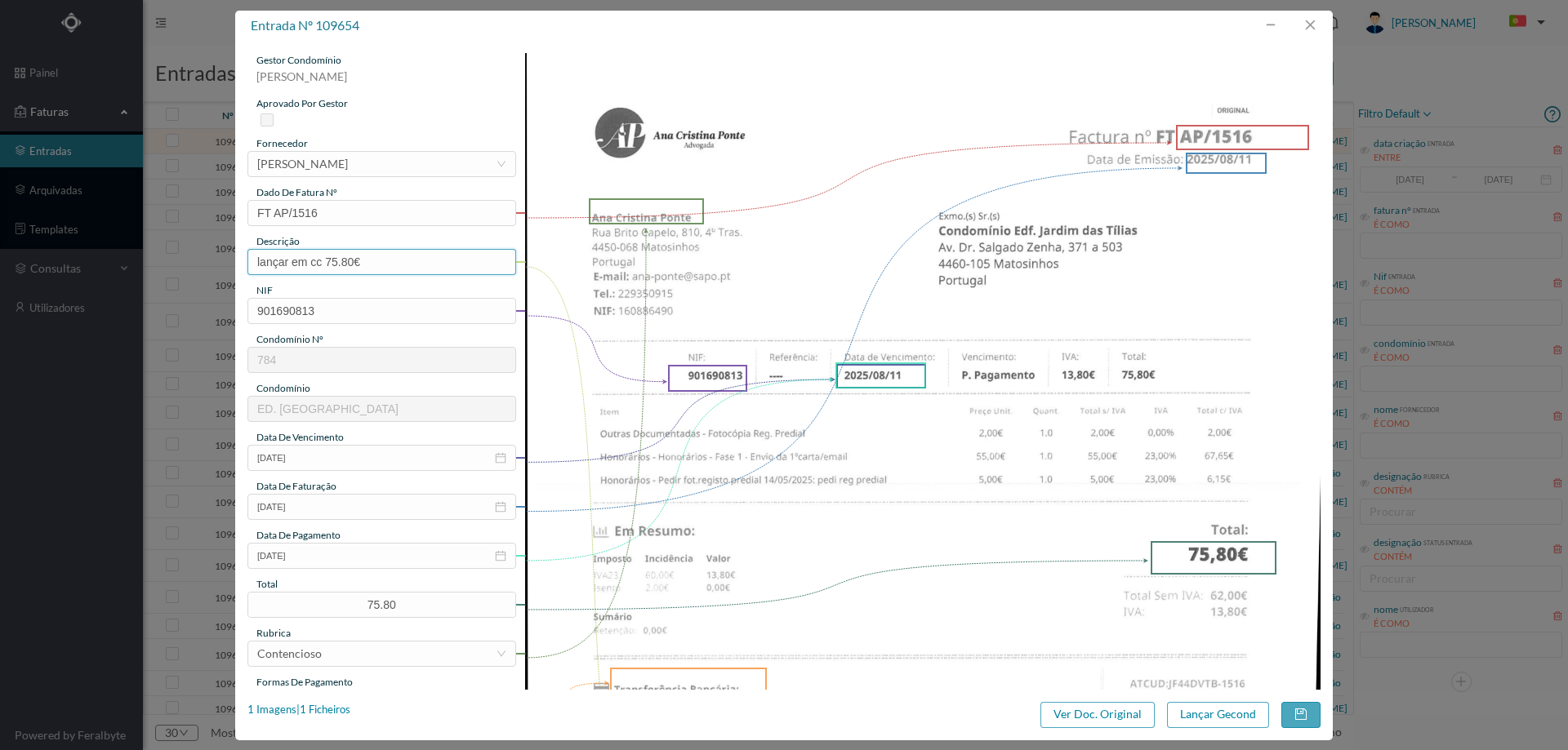
drag, startPoint x: 281, startPoint y: 262, endPoint x: 109, endPoint y: 265, distance: 172.0
click at [109, 265] on div "entrada nº 109654 gestor condomínio Joana Laroca aprovado por gestor fornecedor…" at bounding box center [784, 375] width 1568 height 750
type input "Despesas processo contencioso"
click at [365, 567] on input "2025-08-11" at bounding box center [382, 556] width 269 height 26
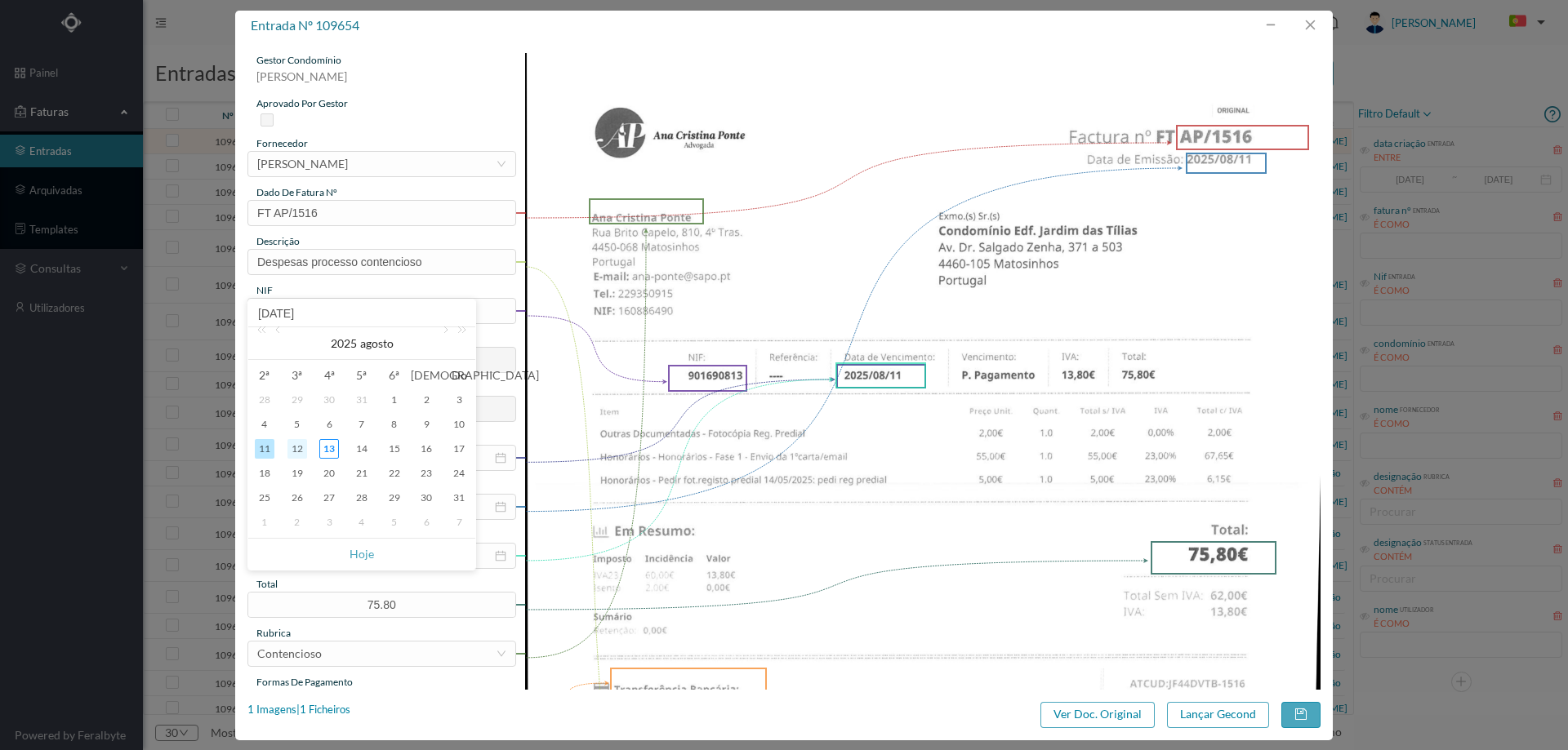
click at [297, 451] on div "12" at bounding box center [297, 449] width 19 height 19
type input "[DATE]"
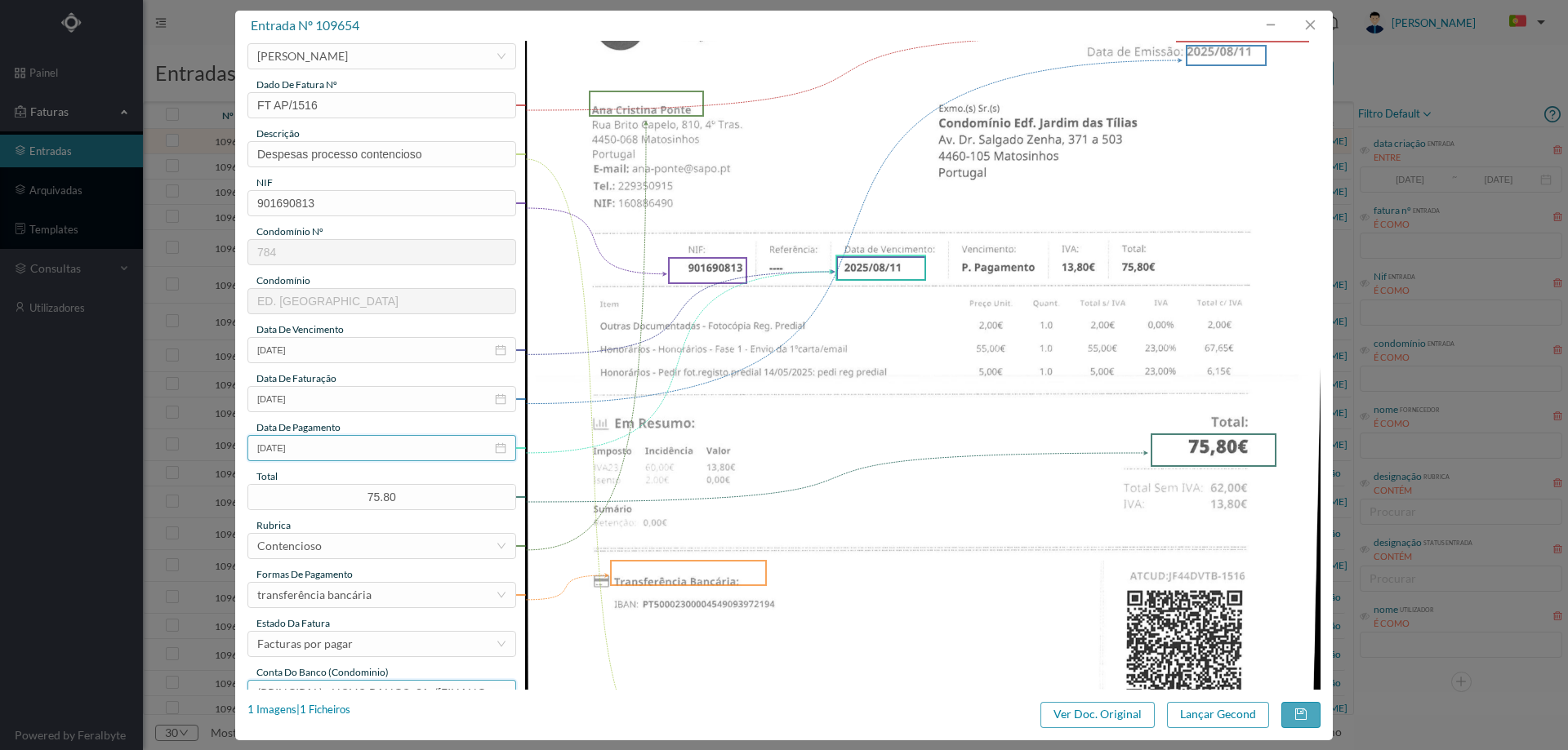
scroll to position [163, 0]
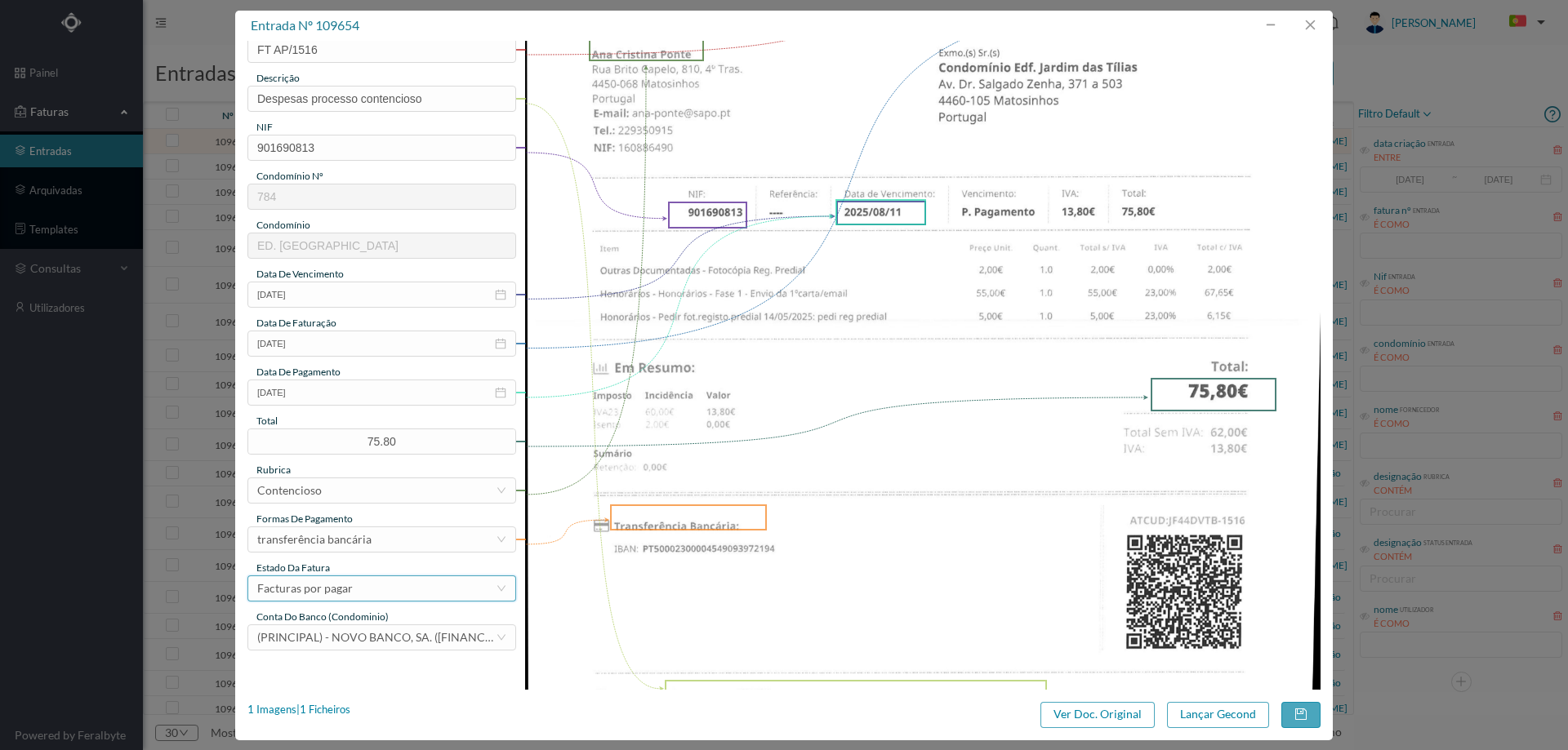
click at [350, 588] on div "Facturas por pagar" at bounding box center [304, 589] width 96 height 25
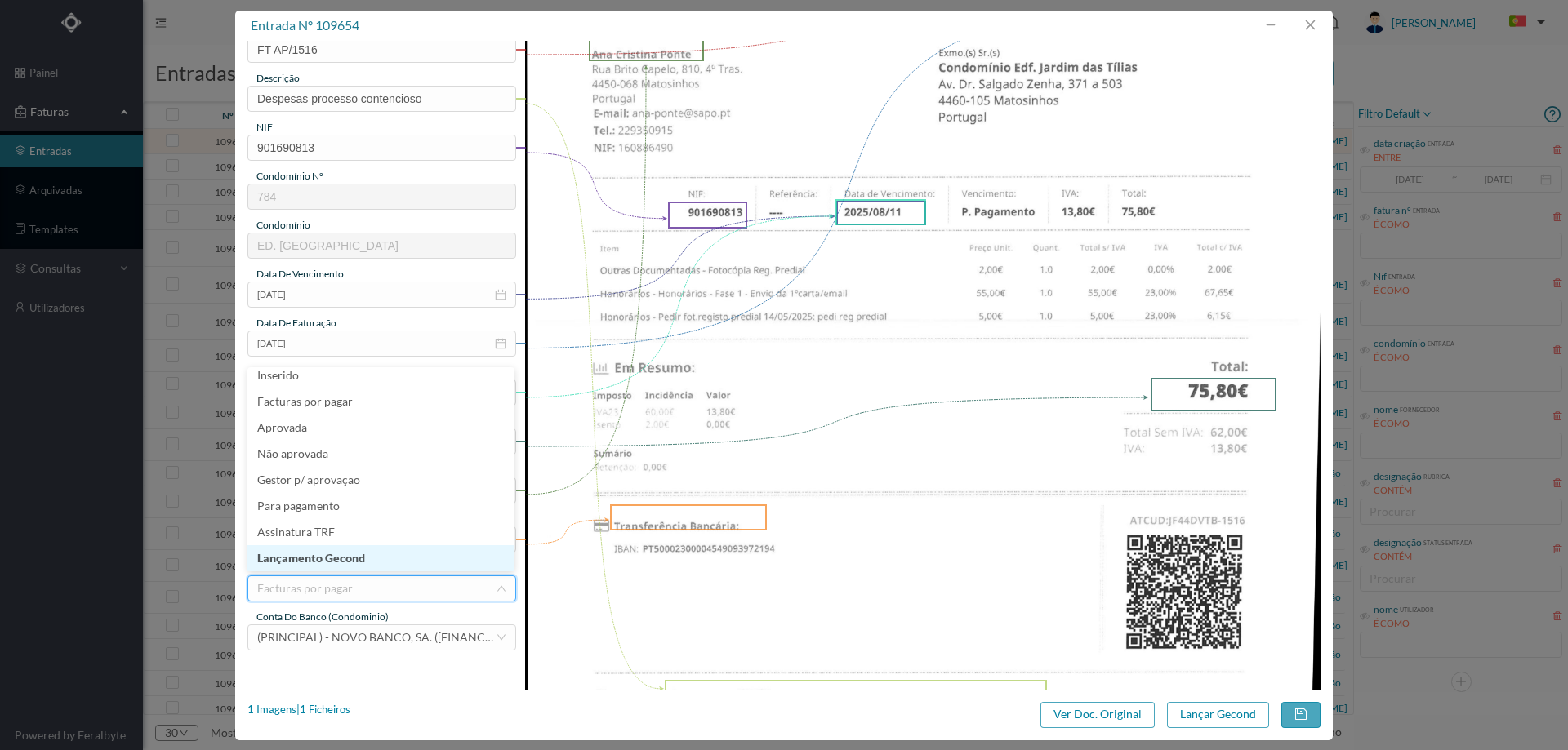
click at [359, 561] on li "Lançamento Gecond" at bounding box center [381, 558] width 267 height 26
click at [1214, 718] on button "Lançar Gecond" at bounding box center [1218, 715] width 102 height 26
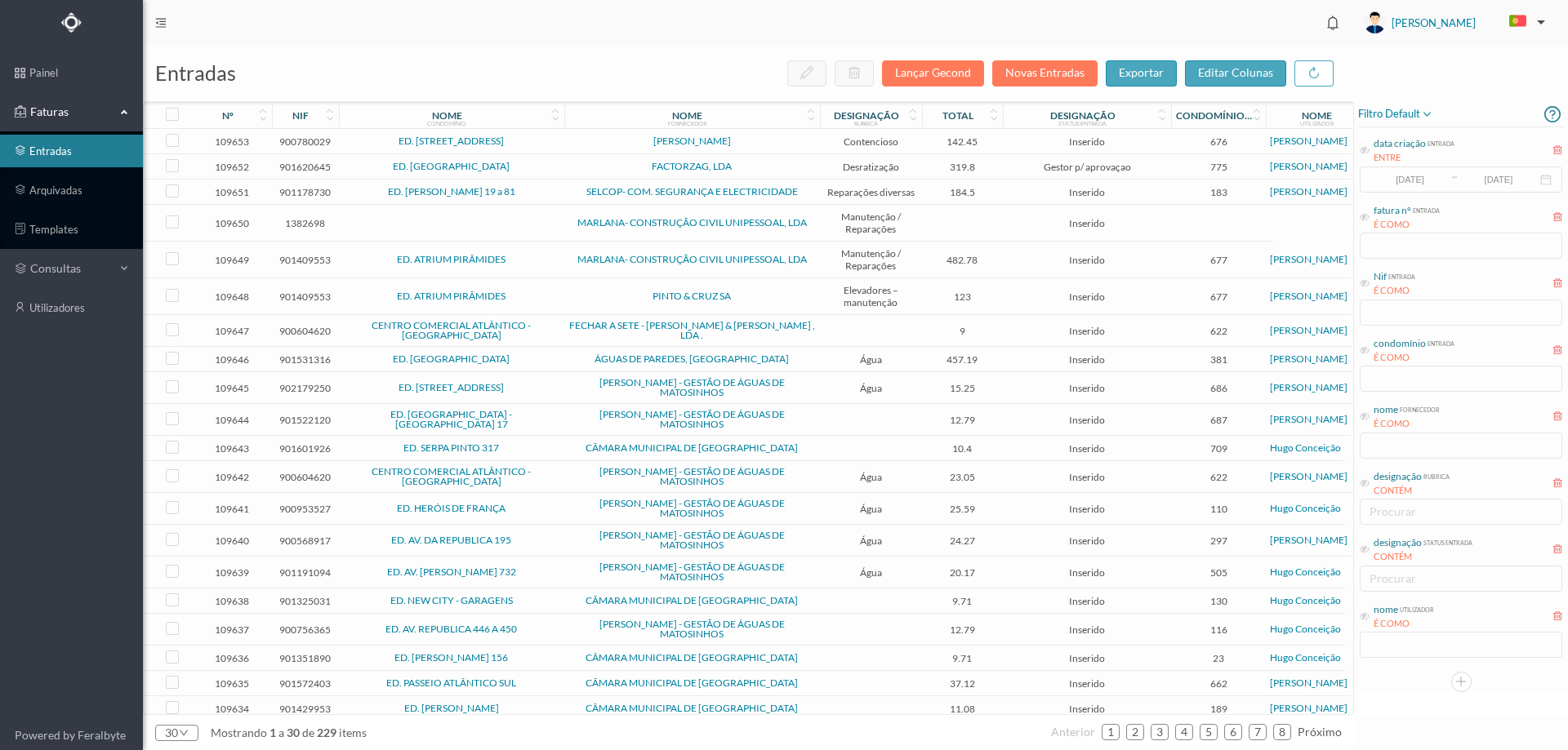
click at [554, 145] on span "ED. [STREET_ADDRESS]" at bounding box center [452, 141] width 217 height 10
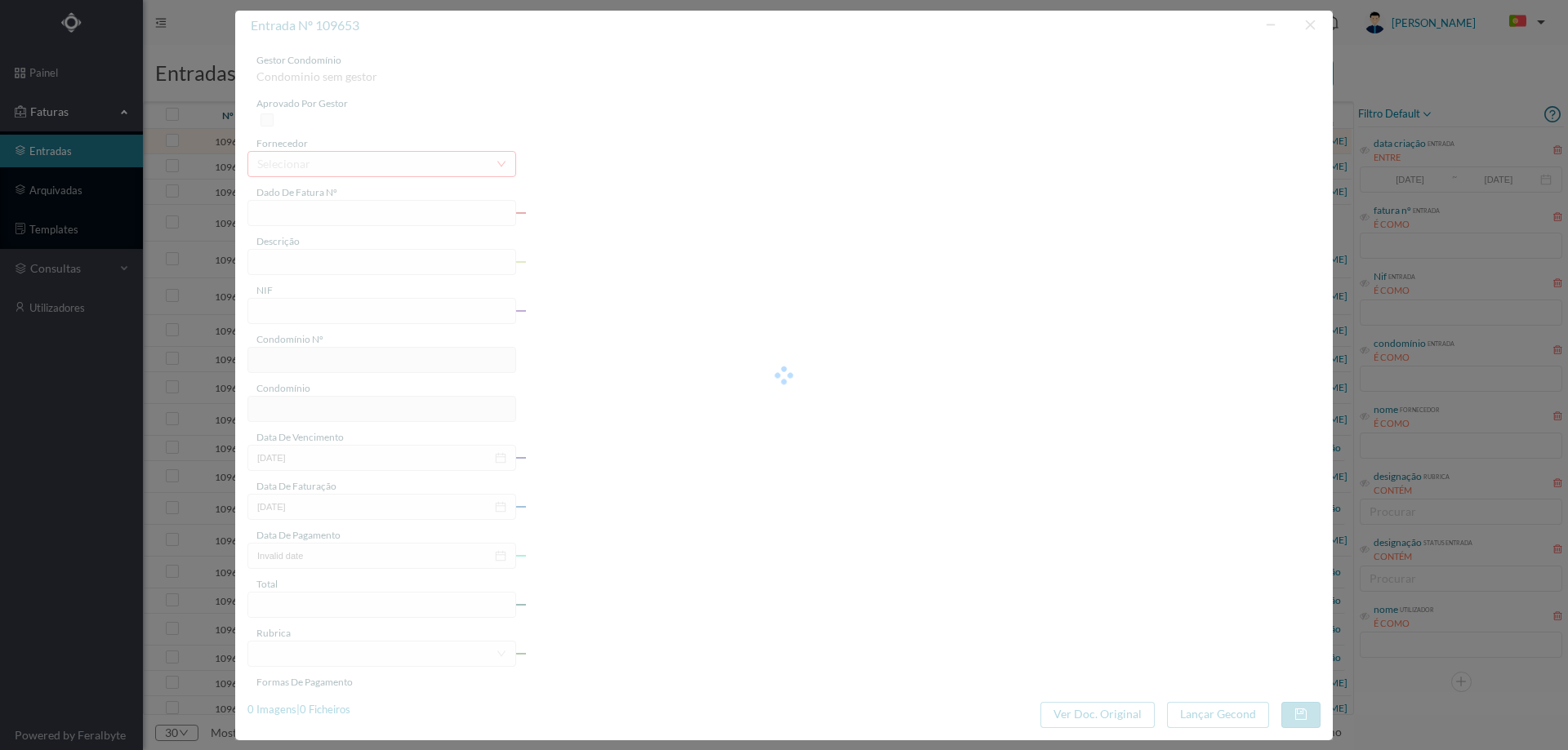
type input "FT AP/1517"
type input "900780029"
type input "2025-08-11"
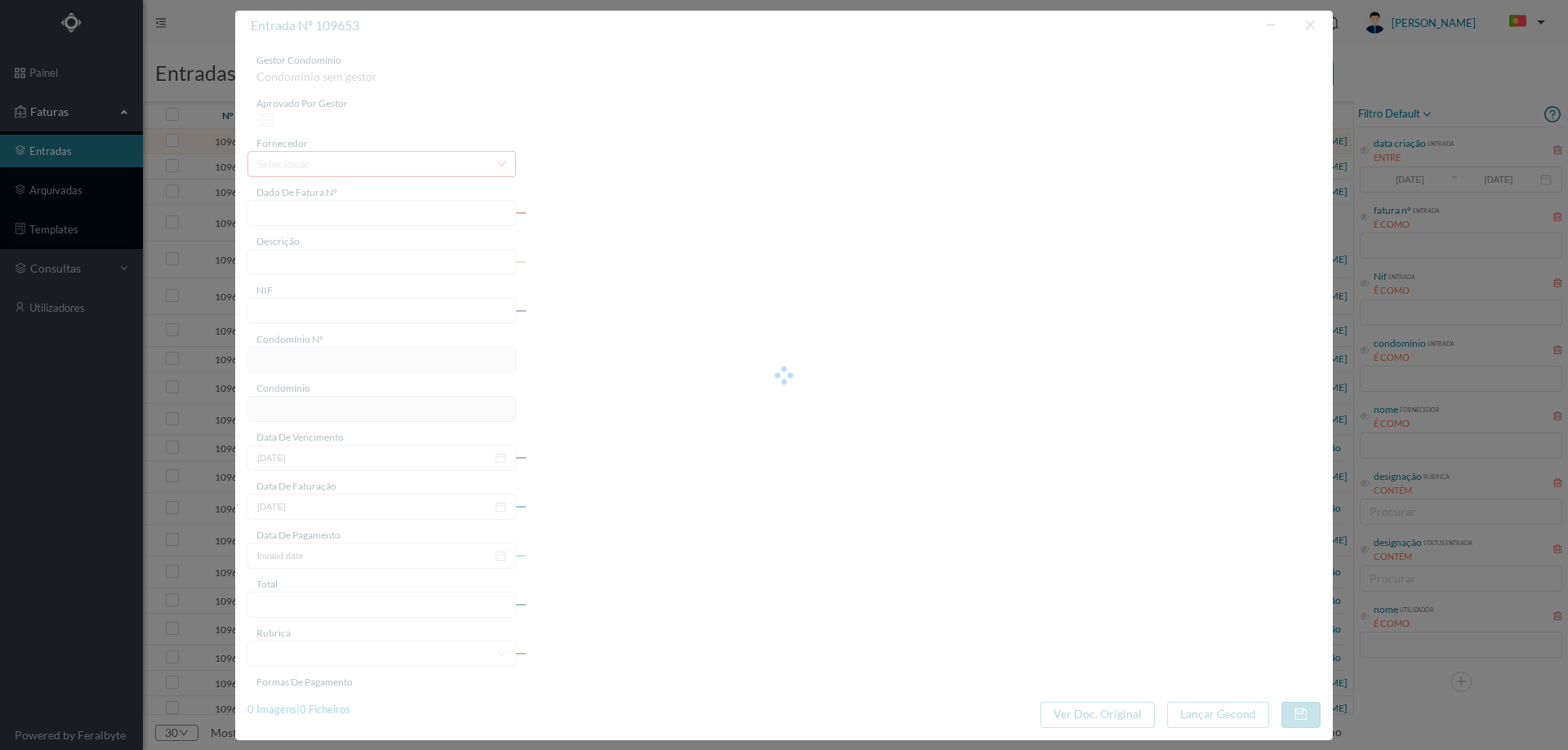
type input "142.45"
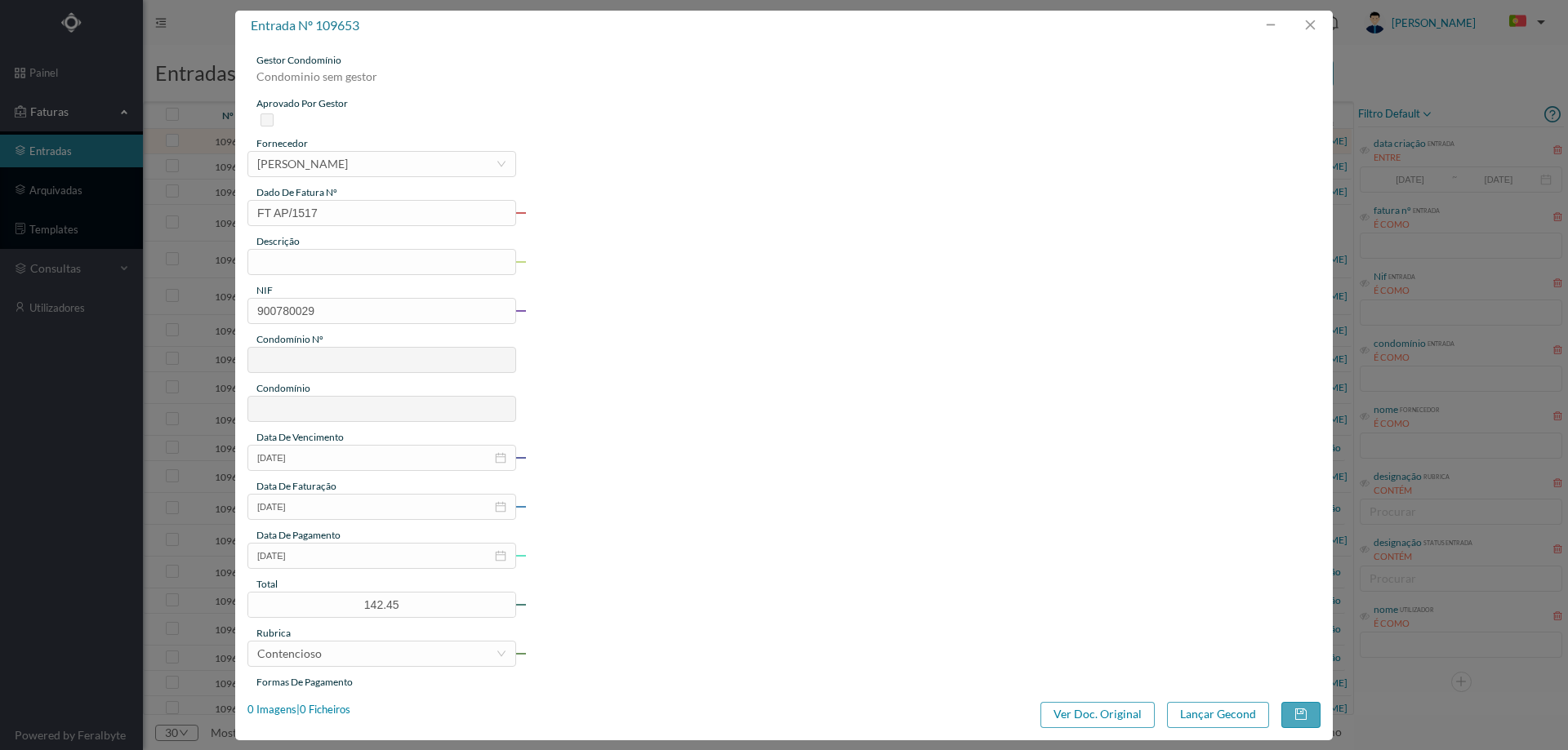
type input "676"
type input "ED. [STREET_ADDRESS]"
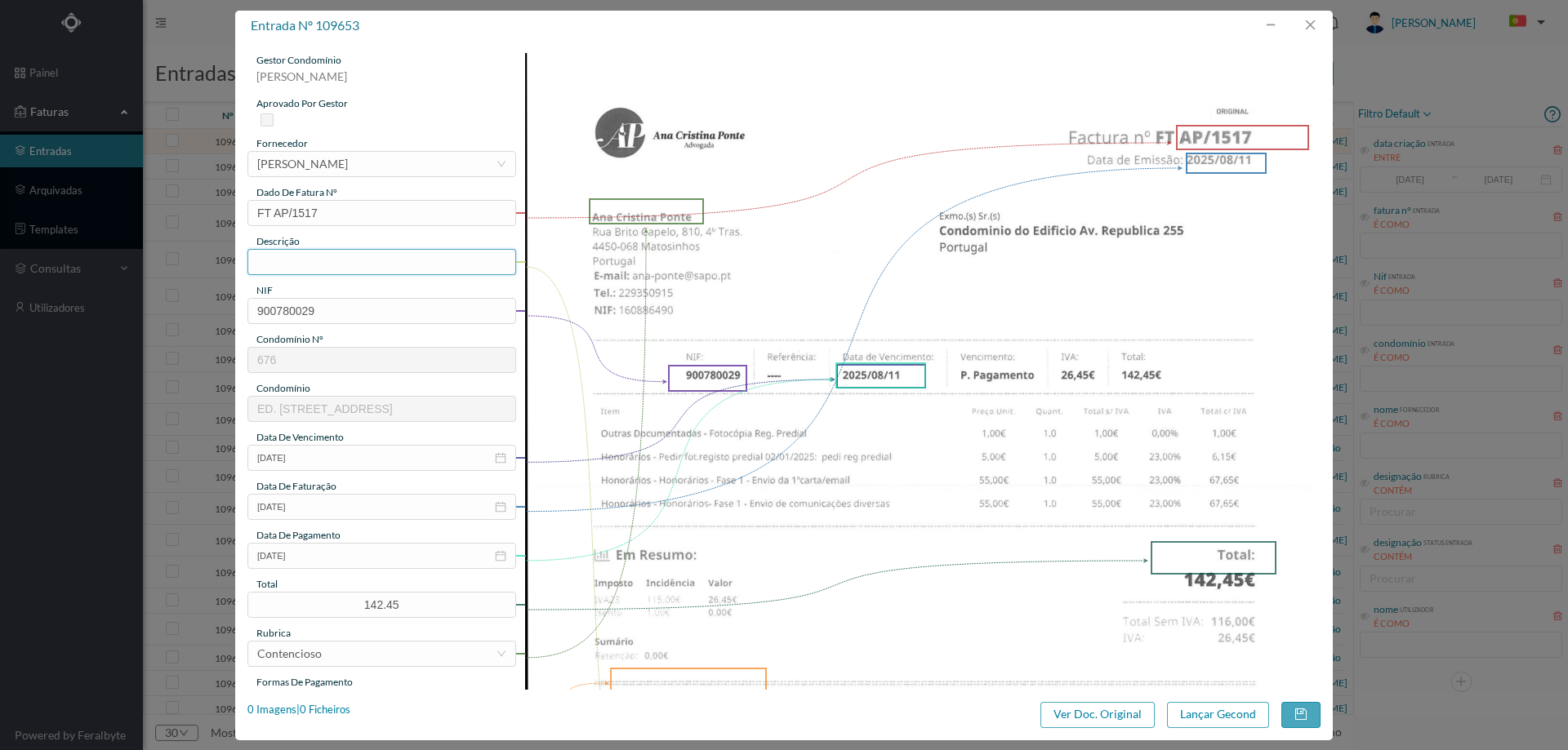
click at [373, 261] on input "text" at bounding box center [382, 262] width 269 height 26
type input "Despesas processo contencioso"
click at [332, 565] on input "2025-08-11" at bounding box center [382, 556] width 269 height 26
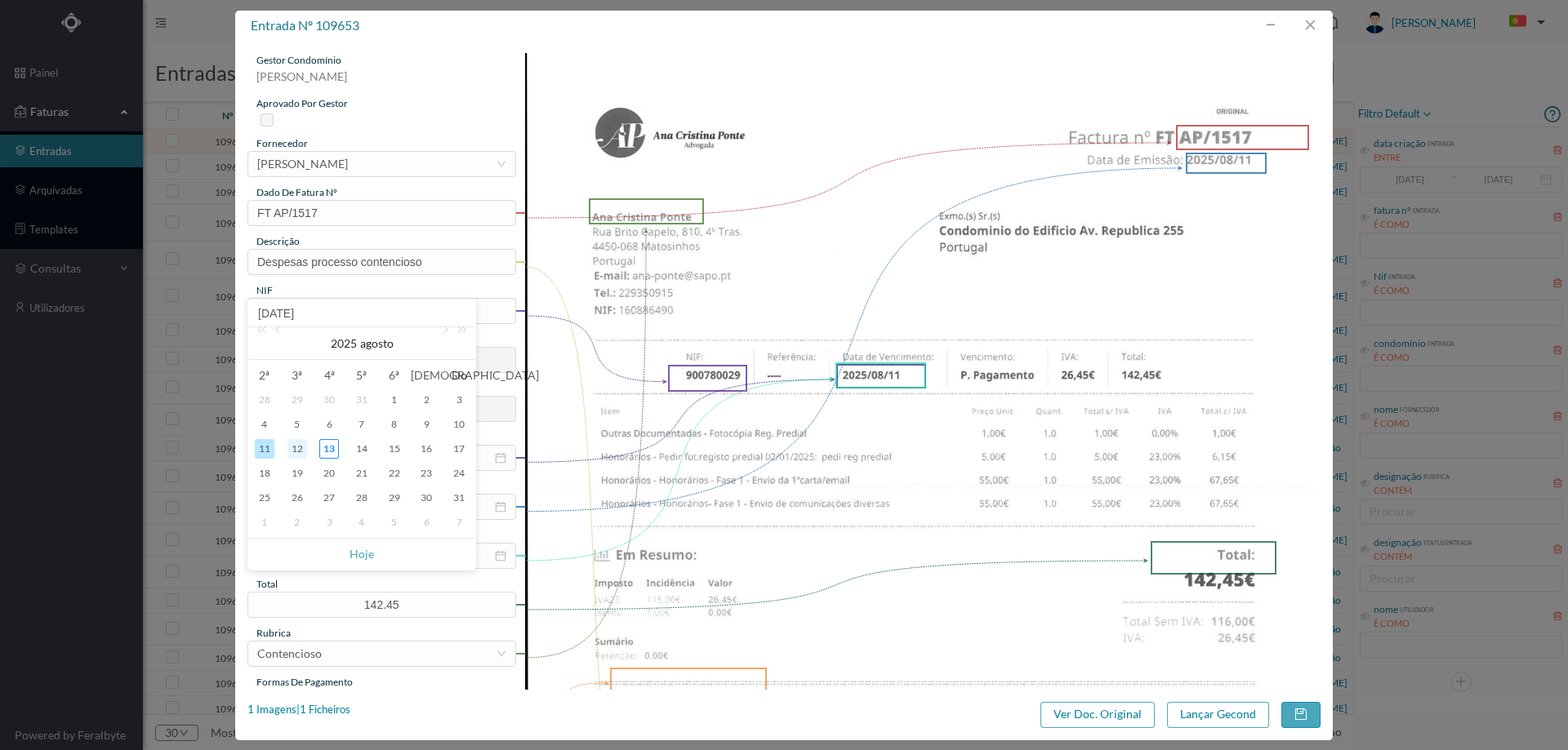
click at [300, 450] on div "12" at bounding box center [297, 449] width 19 height 19
type input "[DATE]"
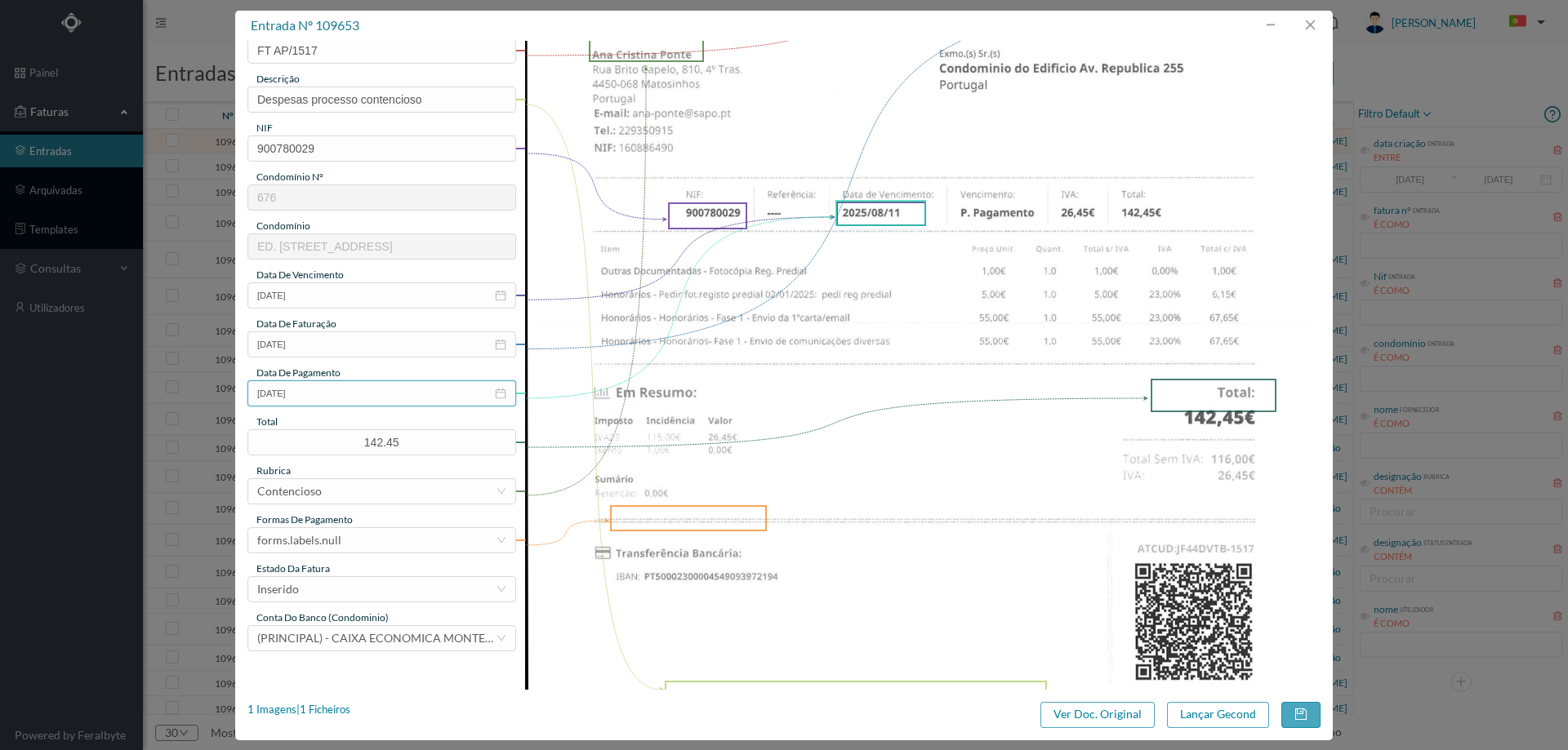
scroll to position [163, 0]
click at [351, 546] on div "forms.labels.null" at bounding box center [376, 539] width 238 height 25
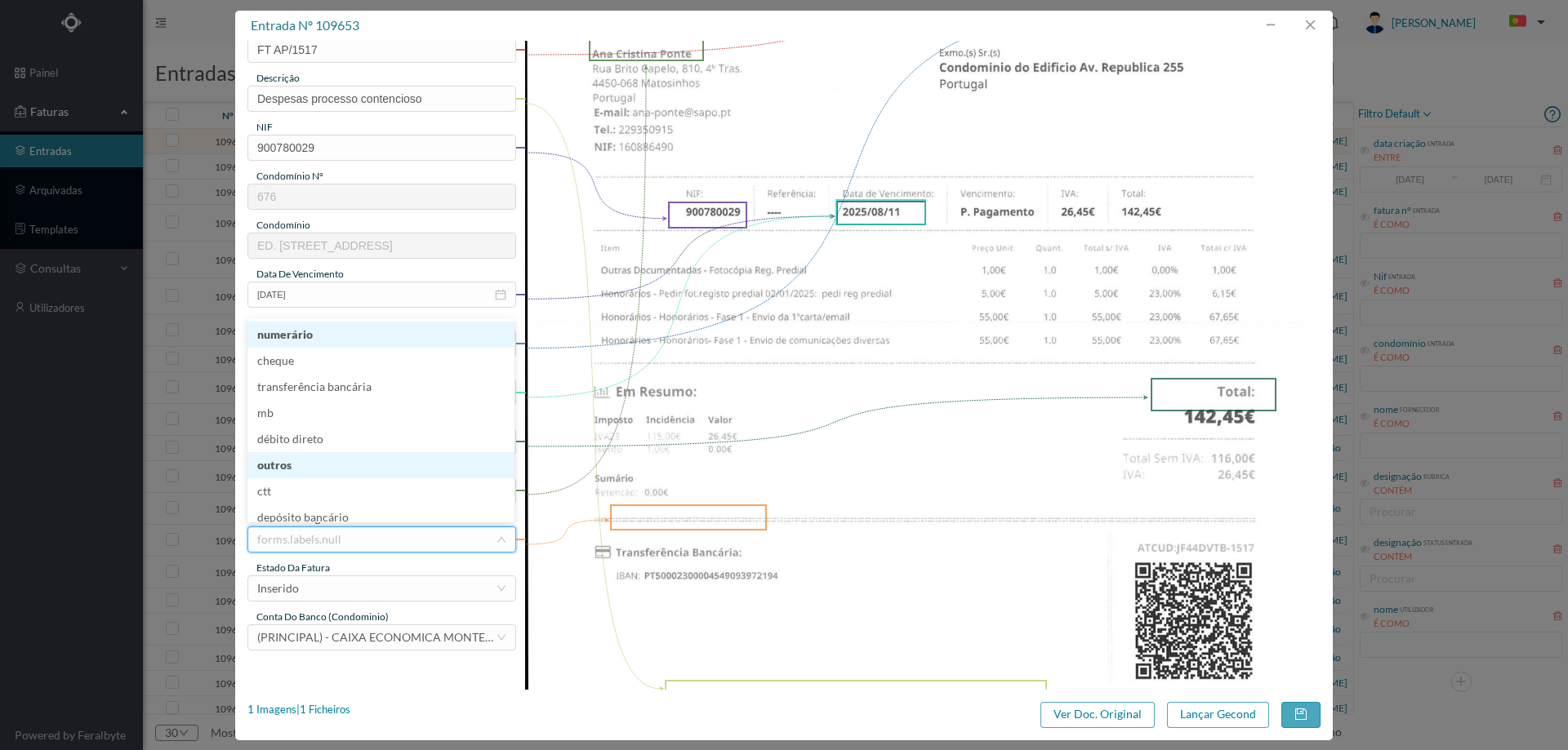
scroll to position [8, 0]
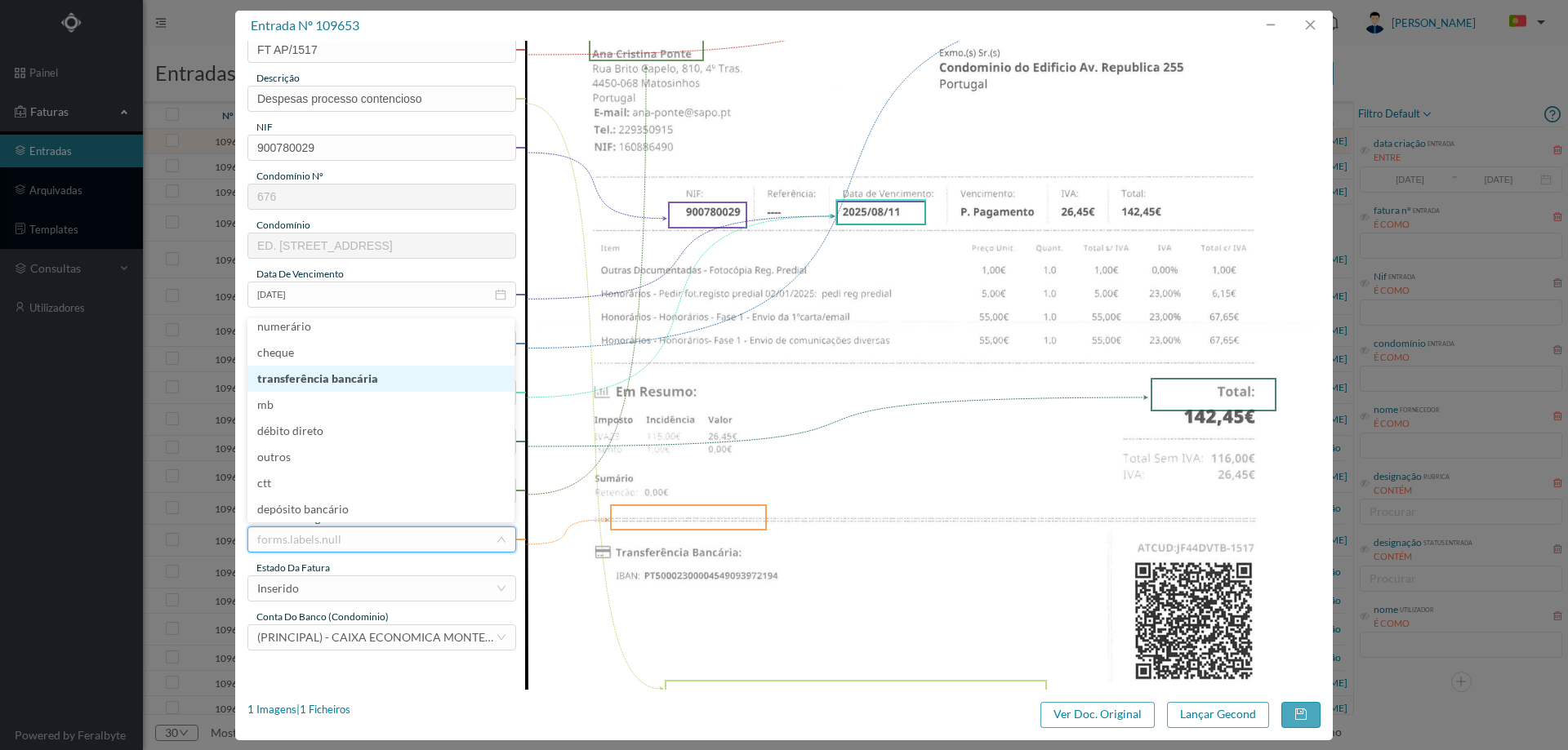
click at [366, 380] on li "transferência bancária" at bounding box center [381, 379] width 267 height 26
click at [352, 572] on div "estado da fatura" at bounding box center [382, 567] width 269 height 14
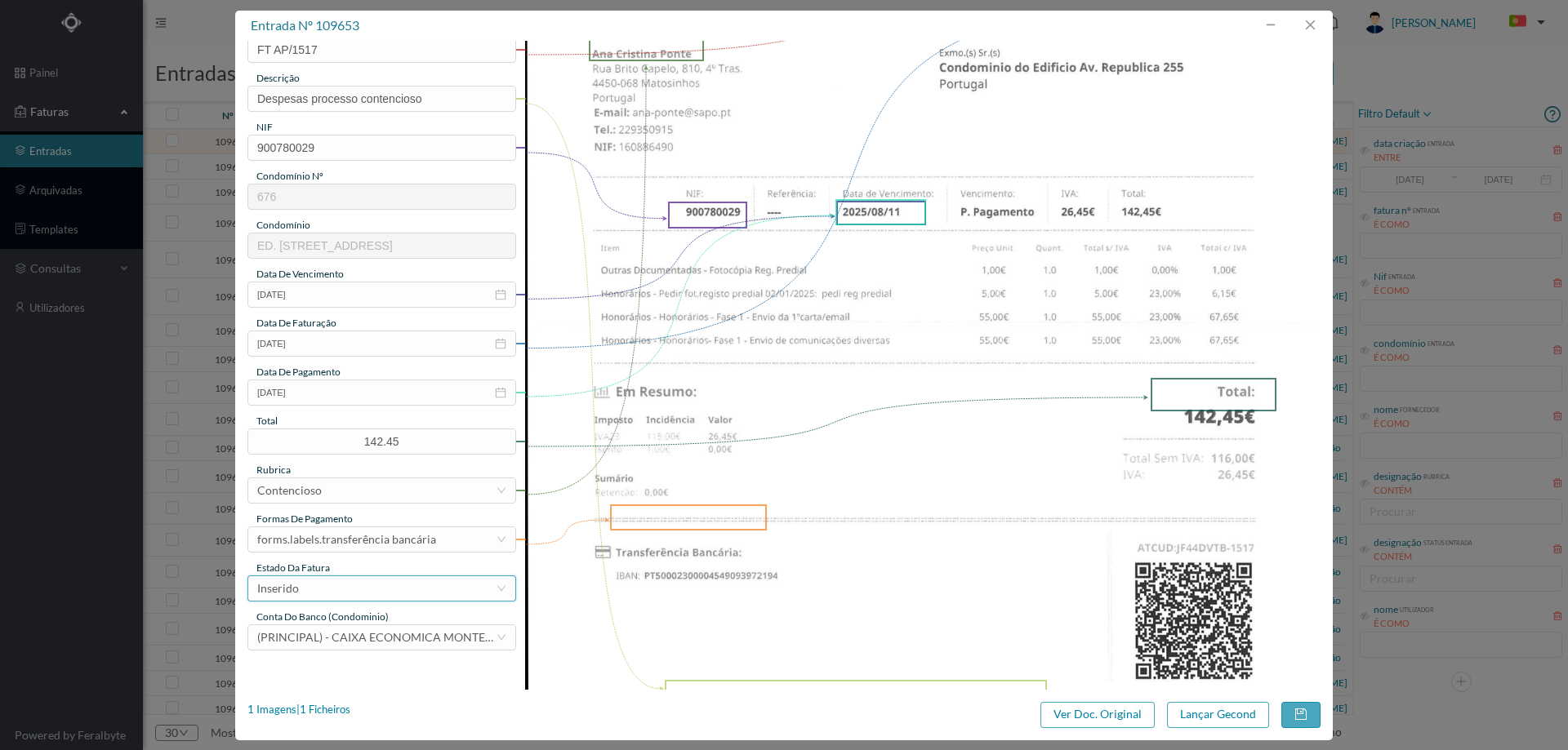
click at [353, 587] on div "Inserido" at bounding box center [376, 589] width 238 height 25
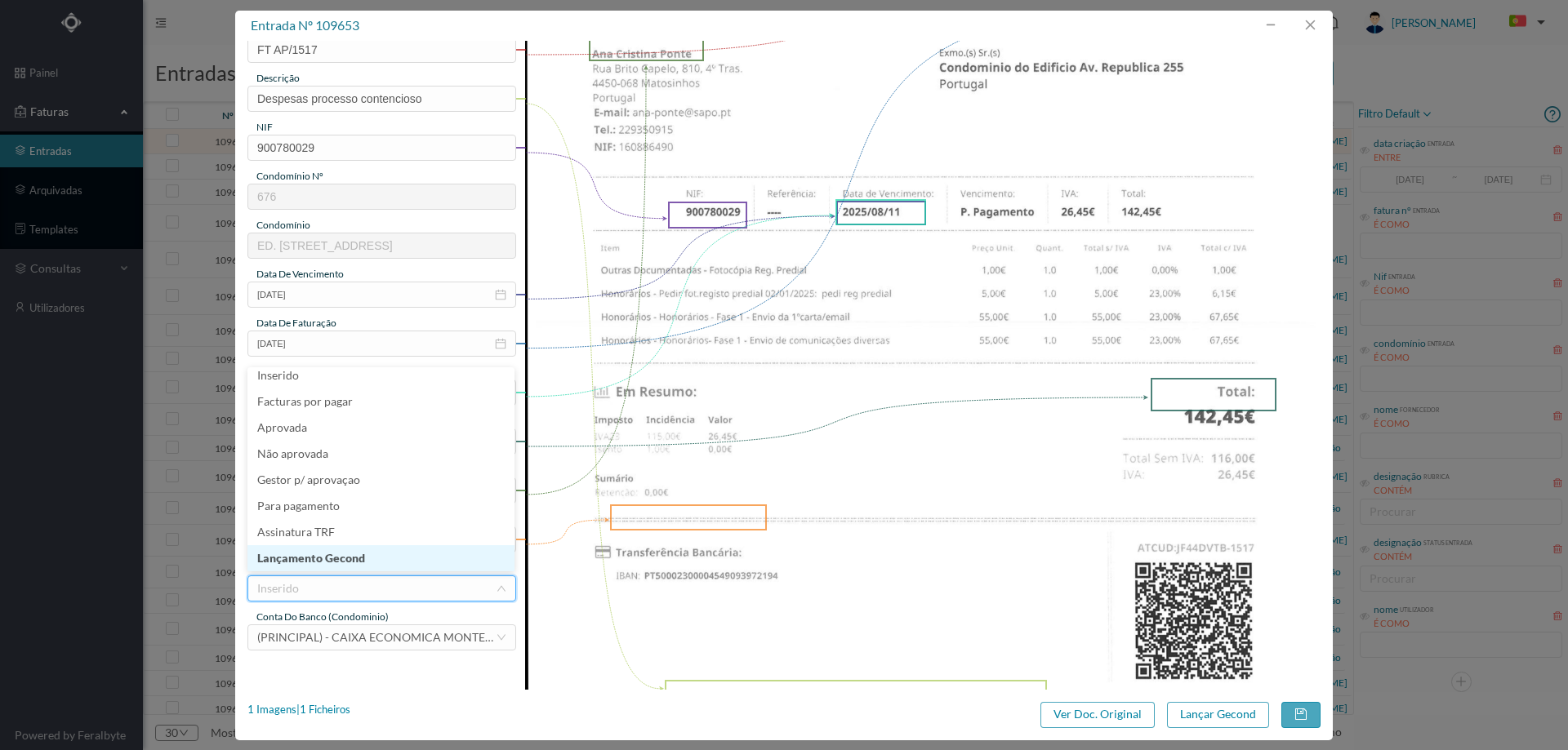
click at [355, 568] on li "Lançamento Gecond" at bounding box center [381, 558] width 267 height 26
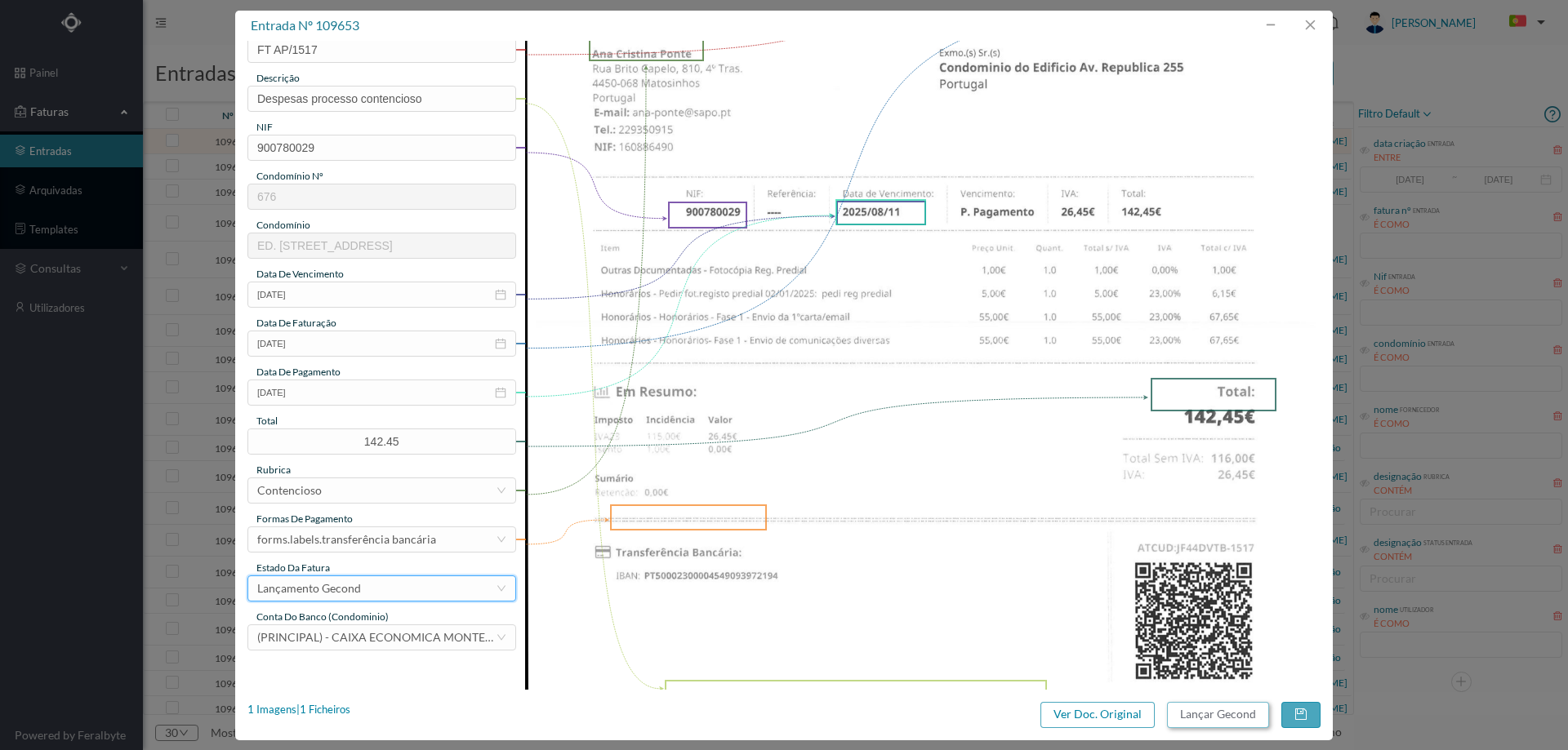
click at [1225, 713] on button "Lançar Gecond" at bounding box center [1218, 715] width 102 height 26
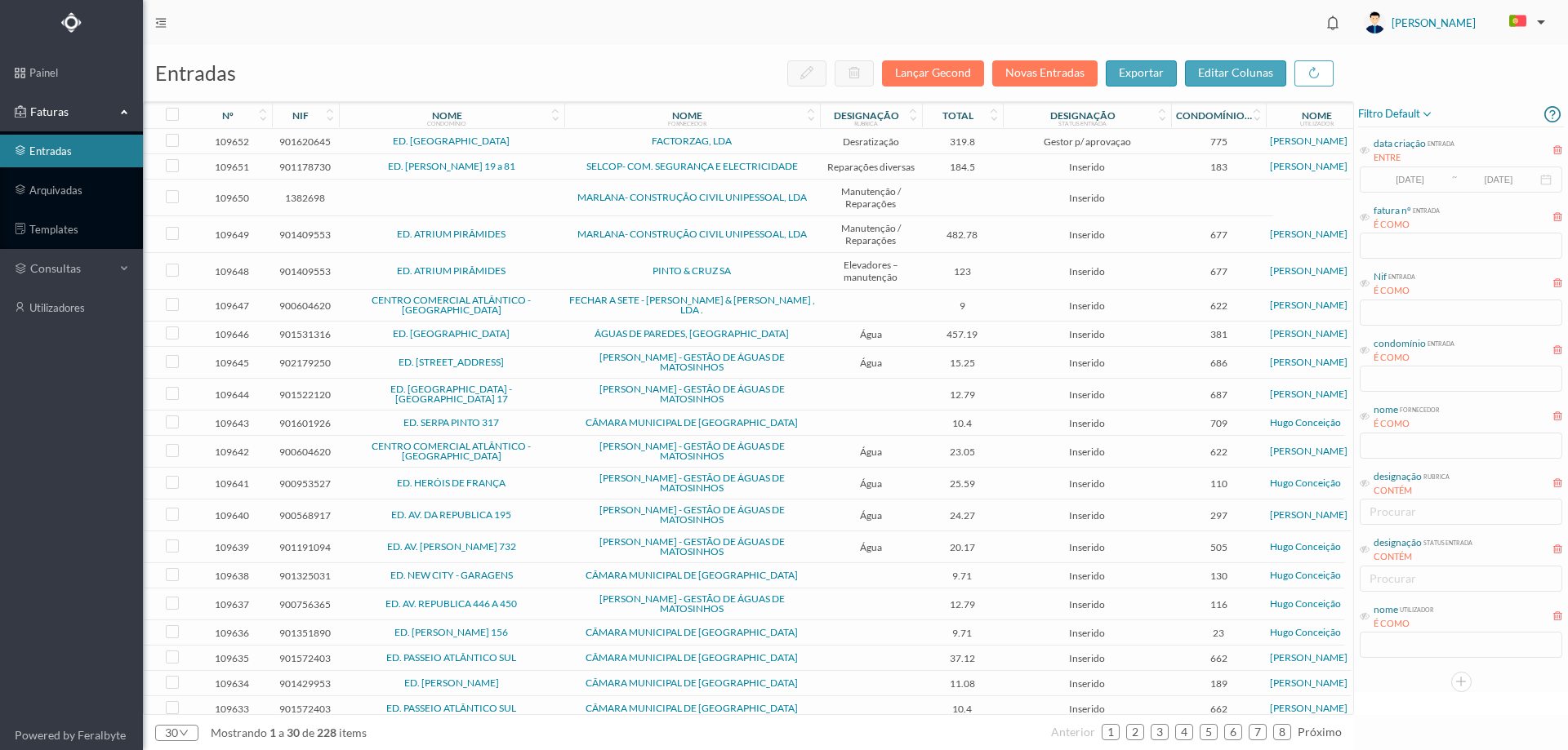
click at [556, 145] on span "ED. [GEOGRAPHIC_DATA]" at bounding box center [452, 141] width 217 height 10
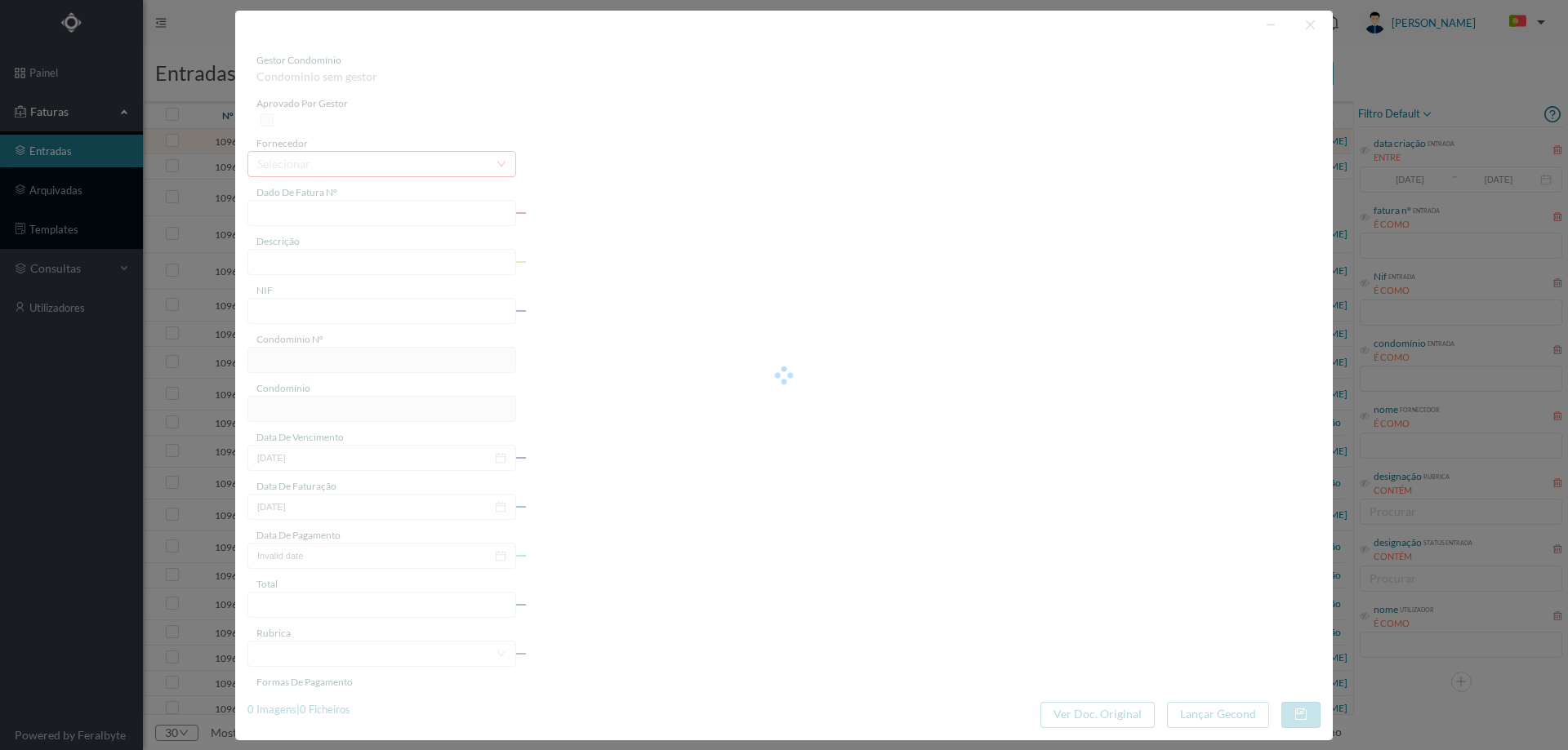
type input "FT FT/3569"
type input "Serviço de Controlo de Pragas"
type input "901620645"
type input "2025-07-01"
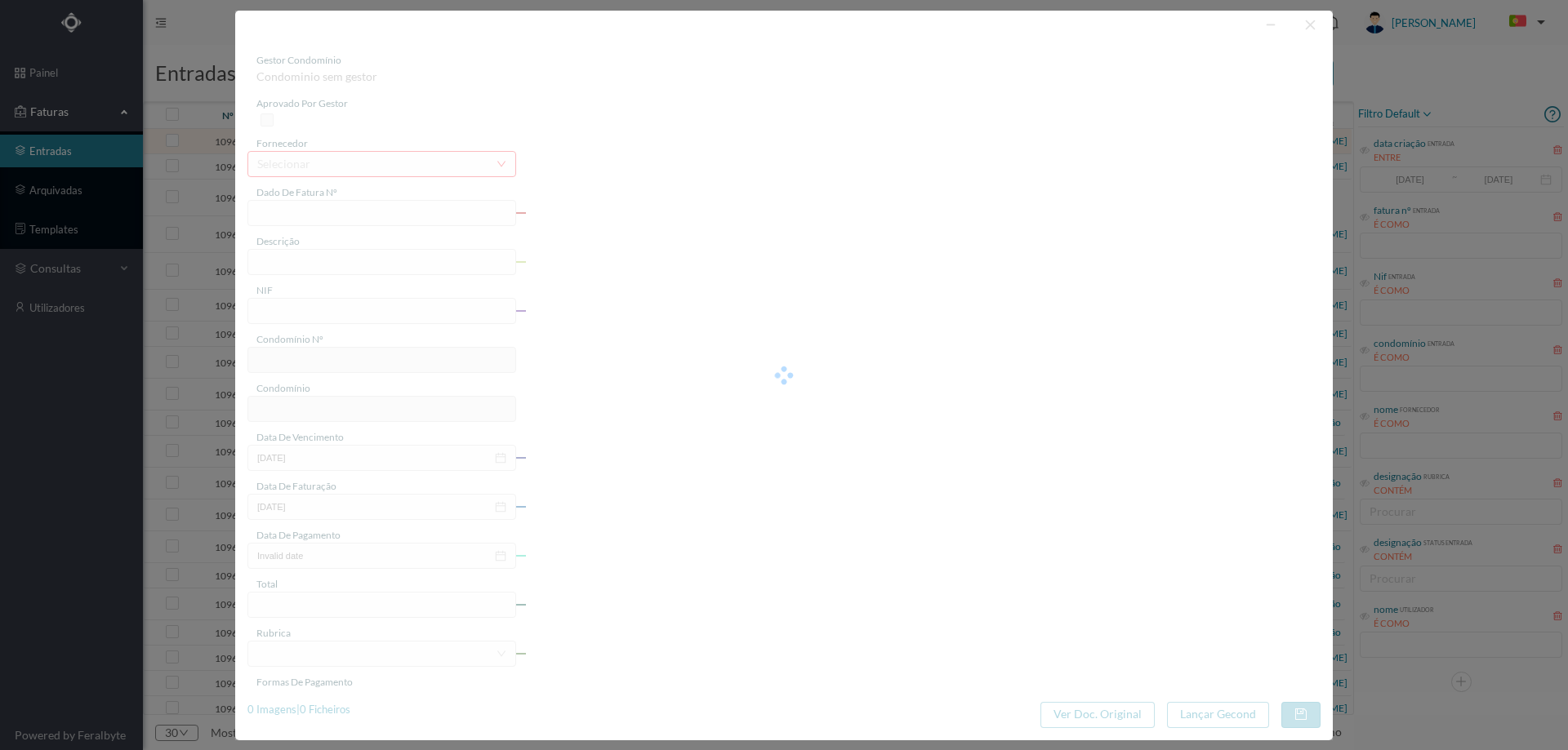
type input "2025-07-01"
type input "319.80"
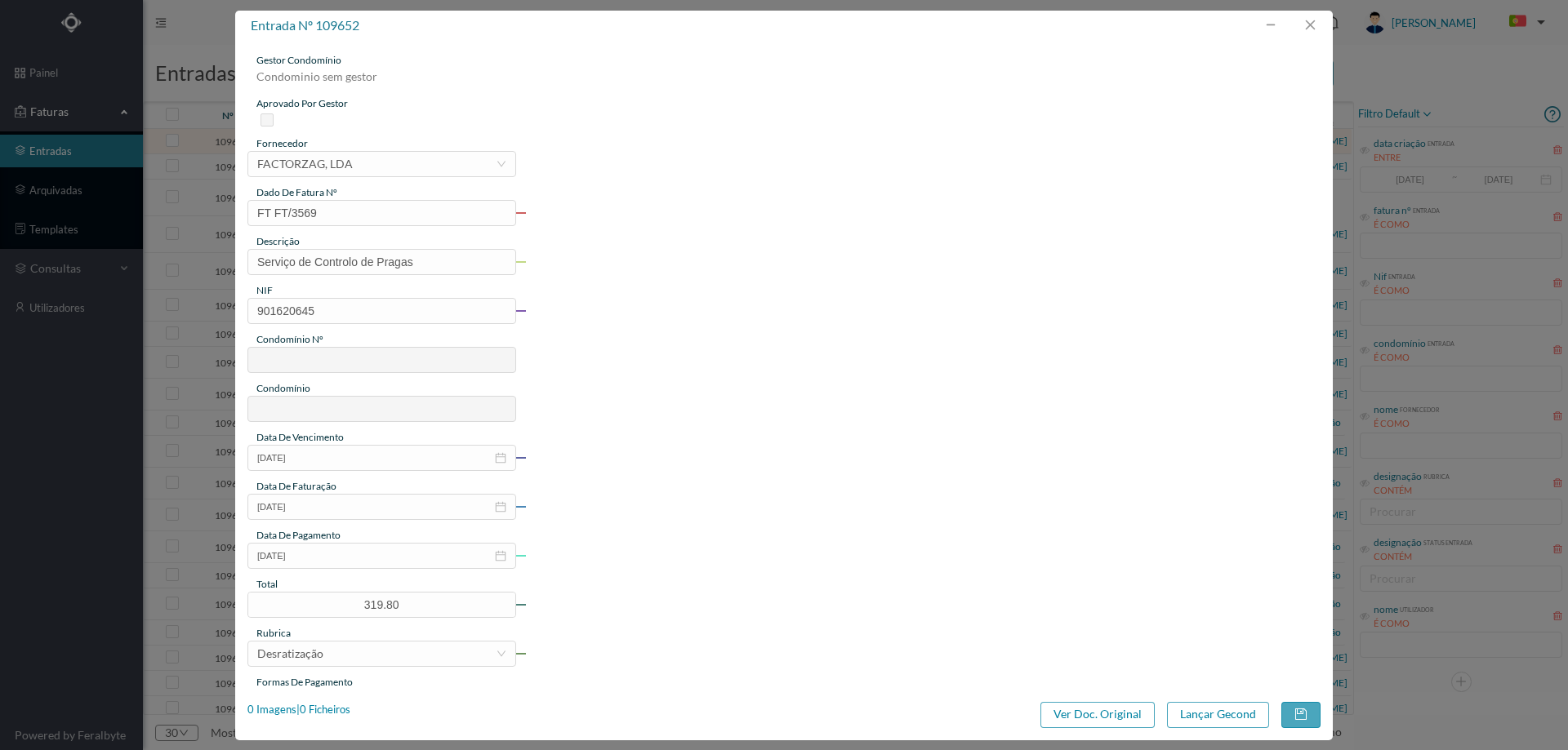
type input "775"
type input "ED. [GEOGRAPHIC_DATA]"
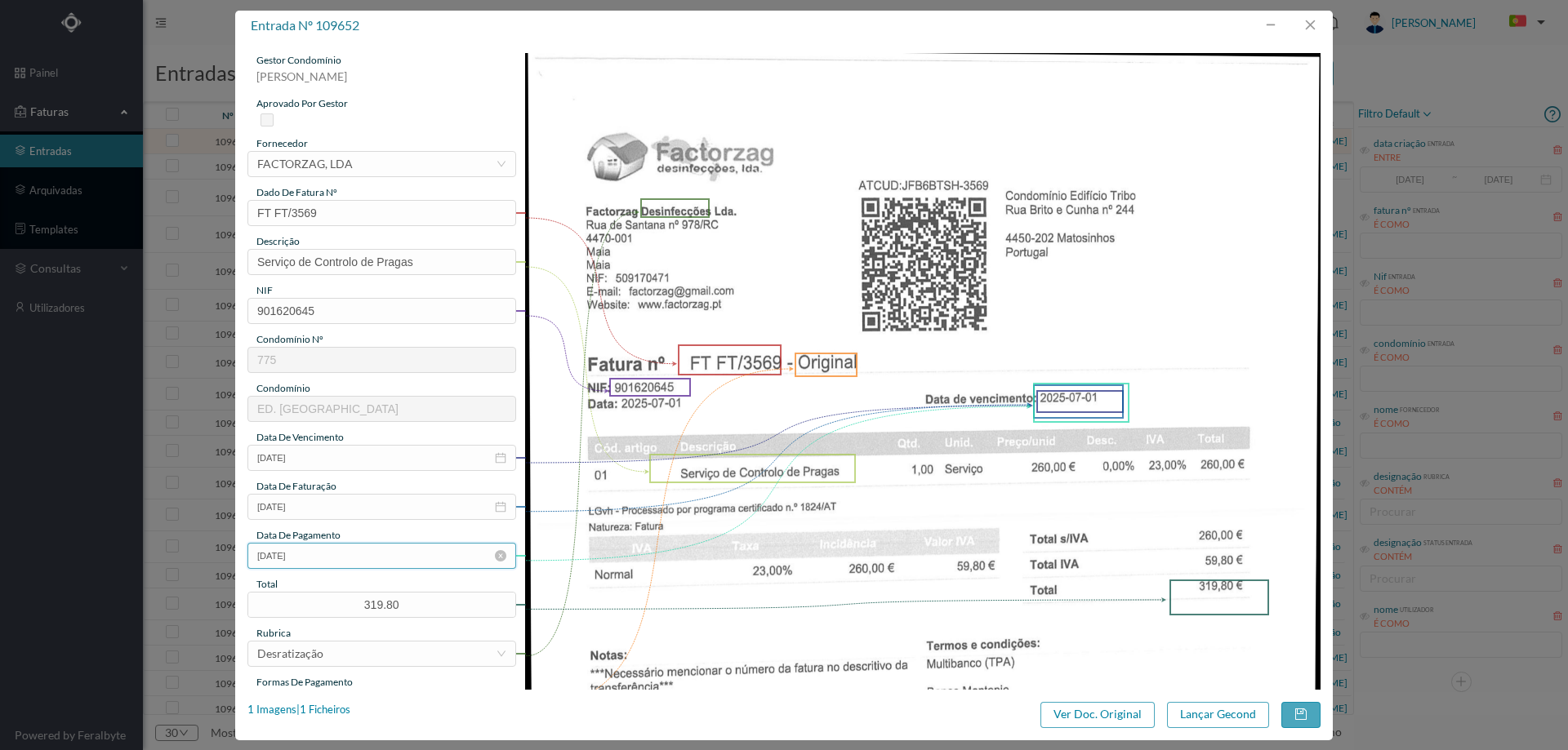
click at [359, 565] on input "2025-07-01" at bounding box center [382, 556] width 269 height 26
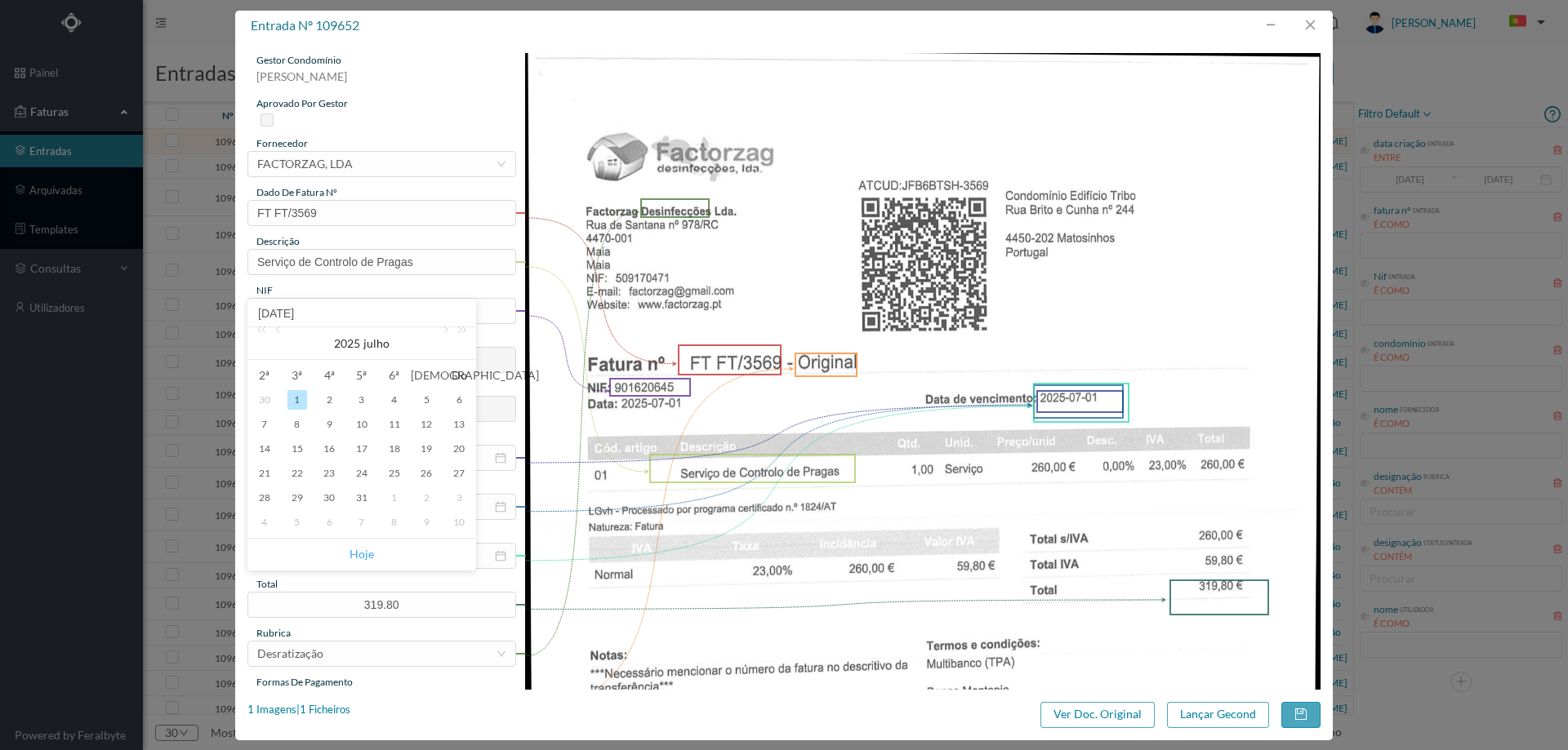
click at [365, 550] on link "Hoje" at bounding box center [361, 554] width 25 height 31
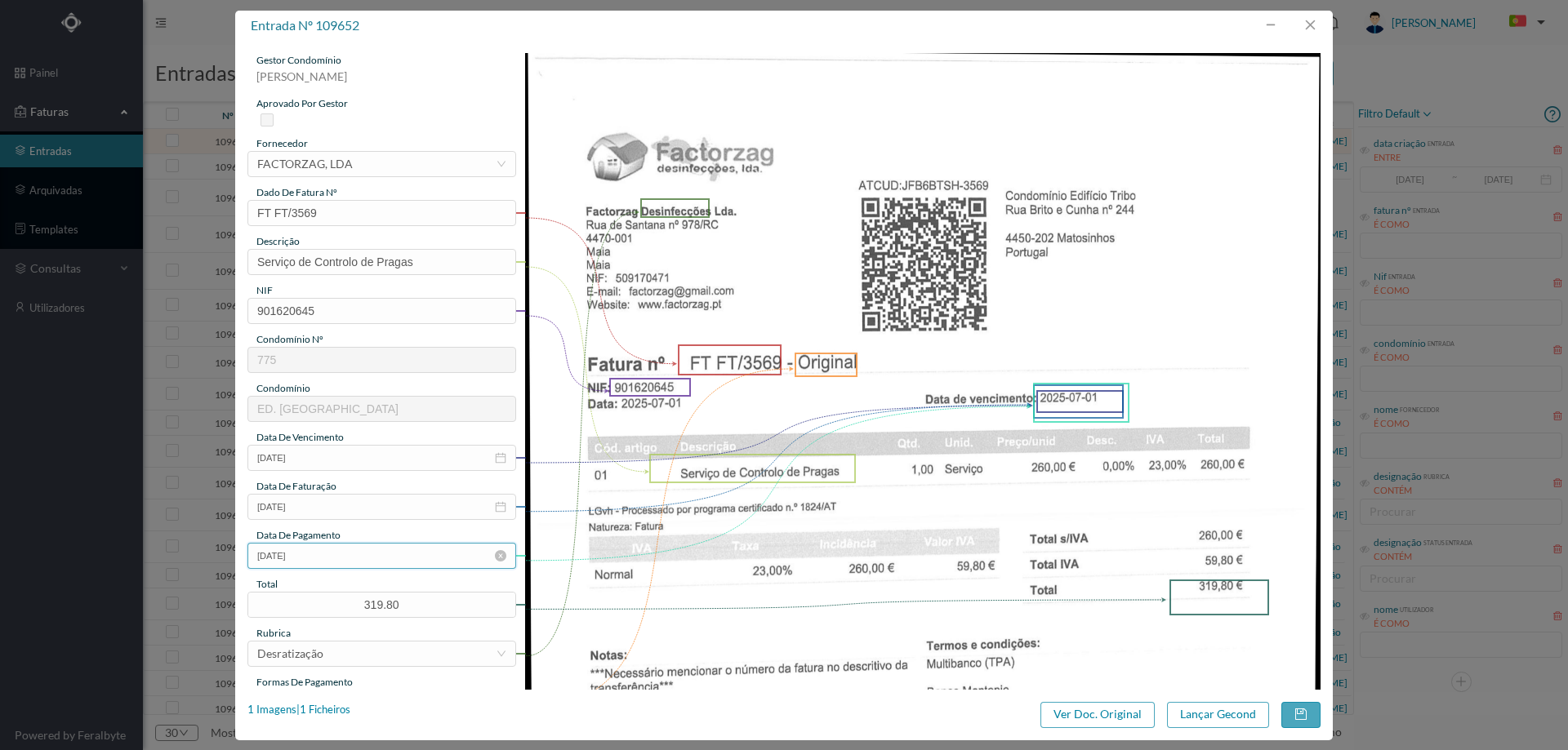
click at [358, 555] on input "[DATE]" at bounding box center [382, 556] width 269 height 26
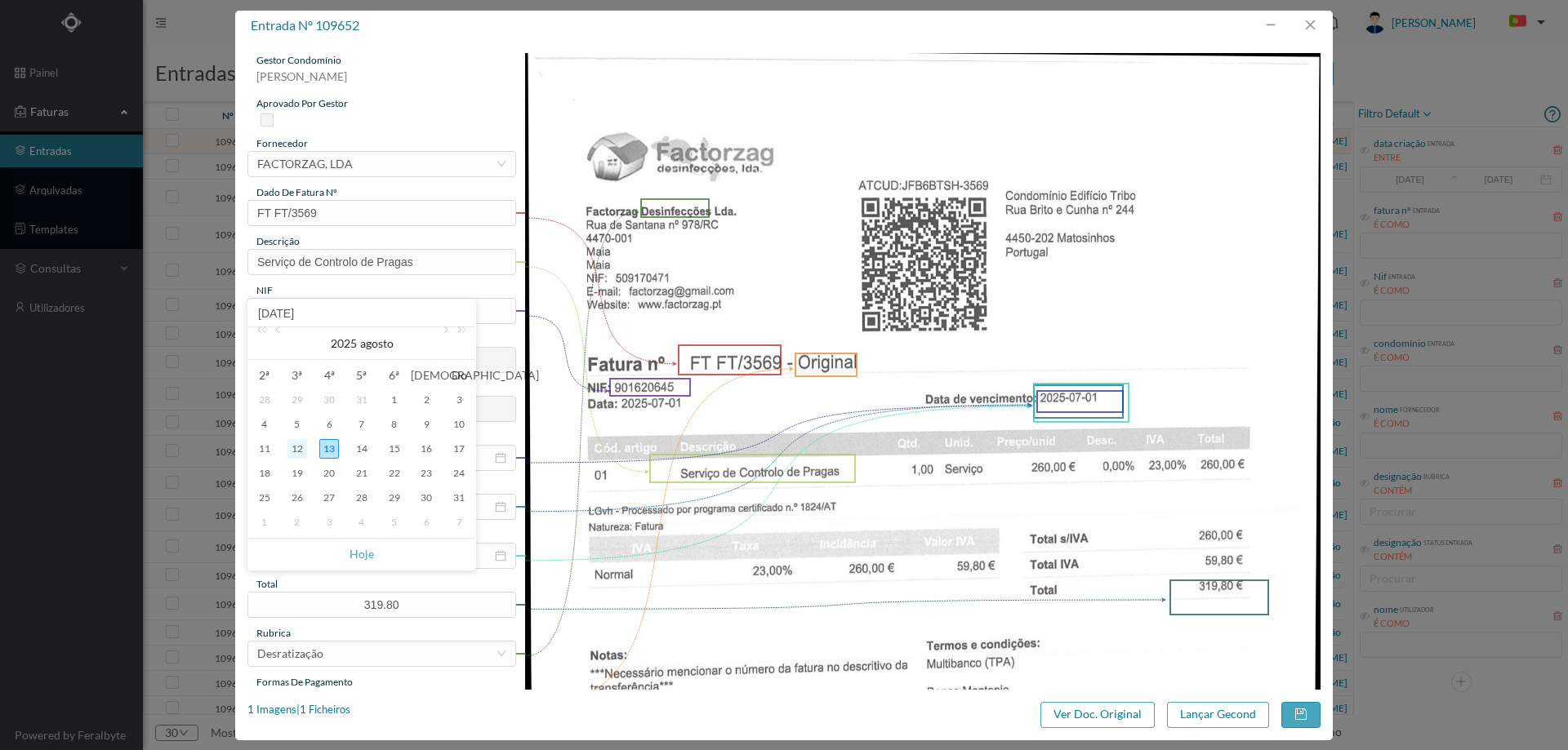
click at [298, 453] on div "12" at bounding box center [297, 449] width 19 height 19
type input "[DATE]"
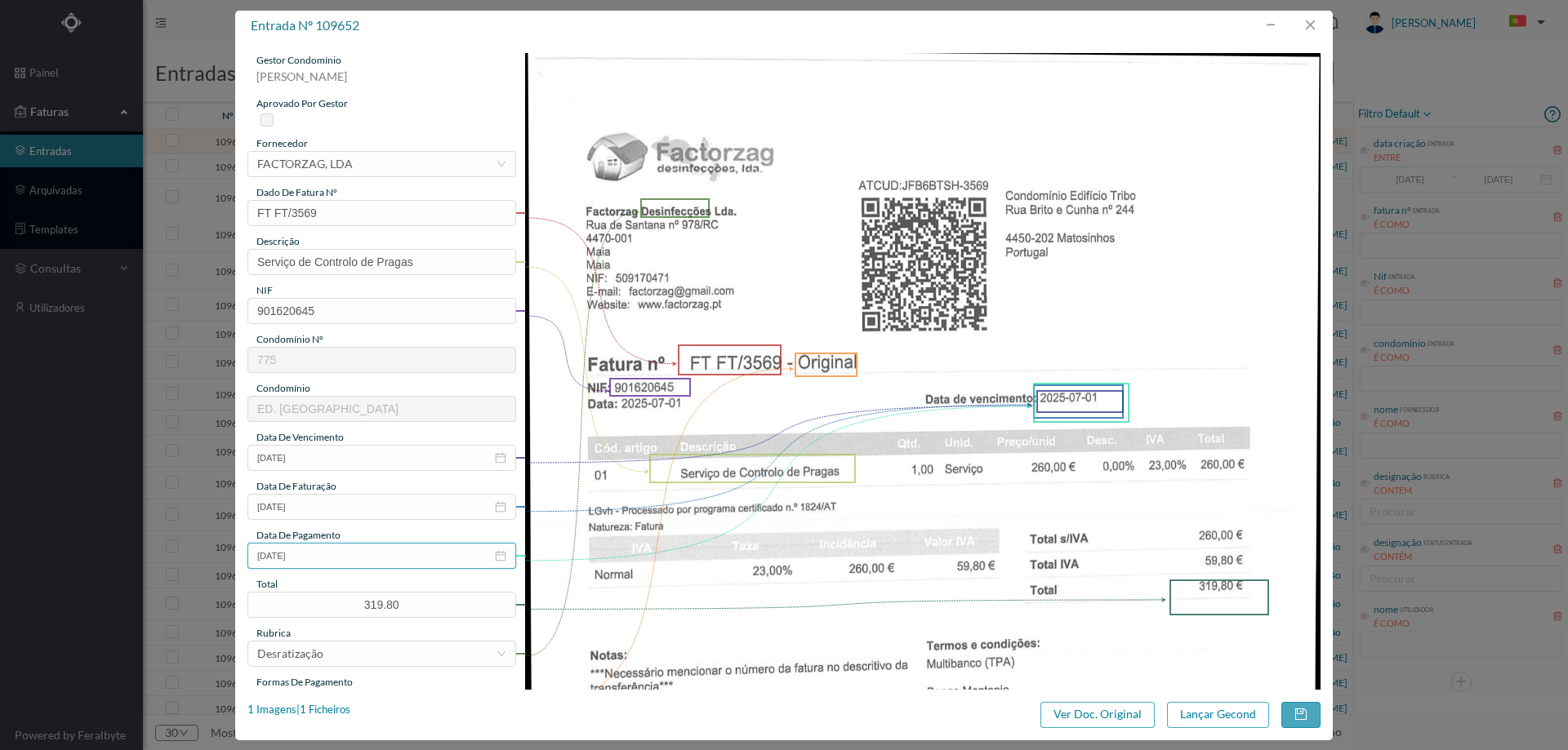
scroll to position [163, 0]
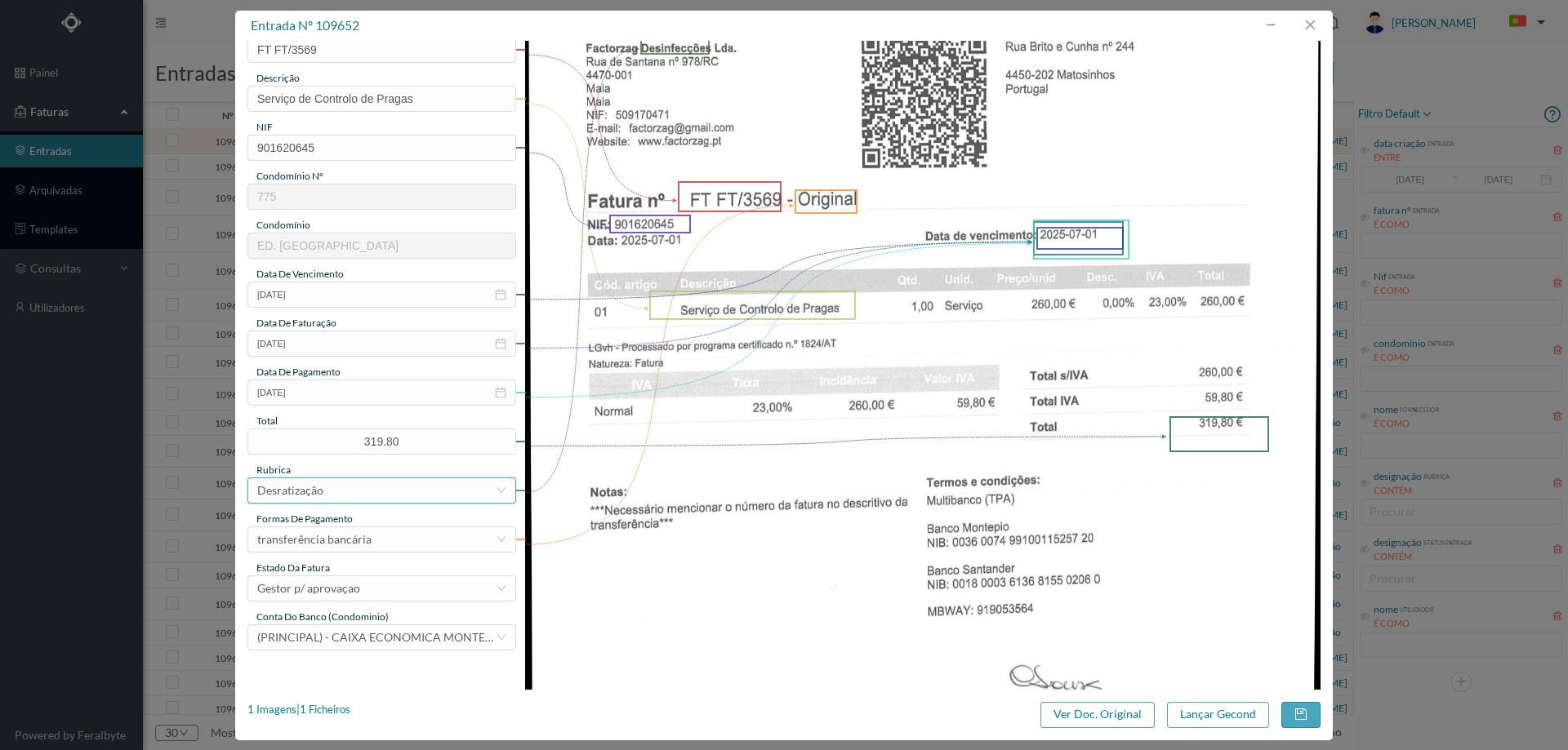
click at [335, 490] on div "Desratização" at bounding box center [376, 490] width 238 height 25
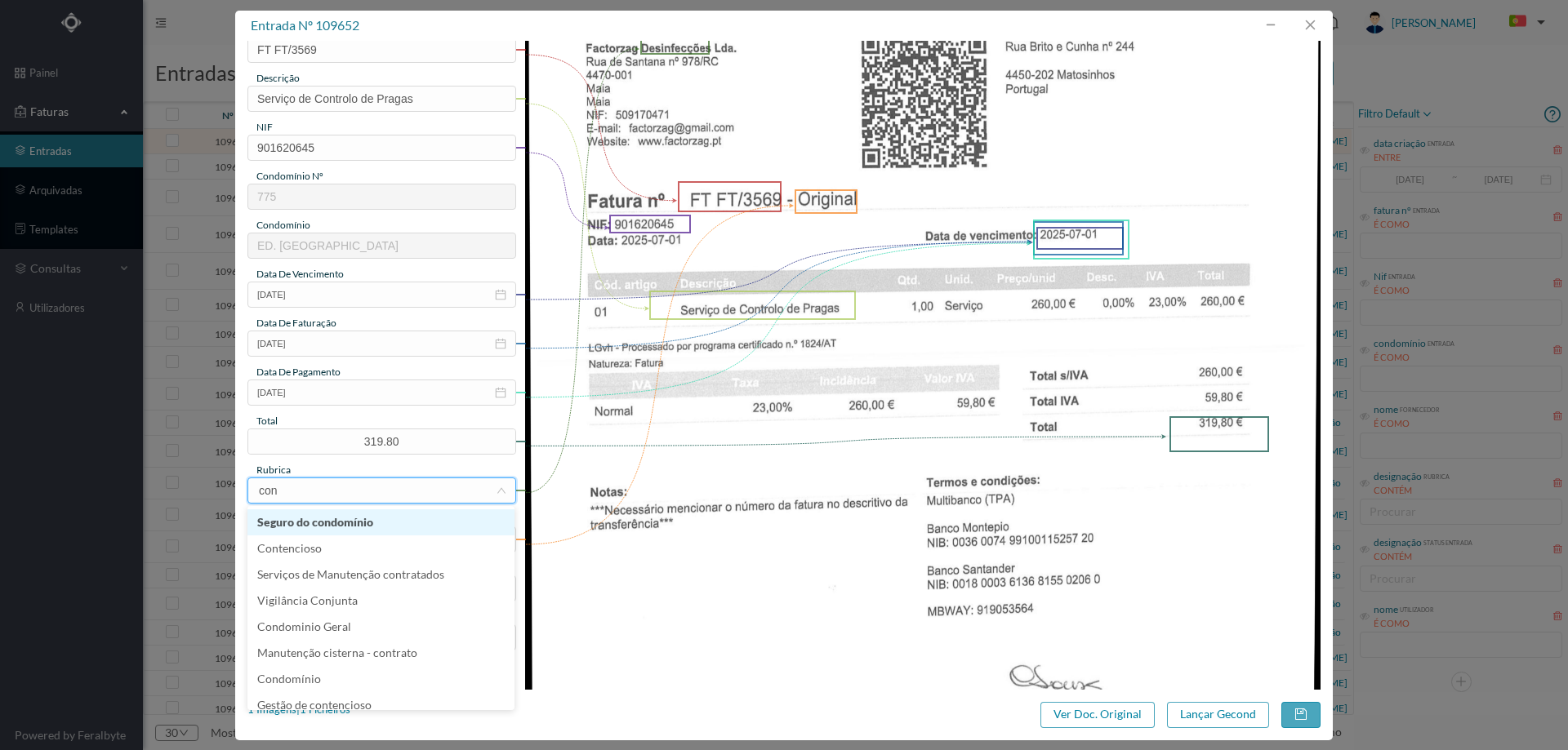
type input "cont"
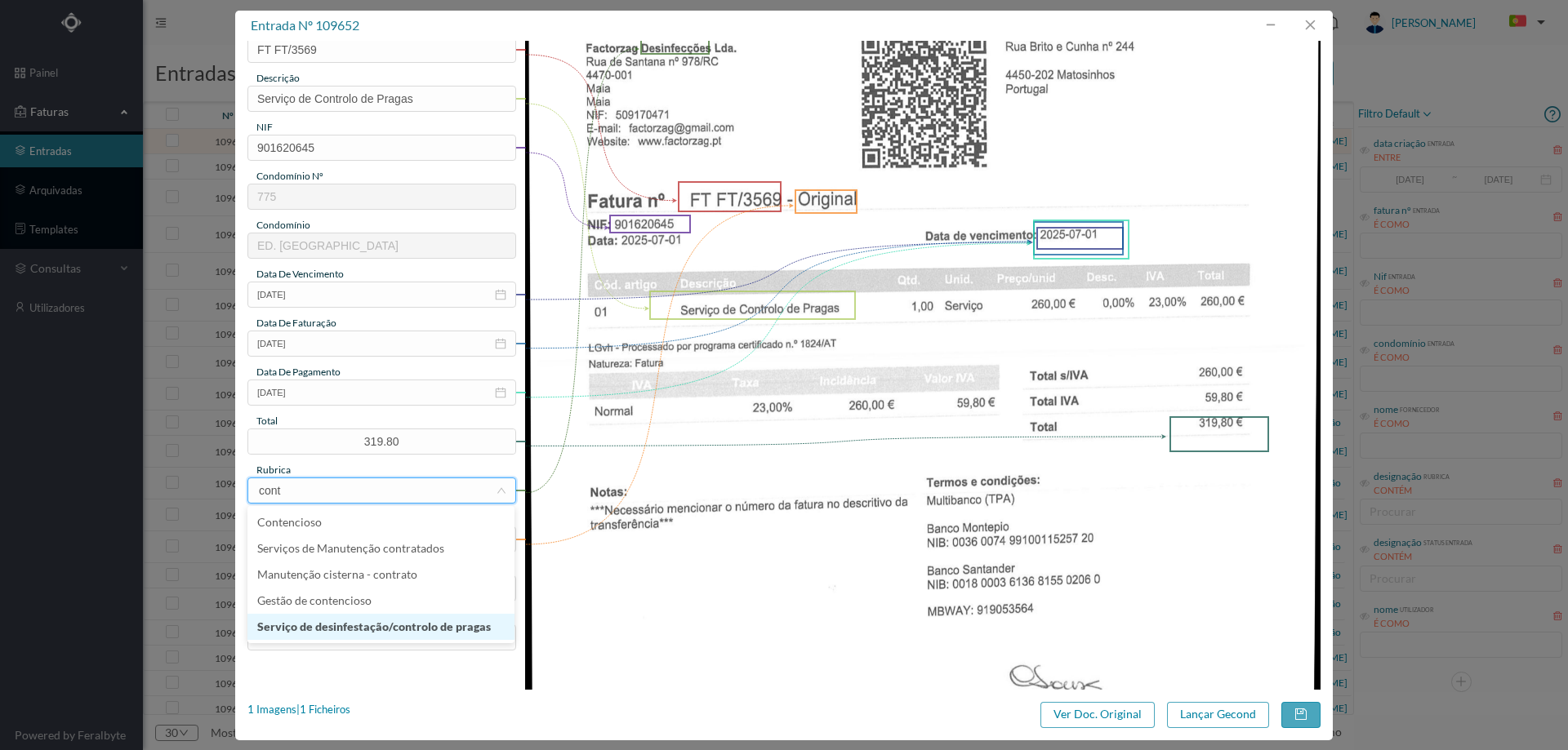
click at [387, 626] on li "Serviço de desinfestação/controlo de pragas" at bounding box center [381, 627] width 267 height 26
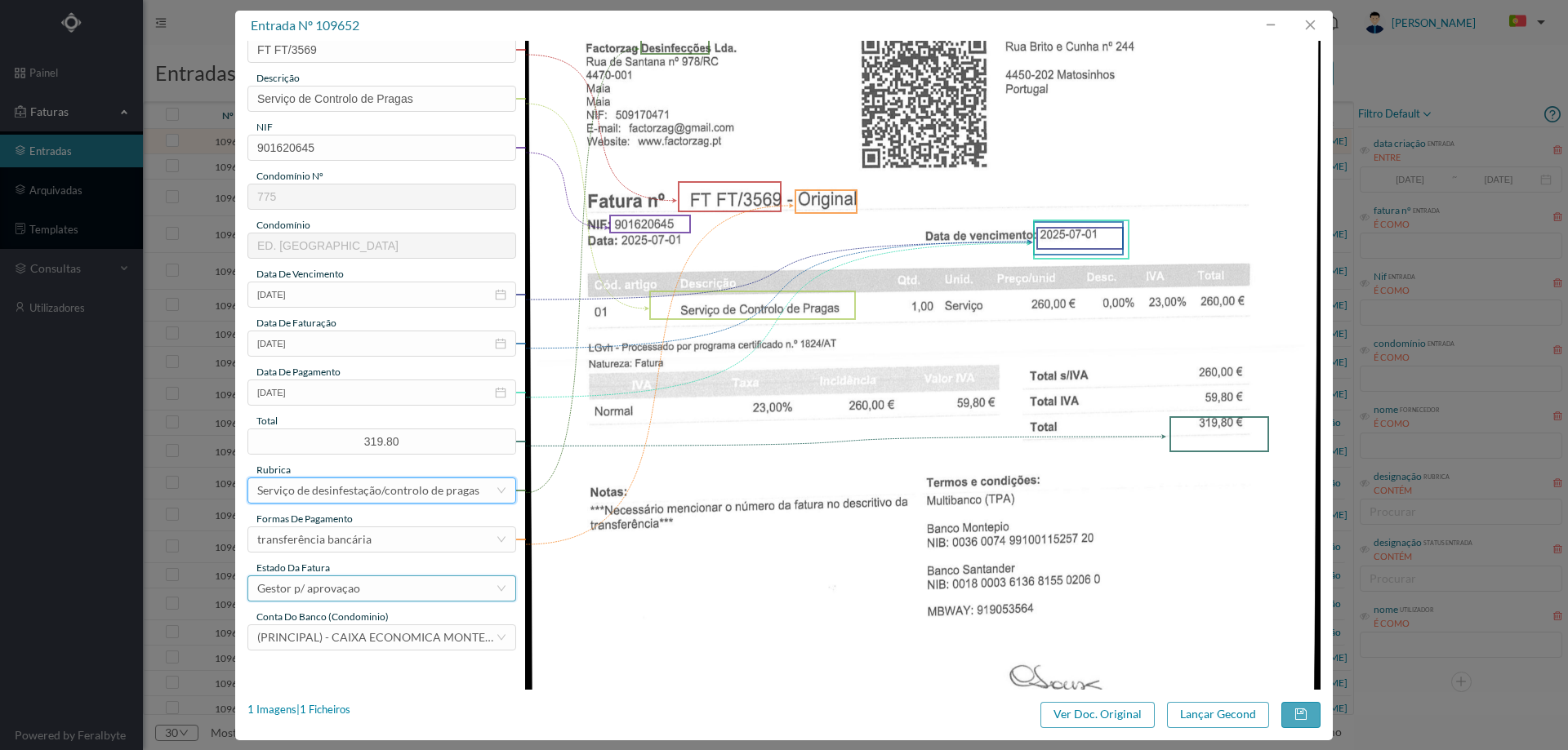
click at [356, 589] on div "Gestor p/ aprovaçao" at bounding box center [309, 589] width 103 height 25
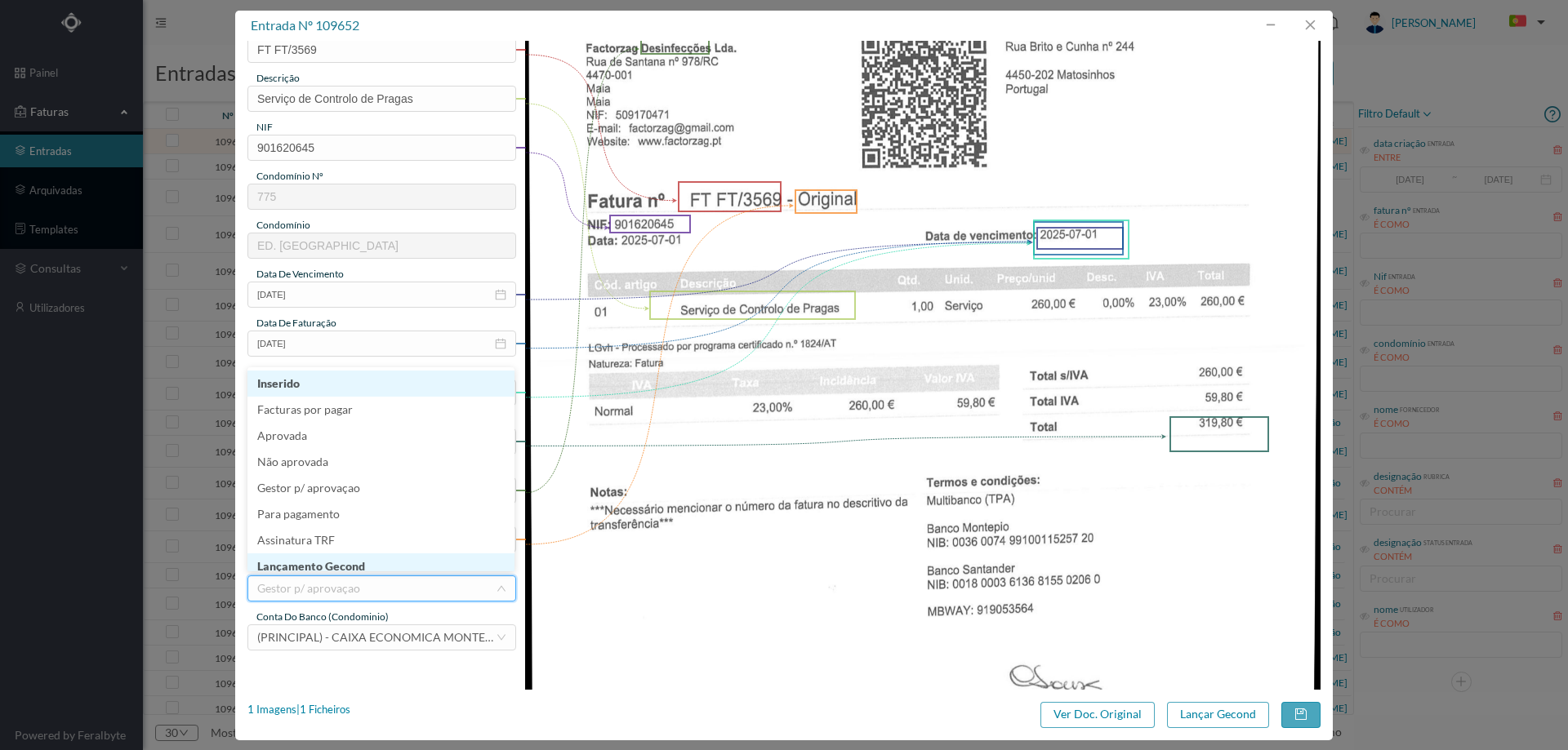
scroll to position [8, 0]
click at [363, 563] on li "Lançamento Gecond" at bounding box center [381, 558] width 267 height 26
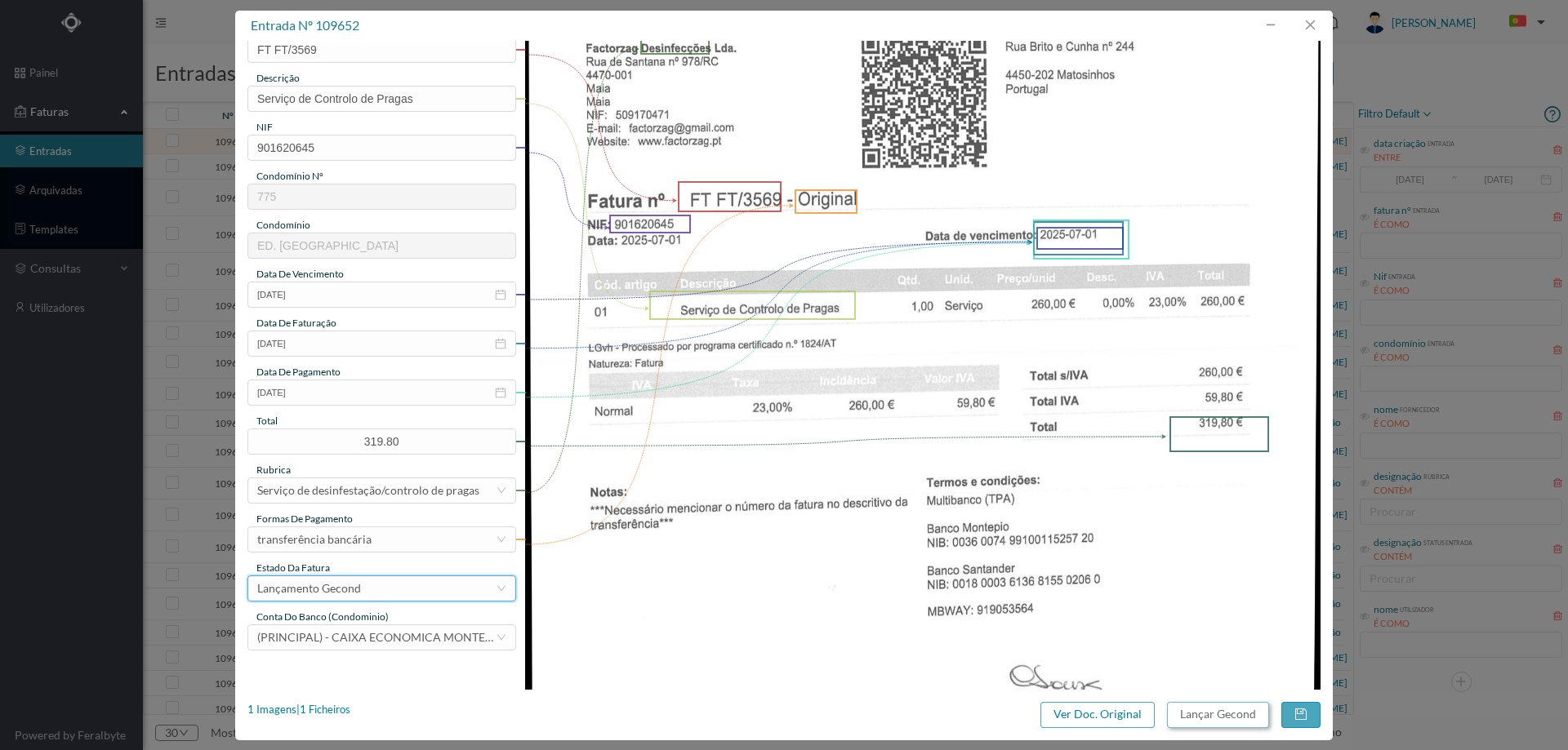
click at [1206, 712] on button "Lançar Gecond" at bounding box center [1218, 715] width 102 height 26
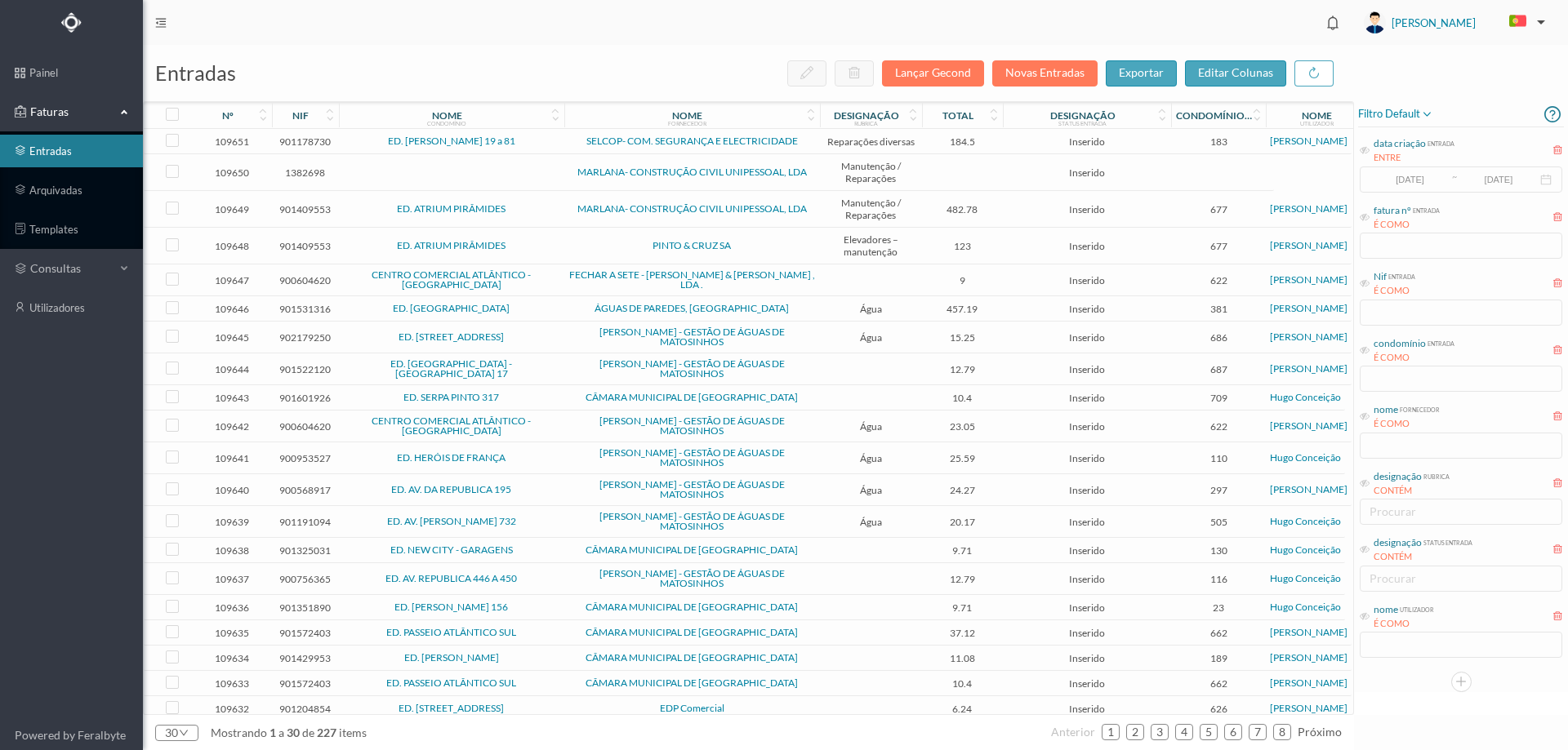
click at [546, 143] on span "ED. [PERSON_NAME] 19 a 81" at bounding box center [452, 141] width 217 height 10
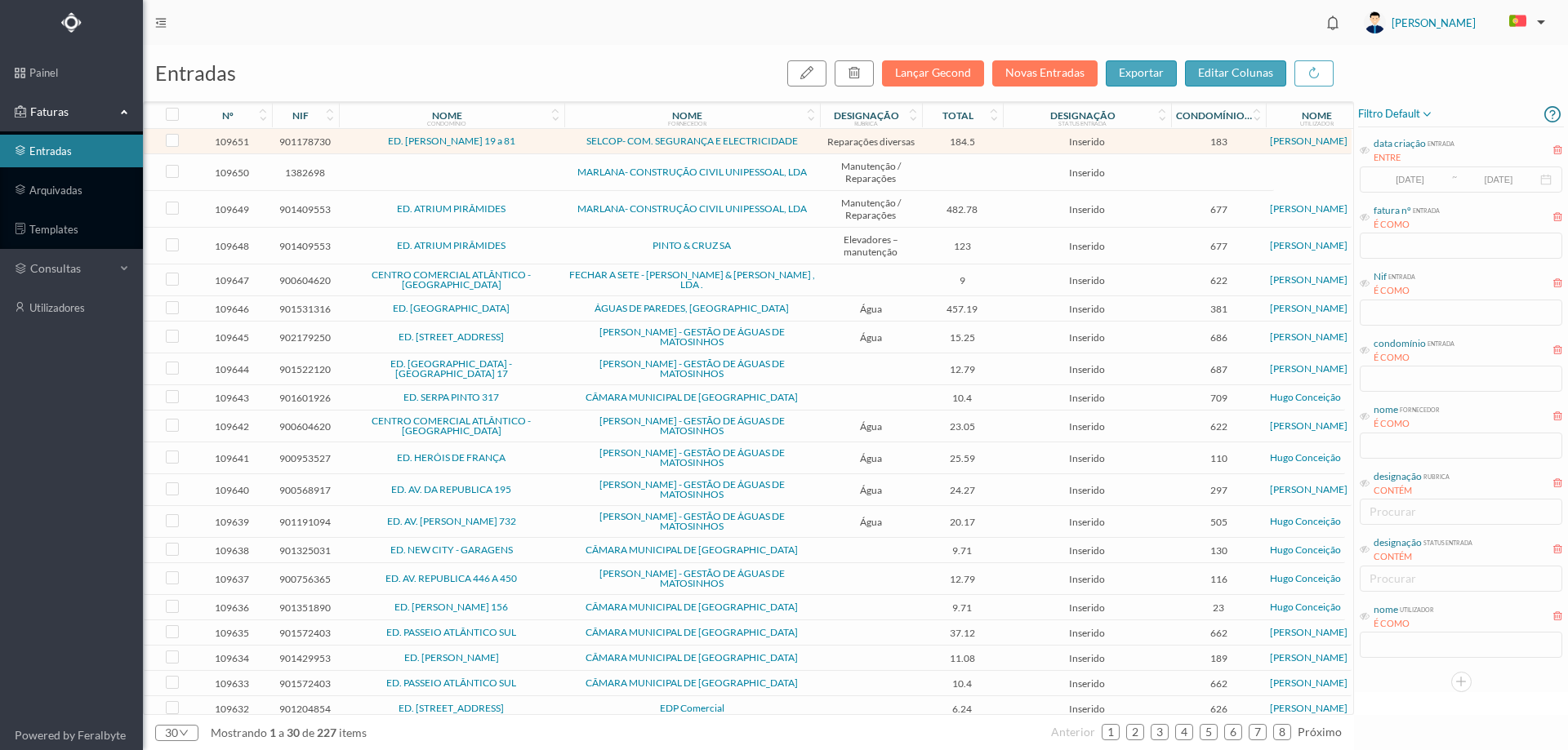
click at [546, 143] on span "ED. [PERSON_NAME] 19 a 81" at bounding box center [452, 141] width 217 height 10
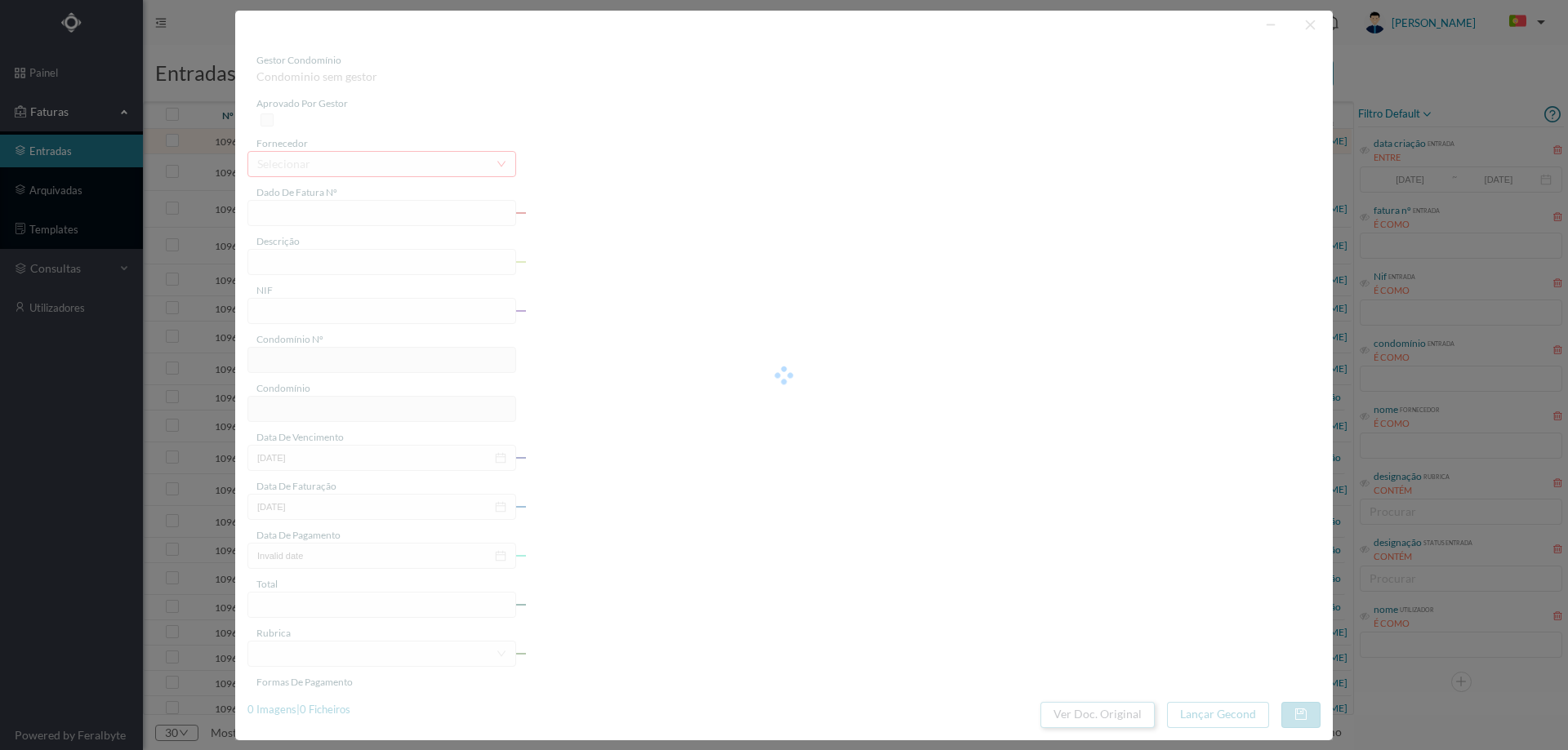
type input "FCT ER25/387"
type input "Manutençao geral electrica areas comuns farnarda emma Pacrlamantoa da Dado do N…"
type input "901178730"
type input "11-08-2025"
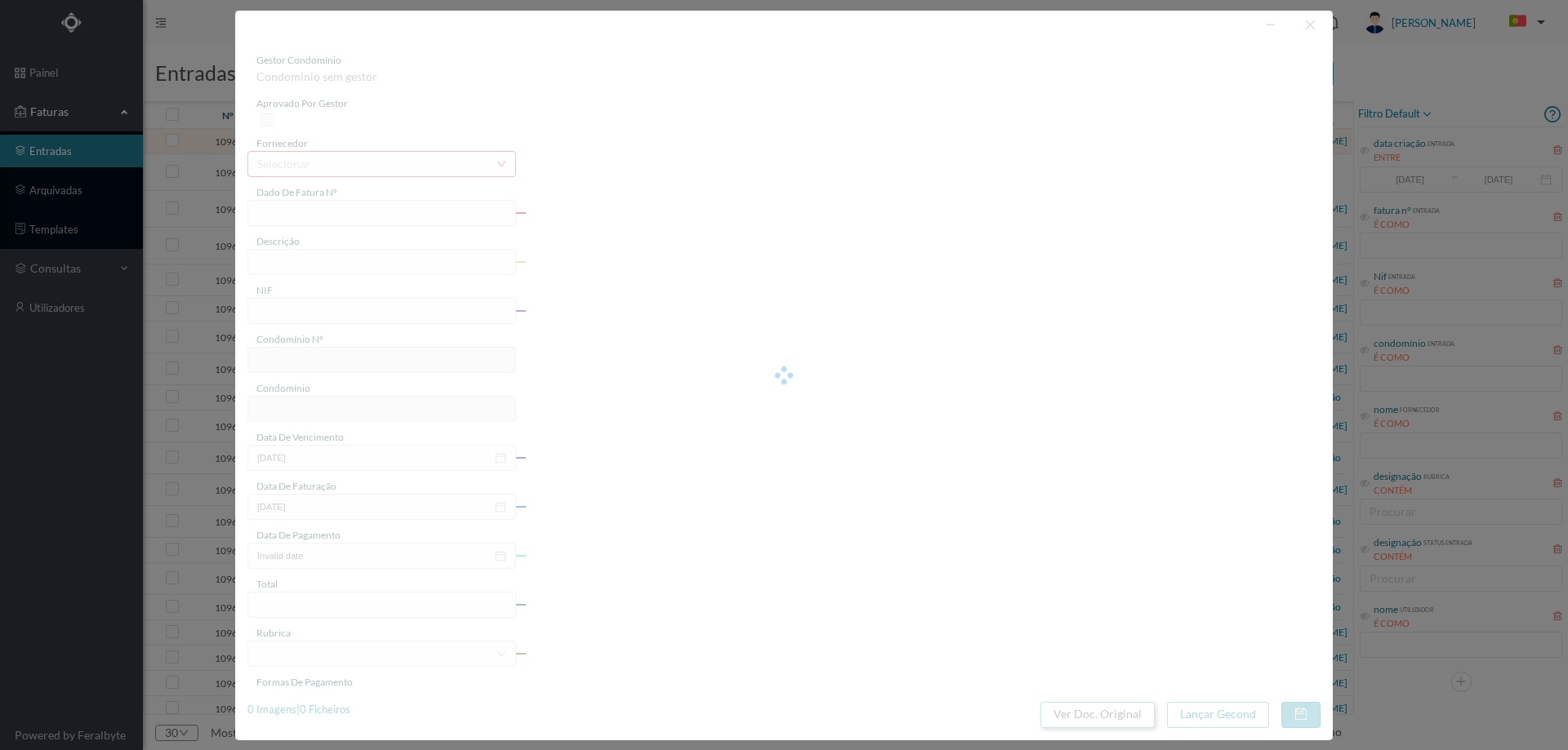
type input "184.50"
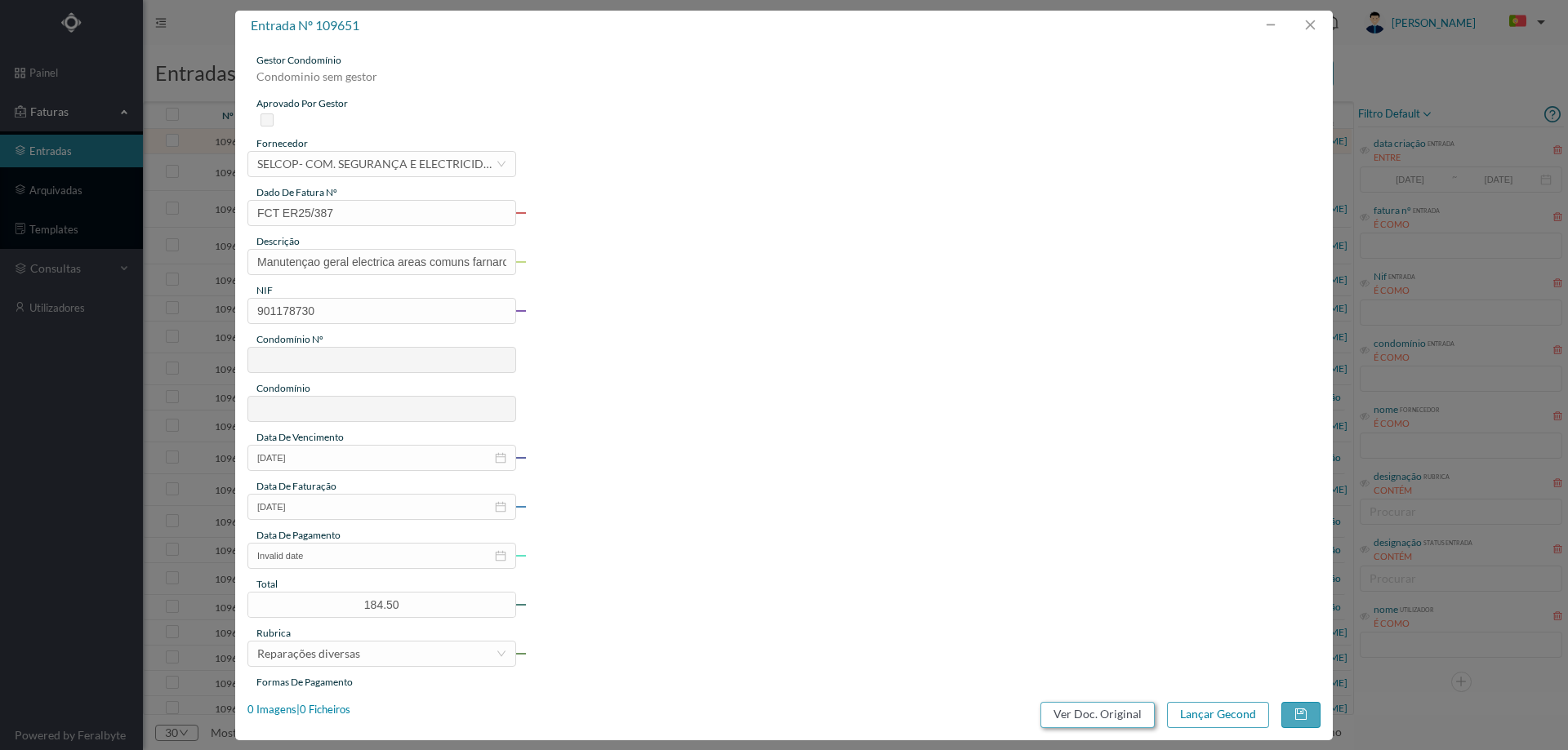
type input "183"
type input "ED. [PERSON_NAME] 19 a 81"
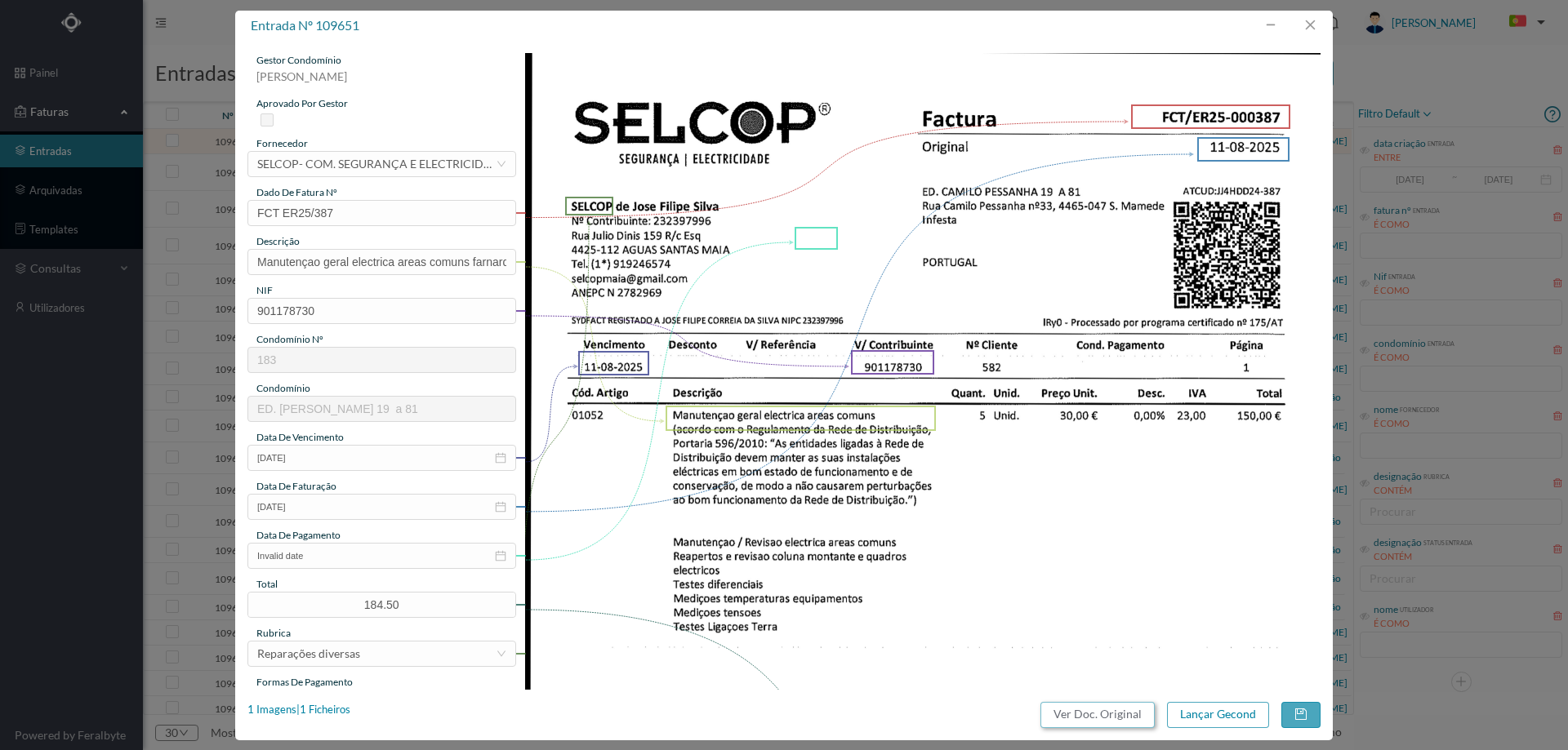
click at [1072, 721] on button "Ver Doc. Original" at bounding box center [1097, 715] width 114 height 26
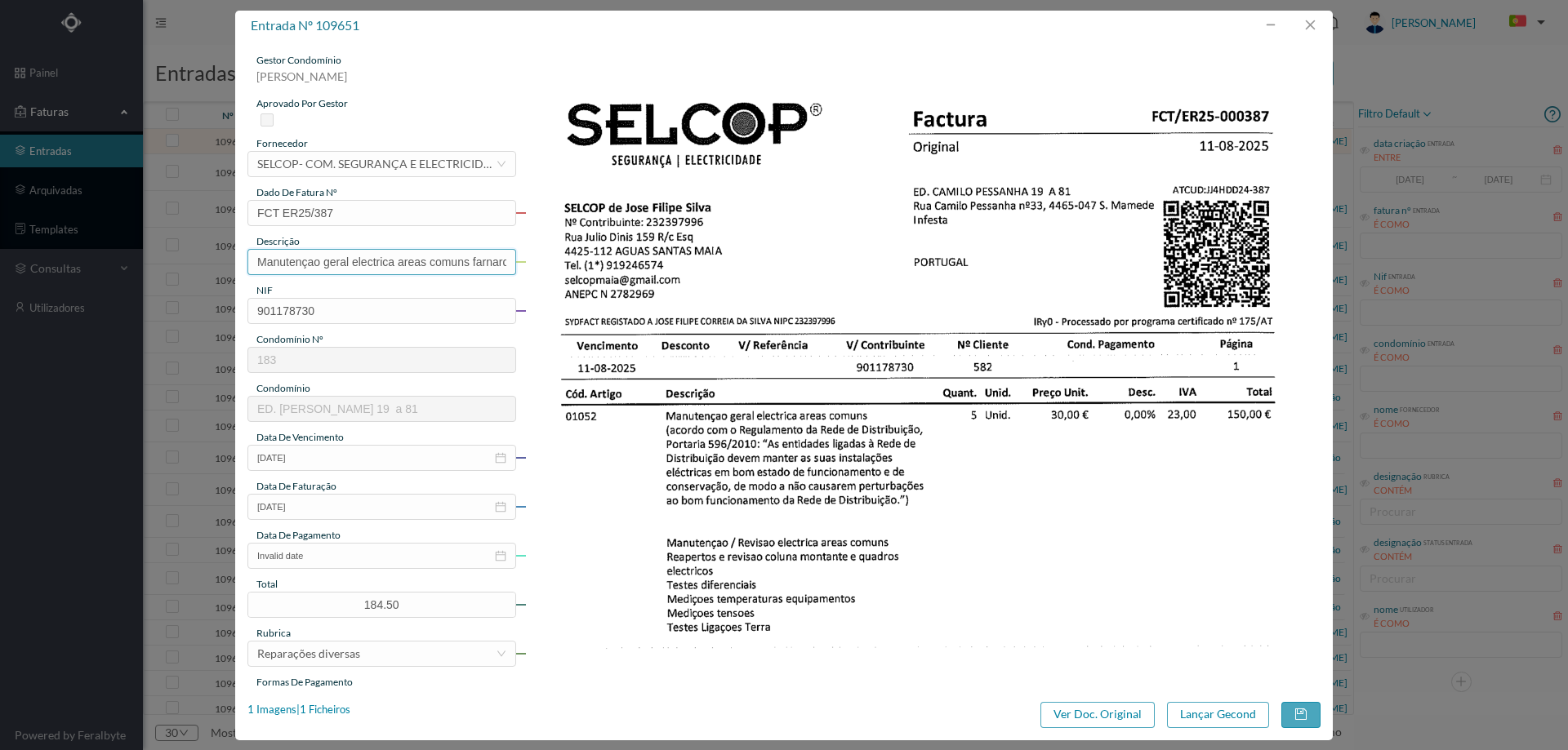
scroll to position [0, 245]
drag, startPoint x: 473, startPoint y: 262, endPoint x: 682, endPoint y: 267, distance: 209.1
click at [682, 267] on div "gestor condomínio Hugo Moreira aprovado por gestor fornecedor selecionar SELCOP…" at bounding box center [784, 616] width 1073 height 1126
type input "Manutençao geral electrica areas comuns"
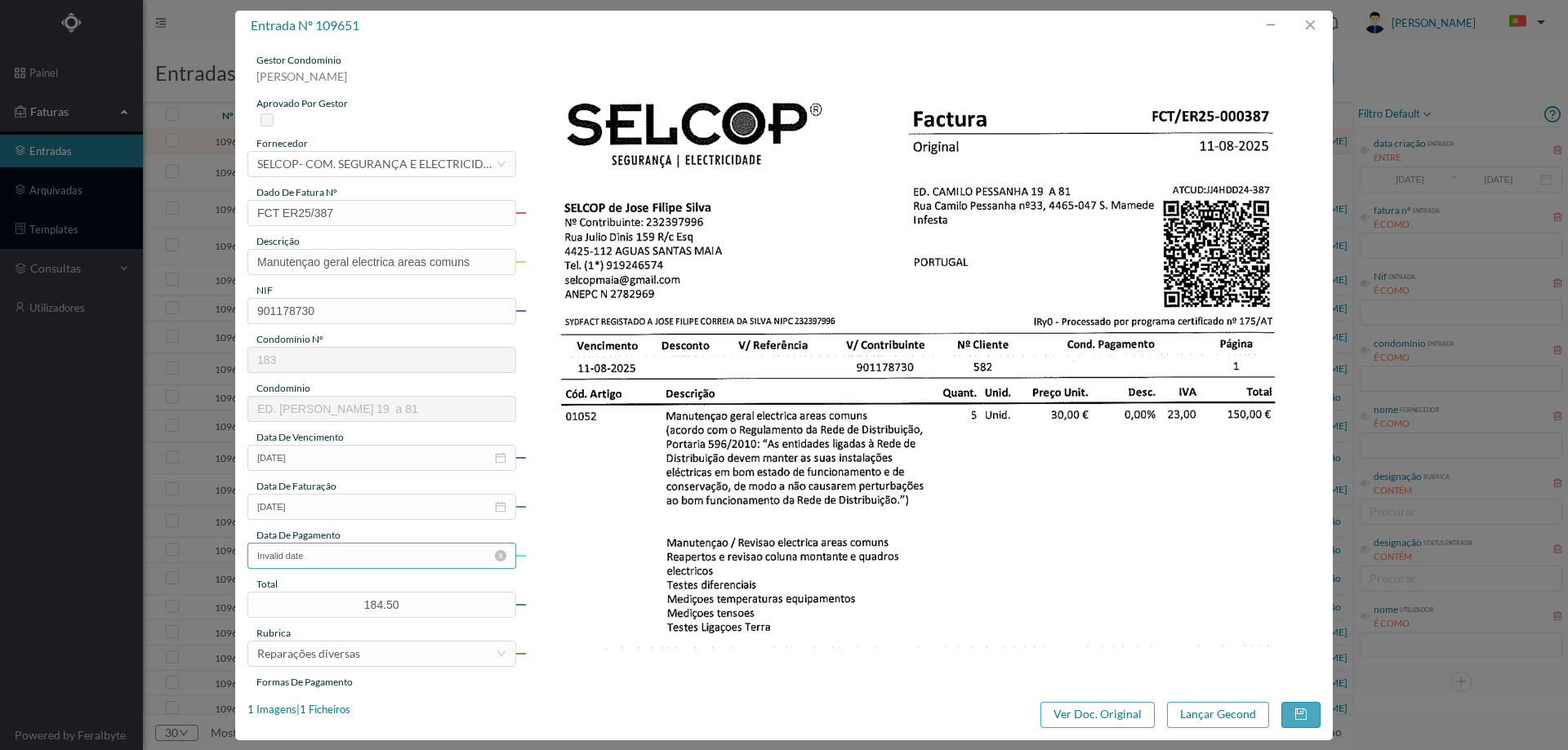
click at [346, 562] on input "Invalid date" at bounding box center [382, 556] width 269 height 26
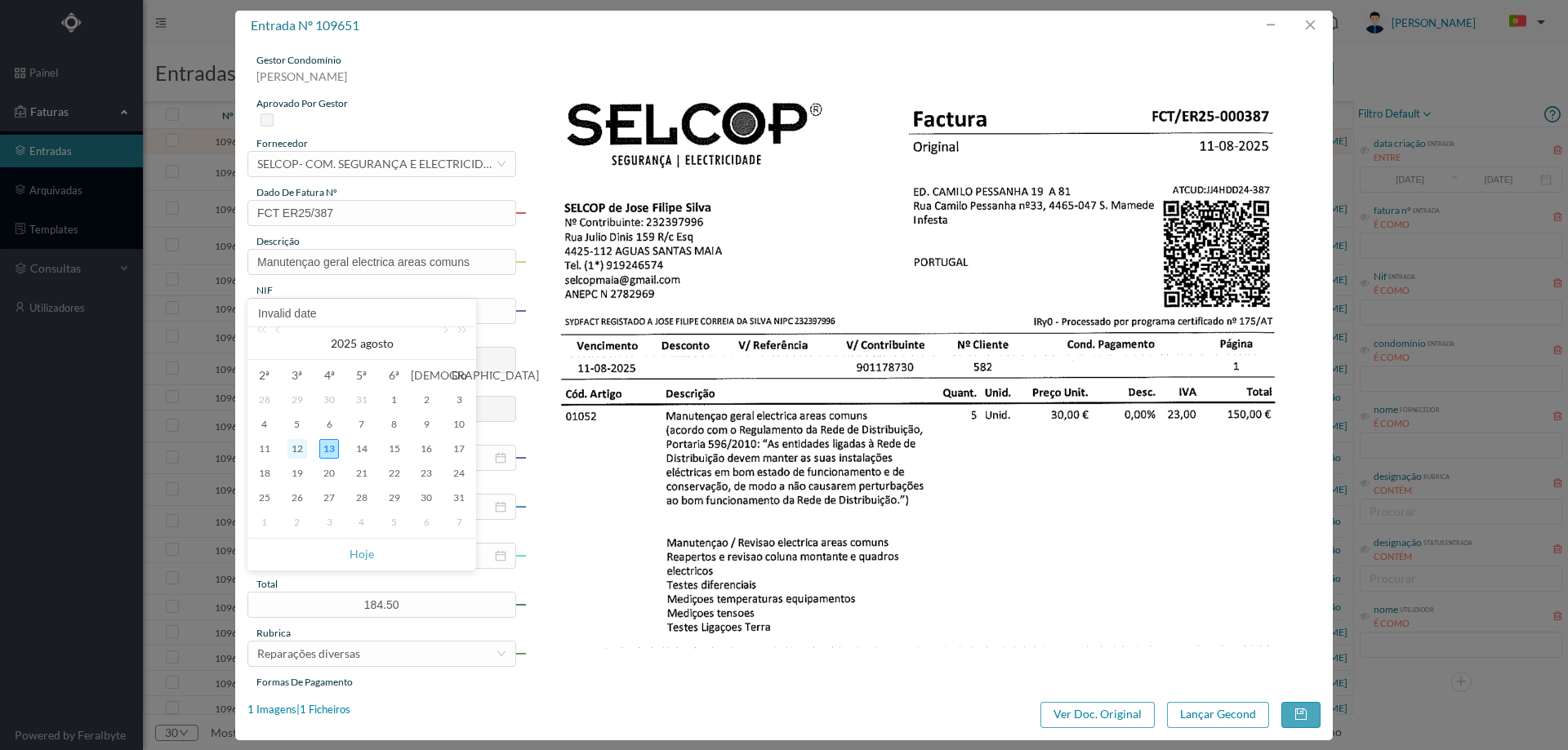
click at [301, 444] on div "12" at bounding box center [297, 449] width 19 height 19
type input "12-08-2025"
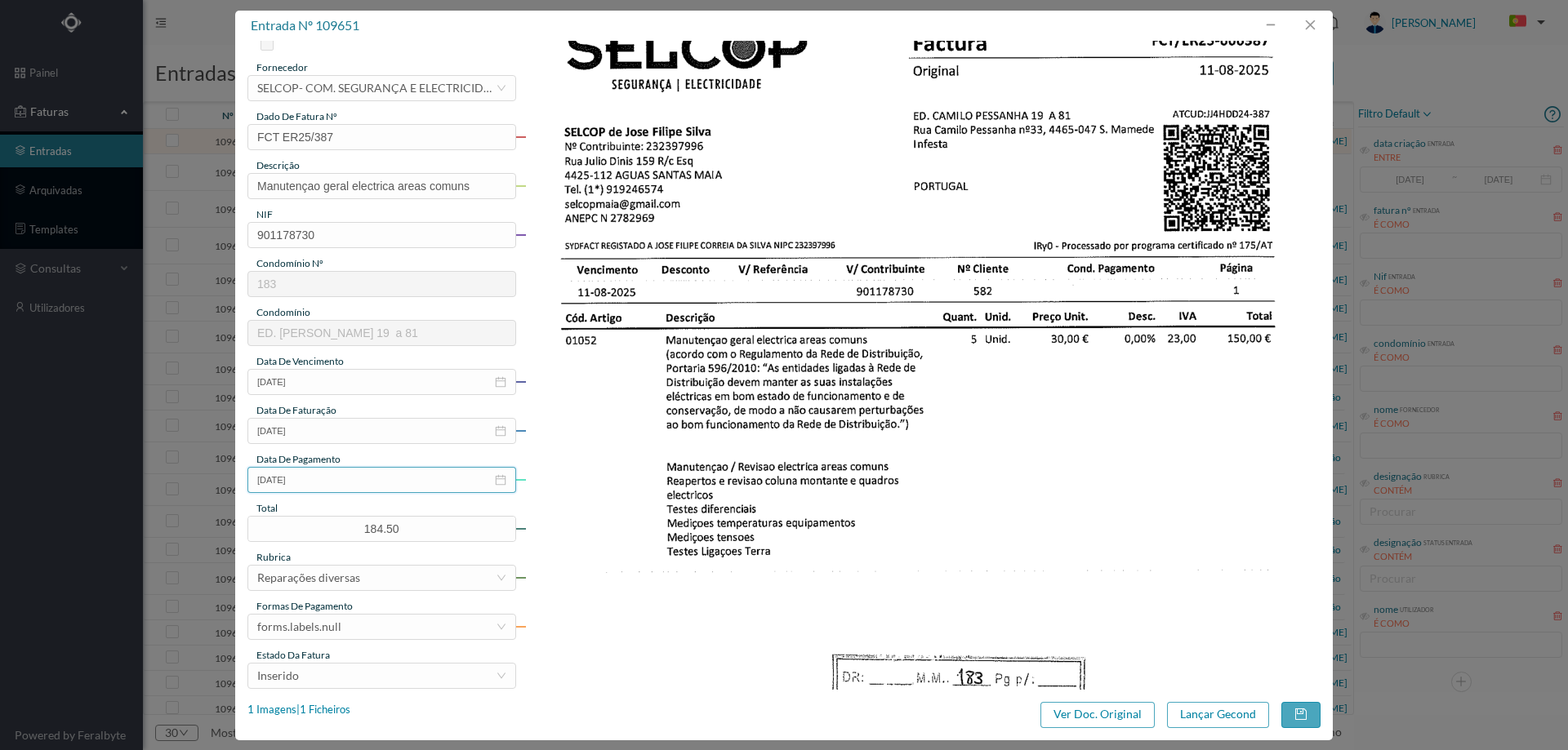
scroll to position [163, 0]
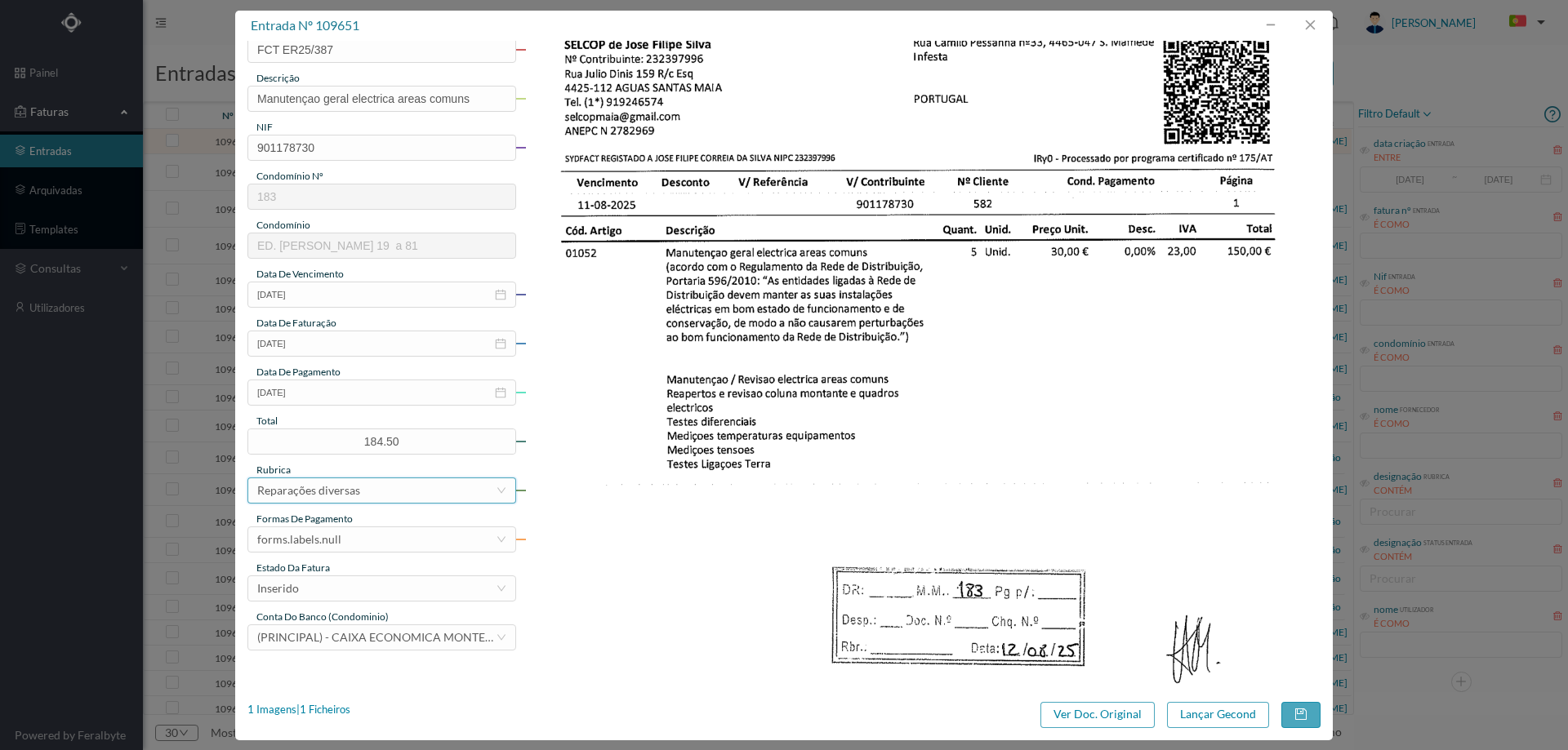
click at [361, 489] on div "Reparações diversas" at bounding box center [376, 490] width 238 height 25
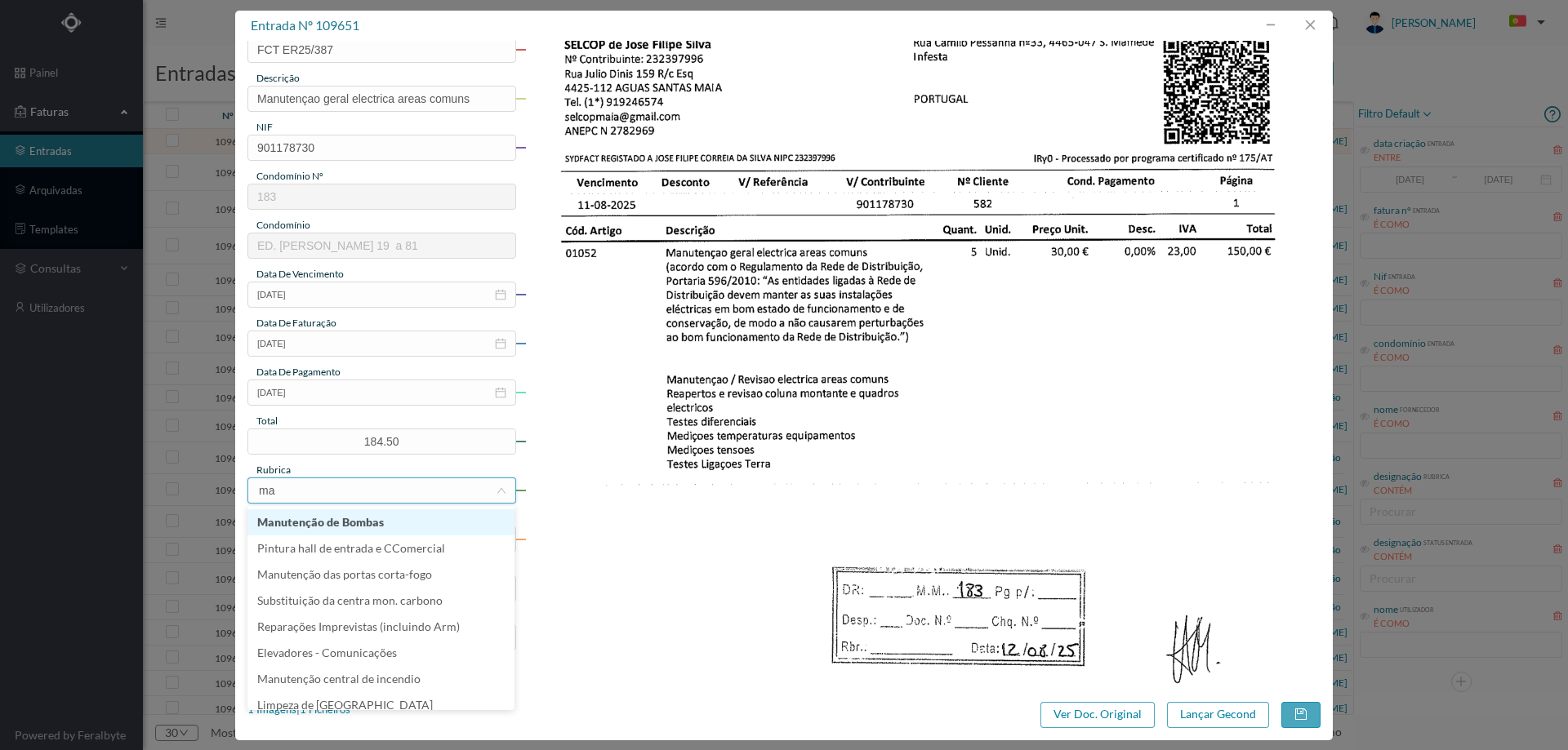
type input "man"
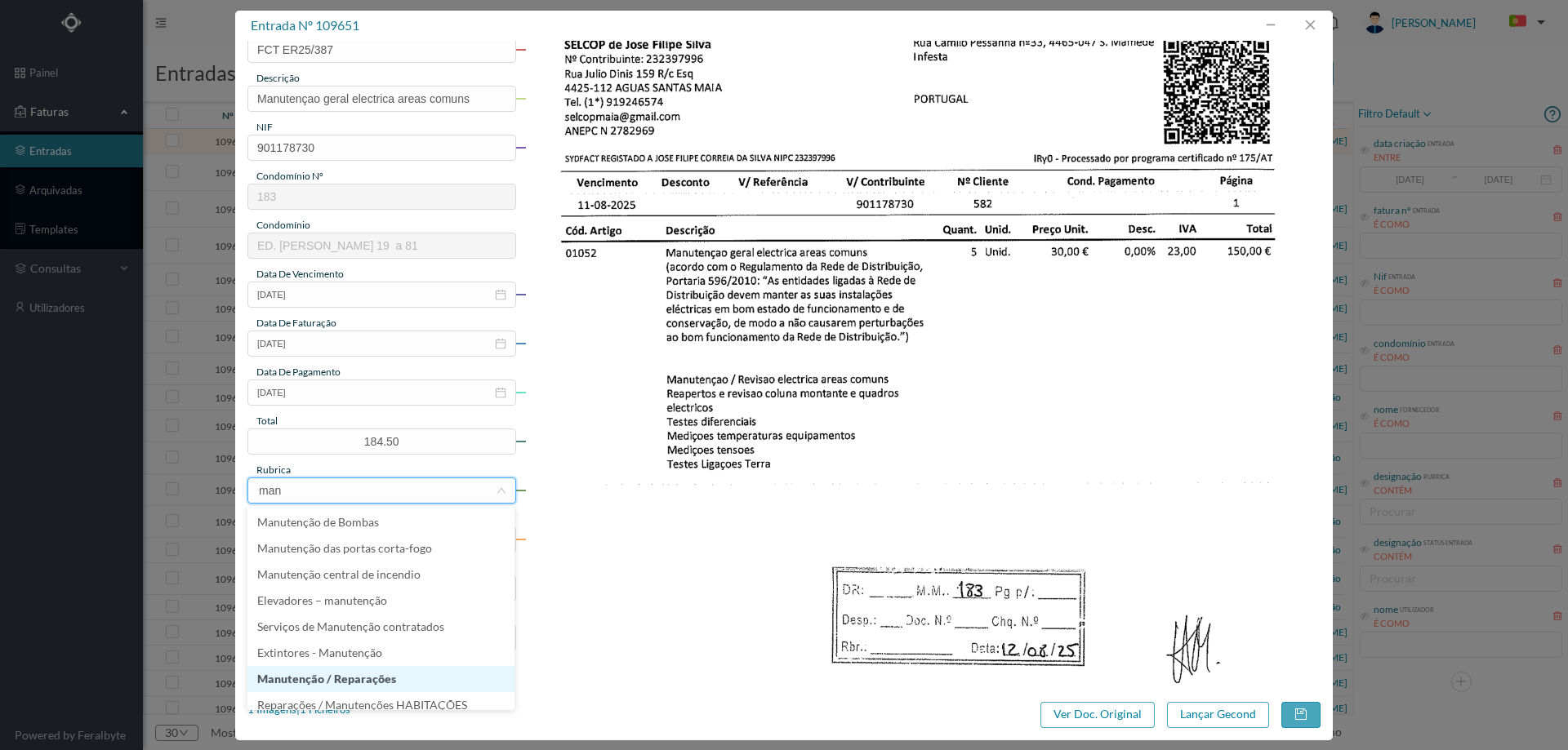
click at [377, 675] on li "Manutenção / Reparações" at bounding box center [381, 679] width 267 height 26
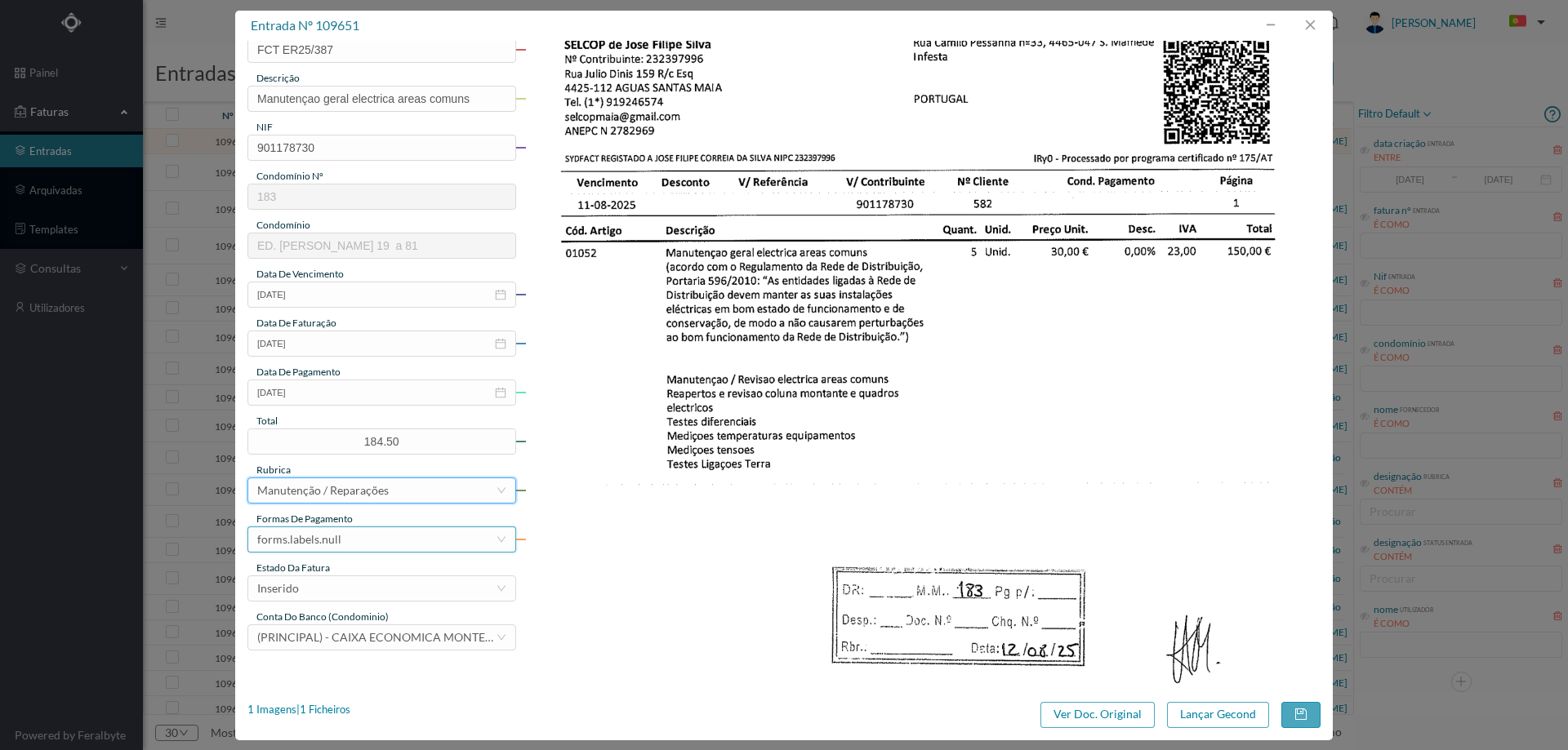
click at [355, 542] on div "forms.labels.null" at bounding box center [376, 539] width 238 height 25
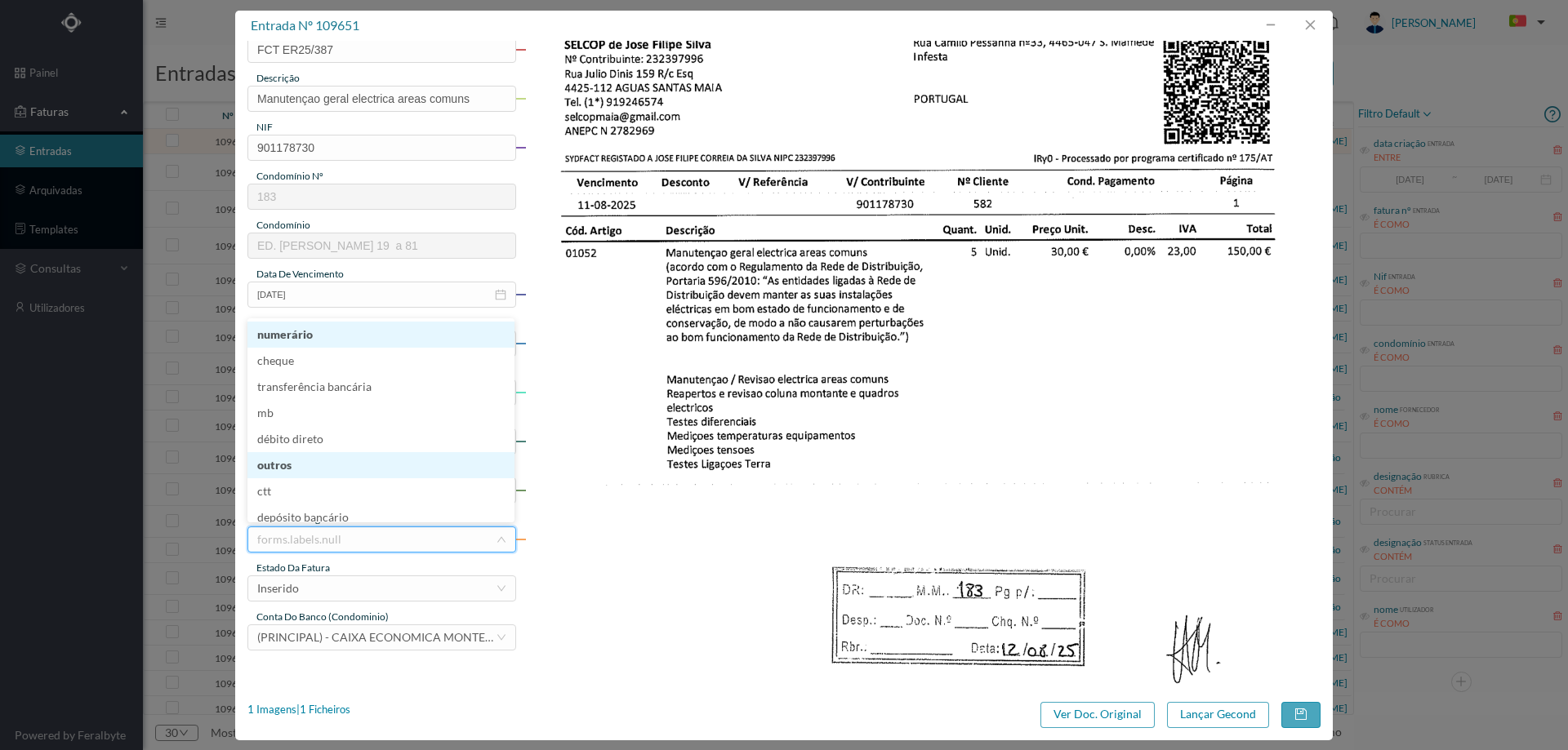
scroll to position [8, 0]
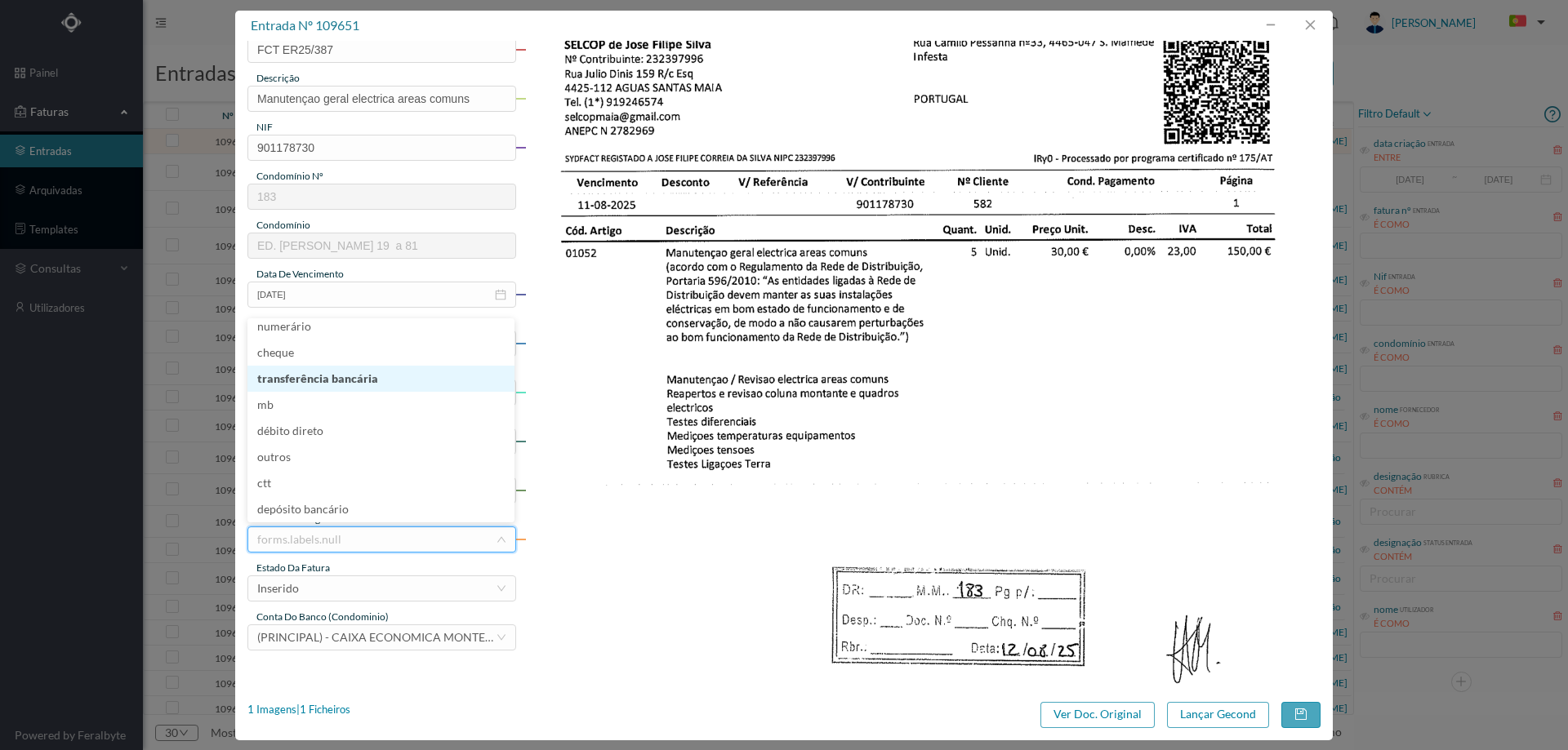
click at [370, 382] on li "transferência bancária" at bounding box center [381, 379] width 267 height 26
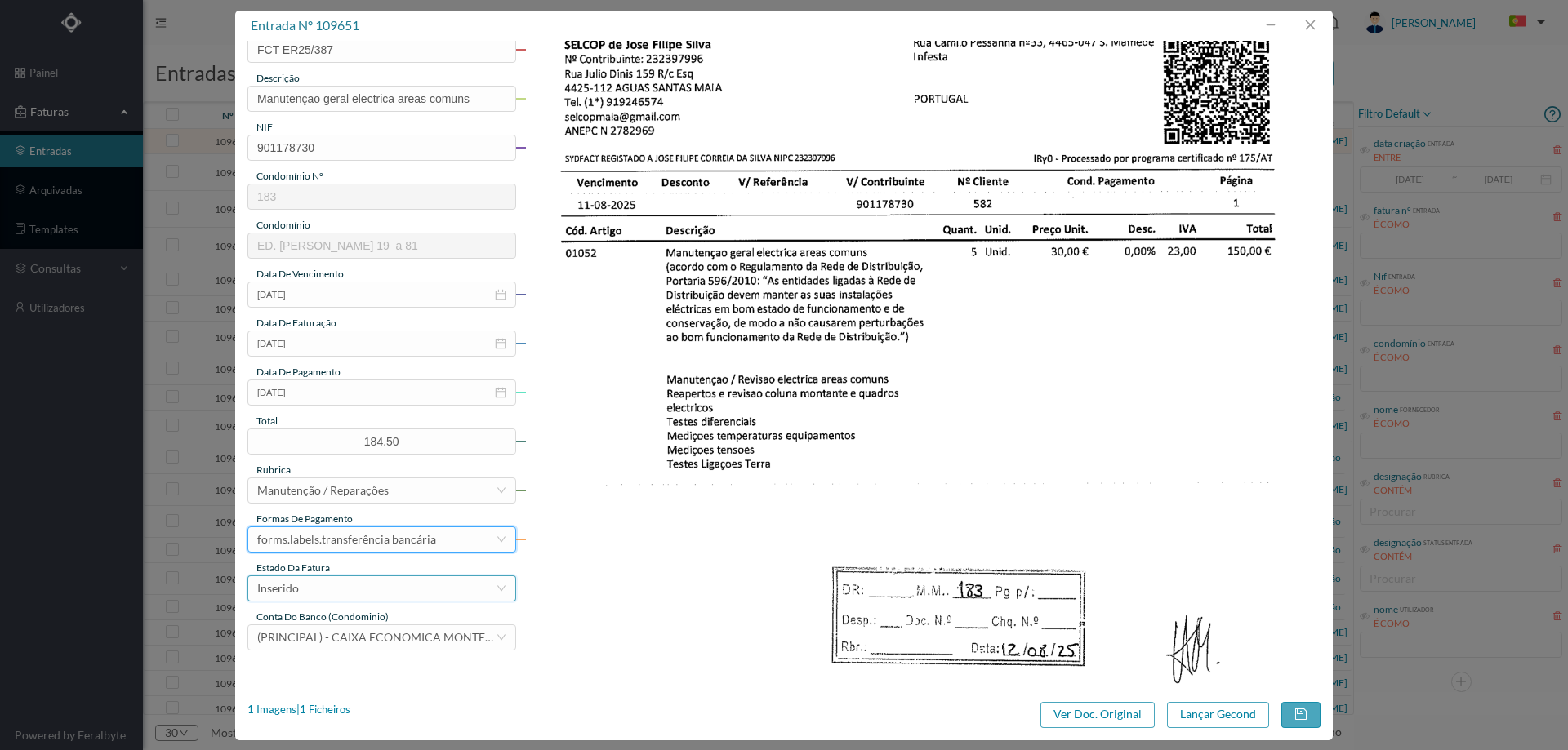
click at [314, 592] on div "Inserido" at bounding box center [376, 589] width 238 height 25
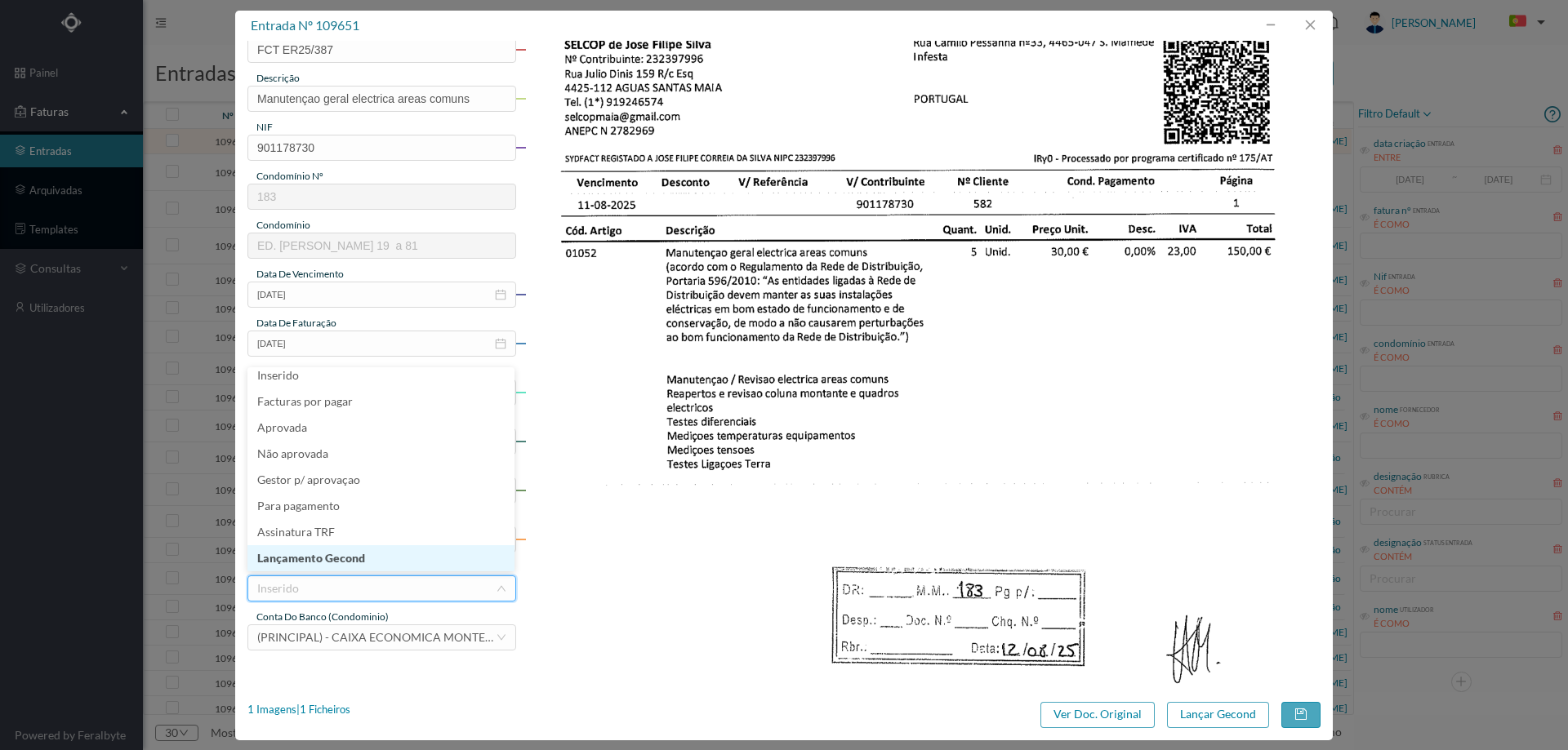
click at [322, 560] on li "Lançamento Gecond" at bounding box center [381, 558] width 267 height 26
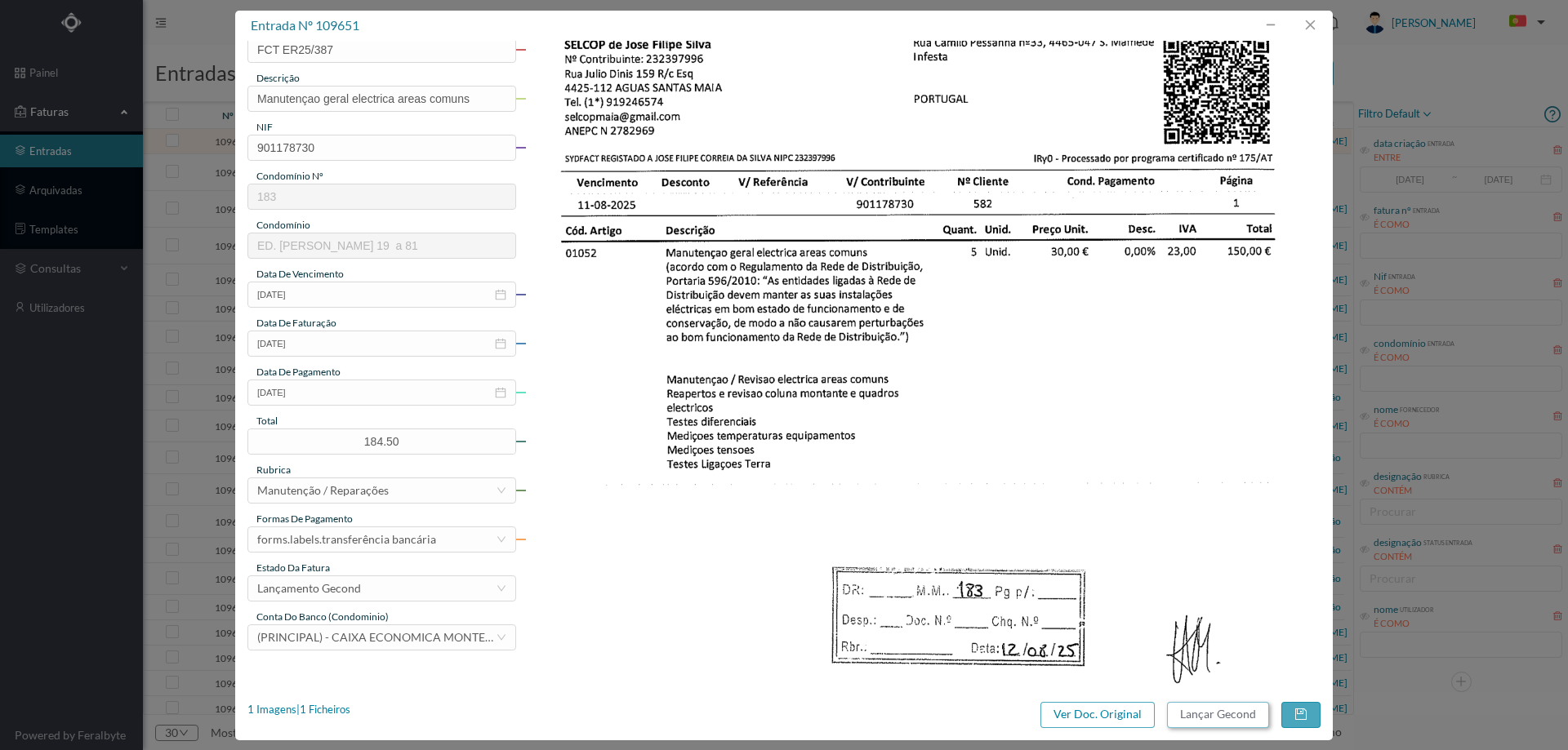
click at [1192, 710] on button "Lançar Gecond" at bounding box center [1218, 715] width 102 height 26
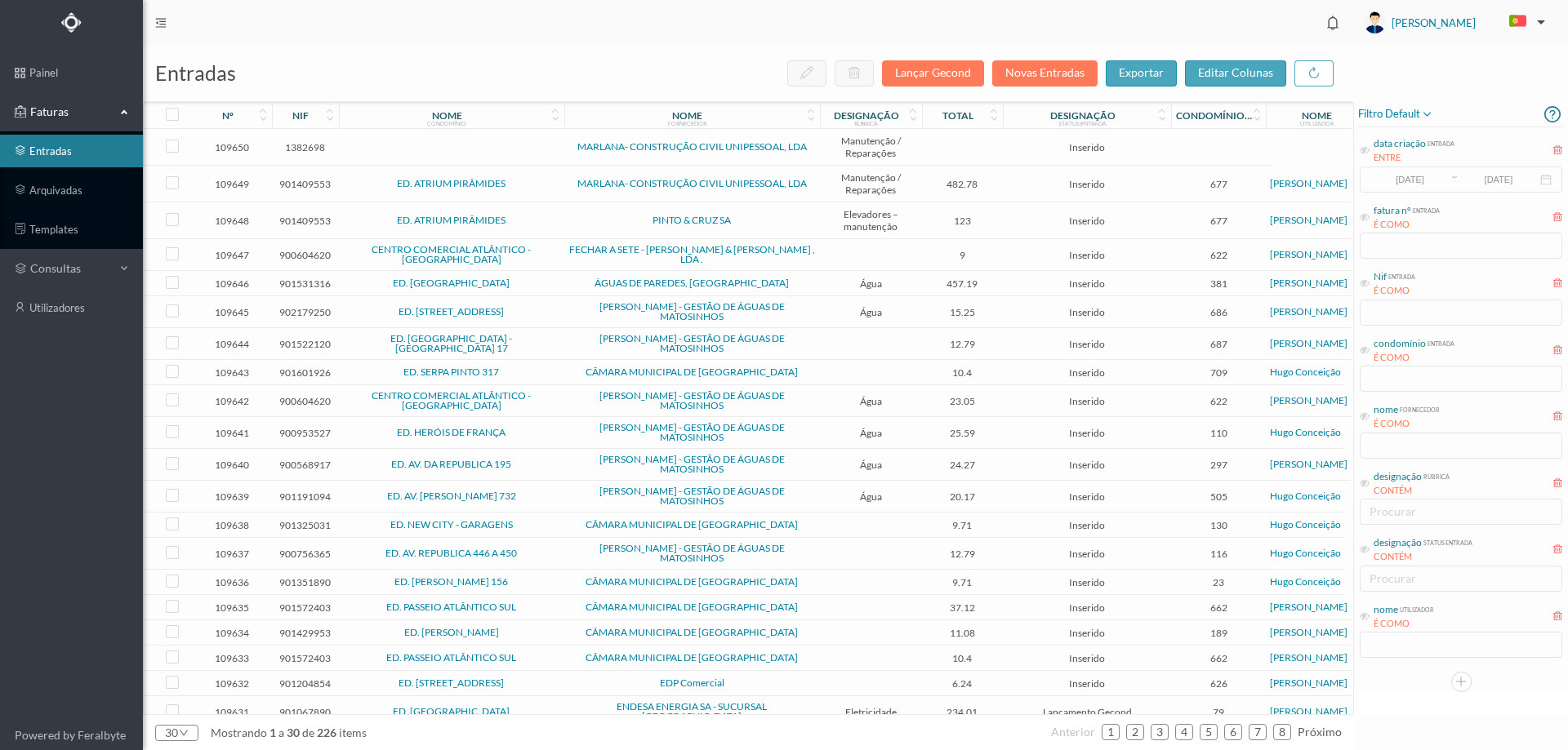
click at [931, 138] on td at bounding box center [962, 147] width 82 height 36
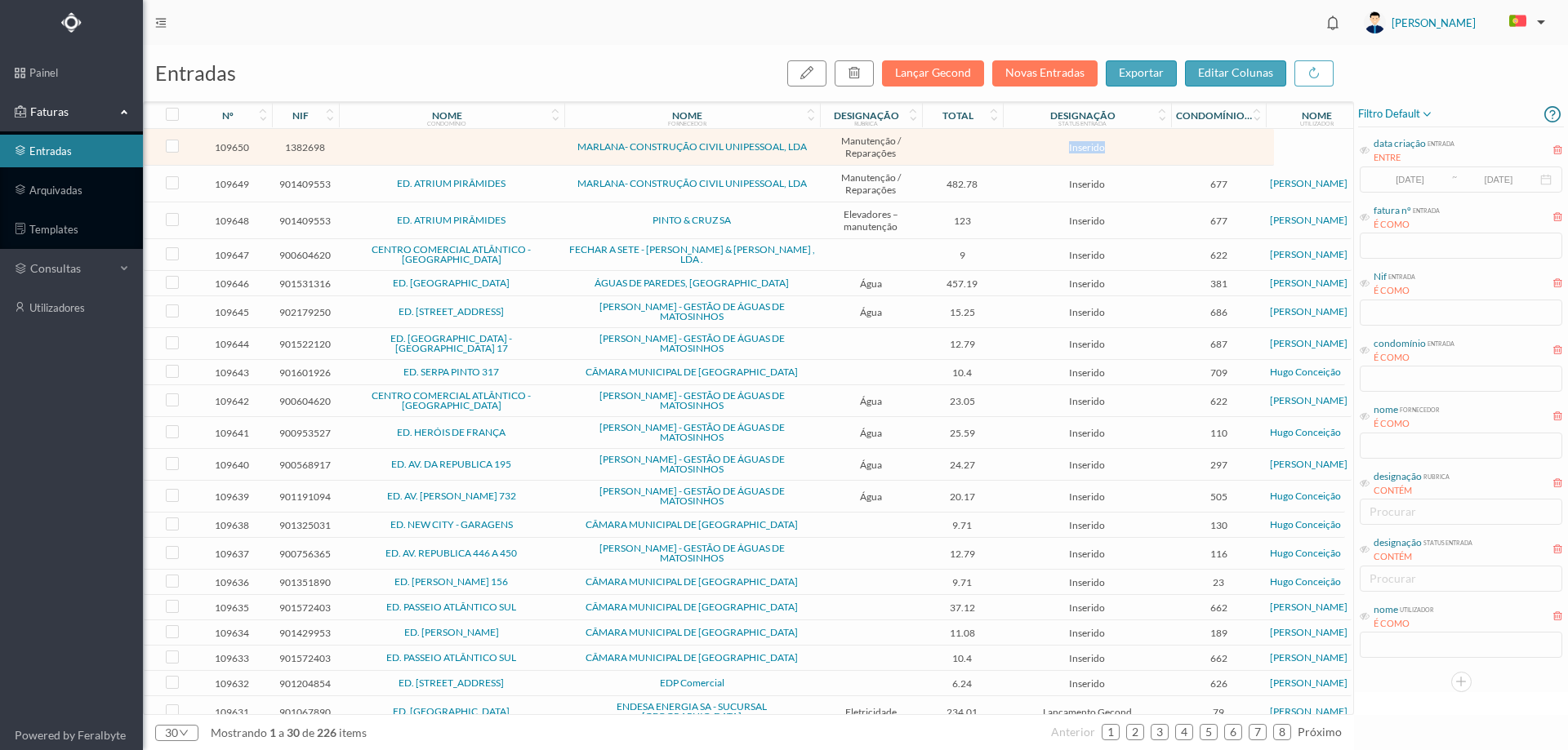
click at [931, 138] on td at bounding box center [962, 147] width 82 height 36
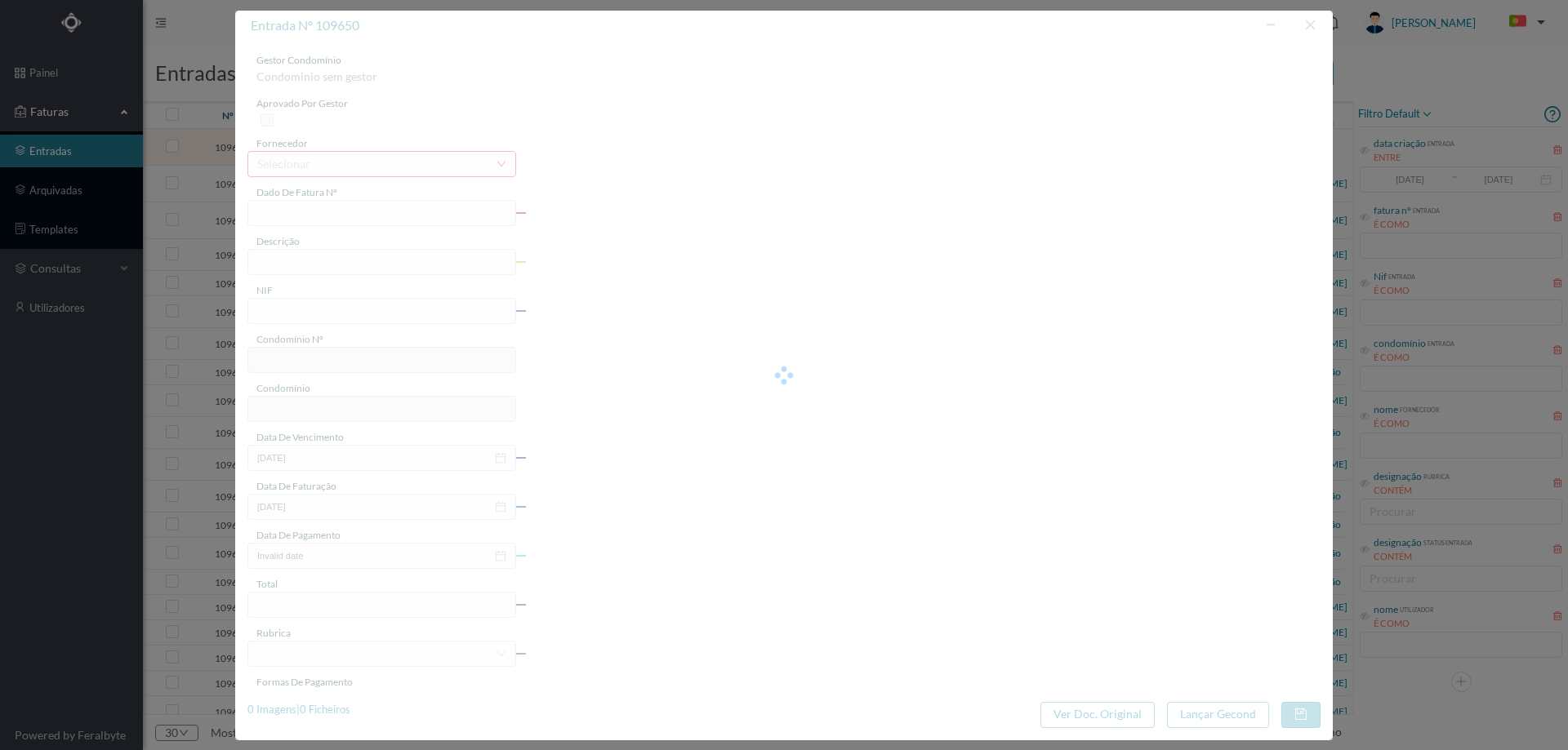
type input "| 2500/000094"
type input "1382698"
type input "[DATE]"
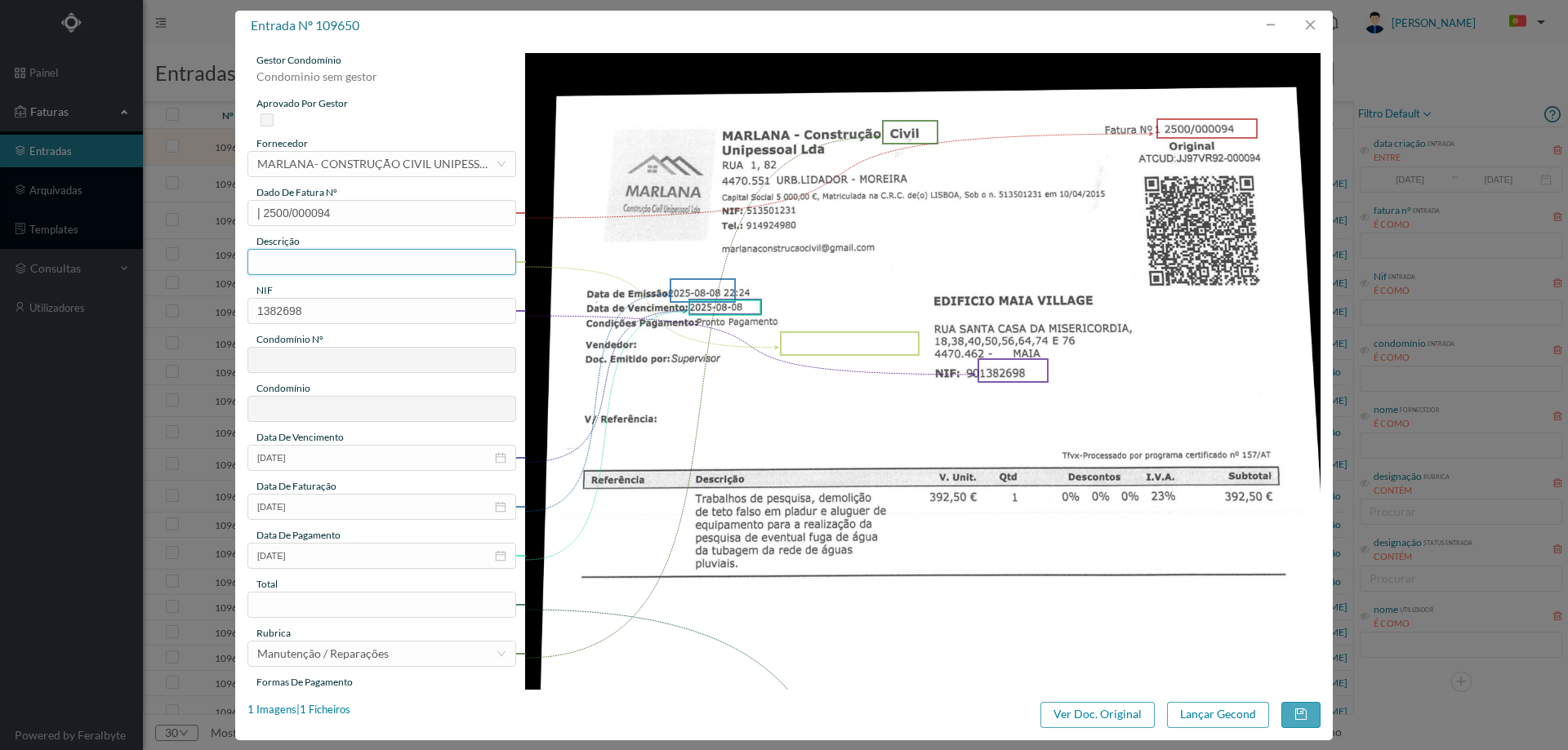
click at [314, 265] on input "text" at bounding box center [382, 262] width 269 height 26
click at [266, 210] on input "| 2500/000094" at bounding box center [382, 213] width 269 height 26
type input "2500/000094"
click at [288, 269] on input "text" at bounding box center [382, 262] width 269 height 26
type input "trabalhos de pesquisa"
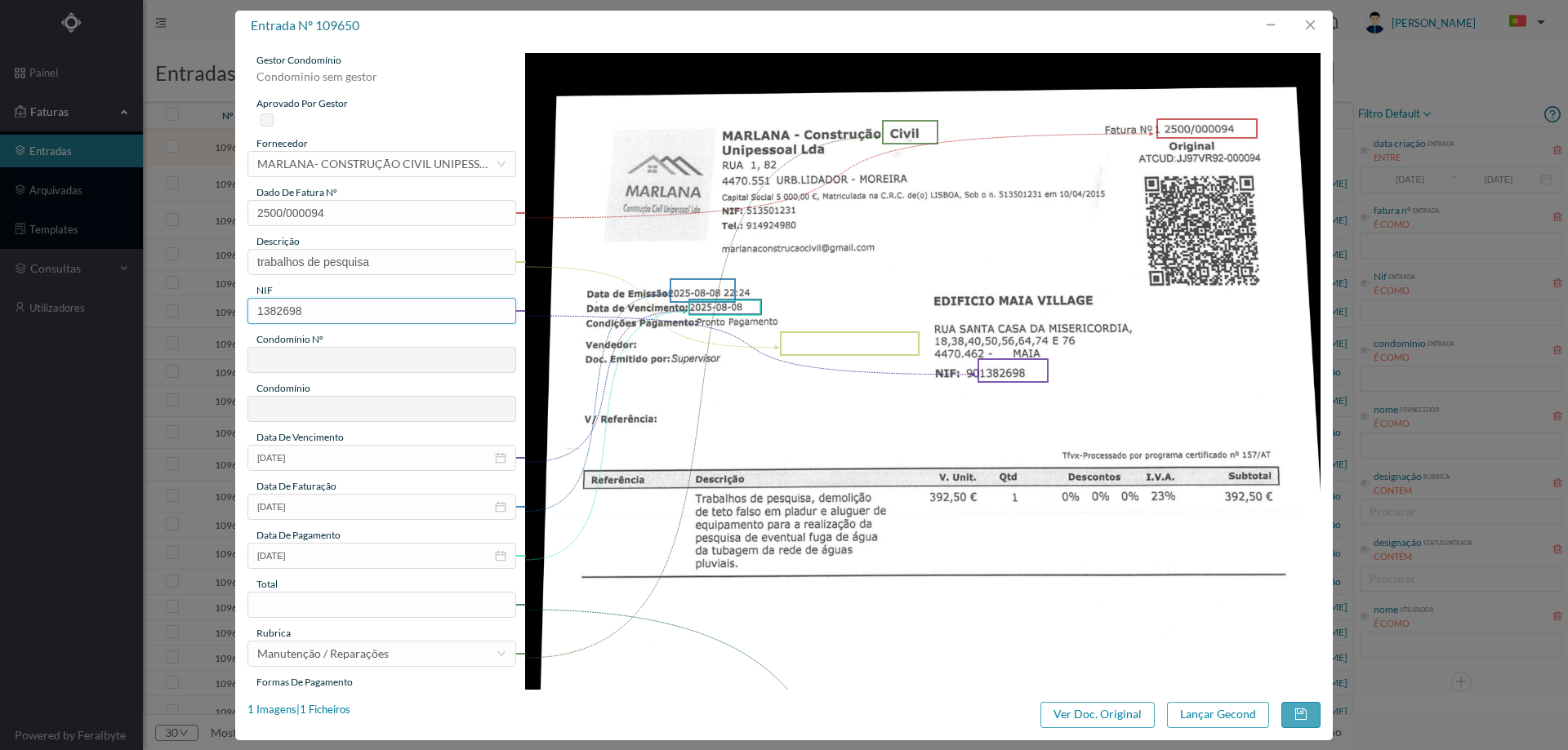
drag, startPoint x: 337, startPoint y: 313, endPoint x: 123, endPoint y: 308, distance: 214.1
click at [123, 308] on div "entrada nº 109650 gestor condomínio Condominio sem gestor aprovado por gestor f…" at bounding box center [784, 375] width 1568 height 750
type input "901382698"
type input "81"
type input "ED. MAIA VILLAGE"
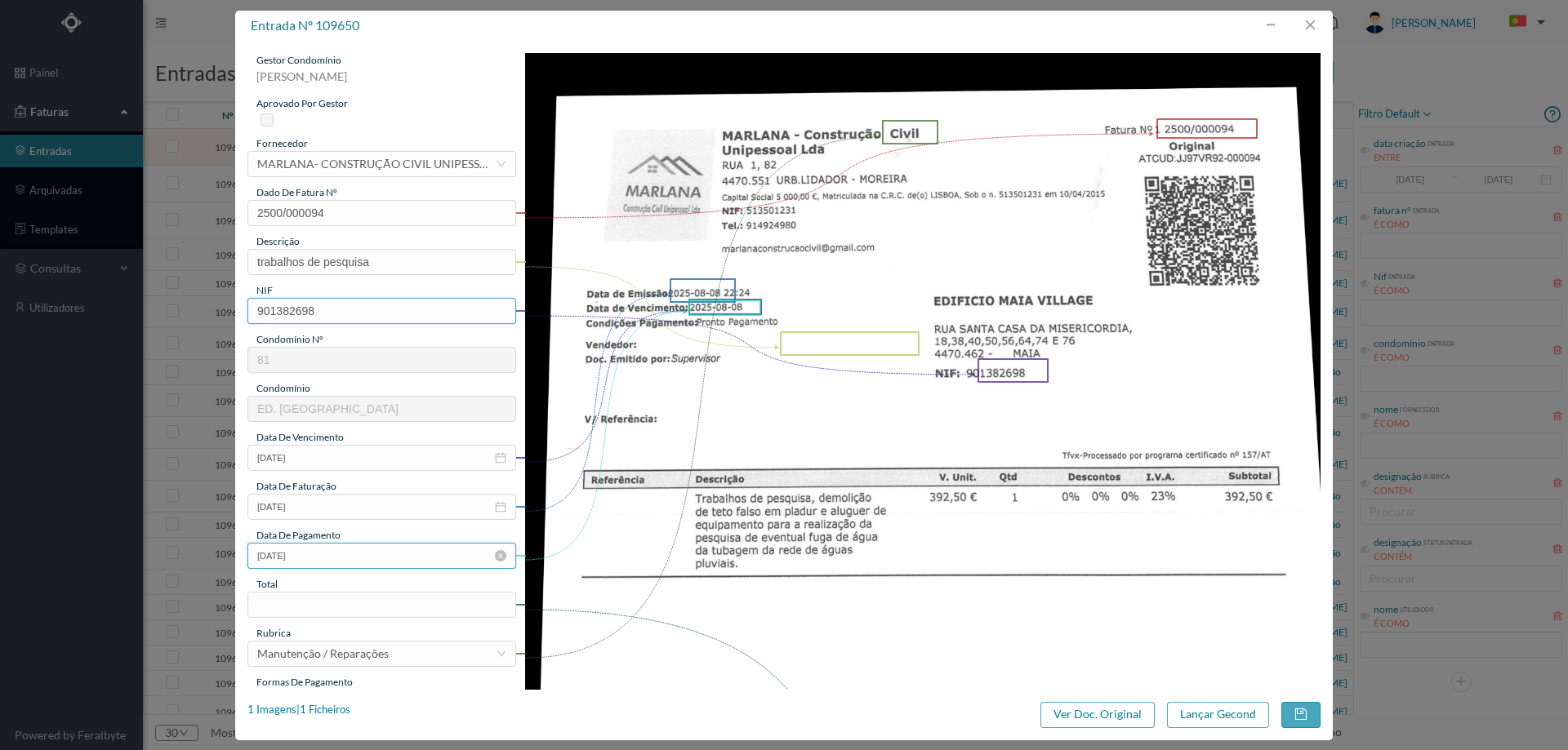
type input "901382698"
click at [326, 557] on input "[DATE]" at bounding box center [382, 556] width 269 height 26
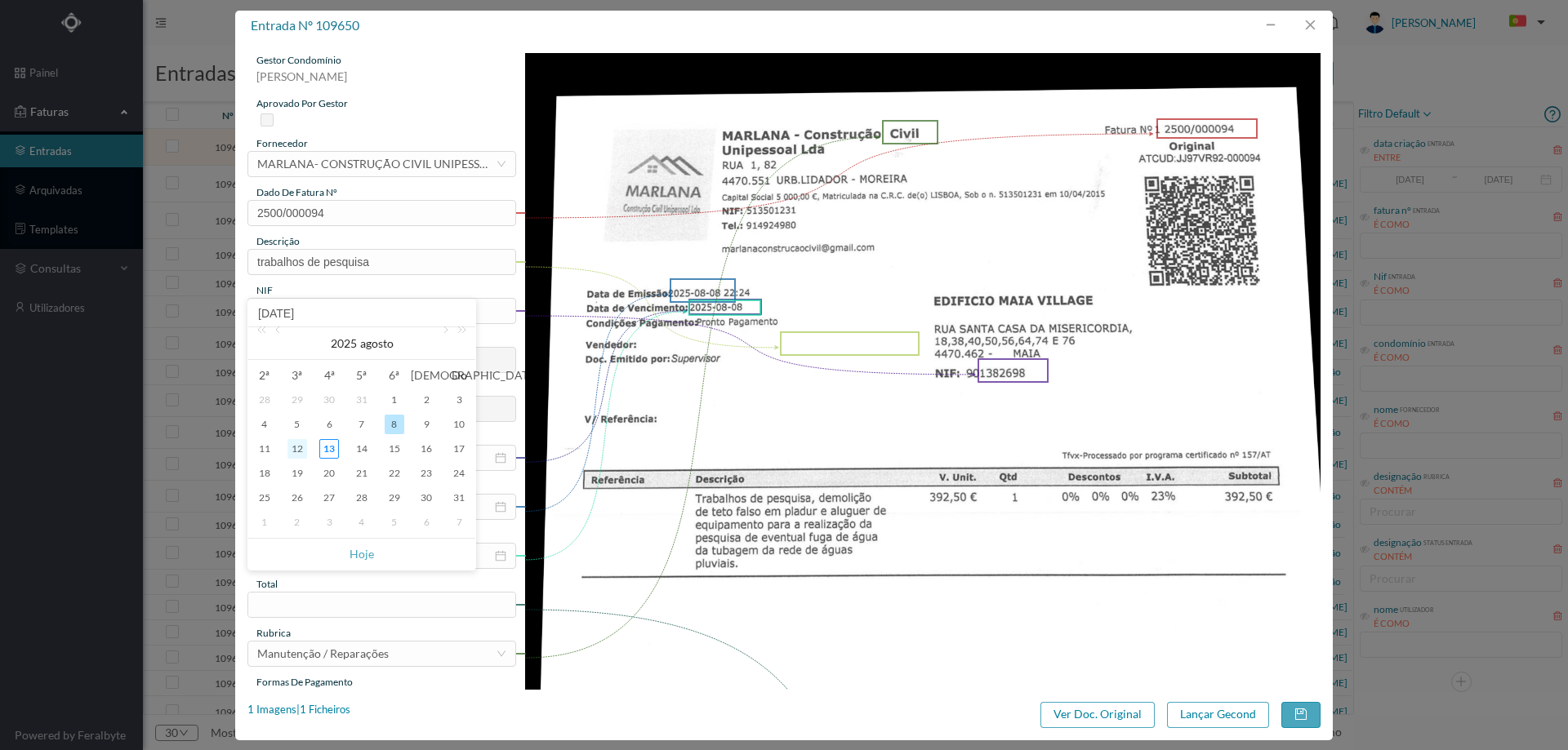
click at [299, 454] on div "12" at bounding box center [297, 449] width 19 height 19
type input "[DATE]"
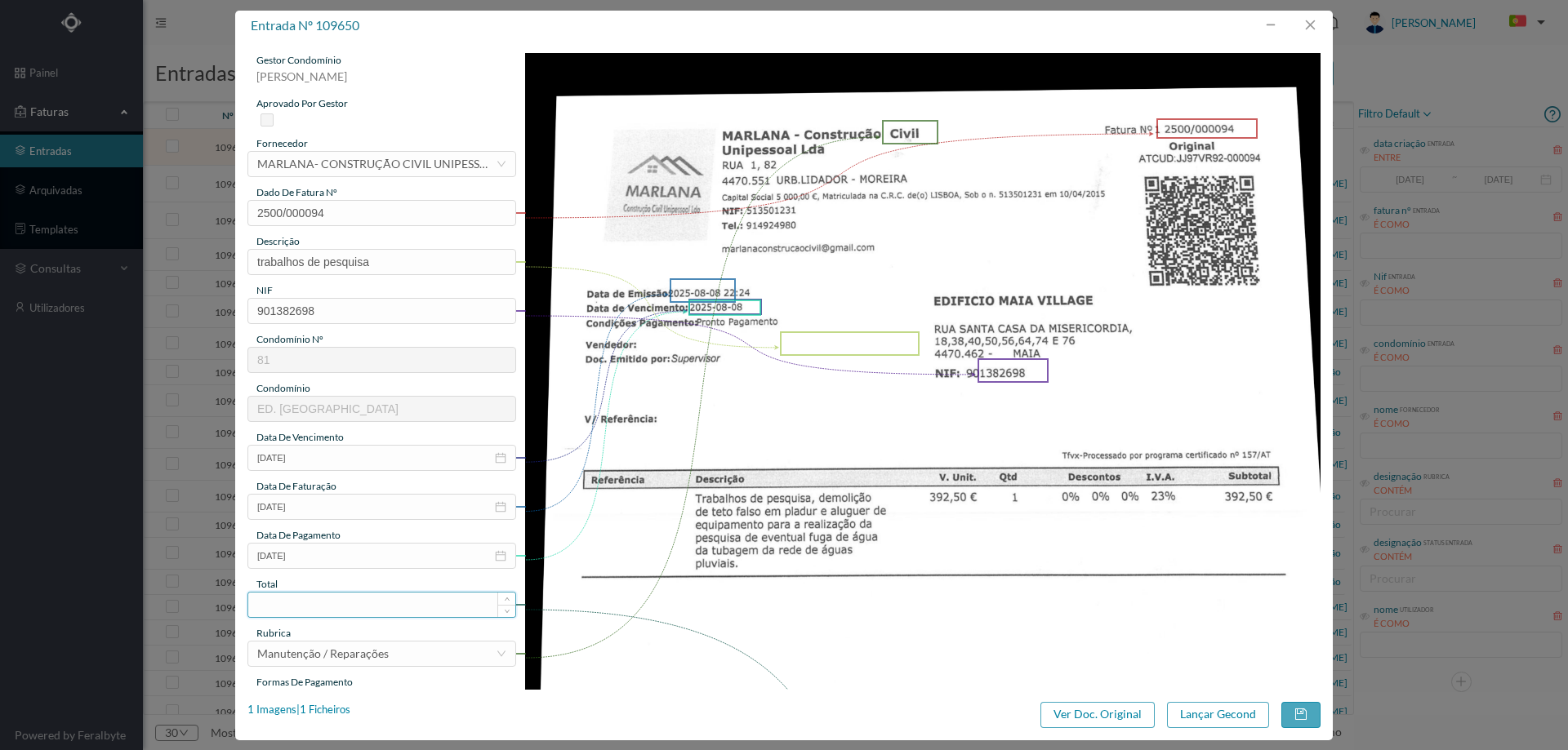
click at [343, 609] on input at bounding box center [382, 605] width 267 height 25
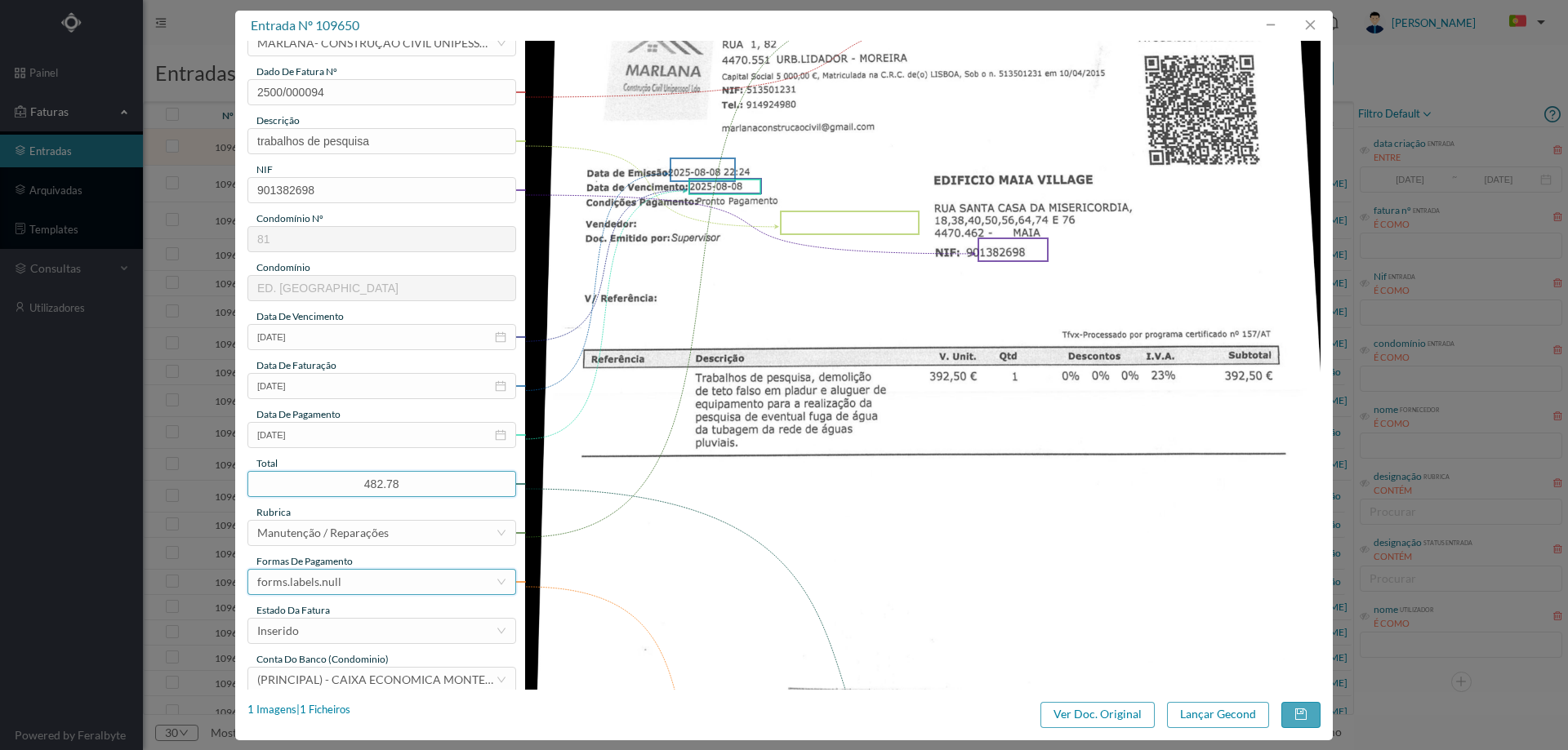
scroll to position [245, 0]
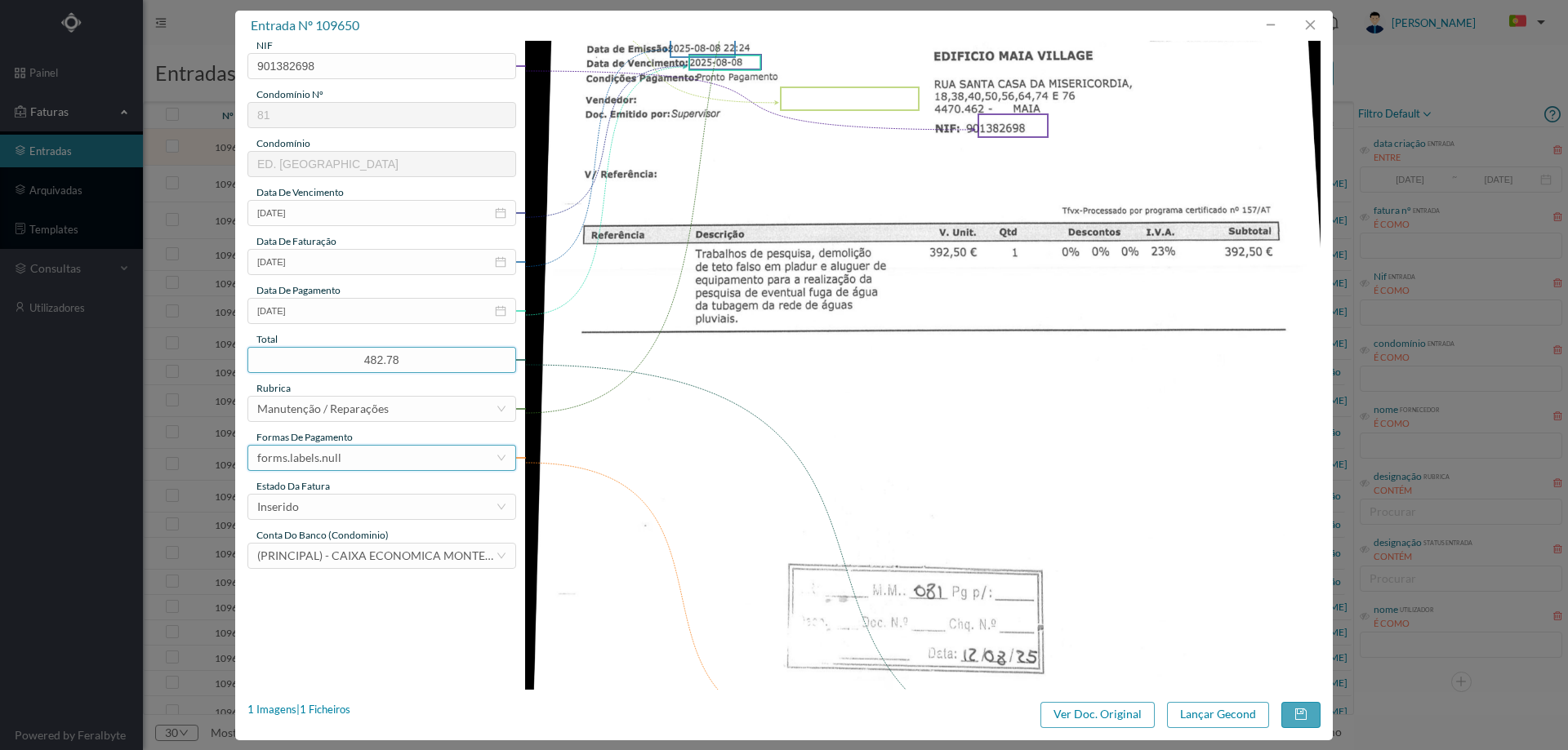
type input "482.78"
click at [343, 465] on div "forms.labels.null" at bounding box center [376, 457] width 238 height 25
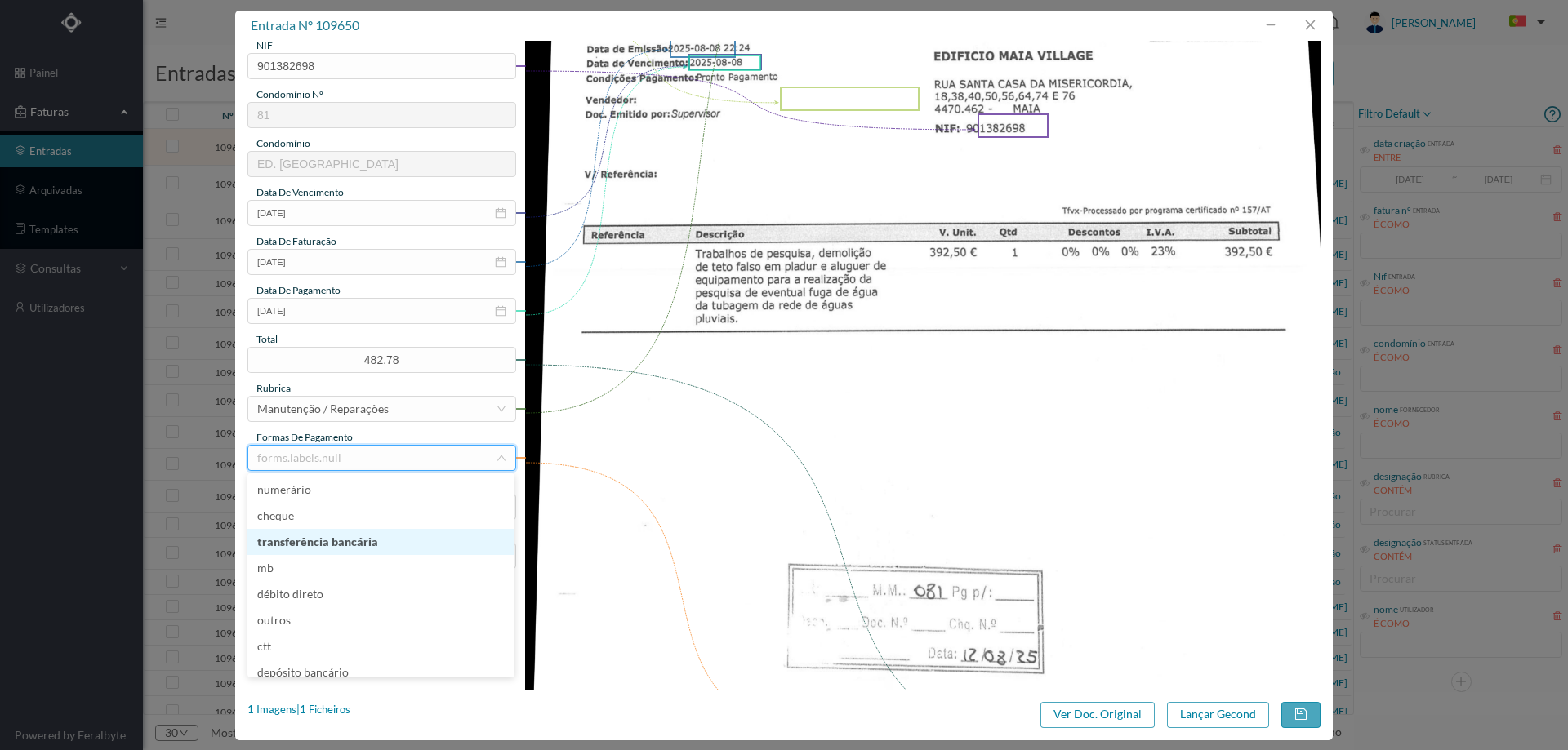
click at [366, 536] on li "transferência bancária" at bounding box center [381, 542] width 267 height 26
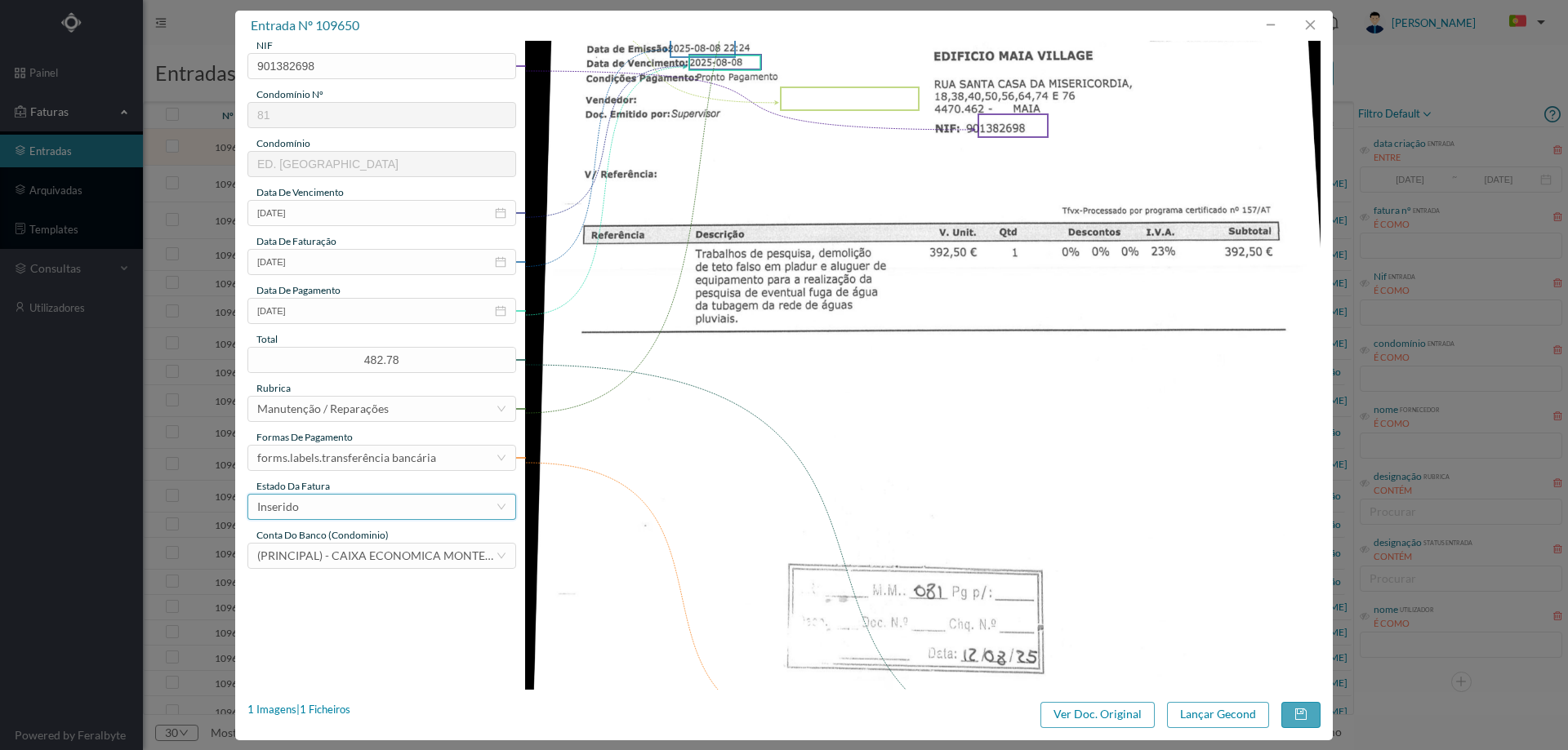
click at [368, 511] on div "Inserido" at bounding box center [376, 506] width 238 height 25
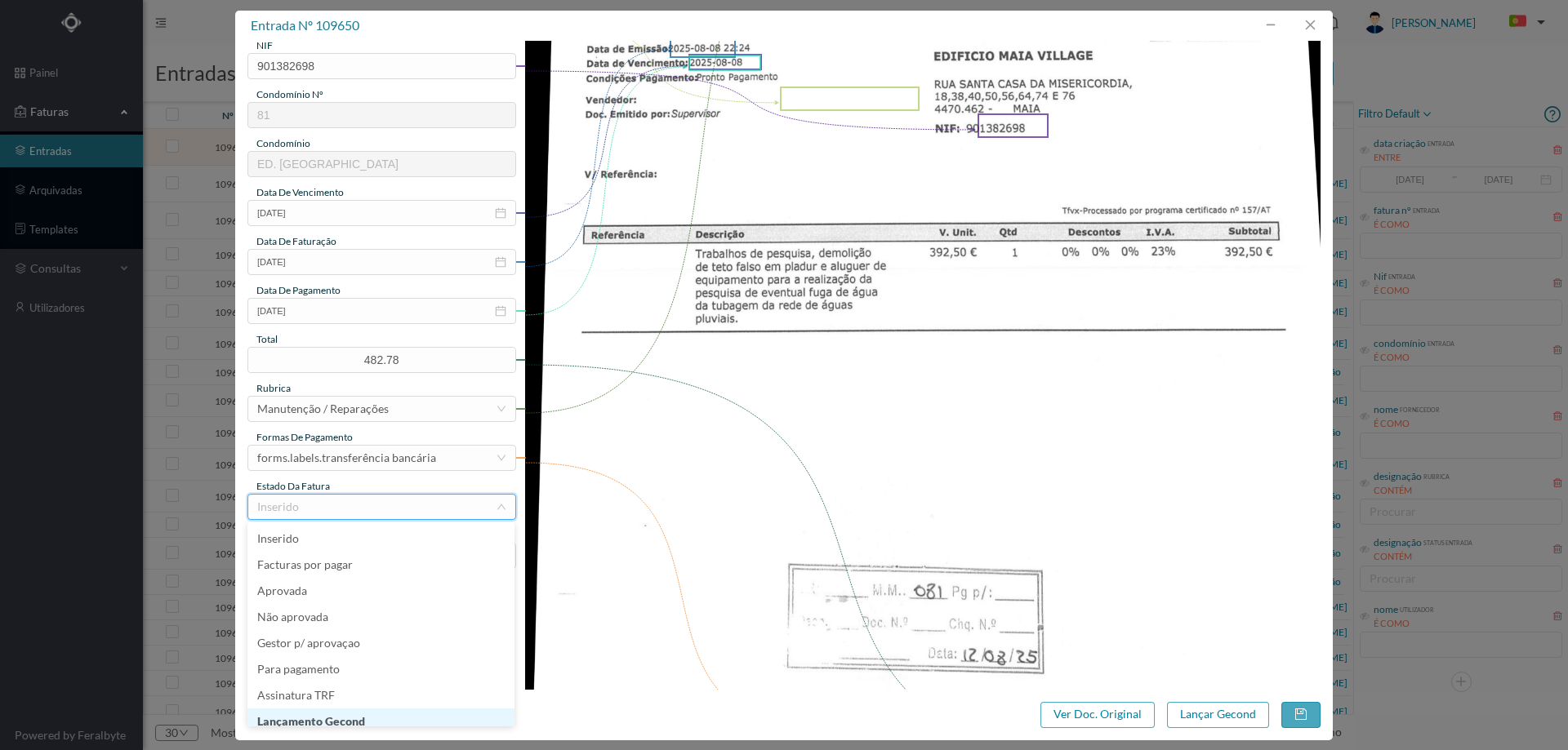
scroll to position [8, 0]
click at [395, 714] on li "Lançamento Gecond" at bounding box center [381, 714] width 267 height 26
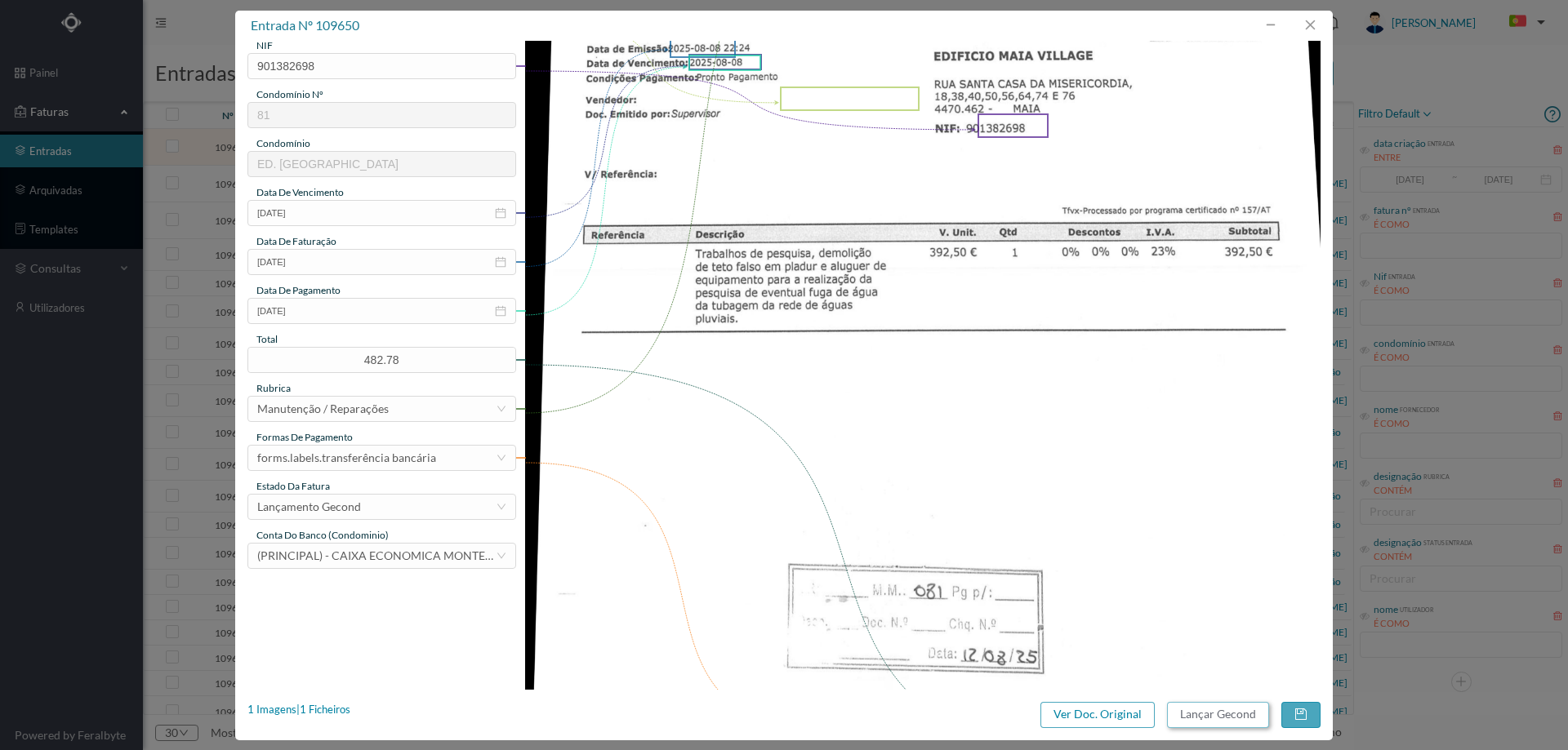
click at [1203, 713] on button "Lançar Gecond" at bounding box center [1218, 715] width 102 height 26
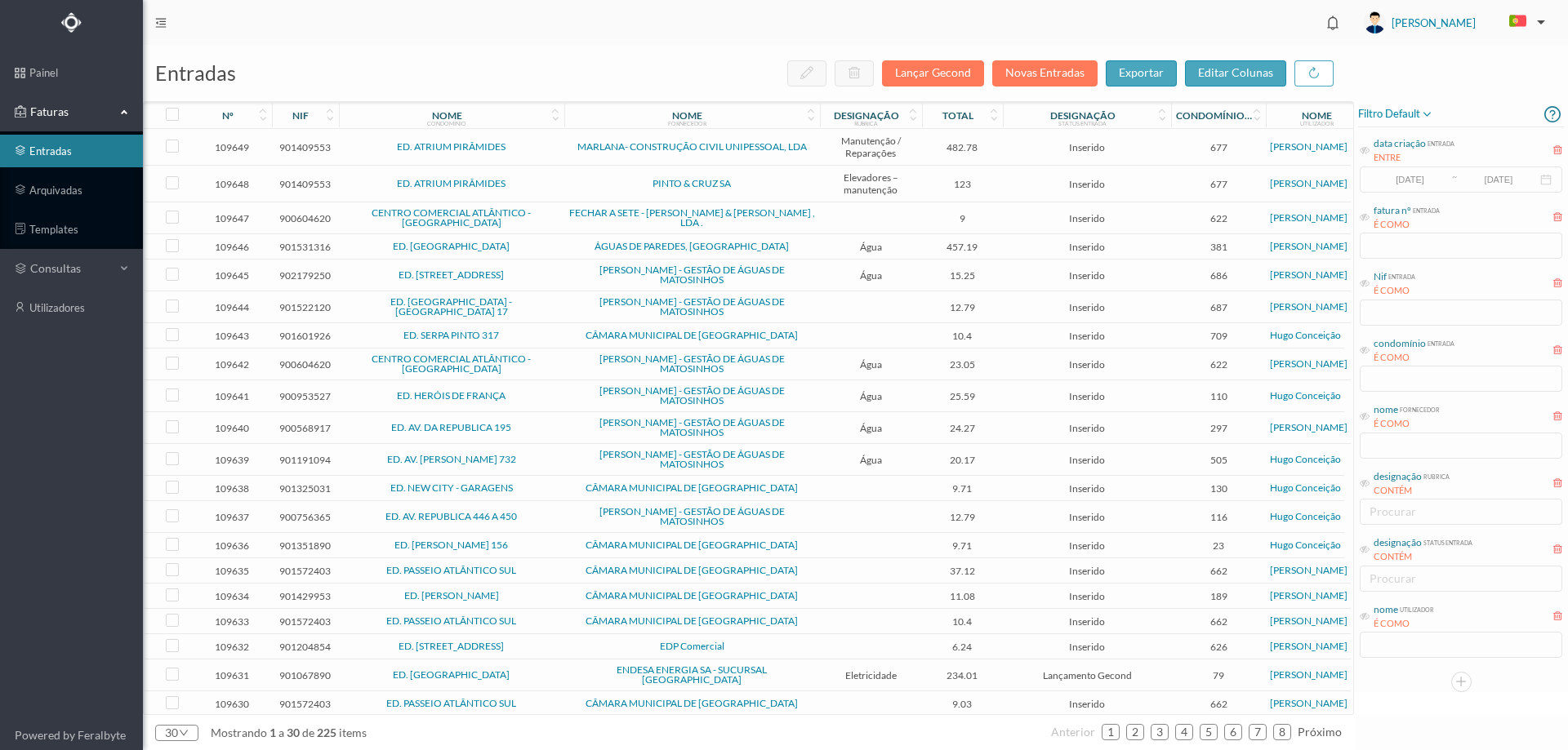
click at [1007, 141] on span "Inserido" at bounding box center [1087, 147] width 160 height 12
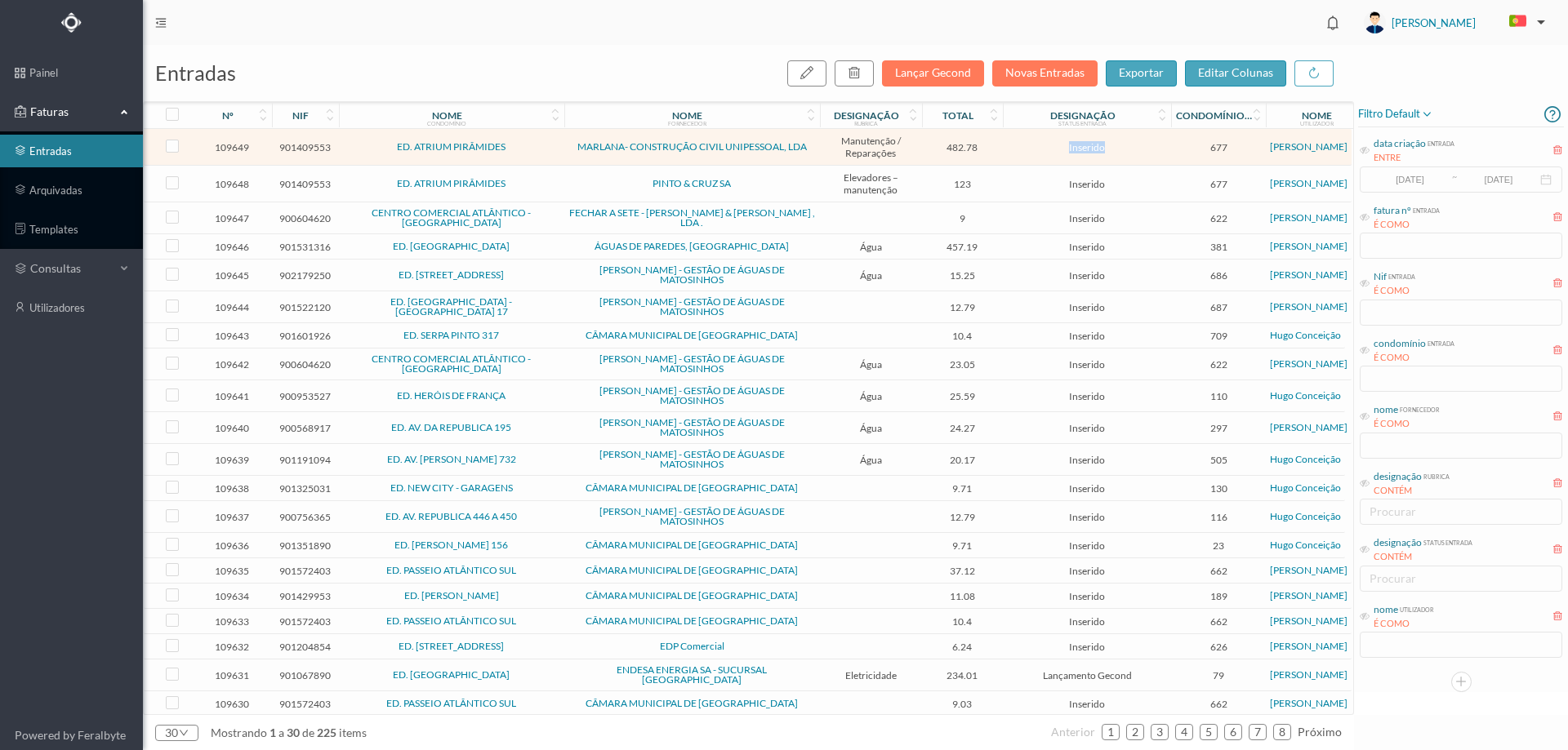
click at [1007, 141] on span "Inserido" at bounding box center [1087, 147] width 160 height 12
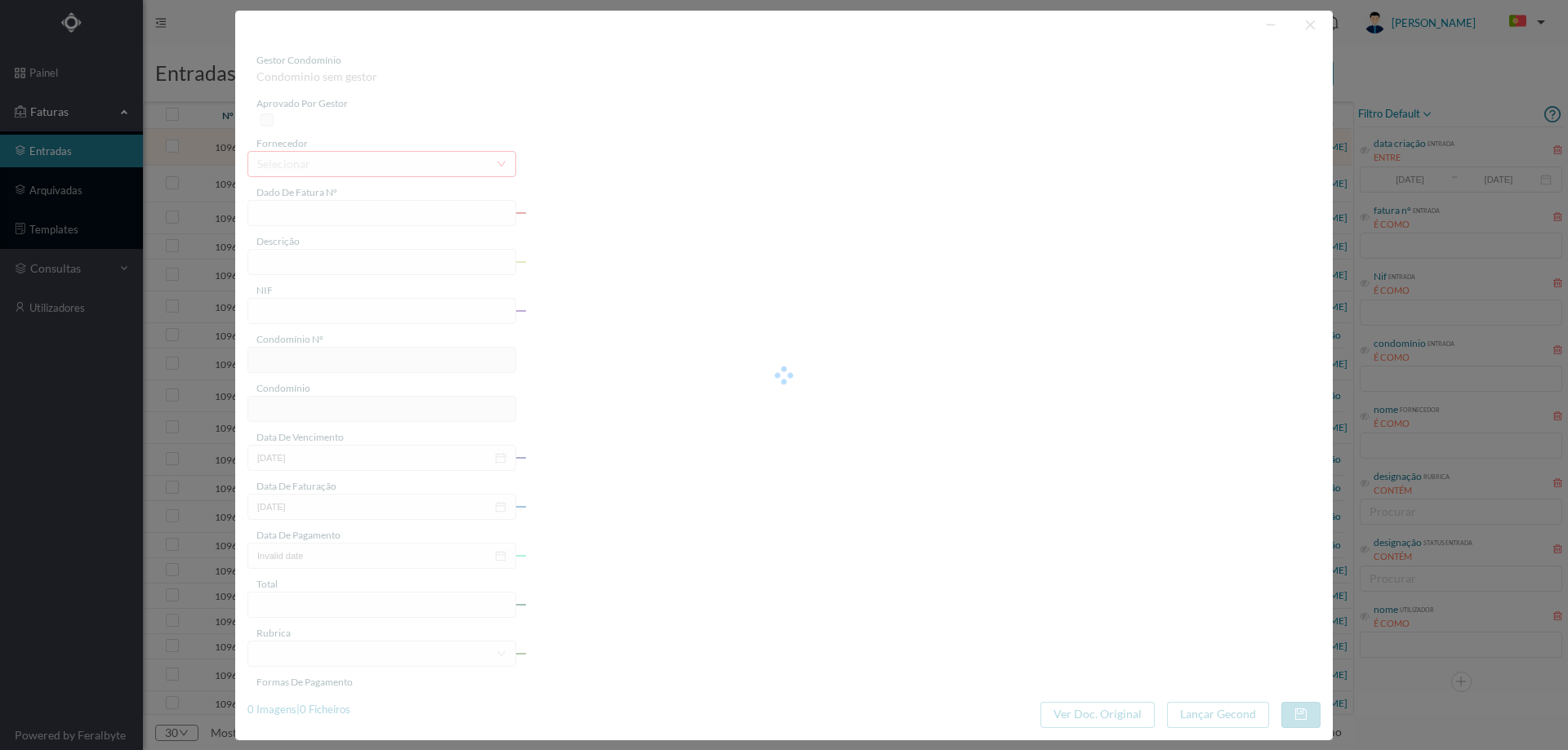
type input "1 2500/000093"
type input "901409553"
type input "[DATE]"
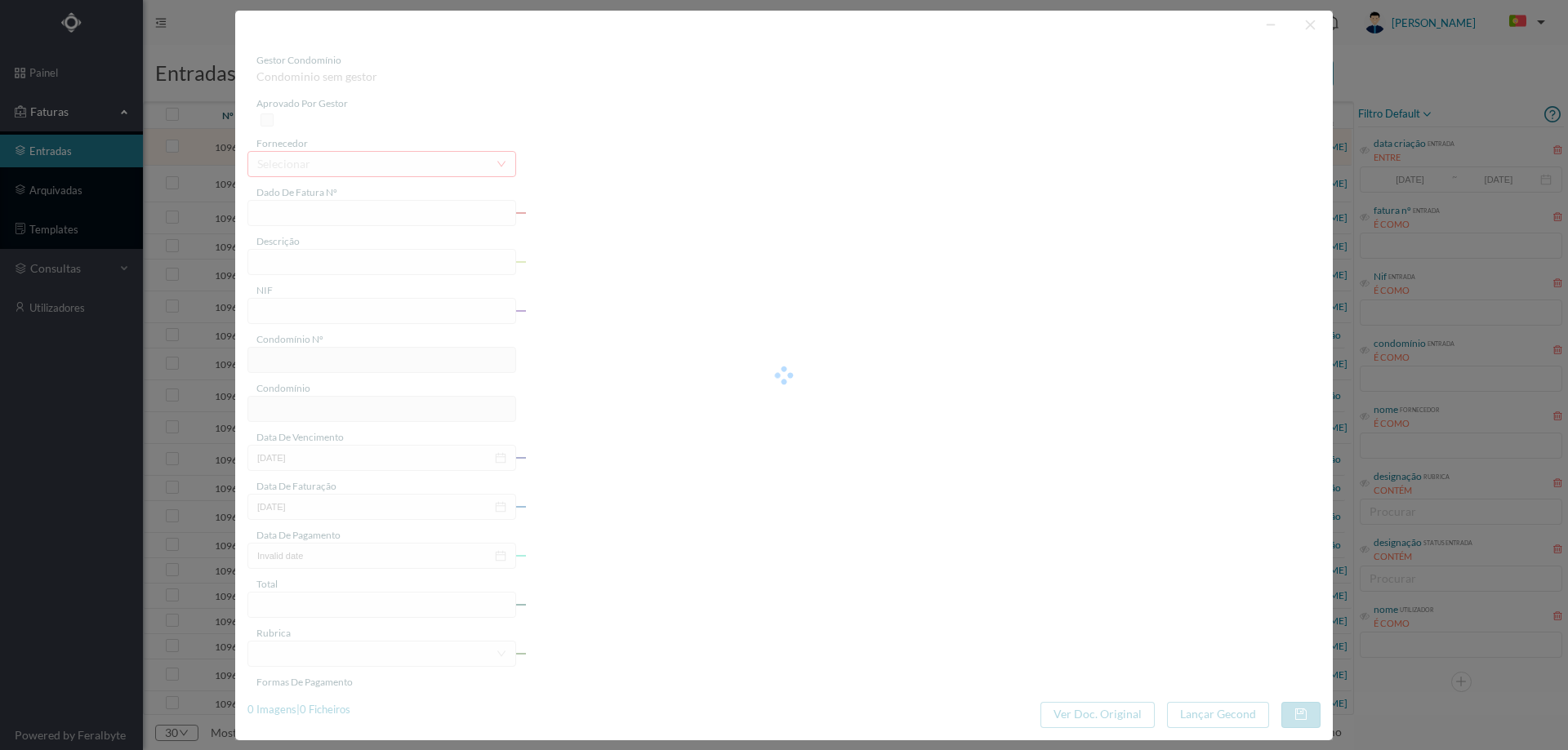
type input "482.78"
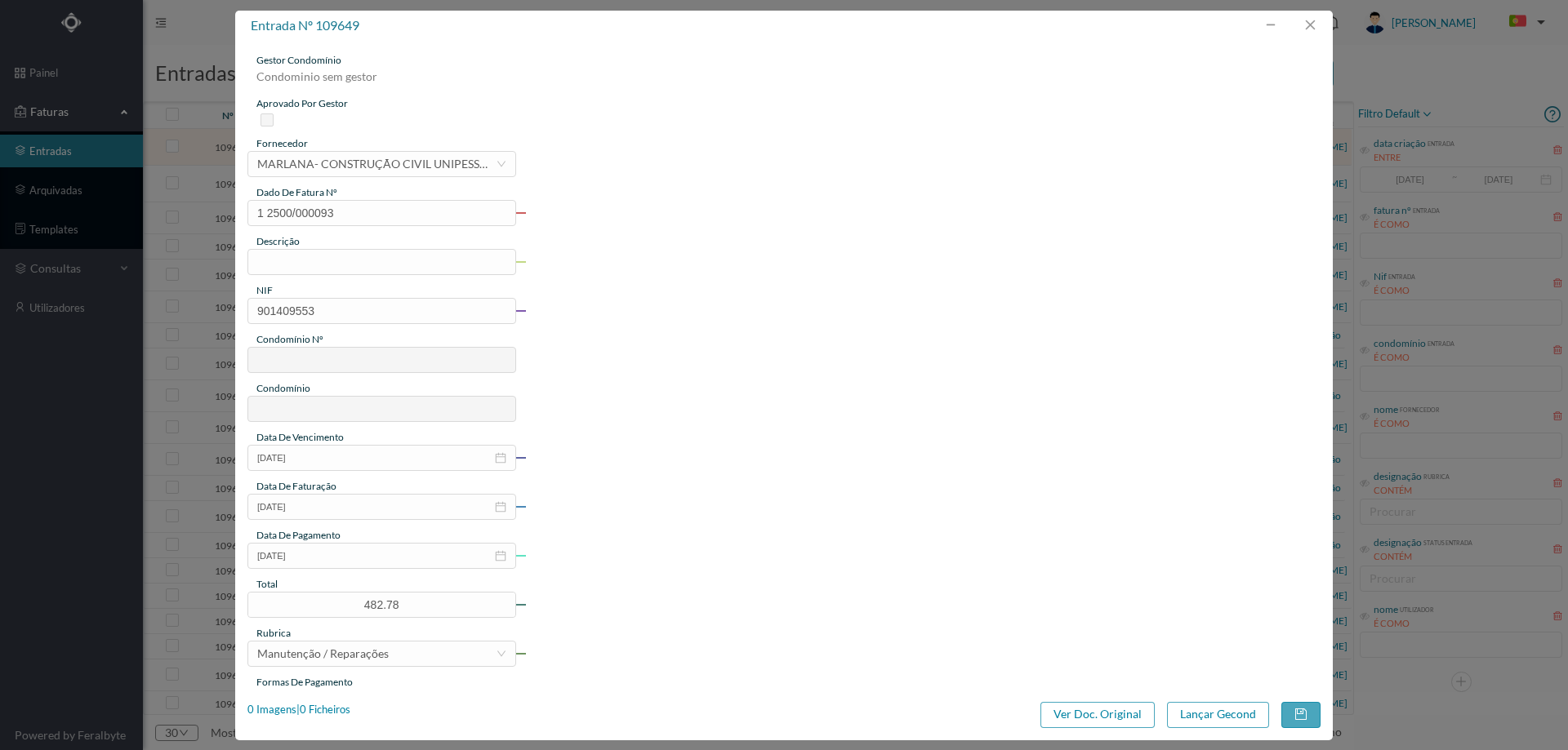
type input "677"
type input "ED. ATRIUM PIRÂMIDES"
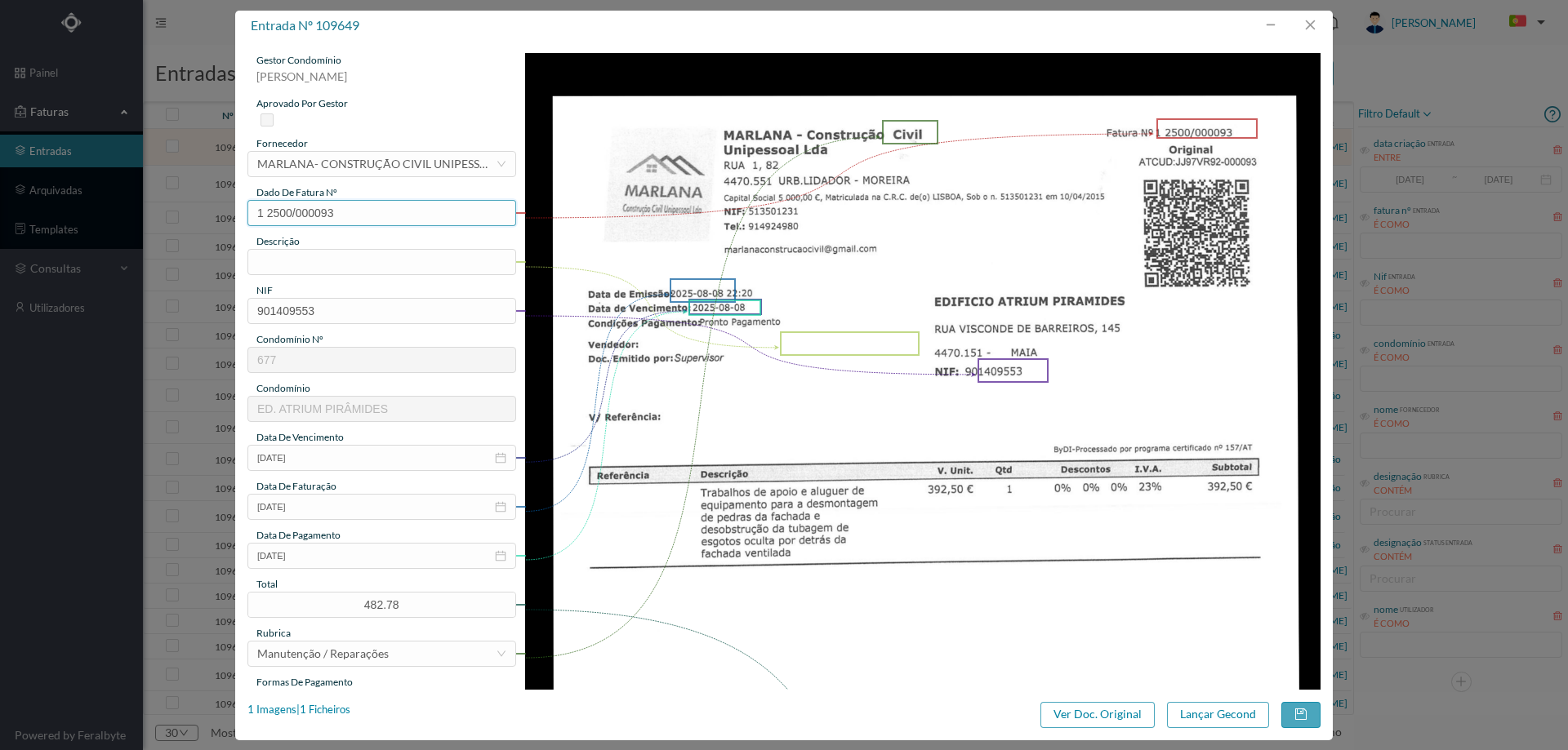
drag, startPoint x: 269, startPoint y: 212, endPoint x: 241, endPoint y: 213, distance: 28.0
click at [241, 213] on div "gestor condomínio Hugo Moreira aprovado por gestor fornecedor selecionar MARLAN…" at bounding box center [784, 365] width 1098 height 649
type input "2500/000093"
click at [272, 253] on input "text" at bounding box center [382, 262] width 269 height 26
type input "trabalhos de apoio e aluguer de equipamento"
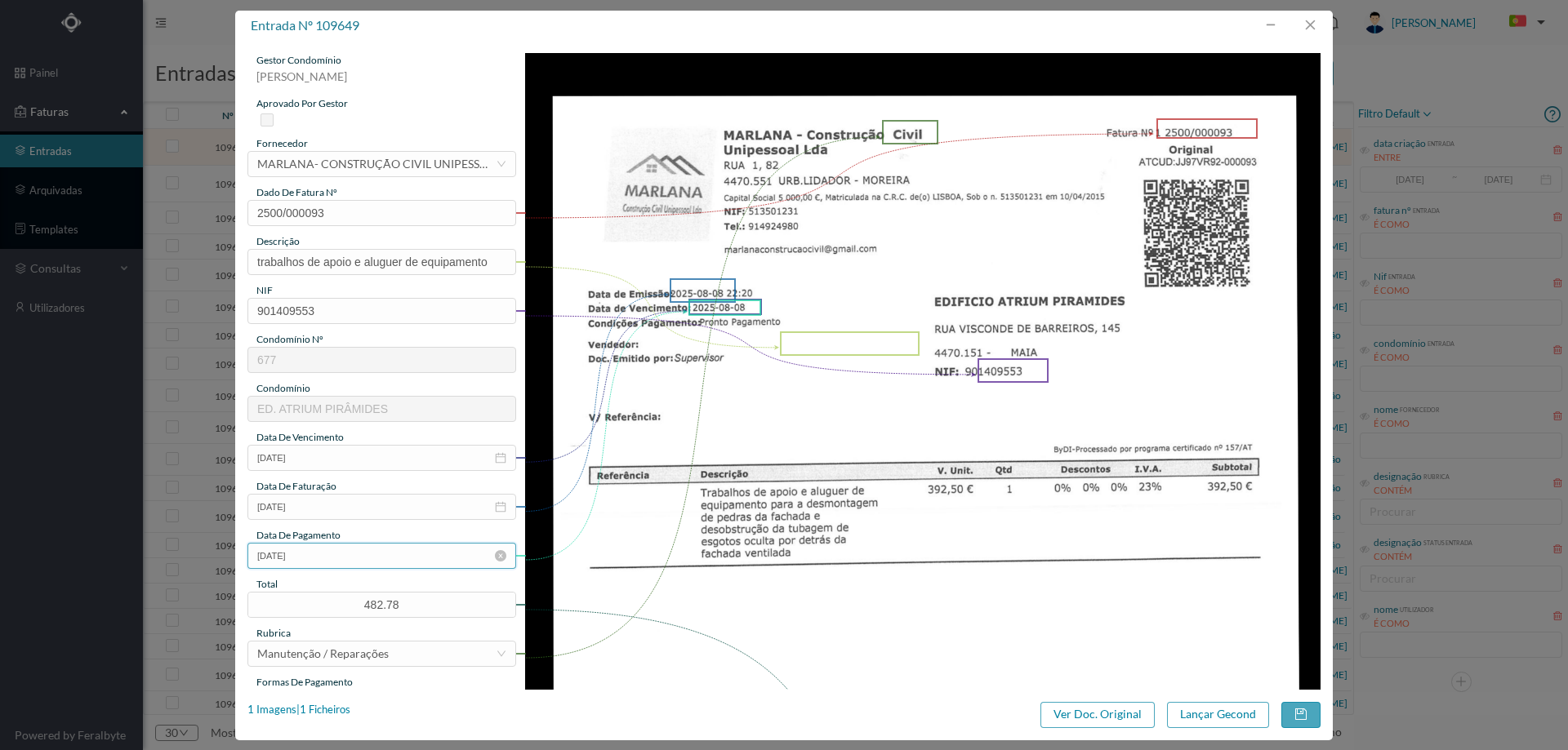
click at [359, 557] on input "[DATE]" at bounding box center [382, 556] width 269 height 26
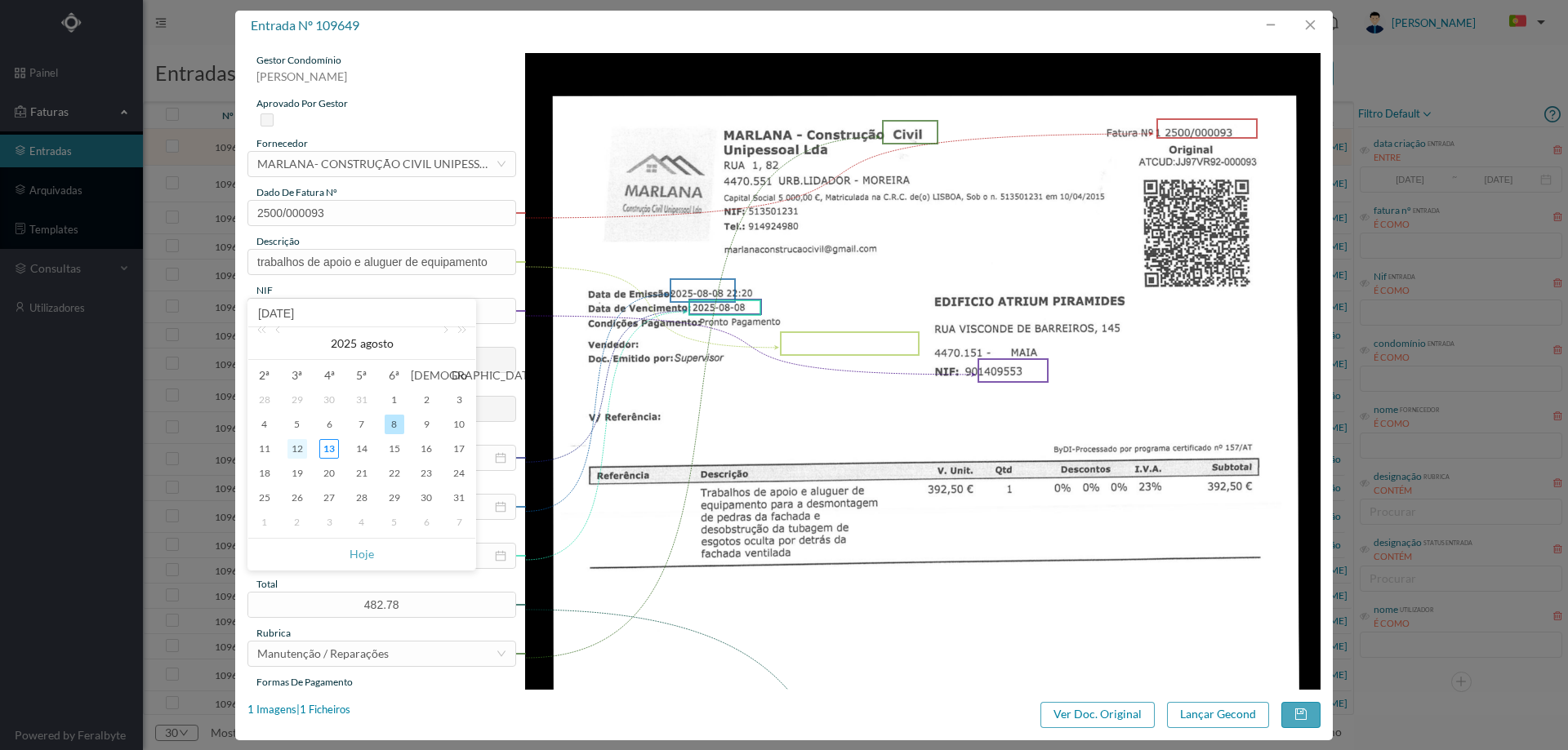
click at [299, 444] on div "12" at bounding box center [297, 449] width 19 height 19
type input "[DATE]"
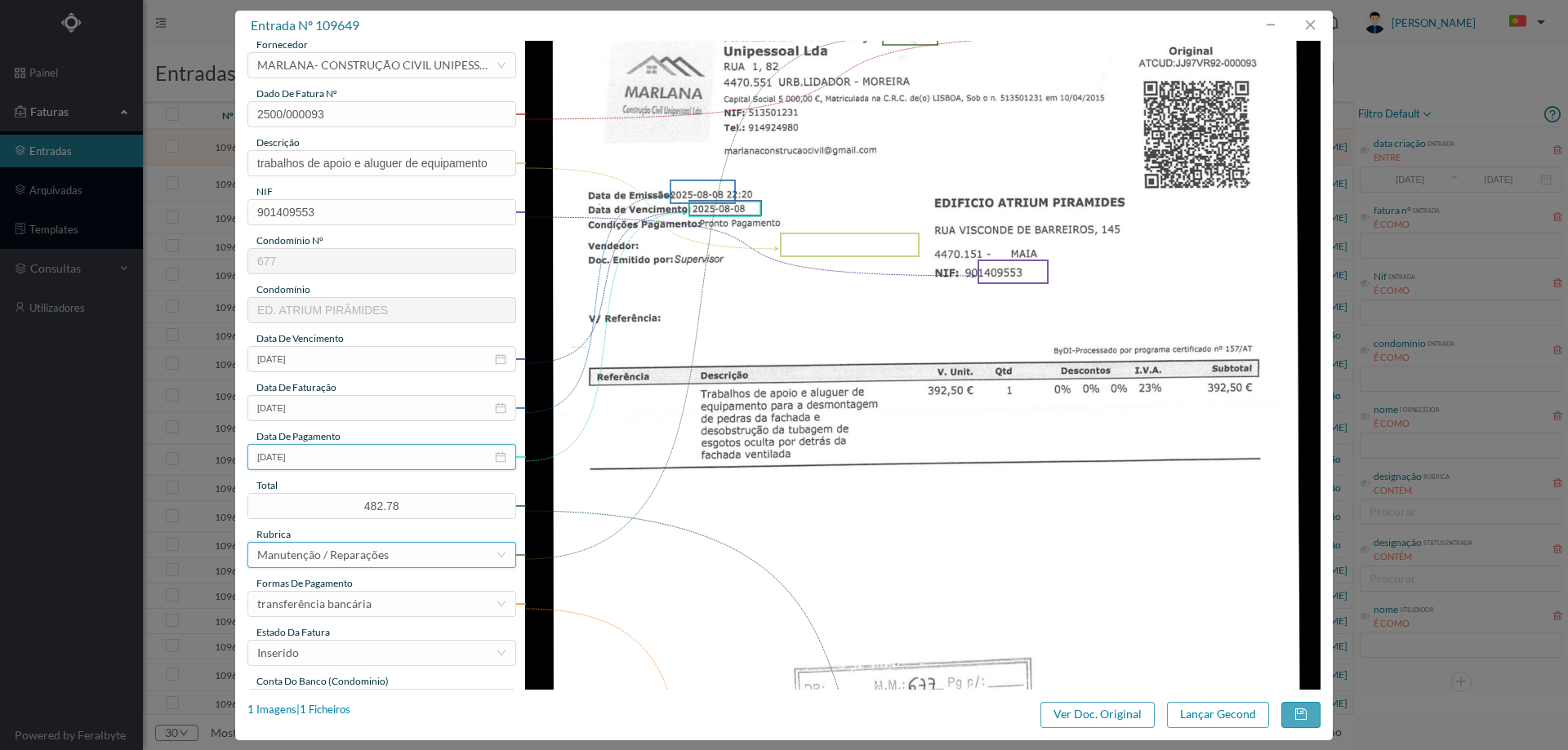
scroll to position [163, 0]
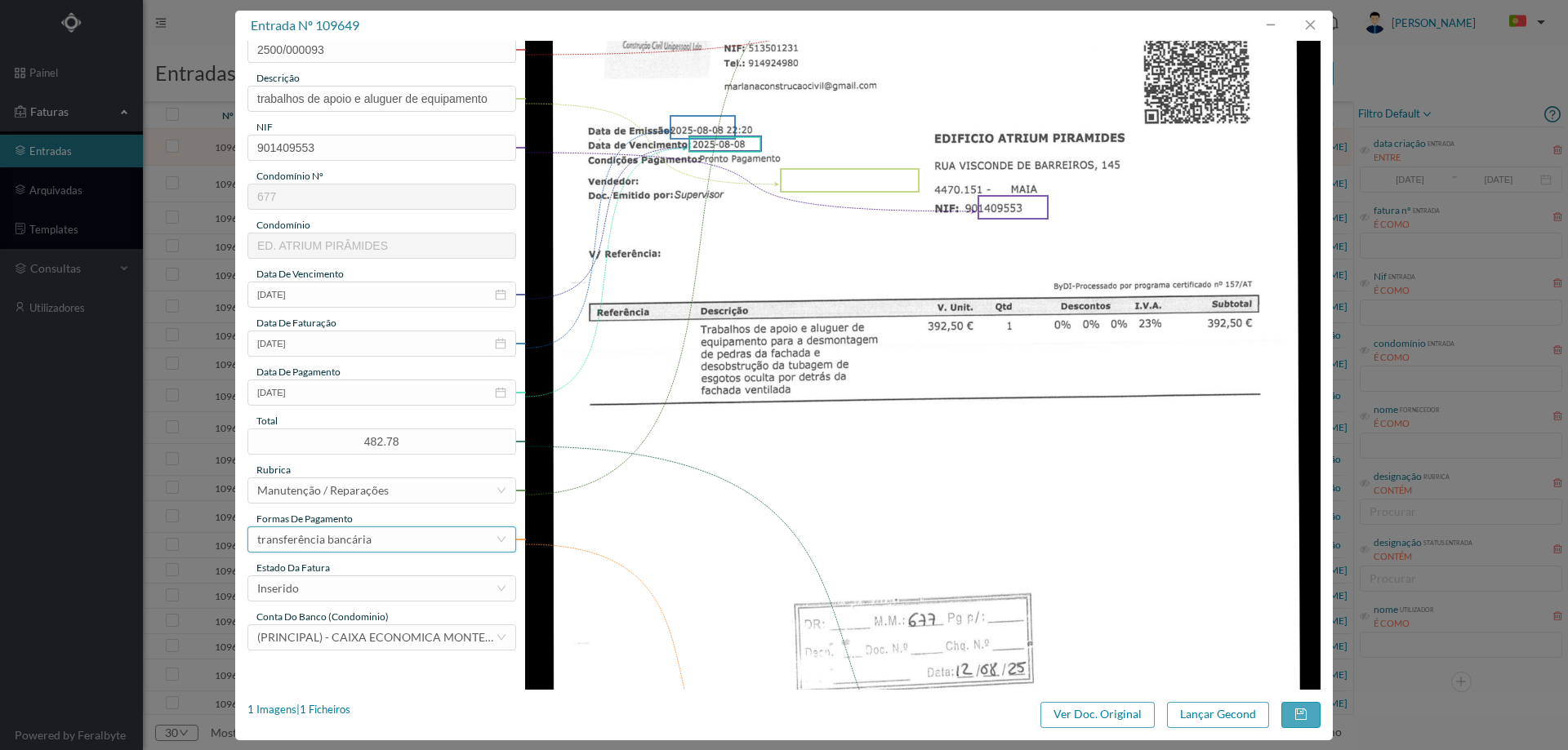
click at [354, 538] on div "transferência bancária" at bounding box center [314, 539] width 114 height 25
click at [357, 579] on div "Inserido" at bounding box center [376, 589] width 238 height 25
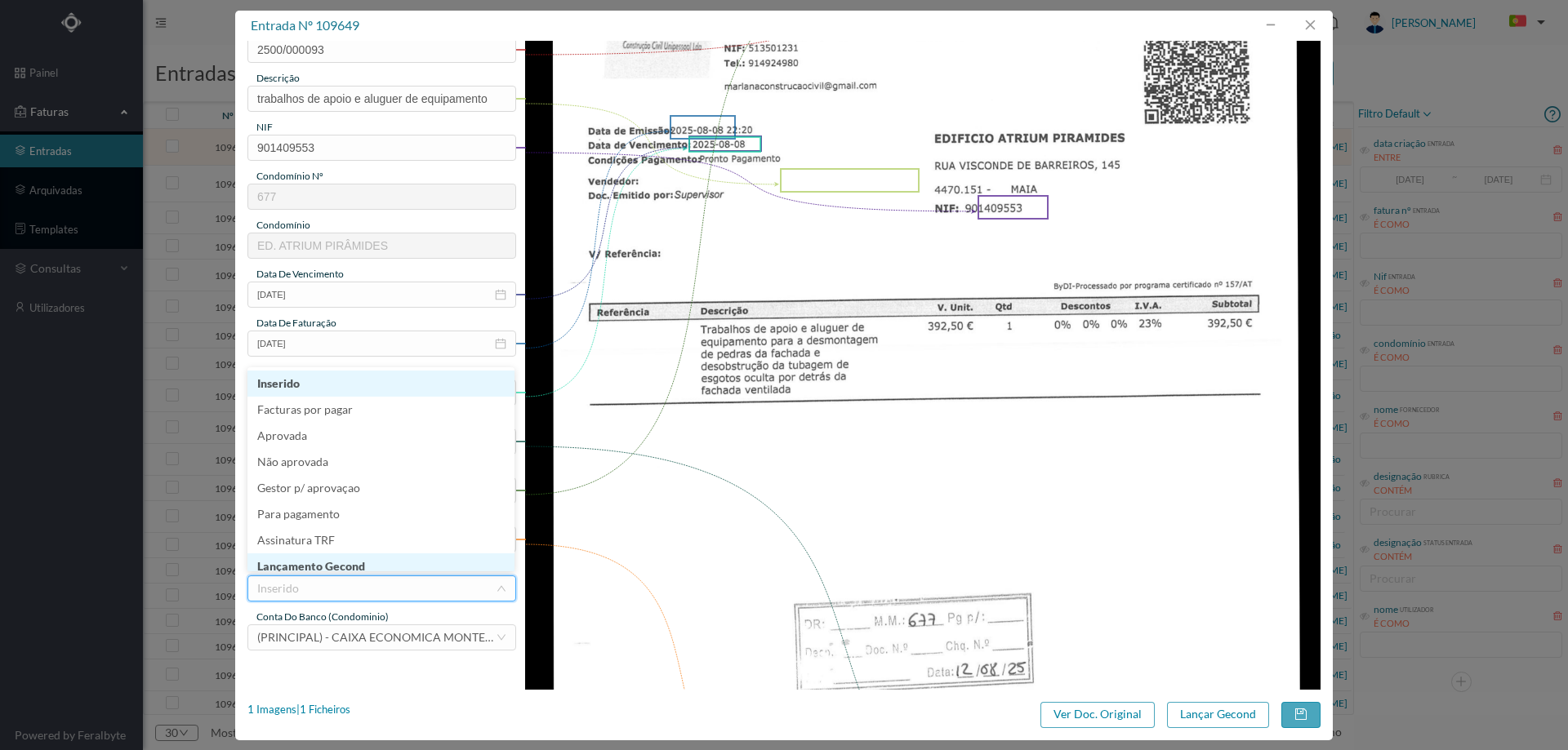
scroll to position [8, 0]
click at [359, 553] on li "Lançamento Gecond" at bounding box center [381, 558] width 267 height 26
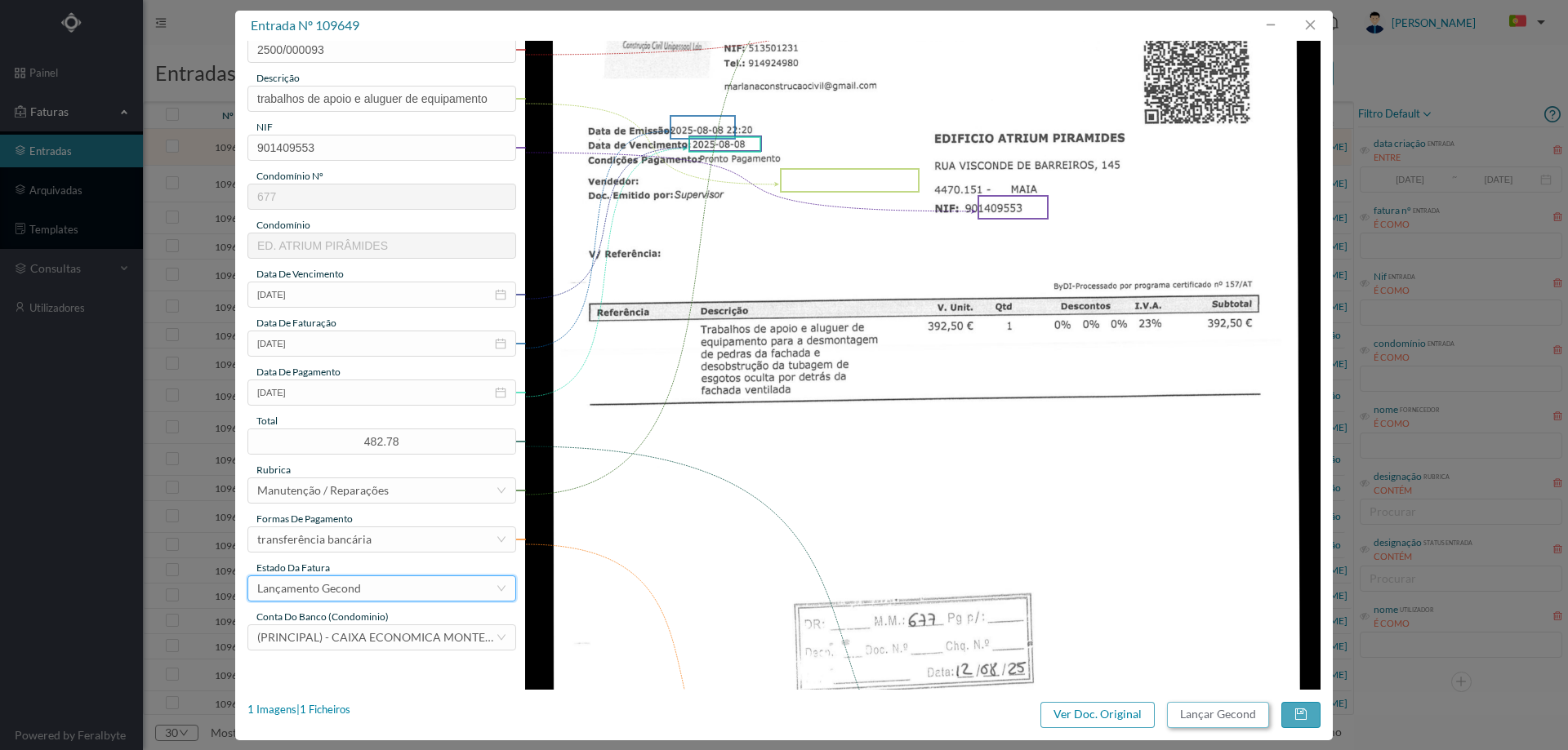
click at [1237, 709] on button "Lançar Gecond" at bounding box center [1218, 715] width 102 height 26
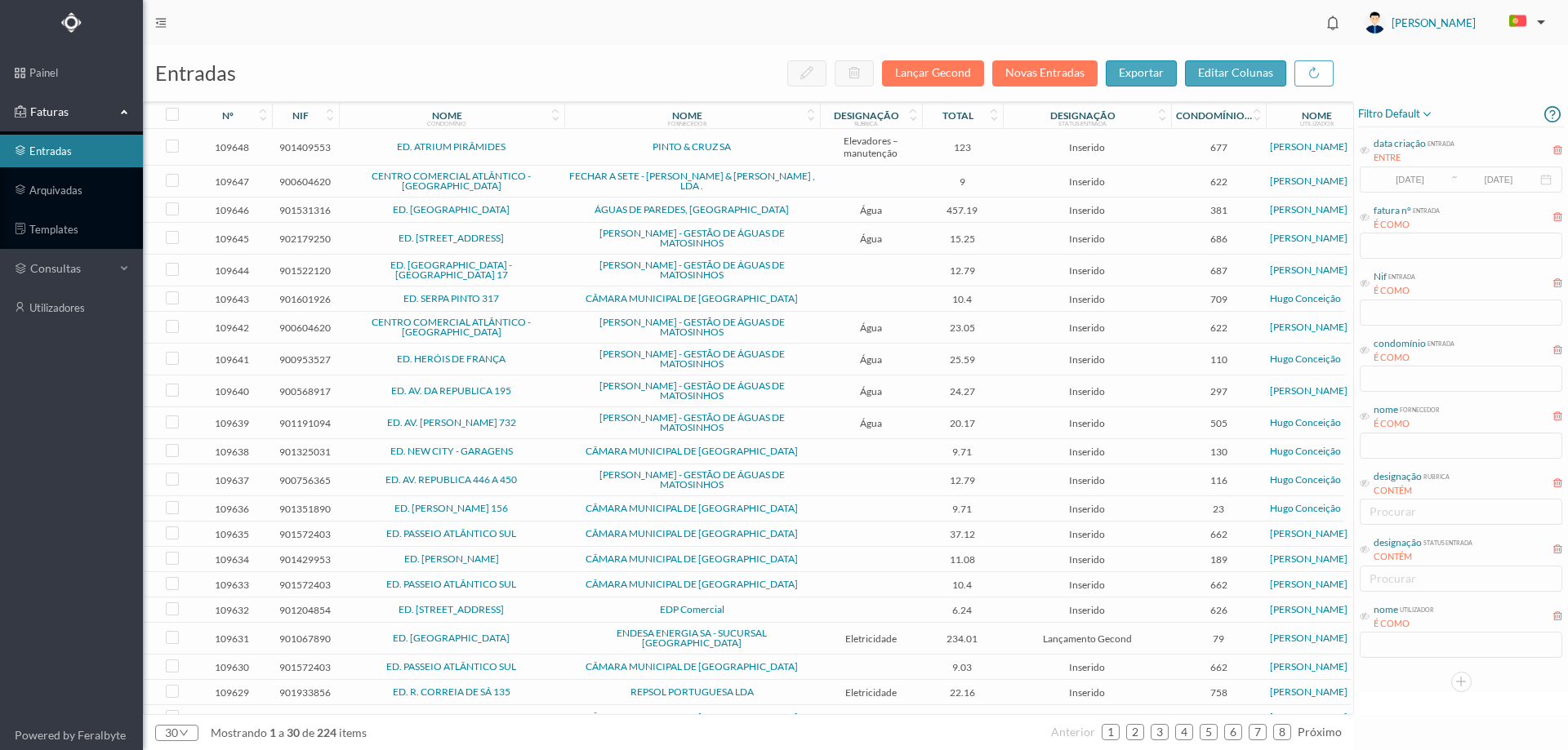
click at [577, 140] on td "PINTO & CRUZ SA" at bounding box center [692, 147] width 255 height 36
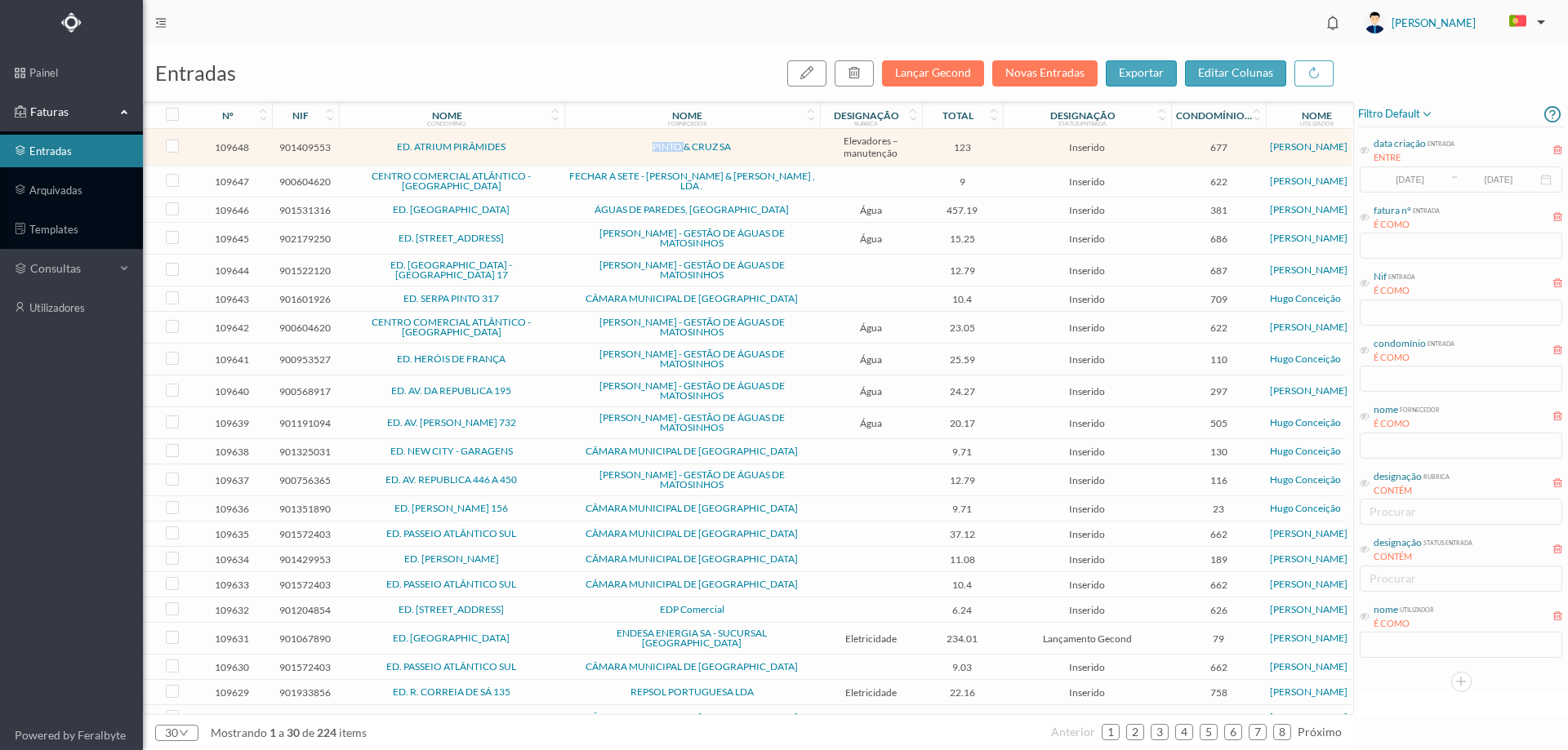
click at [577, 140] on td "PINTO & CRUZ SA" at bounding box center [692, 147] width 255 height 36
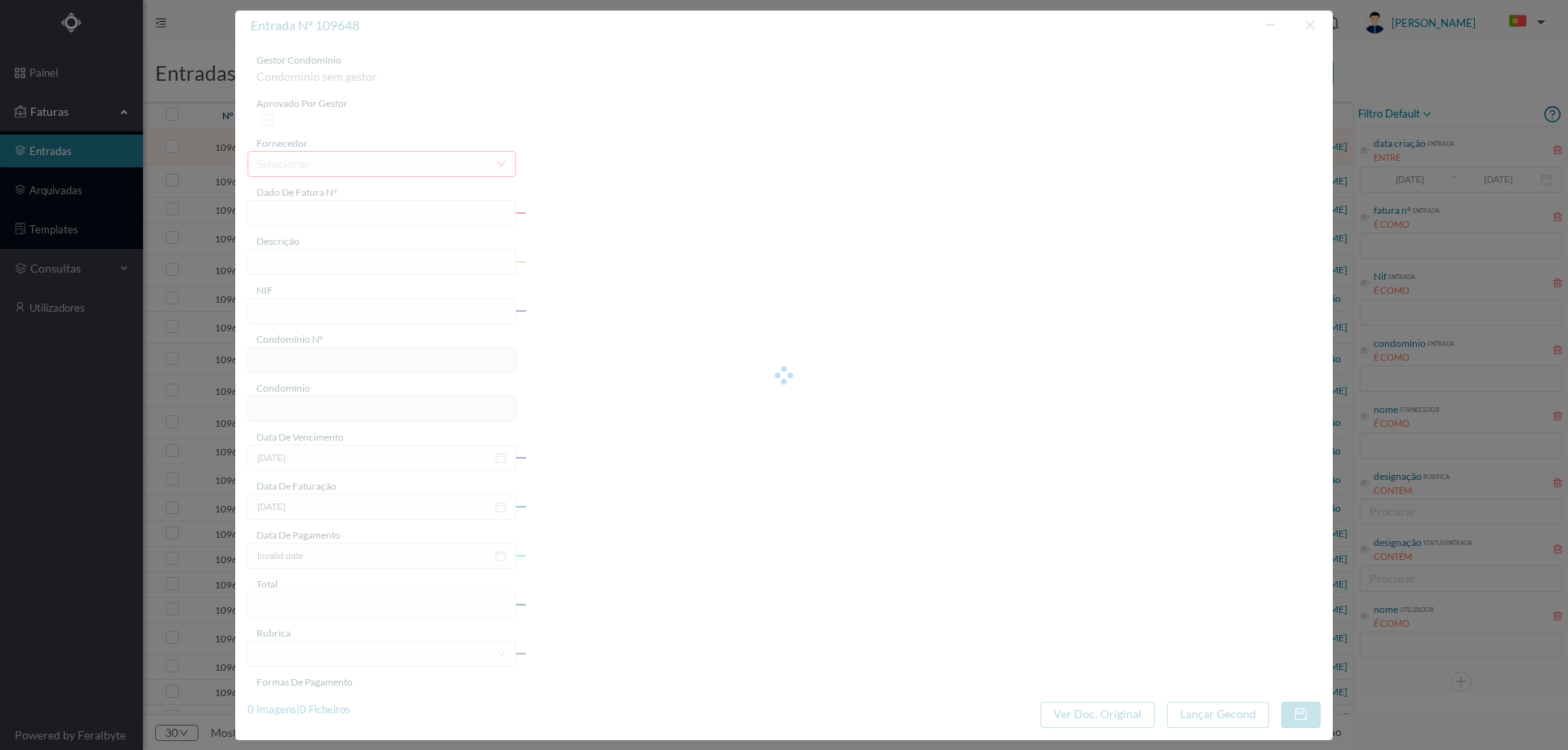
type input "FT FA.2025/92"
type input "PA GR Daritagom Tórnira ram amiccãa da"
type input "901409553"
type input "20-08-2012"
type input "12-08-2025"
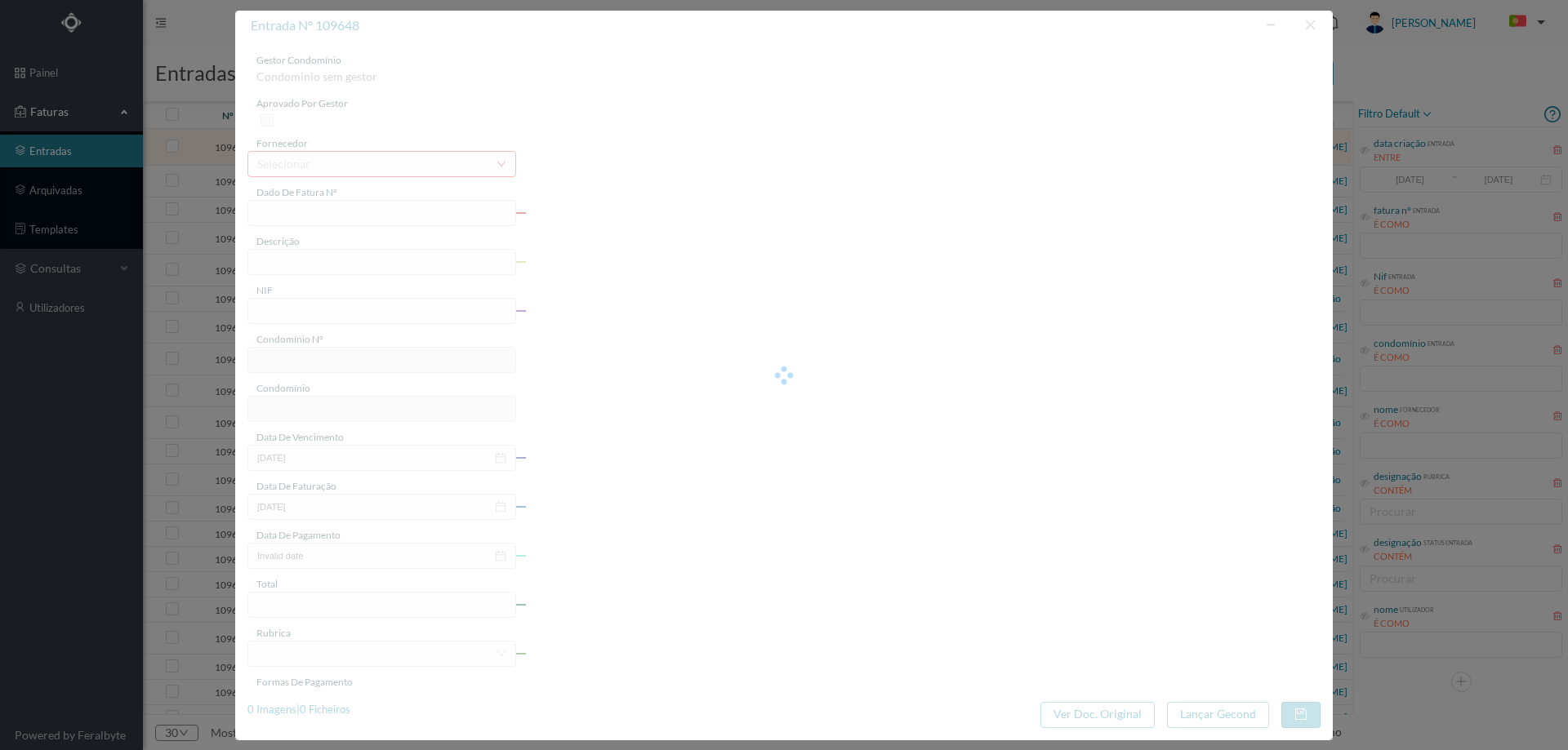
type input "123.00"
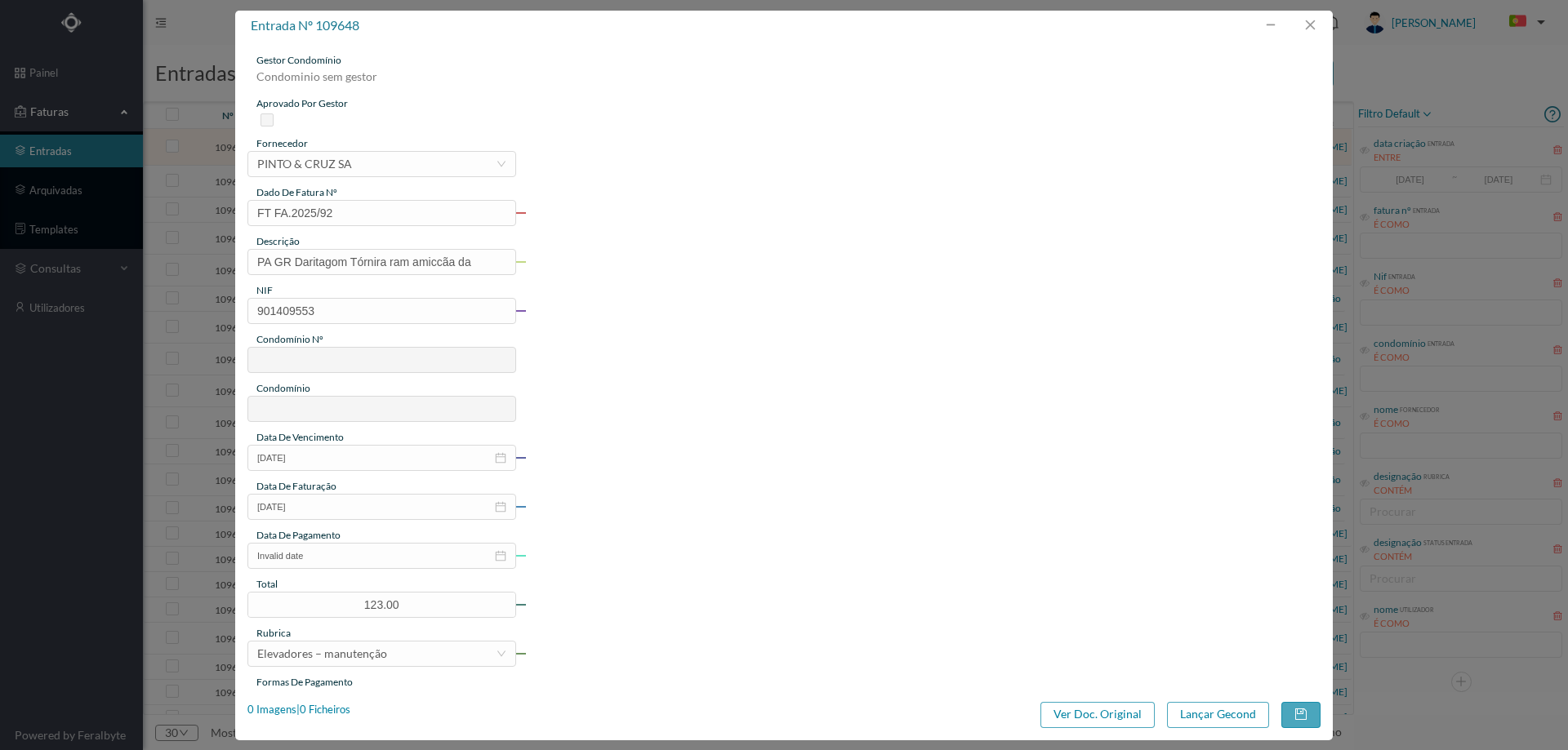
type input "677"
type input "ED. ATRIUM PIRÂMIDES"
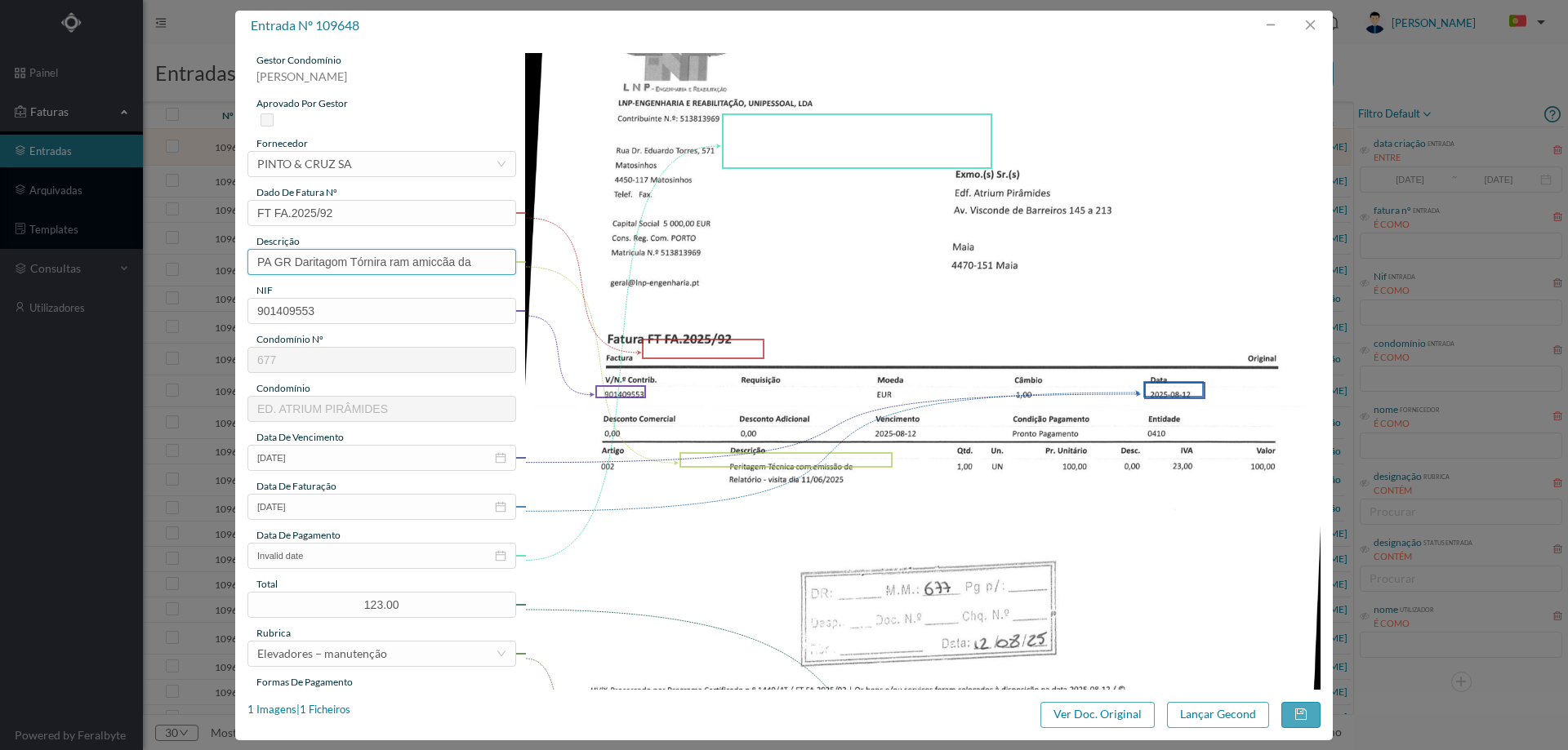
click at [441, 256] on input "PA GR Daritagom Tórnira ram amiccãa da" at bounding box center [382, 262] width 269 height 26
type input "peritagem técnica"
click at [365, 457] on input "20-08-2012" at bounding box center [382, 457] width 269 height 26
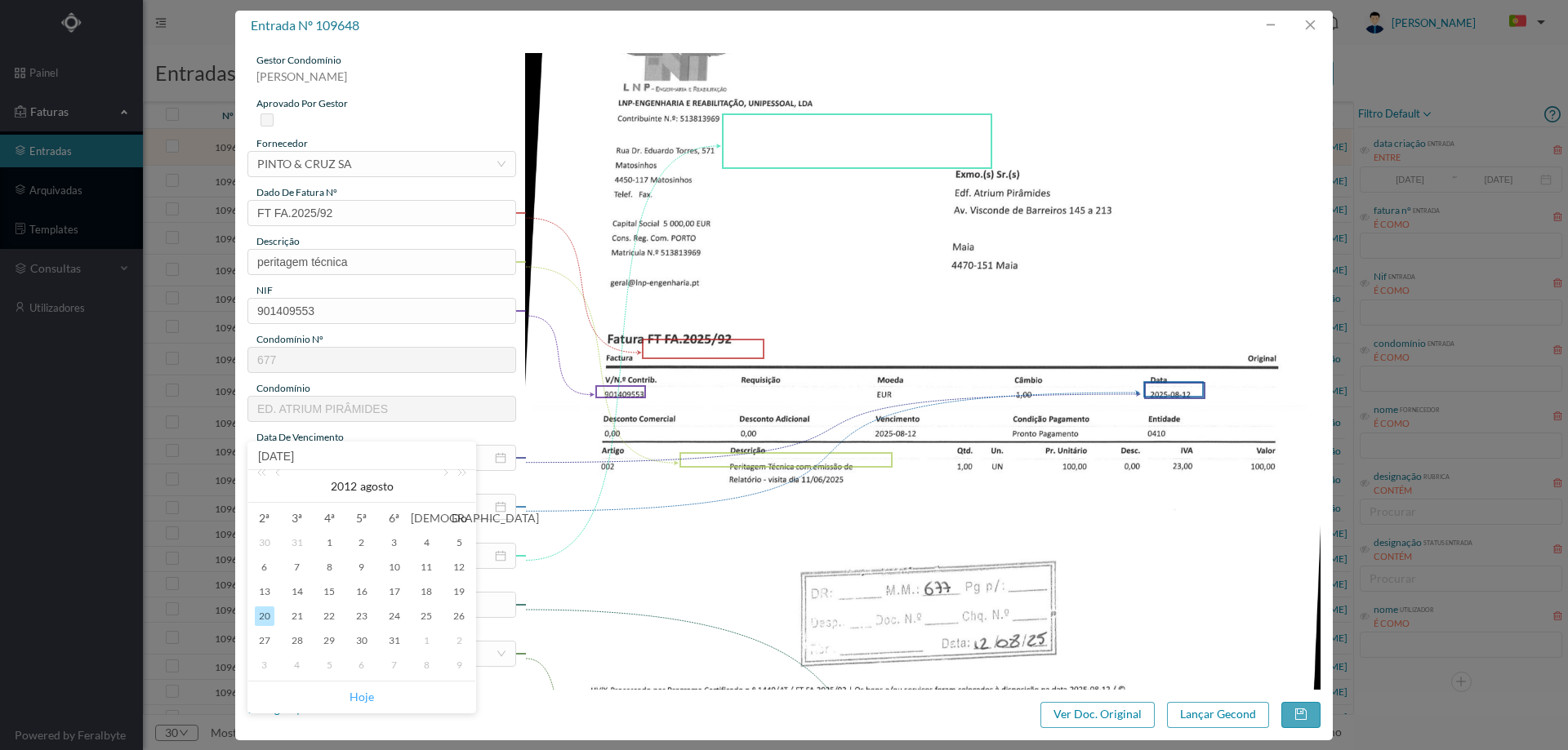
click at [361, 693] on link "Hoje" at bounding box center [361, 697] width 25 height 31
type input "13-08-2025"
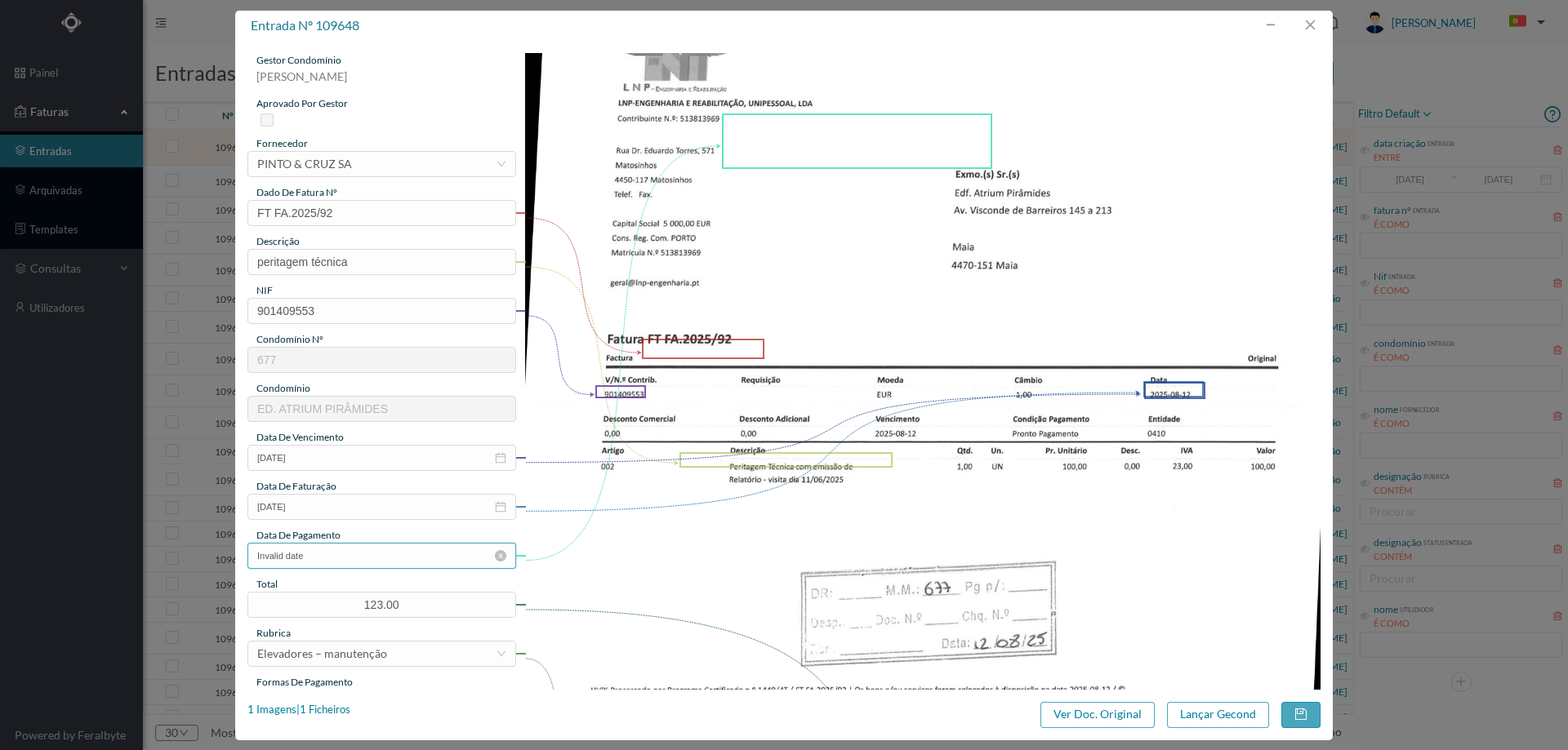
click at [346, 549] on input "Invalid date" at bounding box center [382, 556] width 269 height 26
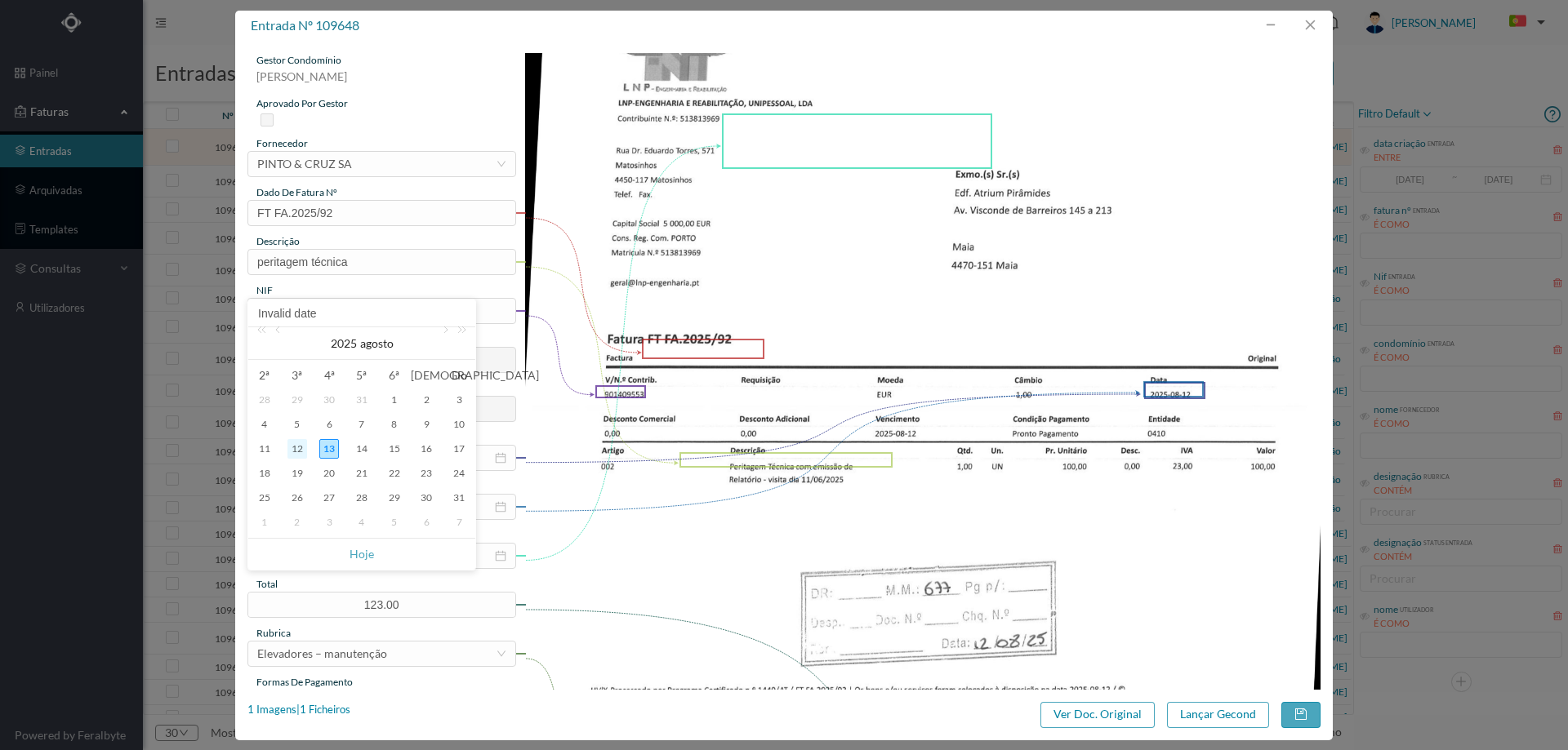
click at [292, 451] on div "12" at bounding box center [297, 449] width 19 height 19
type input "12-08-2025"
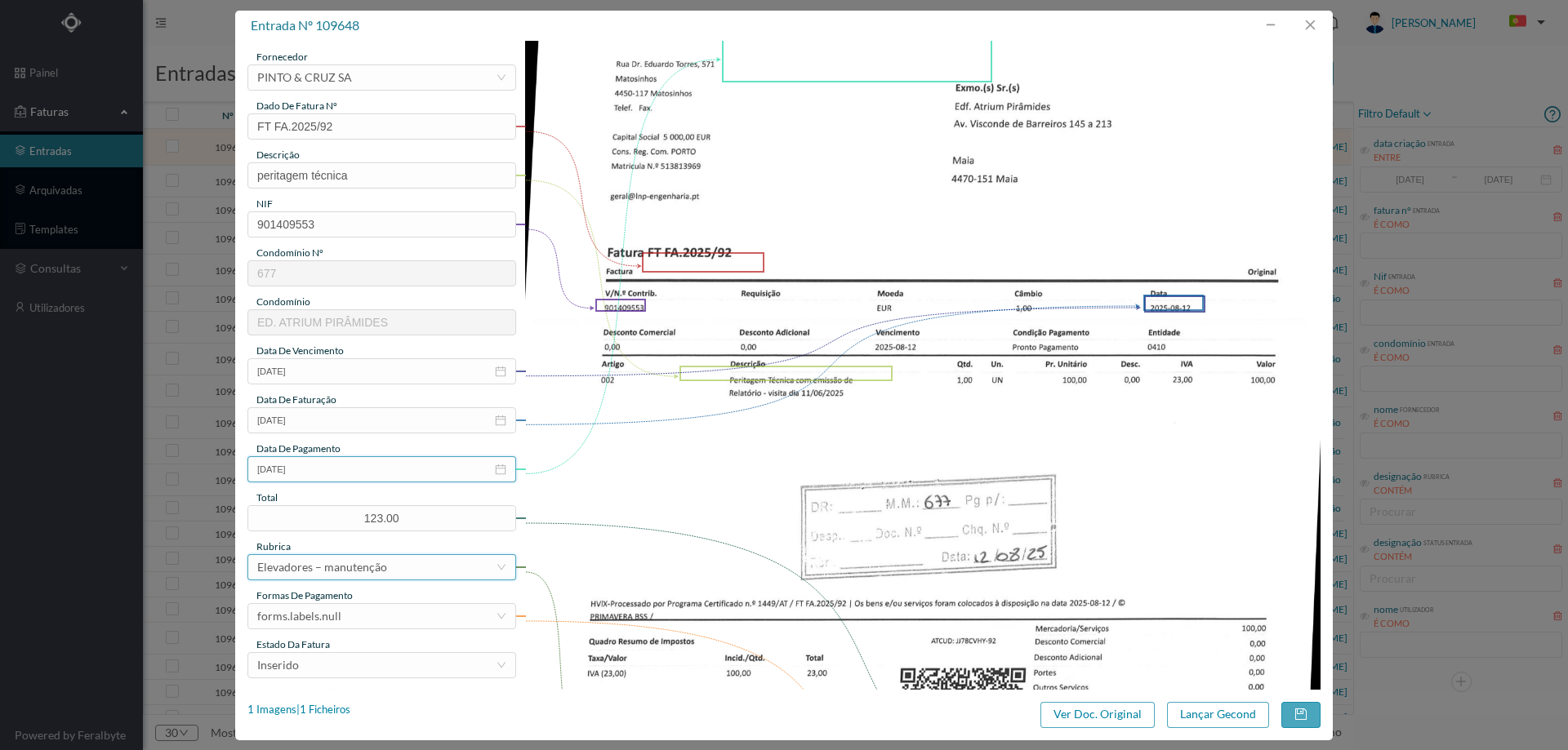
scroll to position [163, 0]
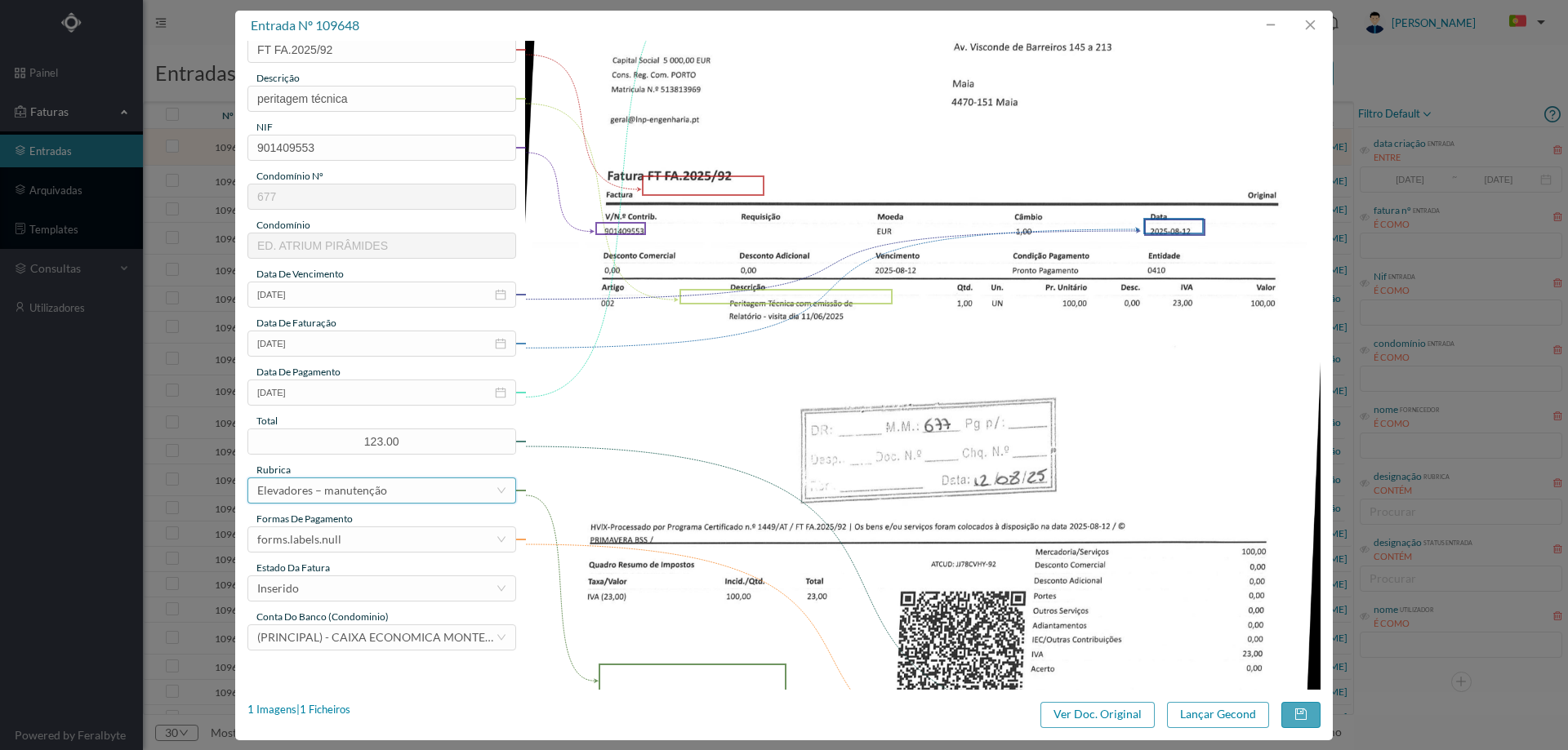
click at [363, 495] on div "Elevadores – manutenção" at bounding box center [322, 490] width 130 height 25
type input "n"
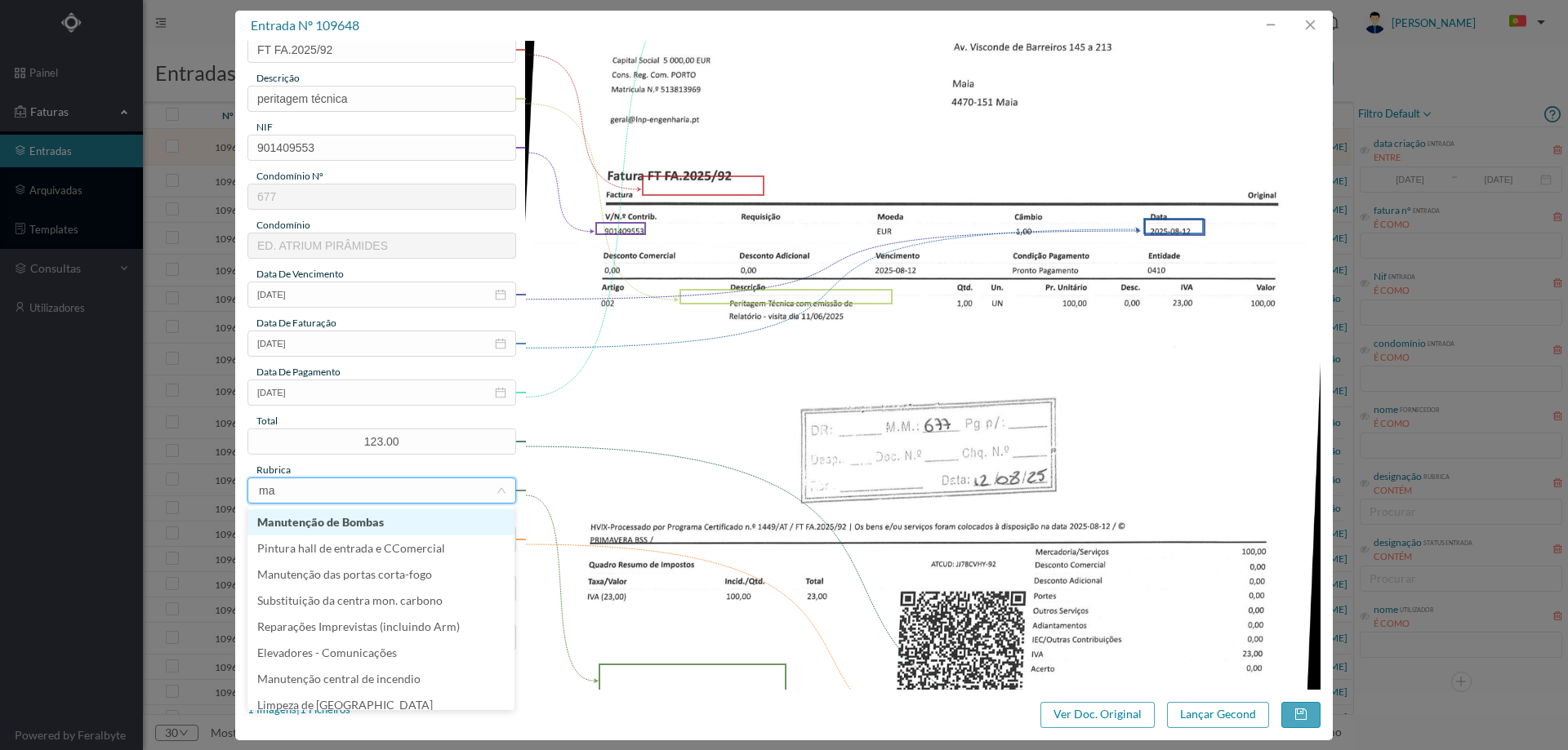
type input "man"
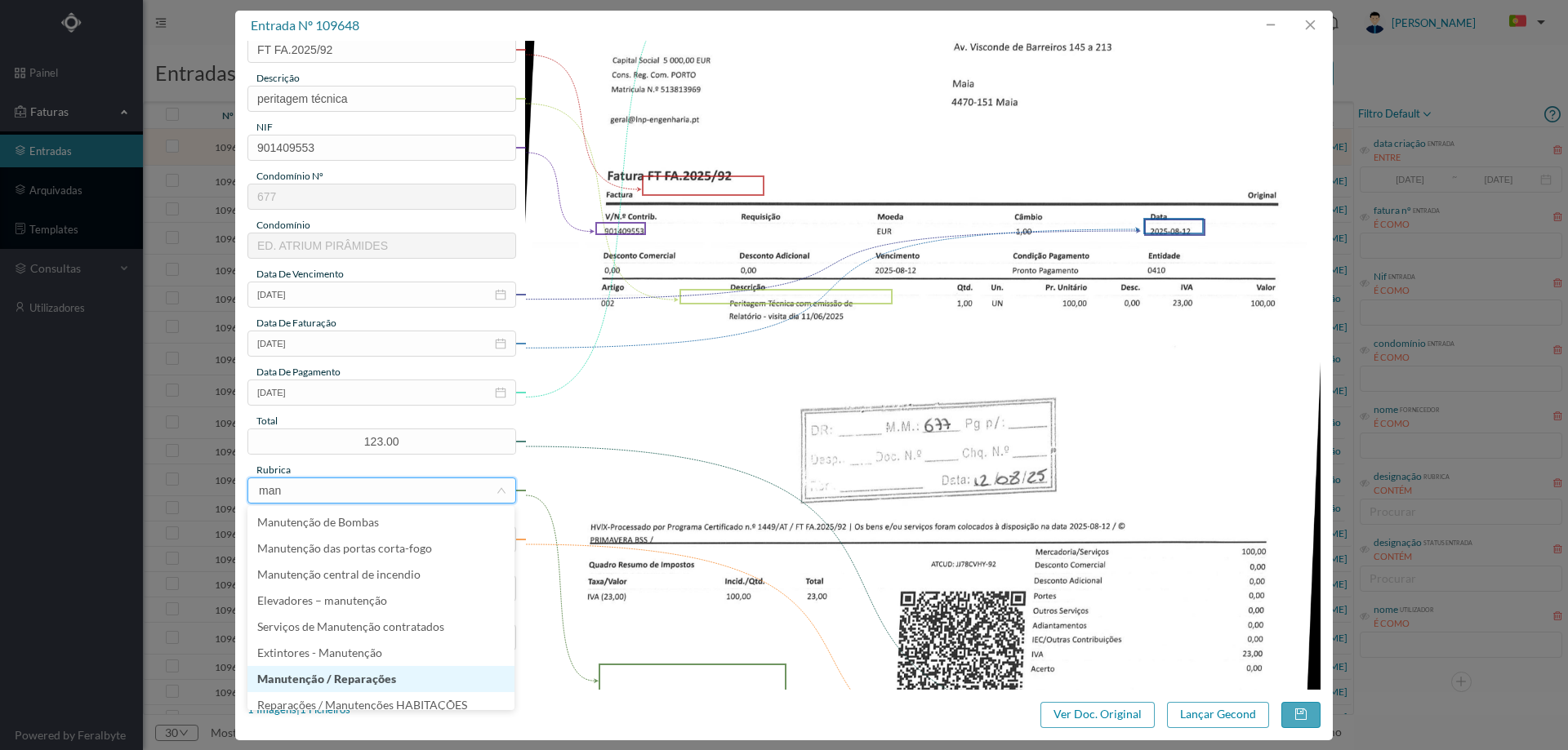
click at [363, 678] on li "Manutenção / Reparações" at bounding box center [381, 679] width 267 height 26
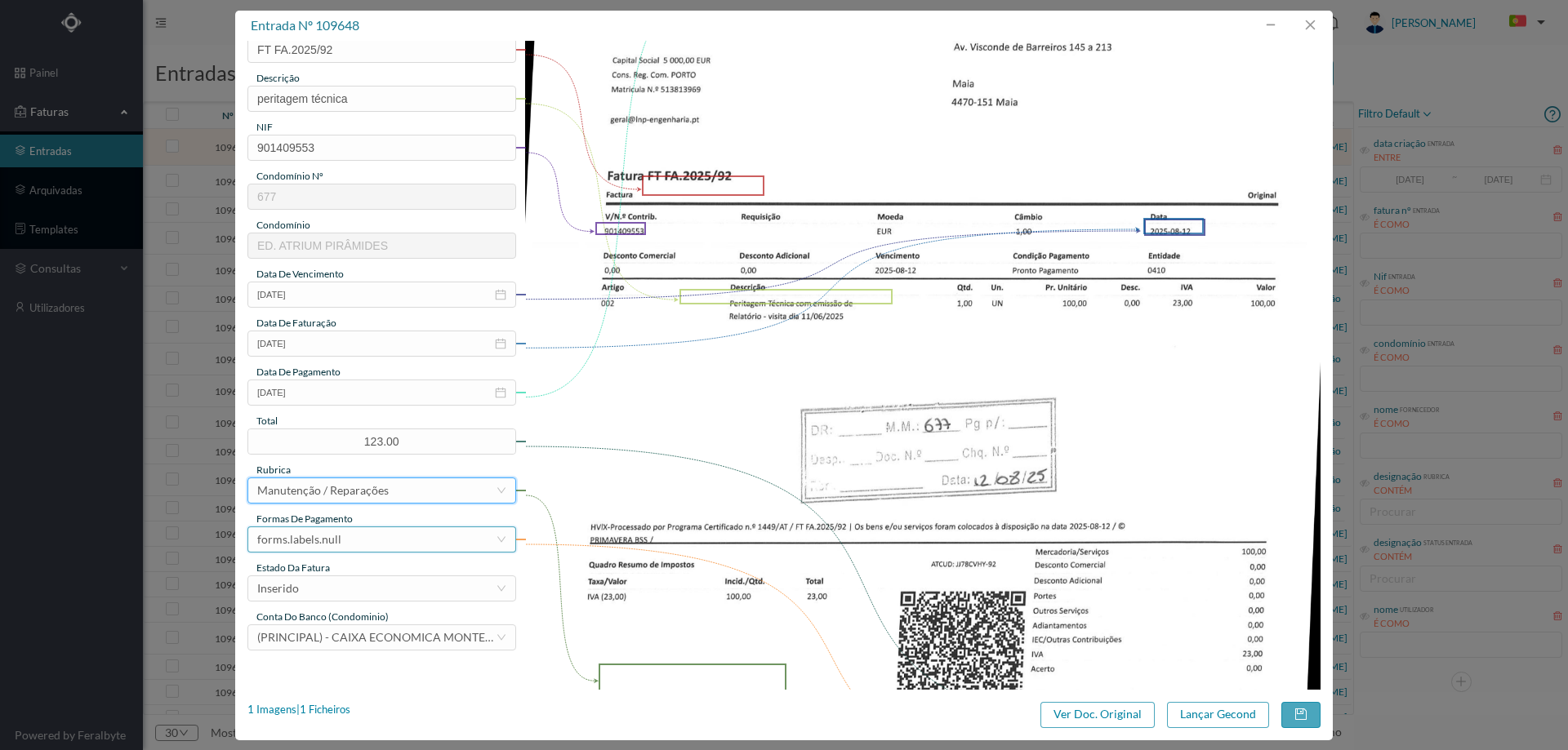
click at [343, 536] on div "forms.labels.null" at bounding box center [376, 539] width 238 height 25
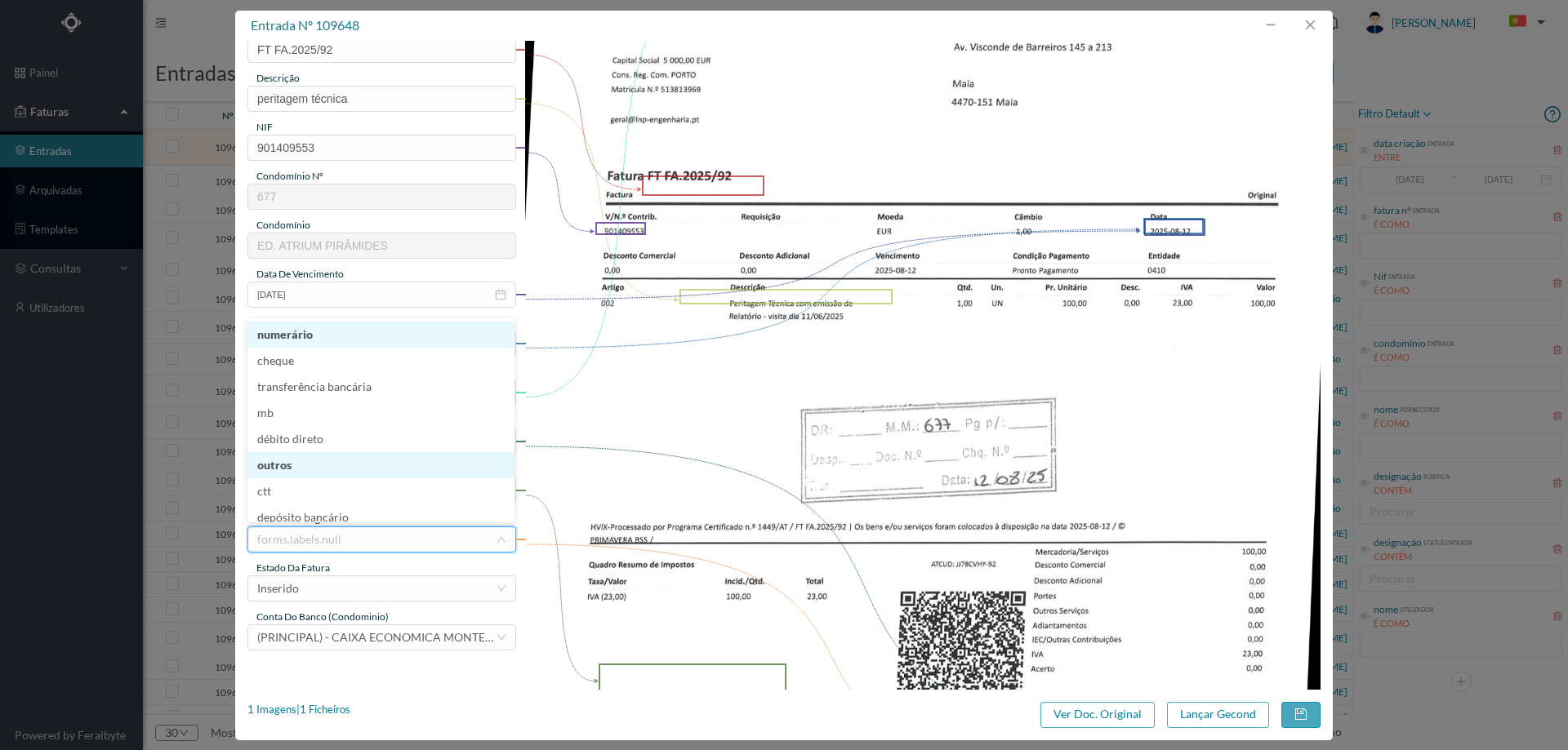
scroll to position [7, 0]
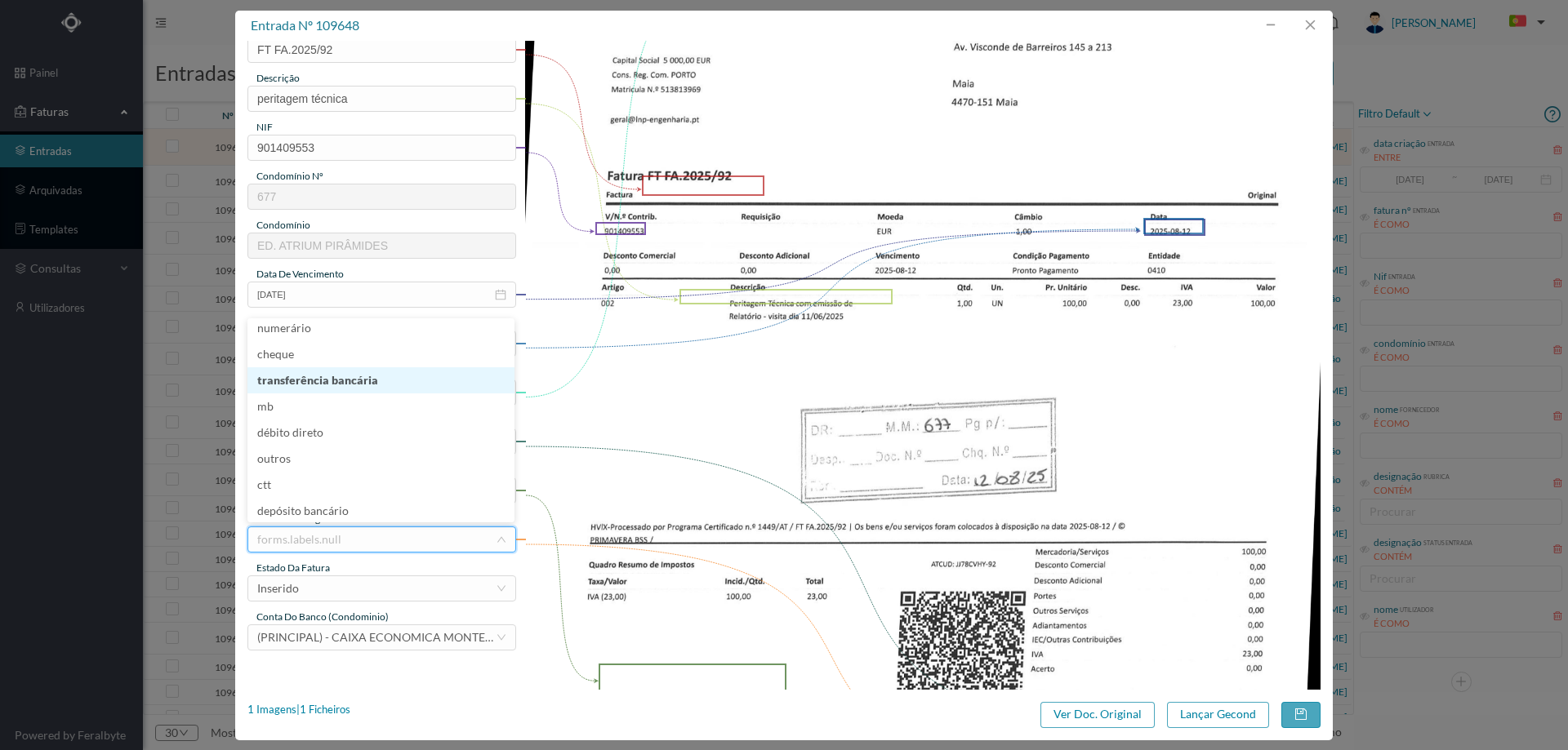
click at [356, 386] on li "transferência bancária" at bounding box center [381, 380] width 267 height 26
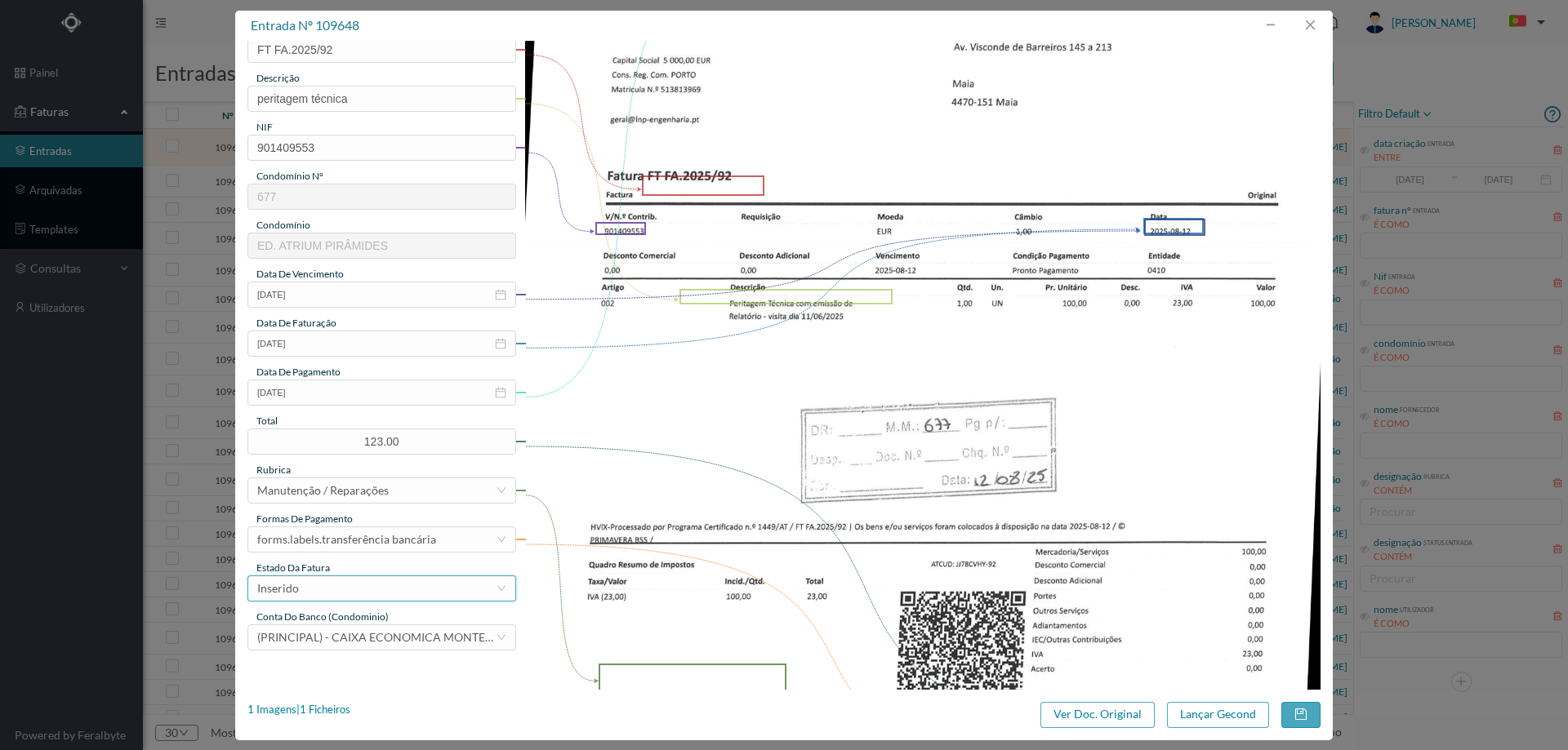
click at [344, 583] on div "Inserido" at bounding box center [376, 589] width 238 height 25
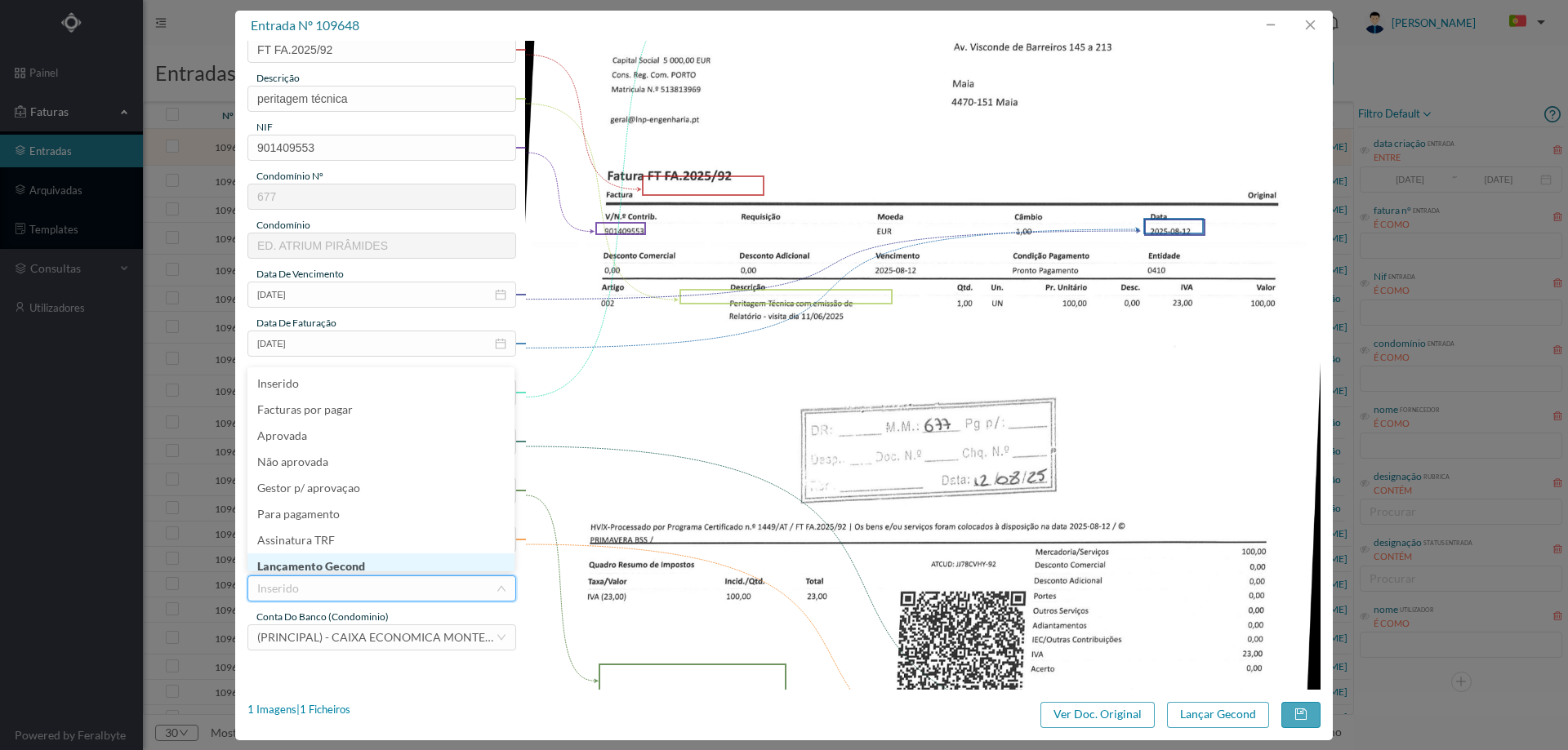
scroll to position [3, 0]
click at [346, 556] on li "Lançamento Gecond" at bounding box center [381, 563] width 267 height 26
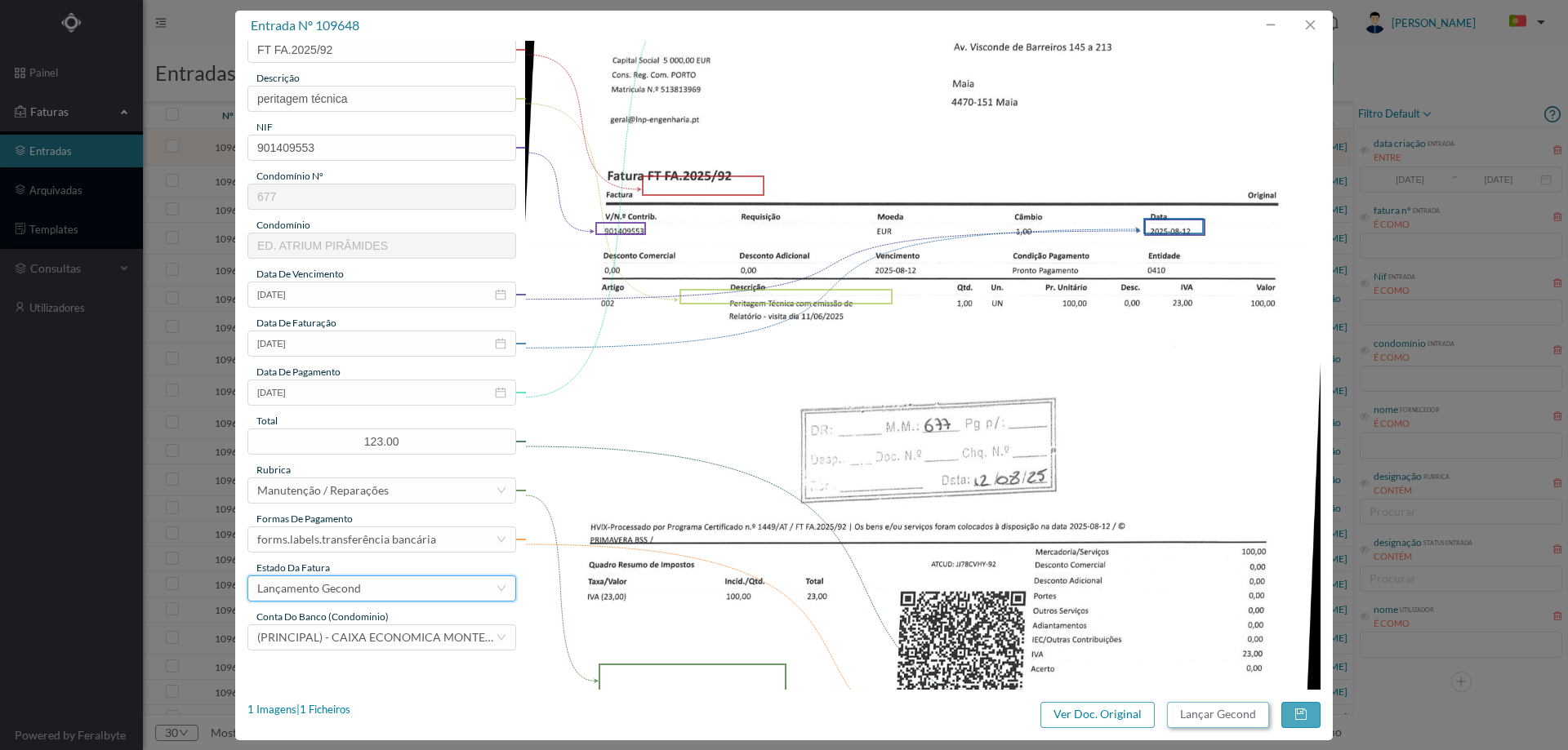
click at [1203, 709] on button "Lançar Gecond" at bounding box center [1218, 715] width 102 height 26
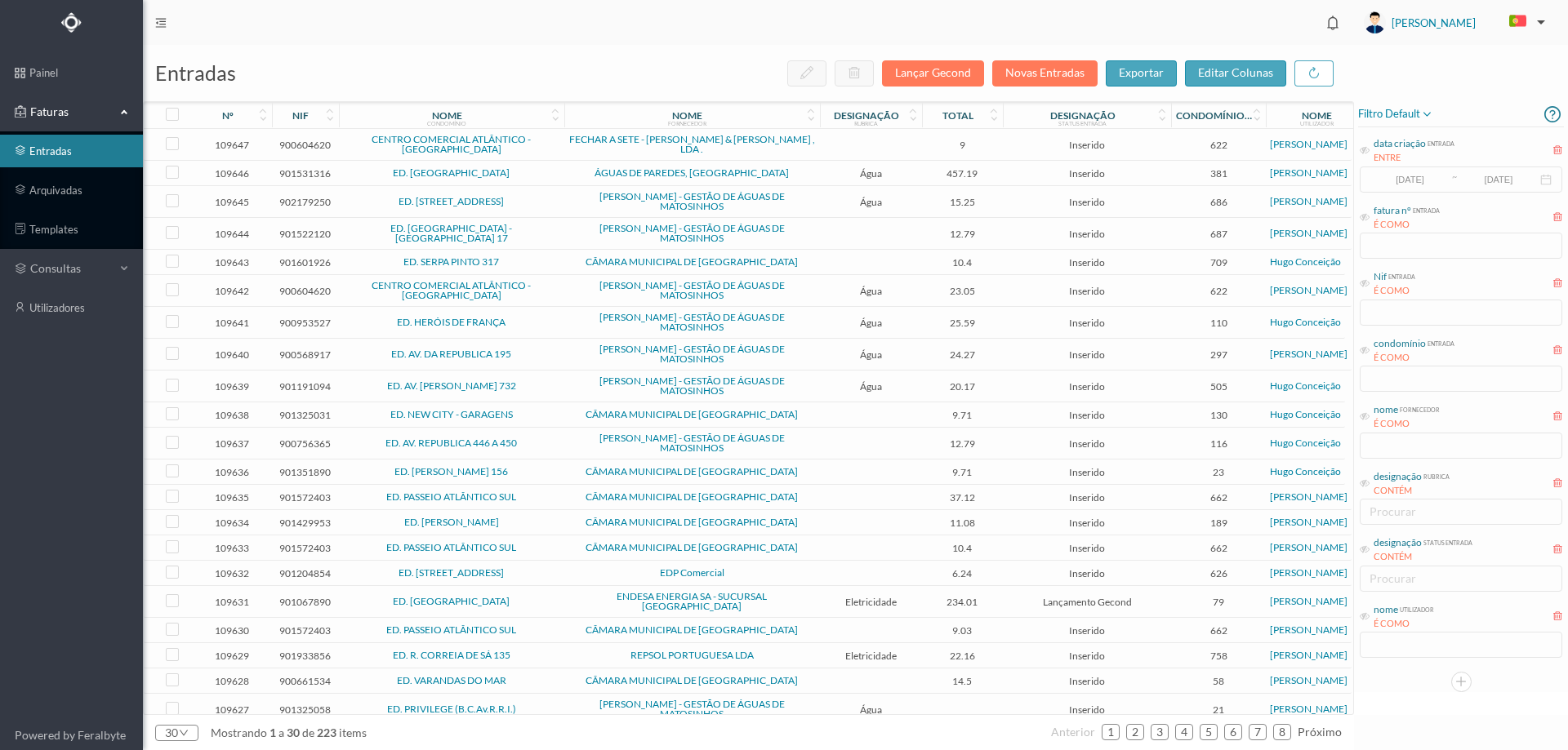
click at [869, 144] on td at bounding box center [871, 145] width 102 height 32
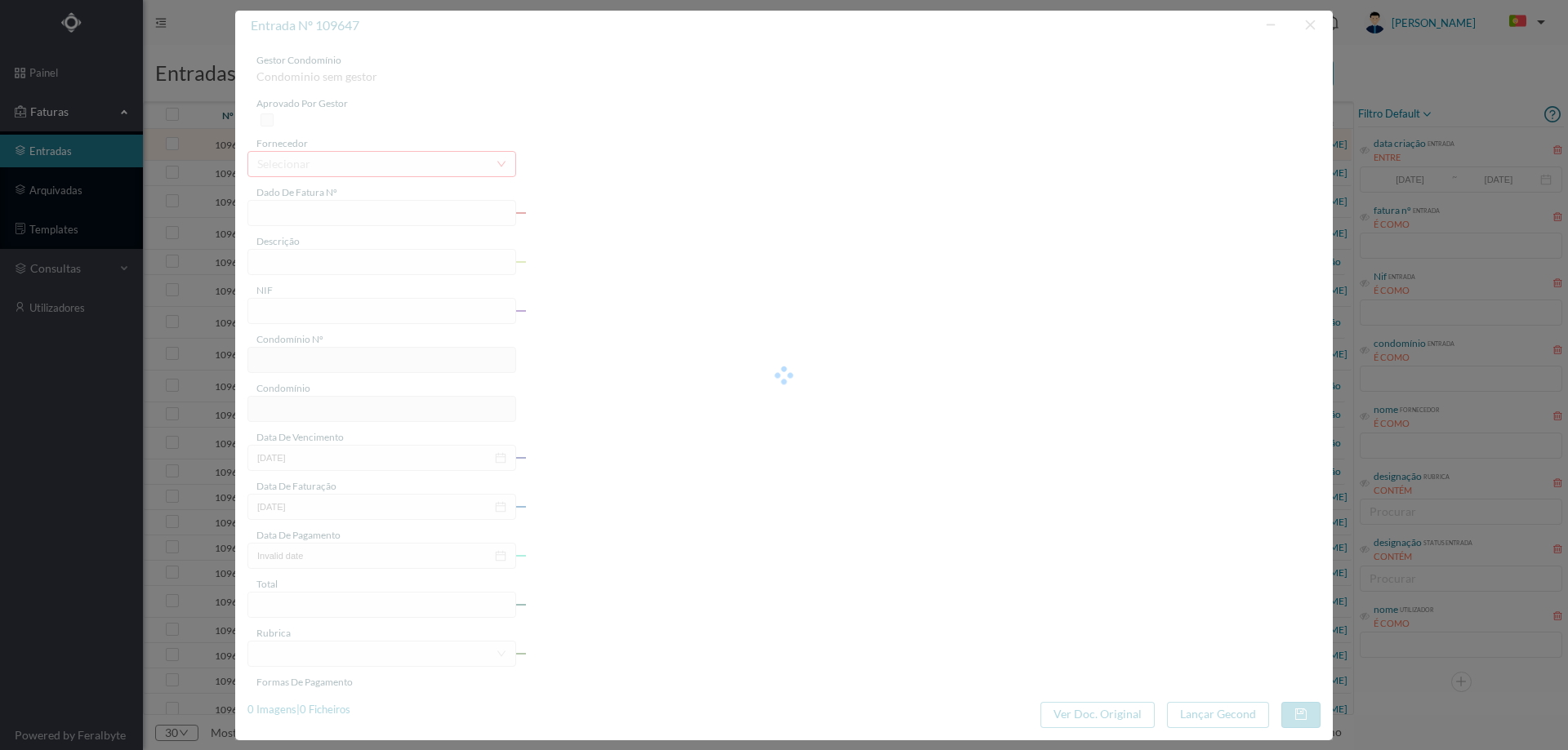
type input "FAC 25/383"
type input "900604620"
type input "2025-07-11"
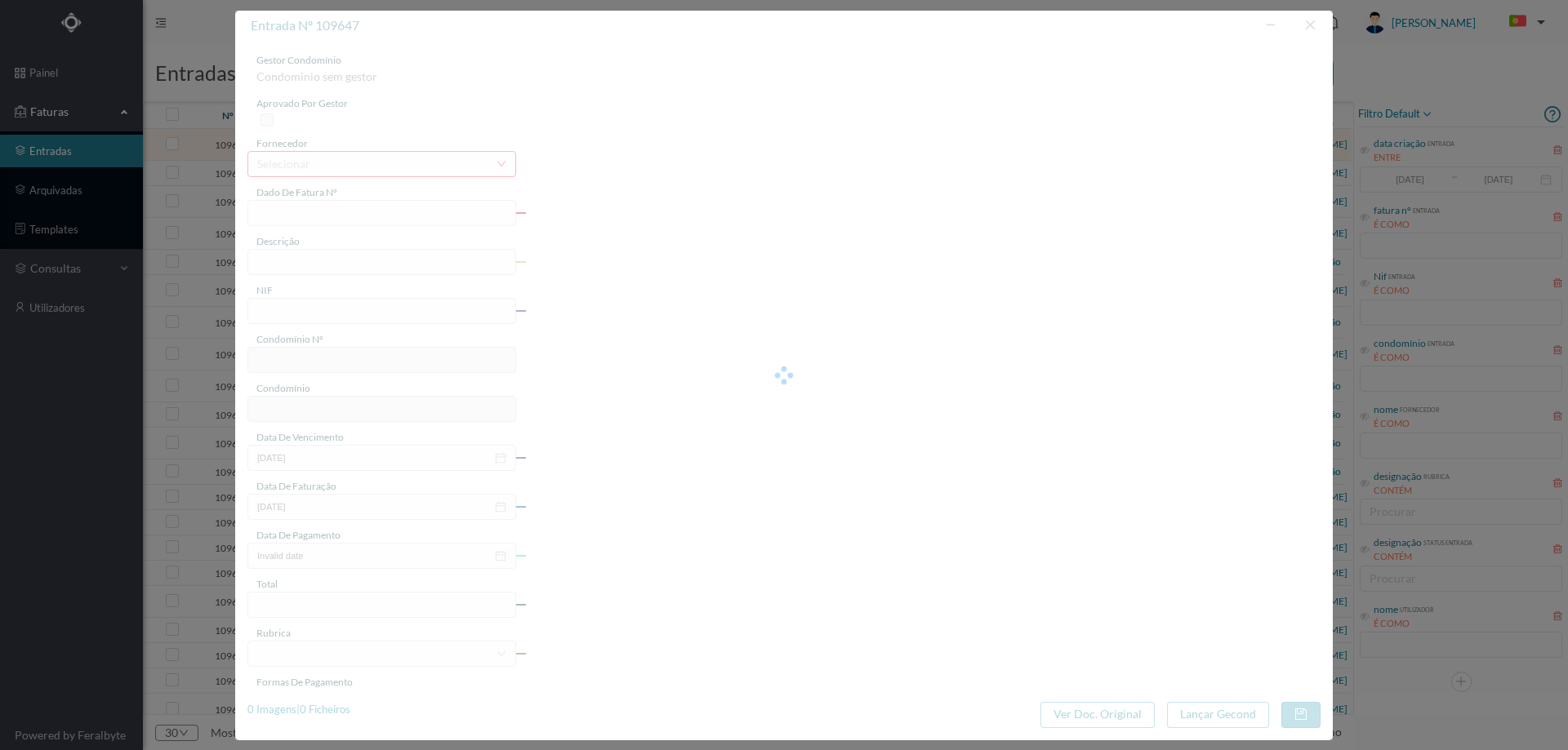
type input "9.00"
type input "622"
type input "CENTRO COMERCIAL ATLÂNTICO - [GEOGRAPHIC_DATA]"
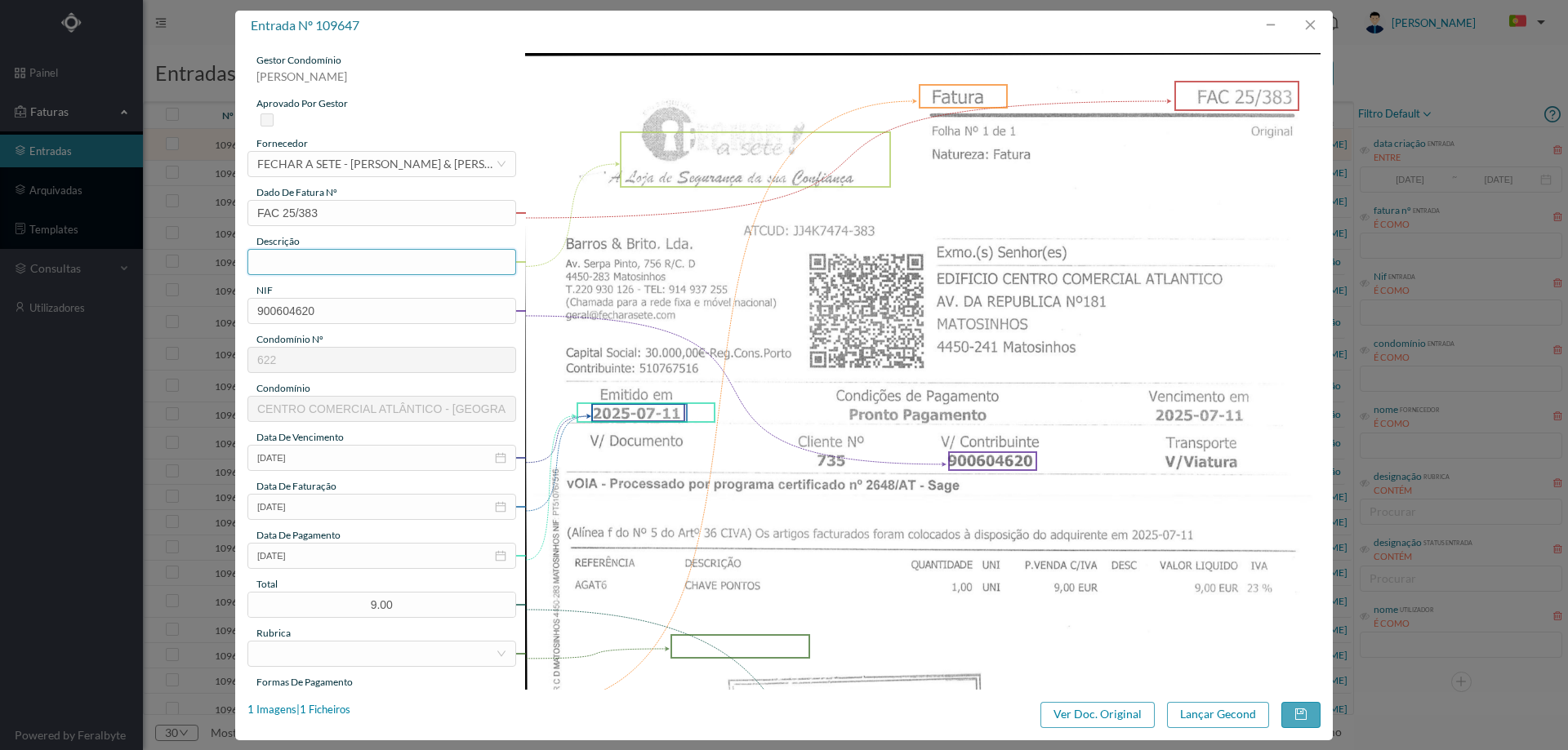
click at [342, 265] on input "text" at bounding box center [382, 262] width 269 height 26
type input "chave pontos"
click at [353, 553] on input "2025-07-11" at bounding box center [382, 556] width 269 height 26
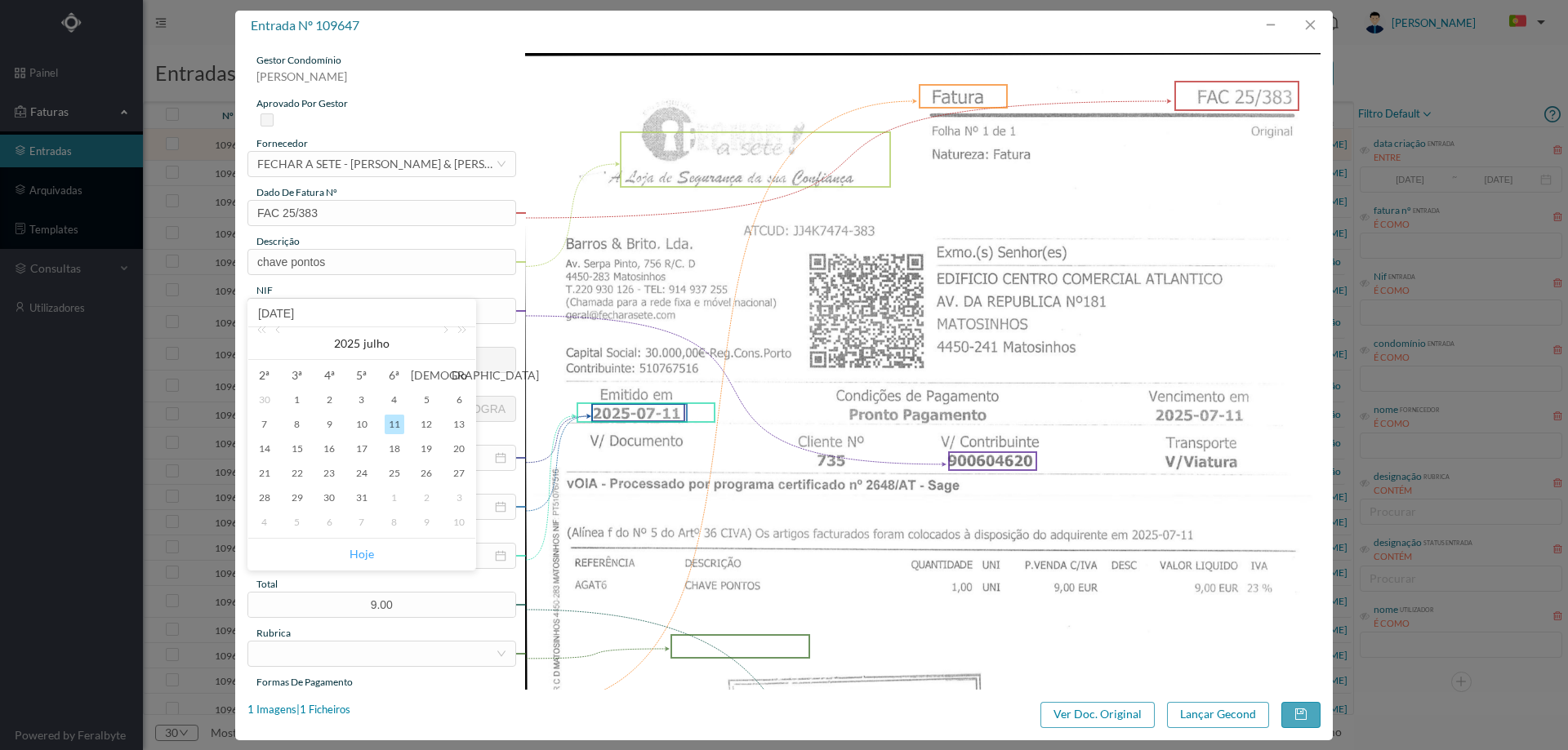
click at [366, 557] on link "Hoje" at bounding box center [361, 554] width 25 height 31
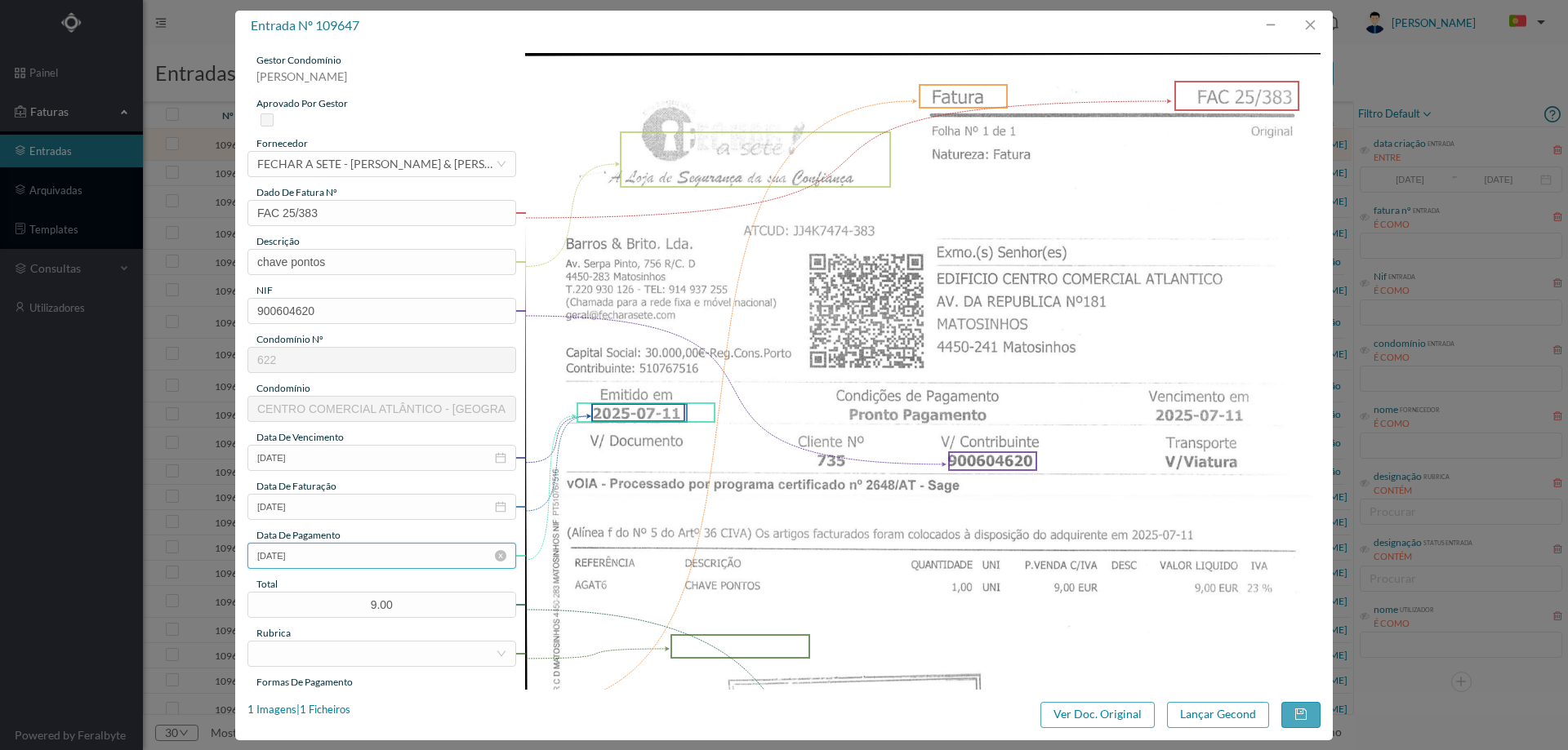
click at [363, 543] on input "[DATE]" at bounding box center [382, 556] width 269 height 26
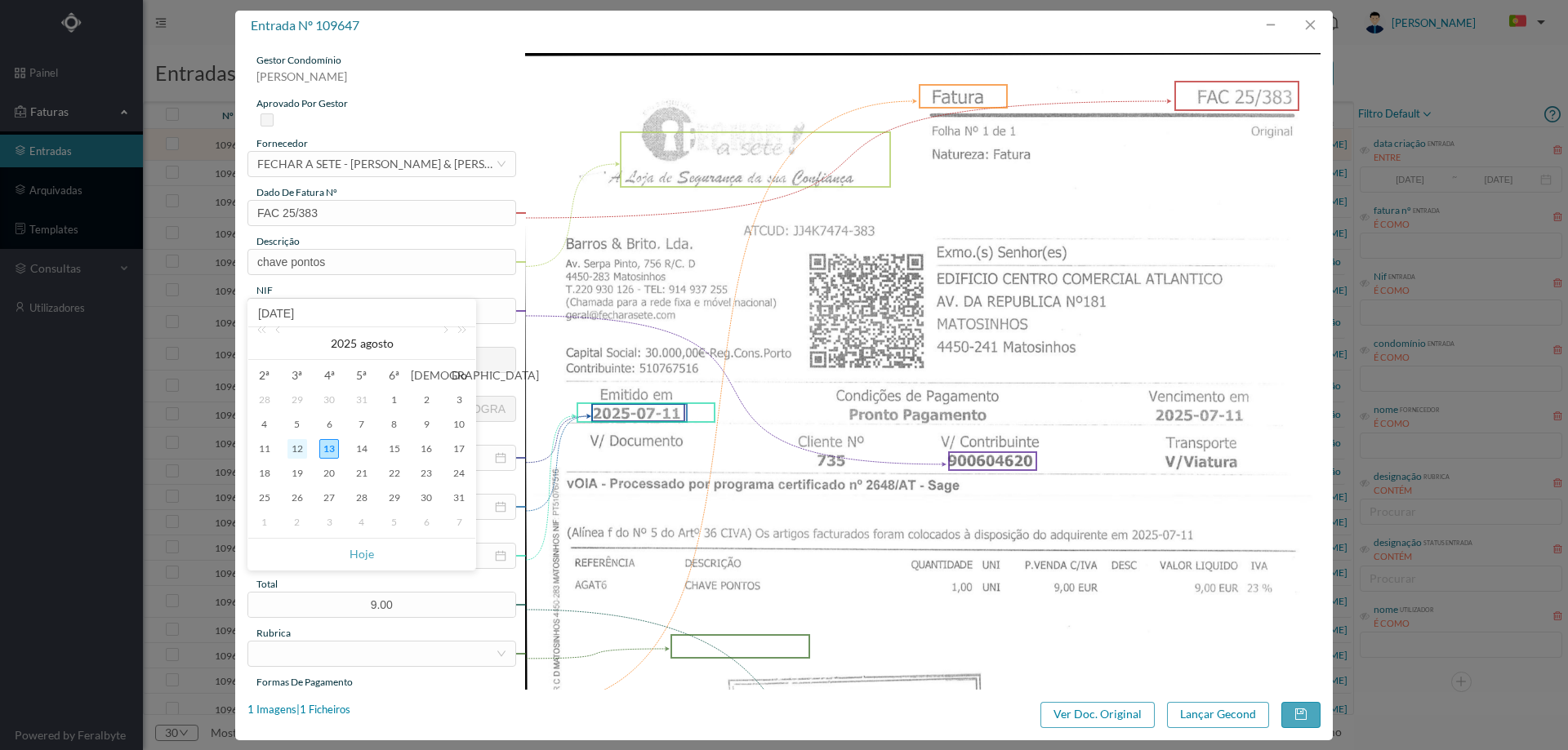
click at [299, 448] on div "12" at bounding box center [297, 449] width 19 height 19
type input "[DATE]"
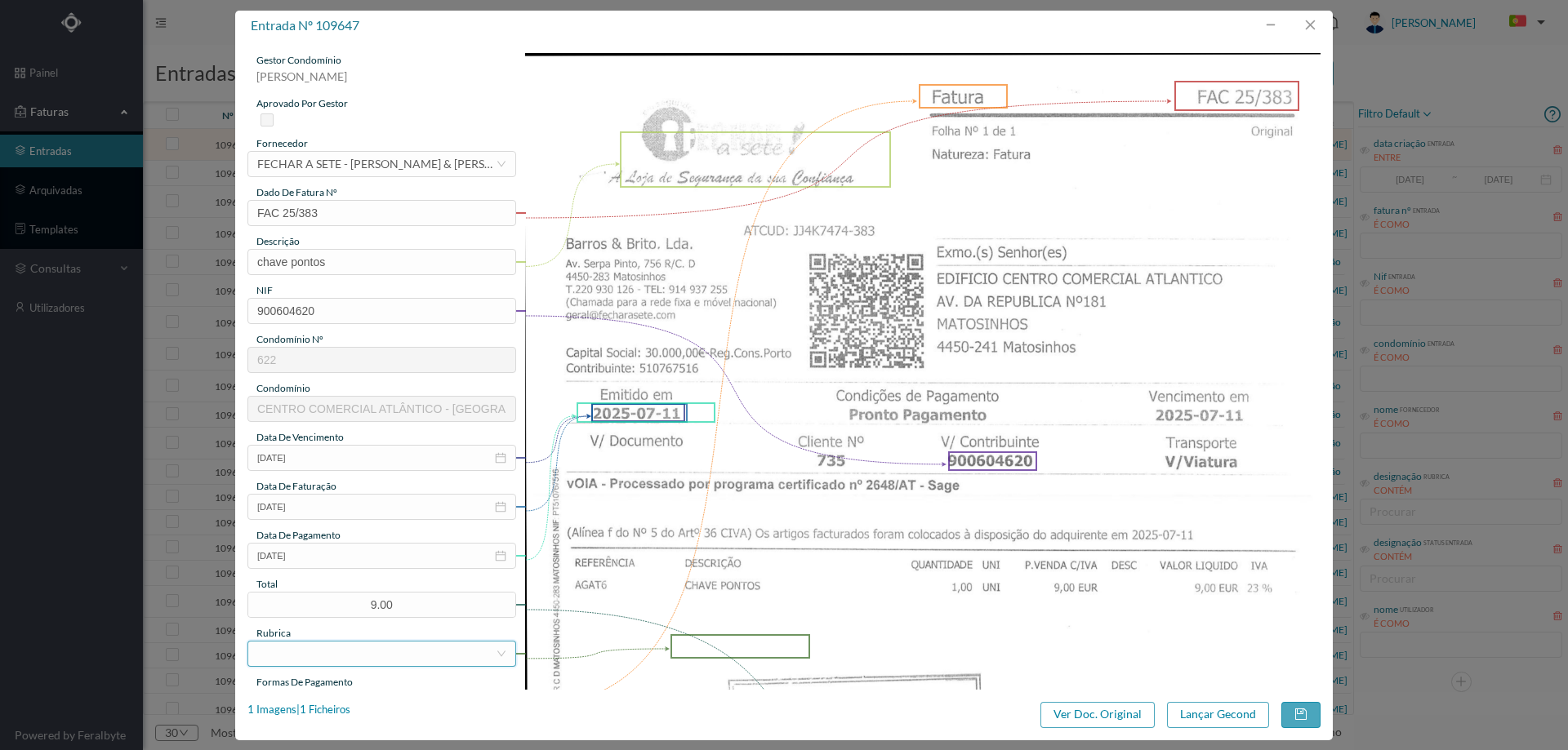
click at [374, 650] on div at bounding box center [376, 654] width 238 height 25
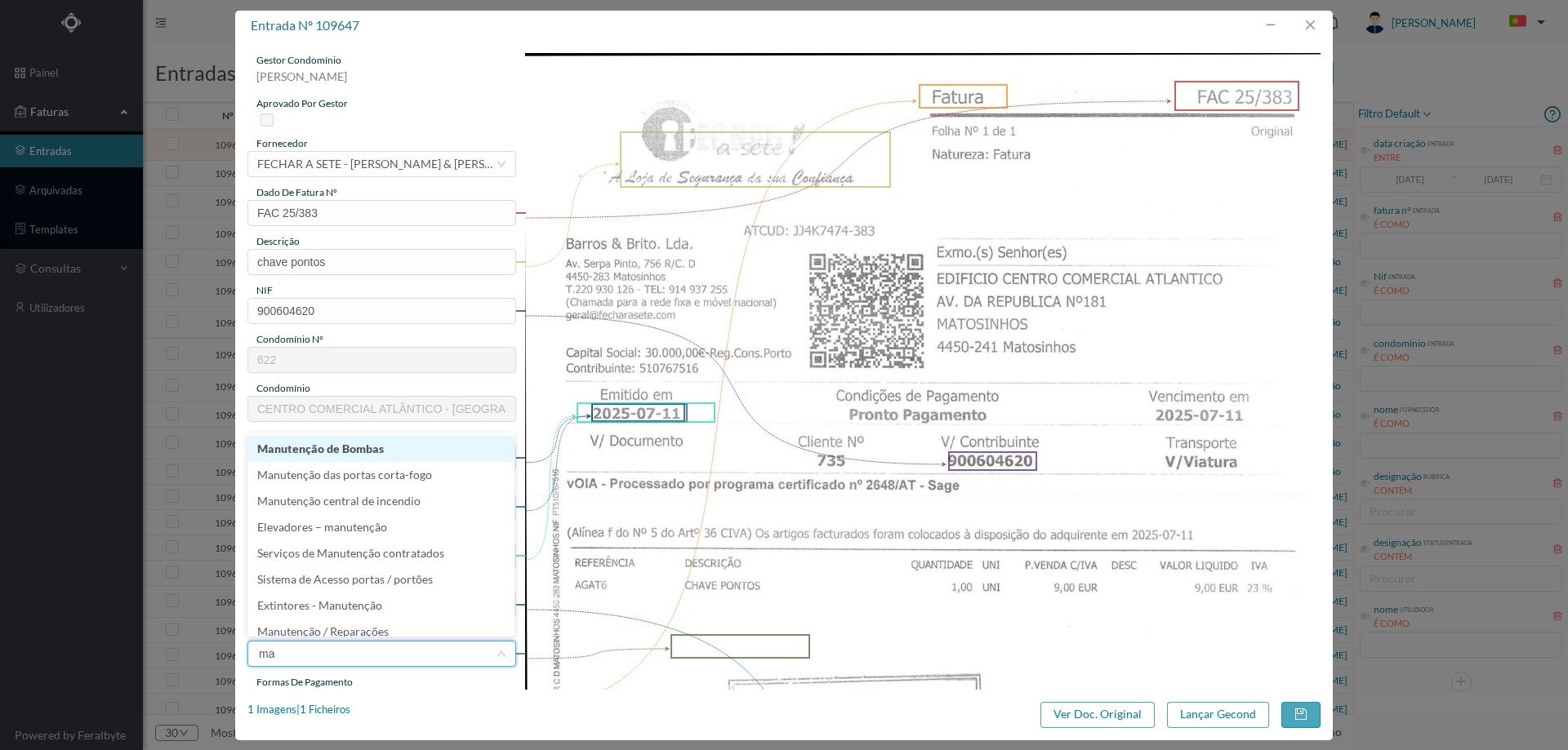
type input "mat"
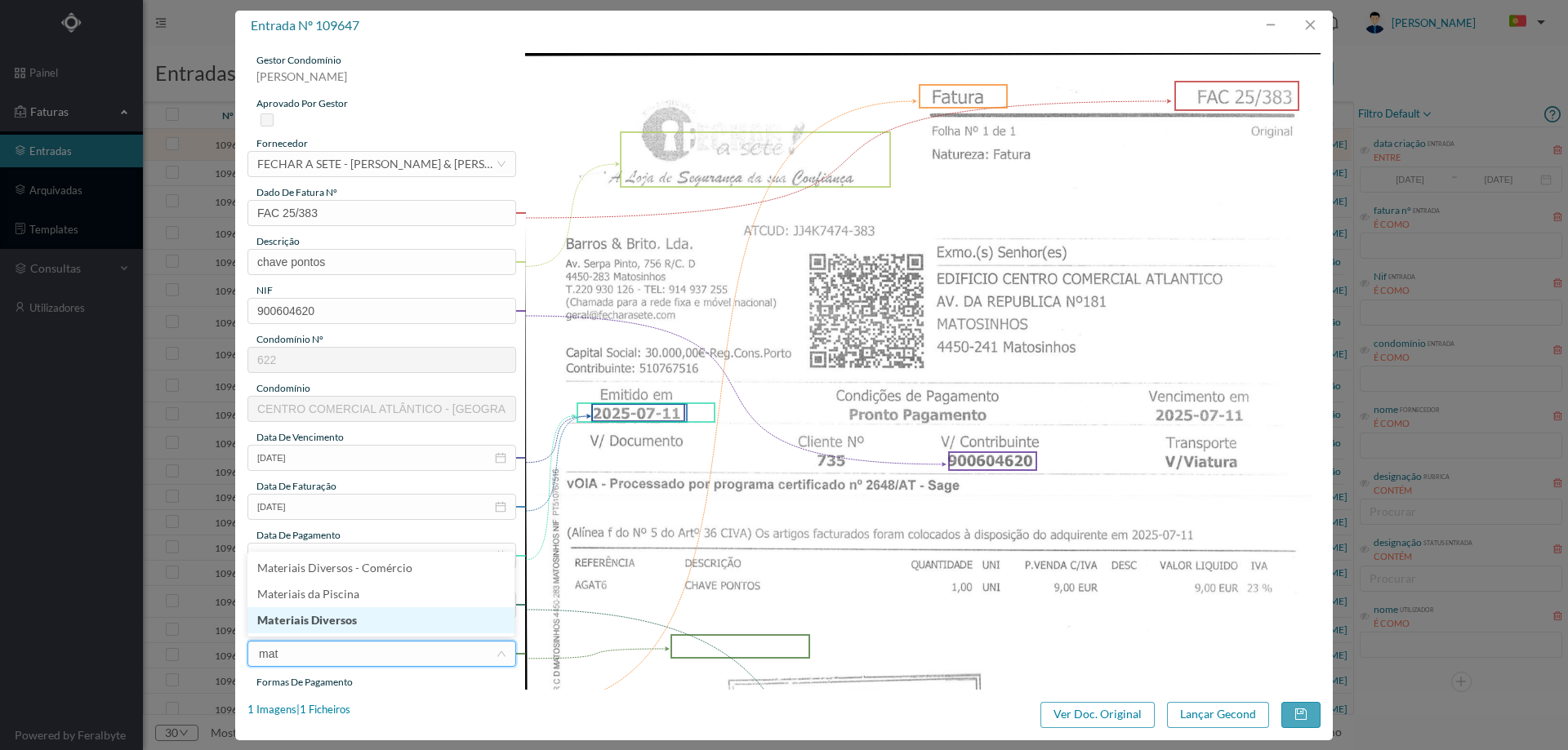
click at [370, 613] on li "Materiais Diversos" at bounding box center [381, 620] width 267 height 26
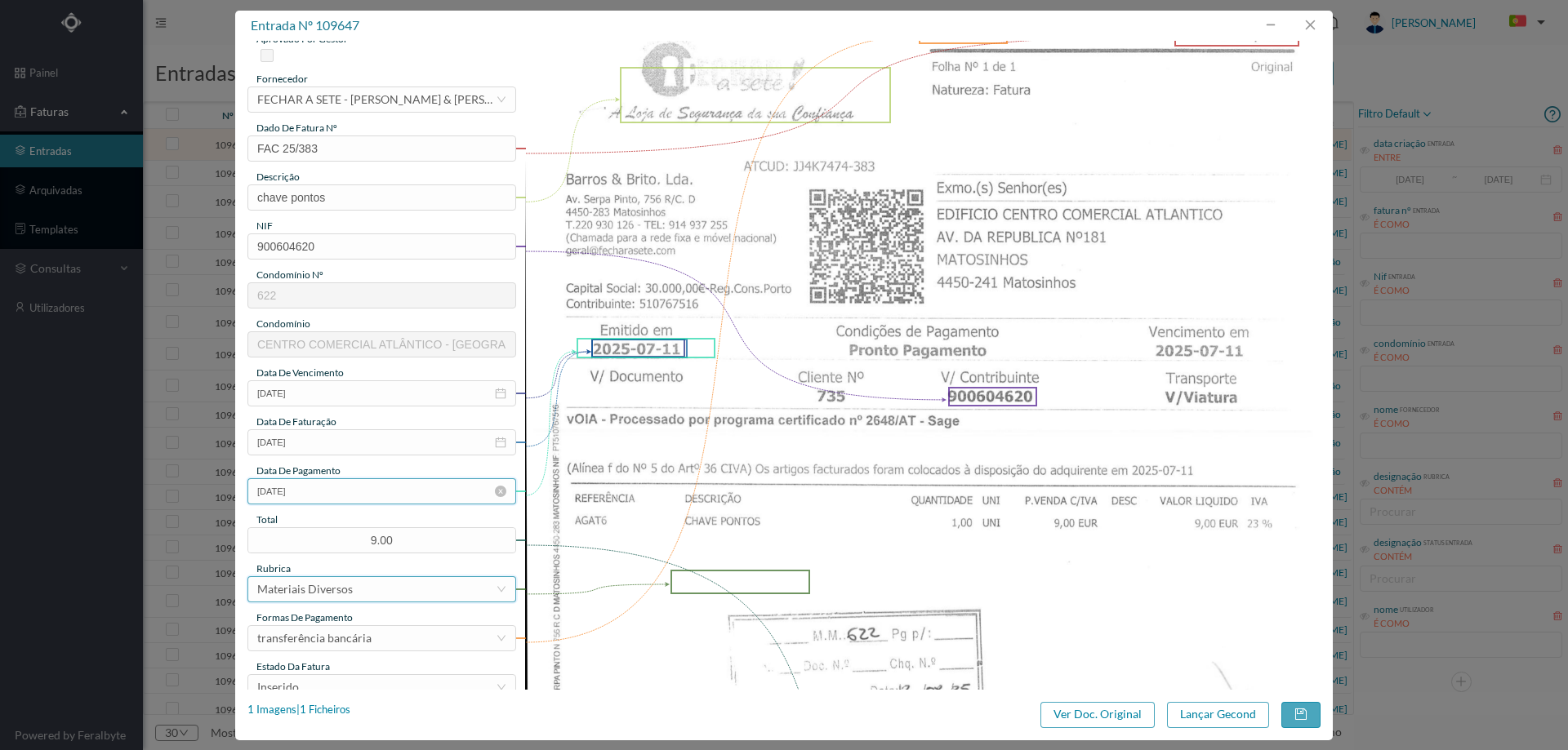
scroll to position [163, 0]
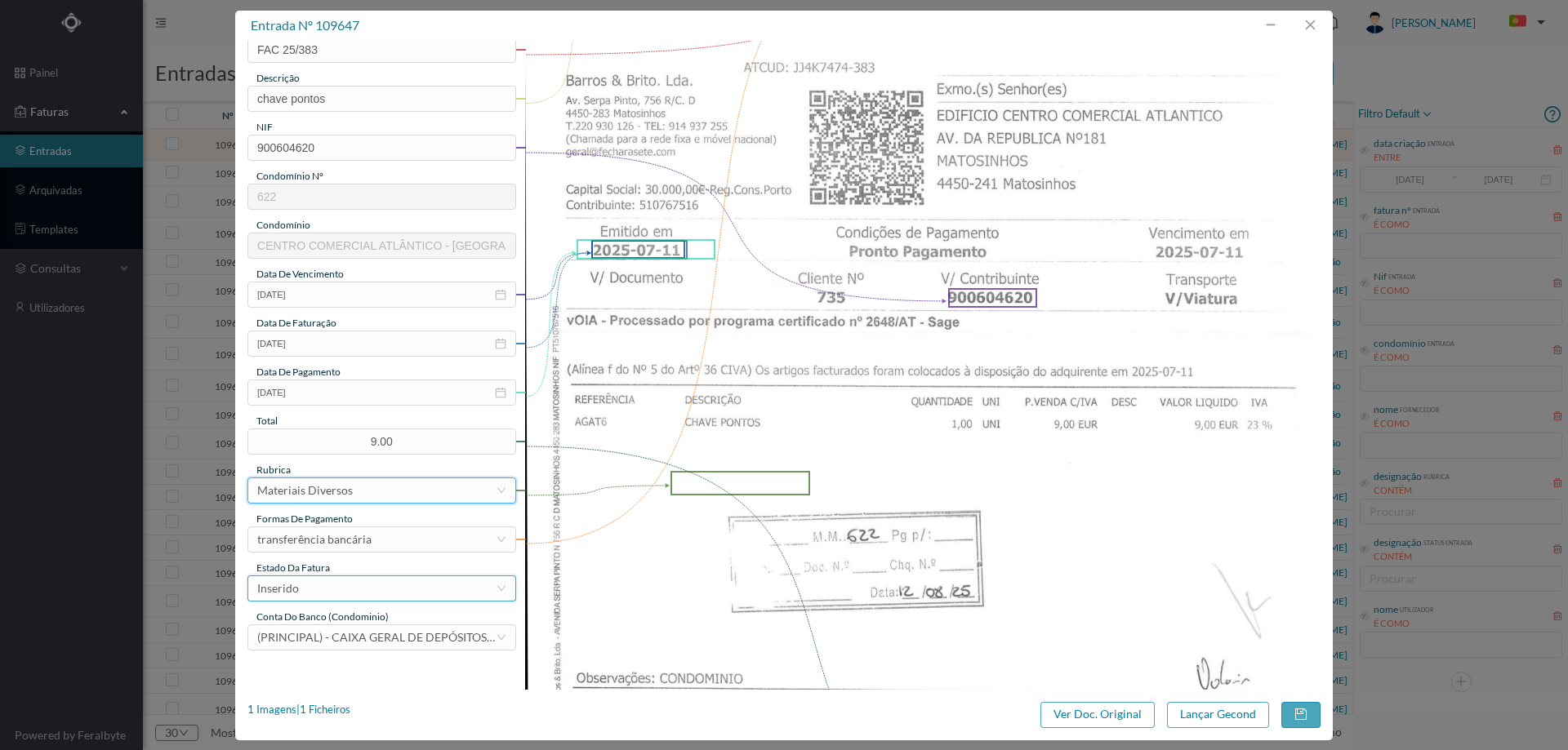
click at [348, 596] on div "Inserido" at bounding box center [376, 589] width 238 height 25
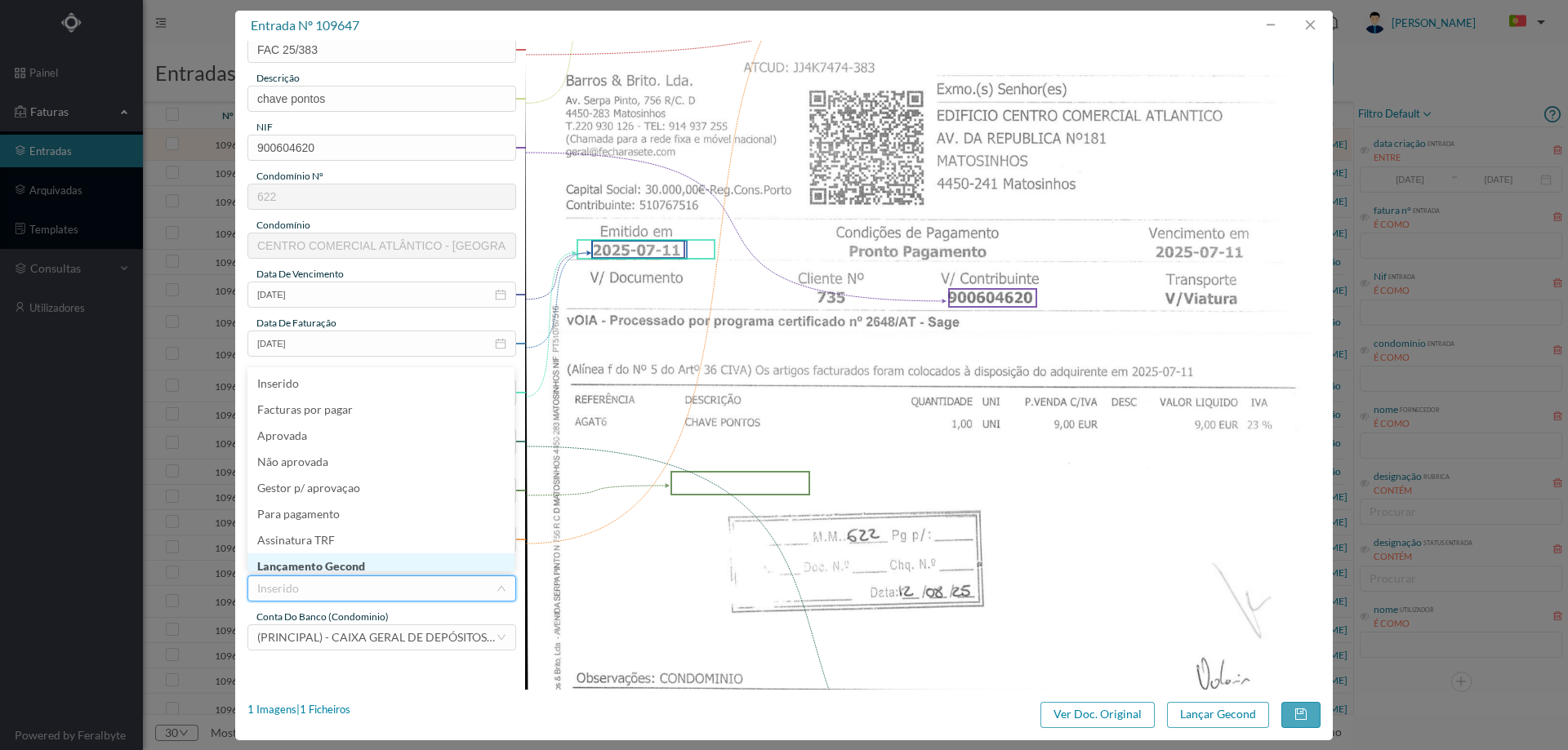
scroll to position [8, 0]
click at [354, 567] on li "Lançamento Gecond" at bounding box center [381, 558] width 267 height 26
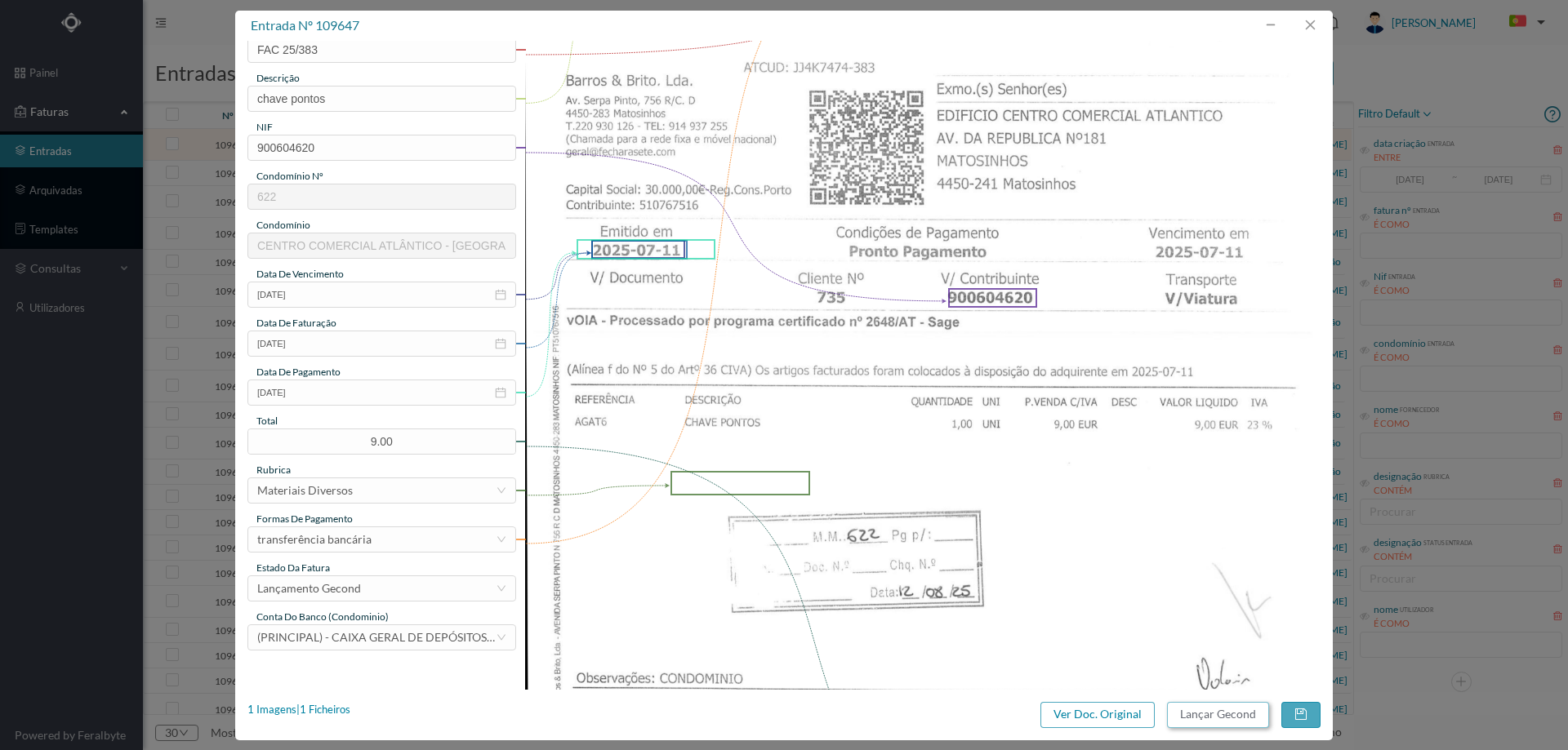
click at [1220, 716] on button "Lançar Gecond" at bounding box center [1218, 715] width 102 height 26
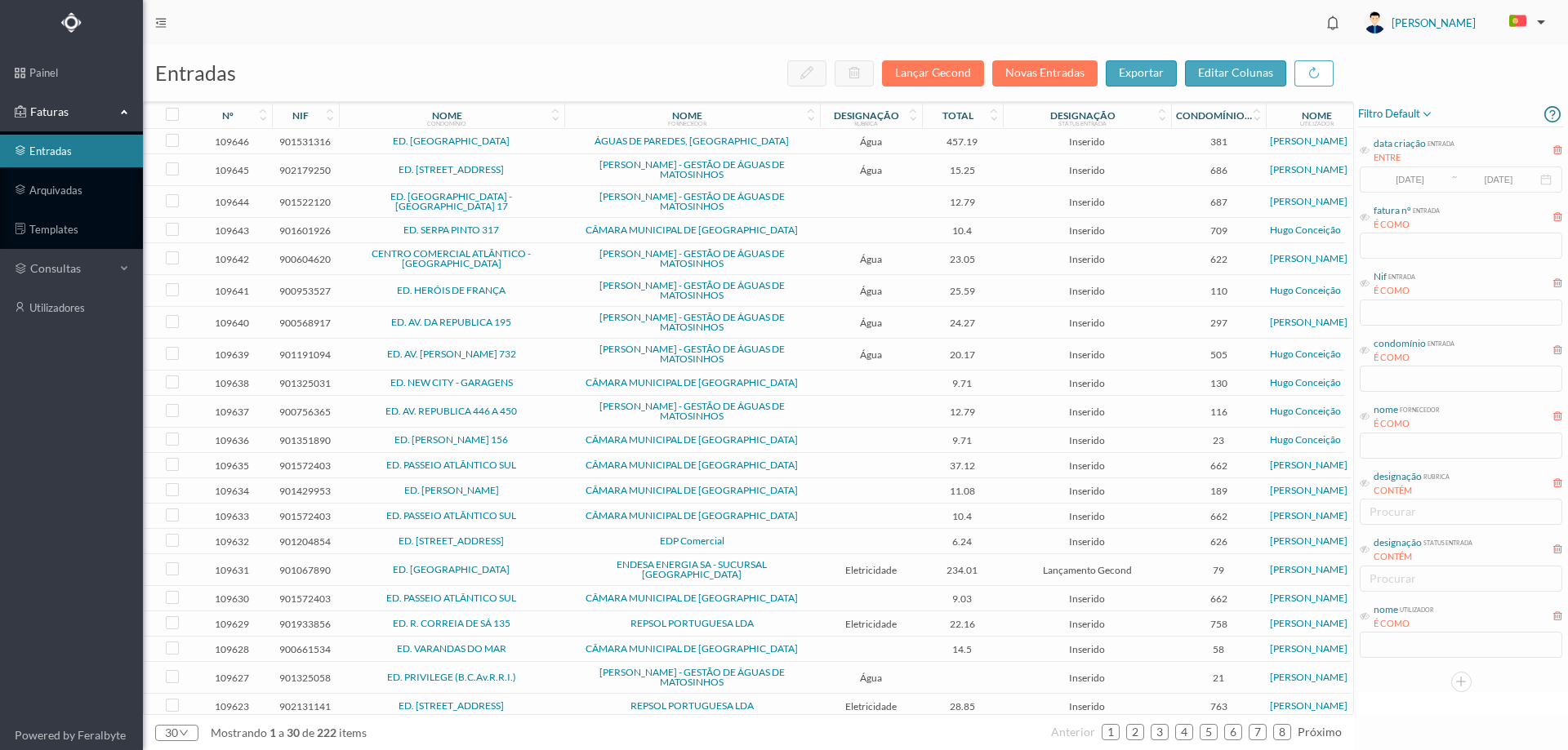
click at [786, 142] on span "ÁGUAS DE PAREDES, [GEOGRAPHIC_DATA]" at bounding box center [692, 141] width 248 height 10
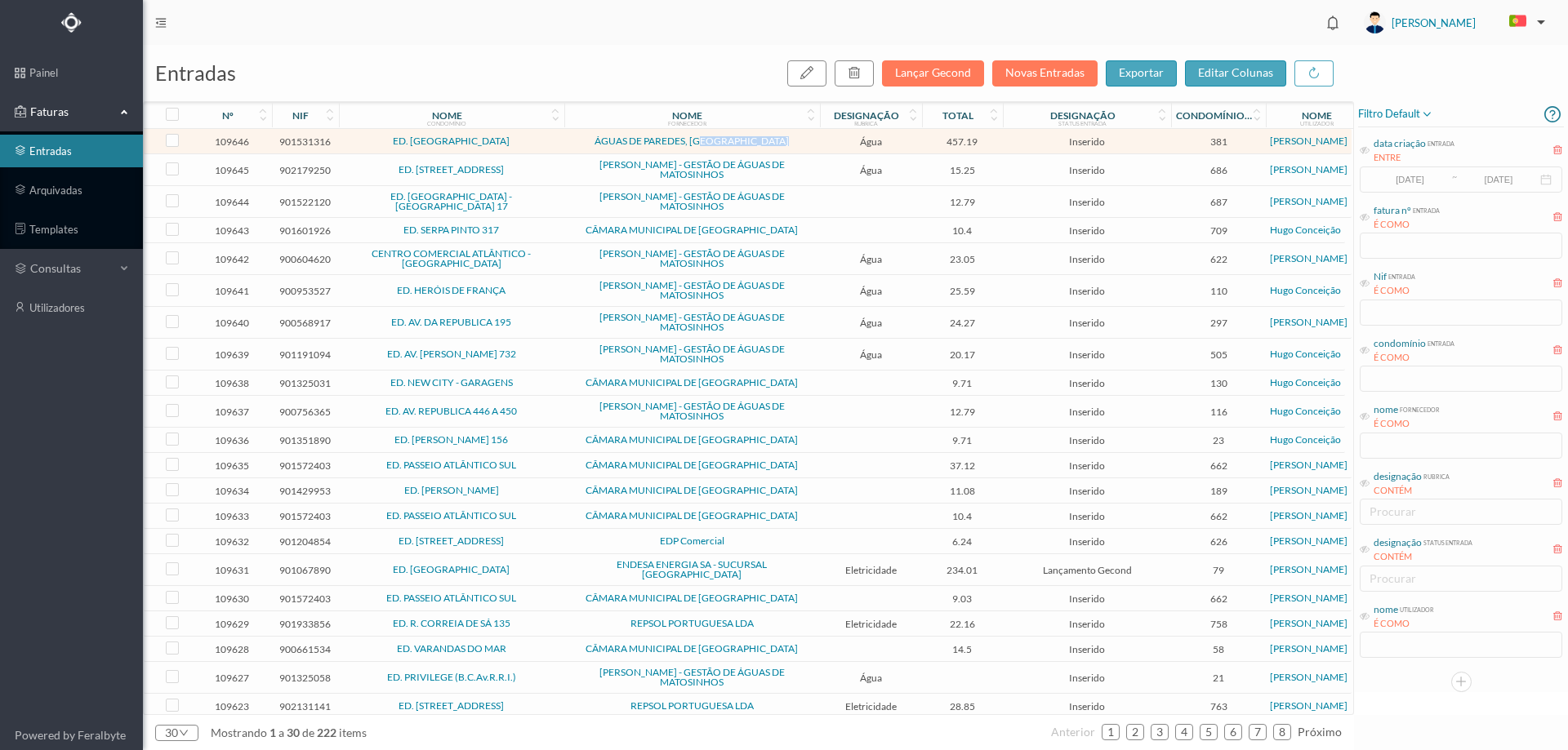
click at [786, 142] on span "ÁGUAS DE PAREDES, [GEOGRAPHIC_DATA]" at bounding box center [692, 141] width 248 height 10
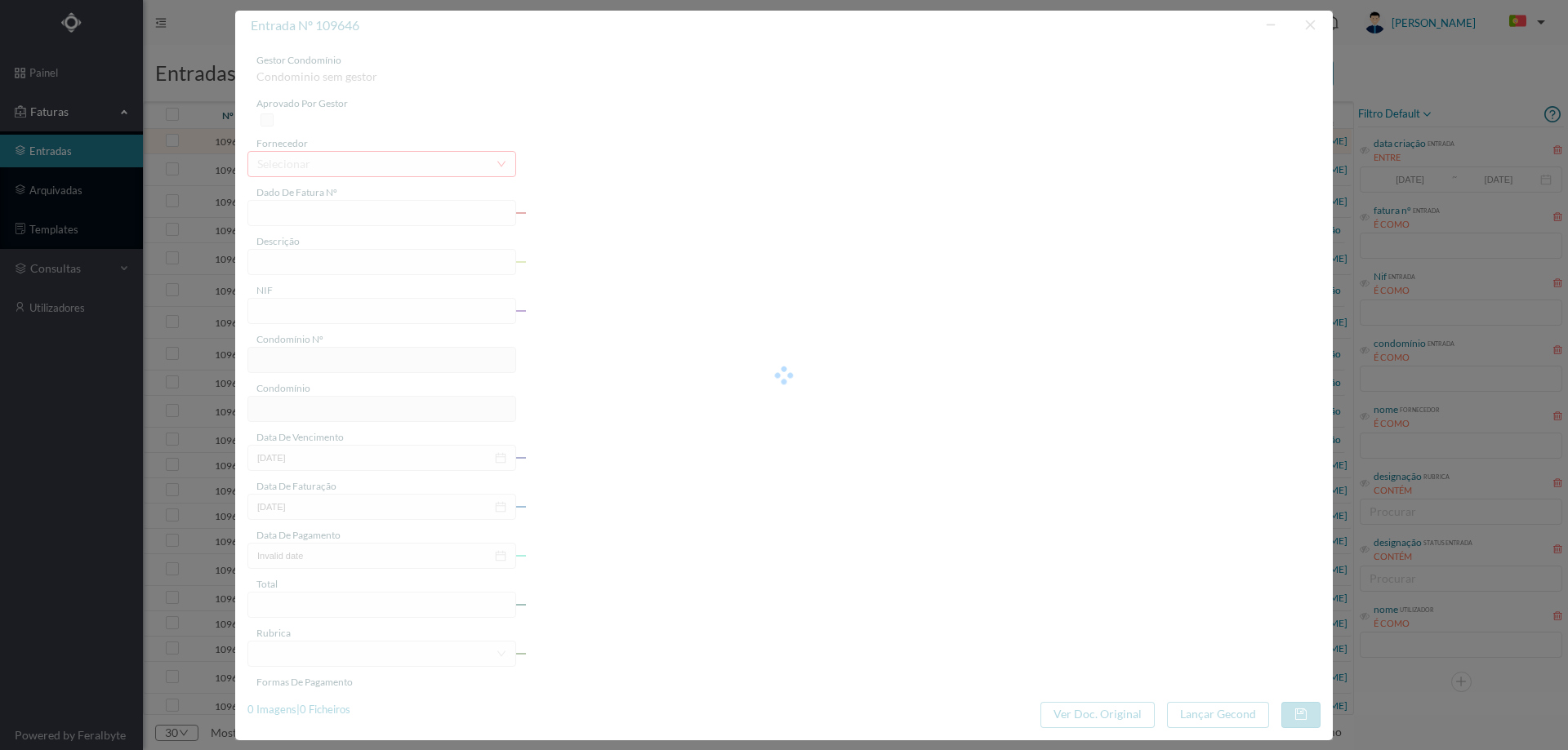
type input "FAC 0070442025/0025077674"
type input "2025-06-20 — 2025-07-18"
type input "901531316"
type input "[DATE]"
type input "2025-07-18"
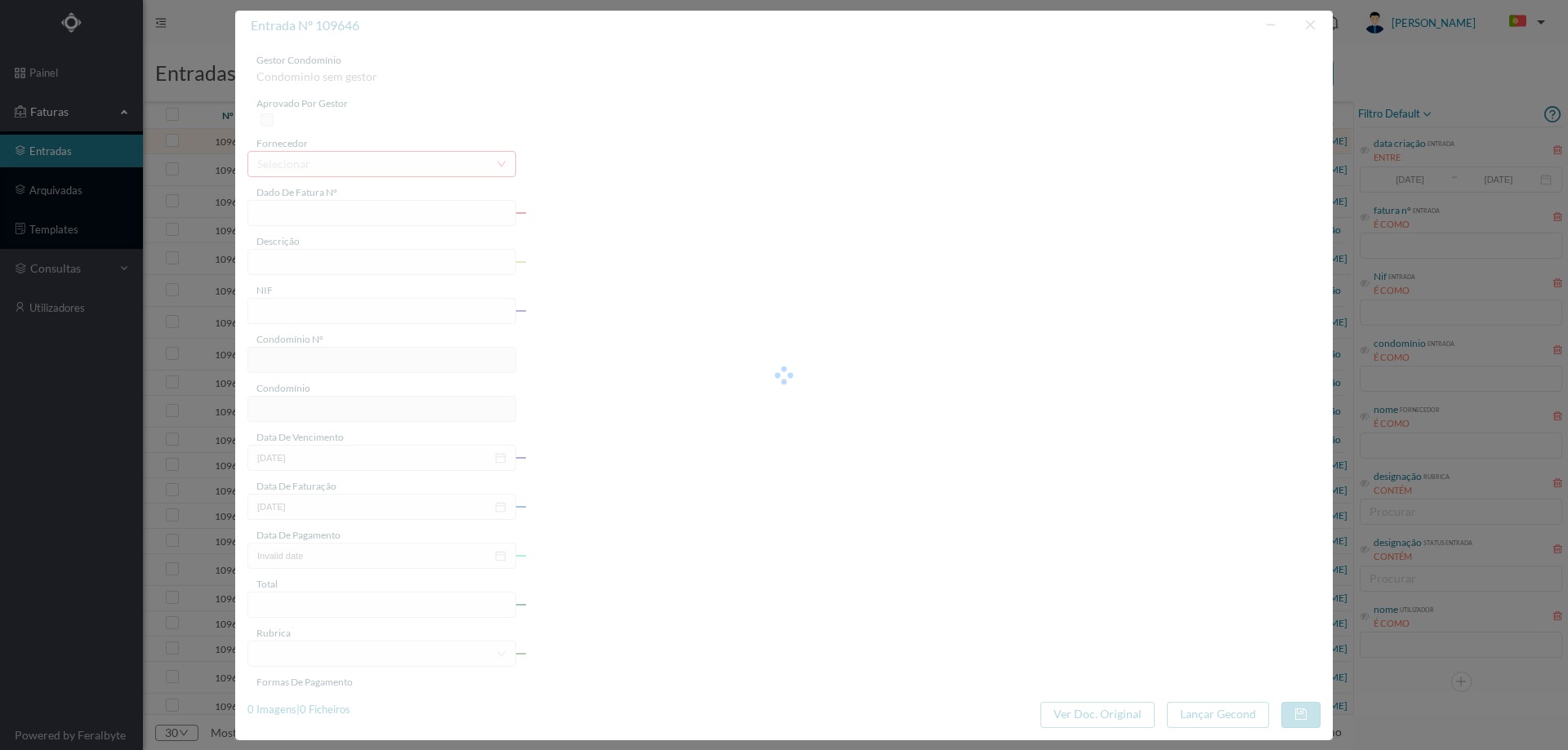
type input "[DATE]"
type input "457.19"
type input "381"
type input "ED. [GEOGRAPHIC_DATA]"
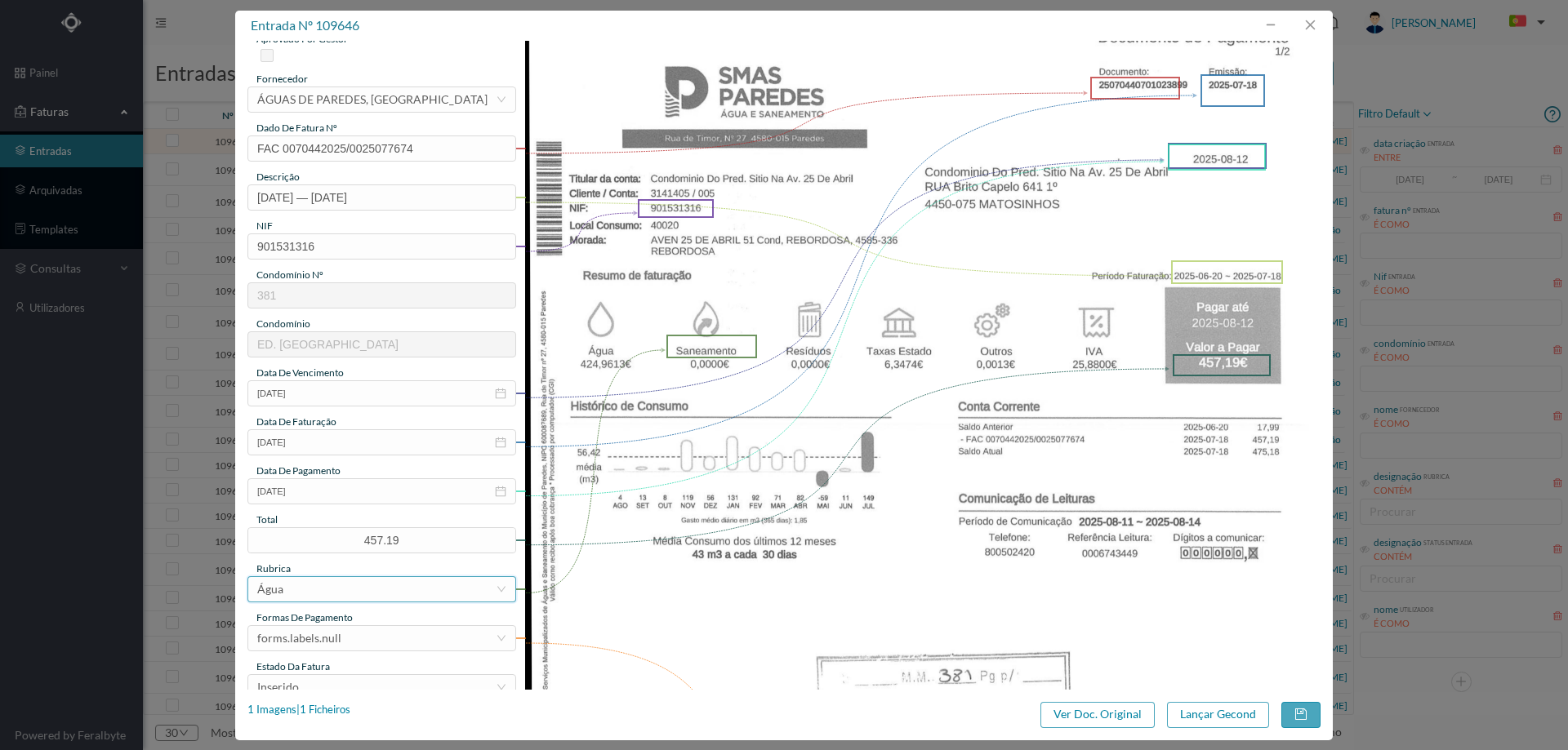
scroll to position [163, 0]
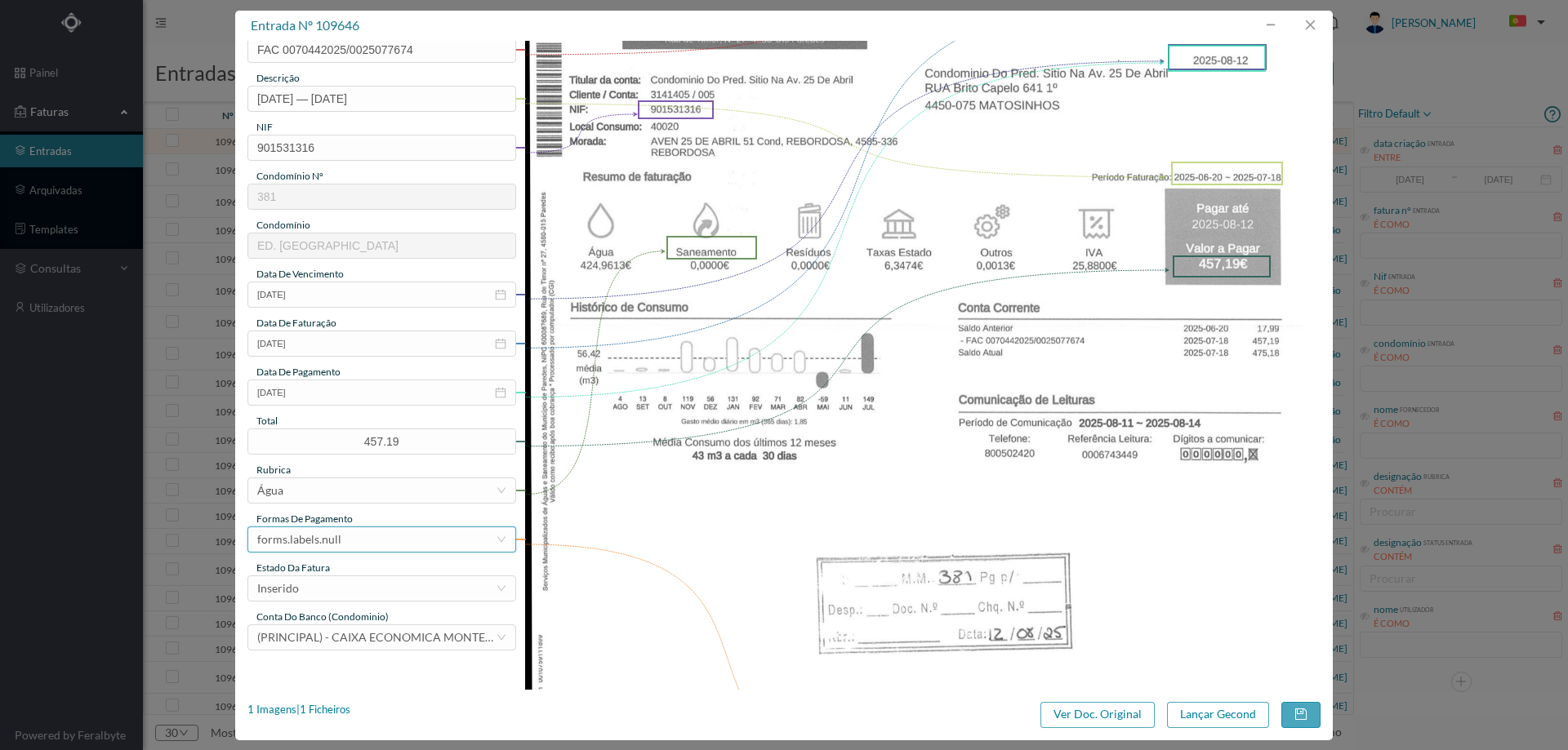
click at [354, 538] on div "forms.labels.null" at bounding box center [376, 539] width 238 height 25
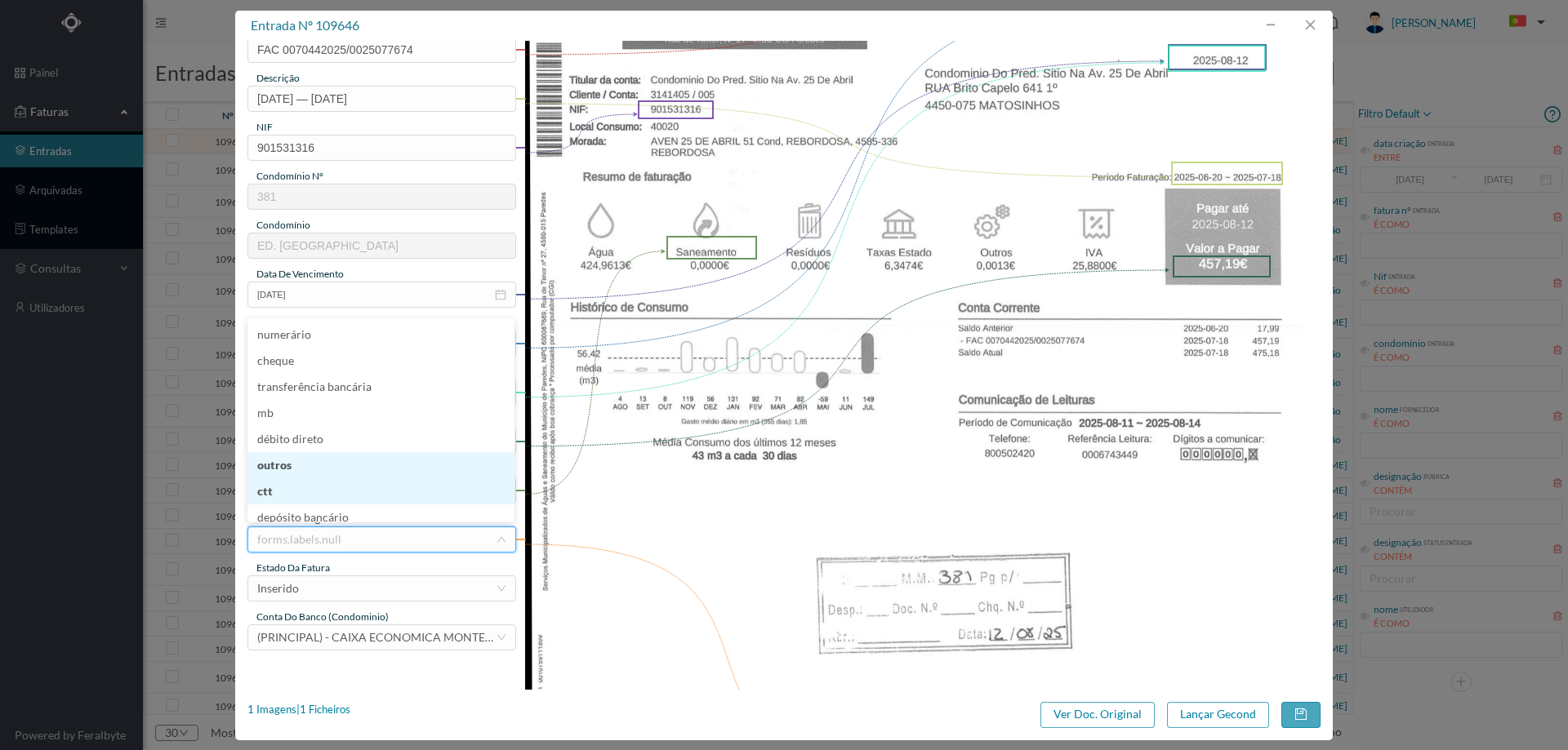
scroll to position [6, 0]
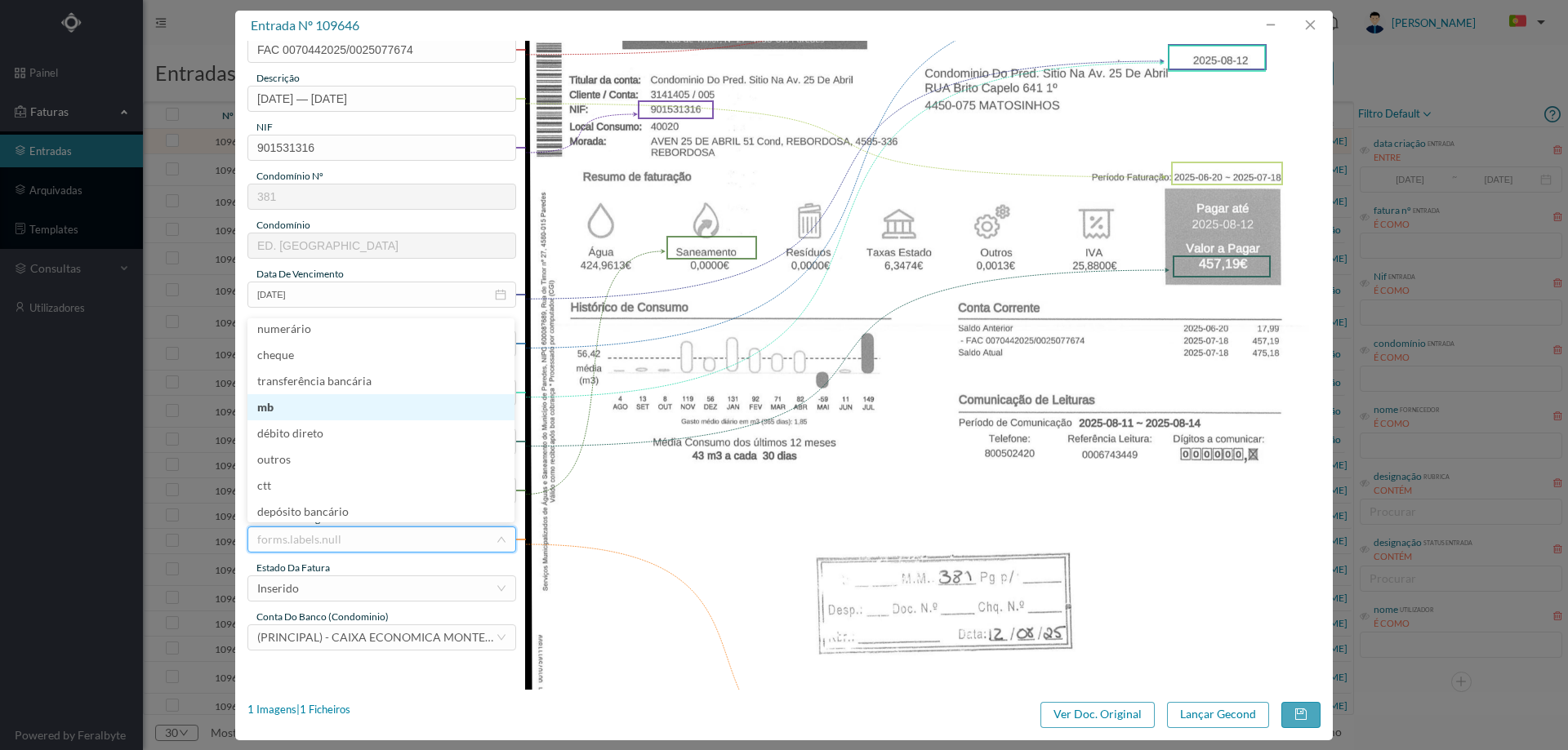
click at [343, 417] on li "mb" at bounding box center [381, 407] width 267 height 26
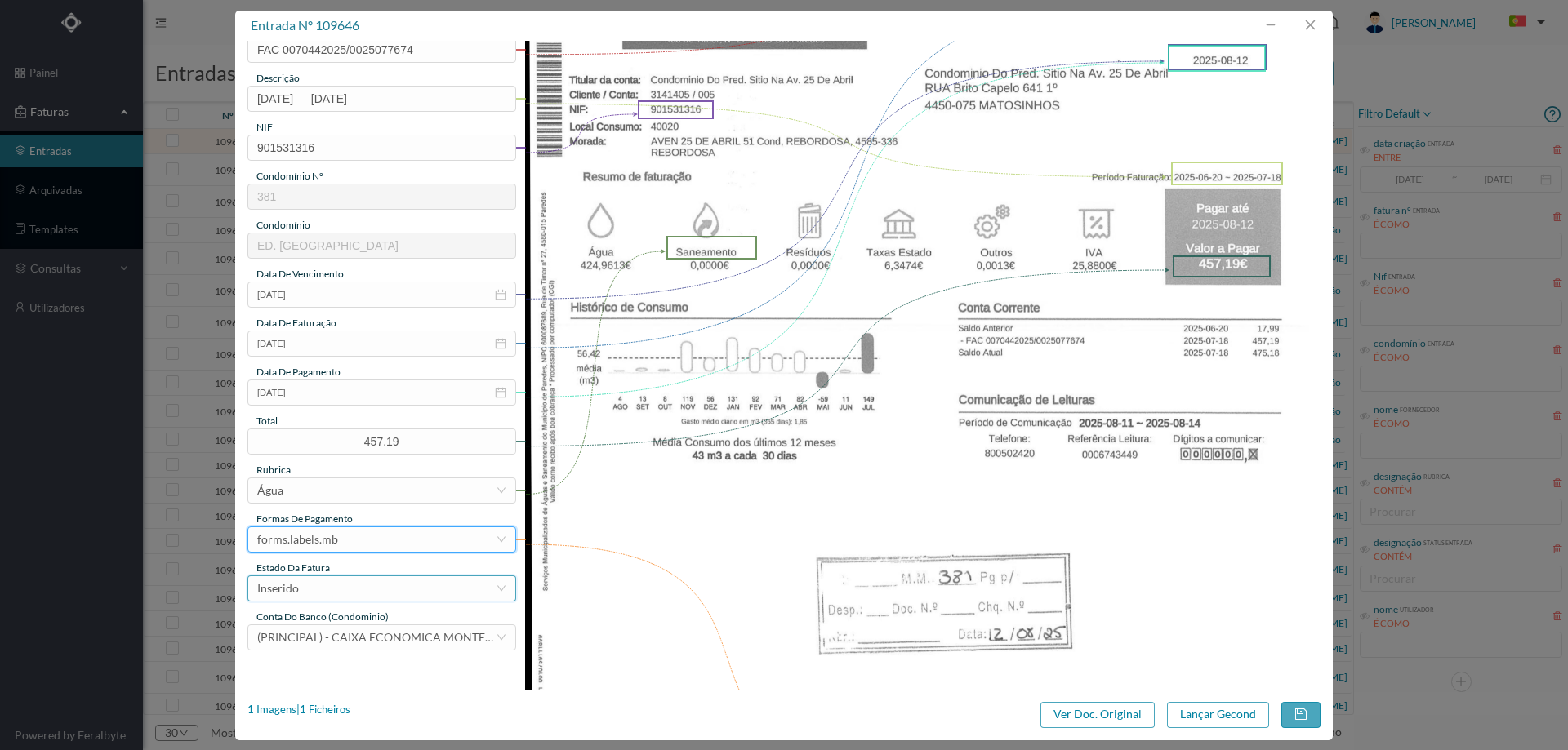
click at [352, 583] on div "Inserido" at bounding box center [376, 589] width 238 height 25
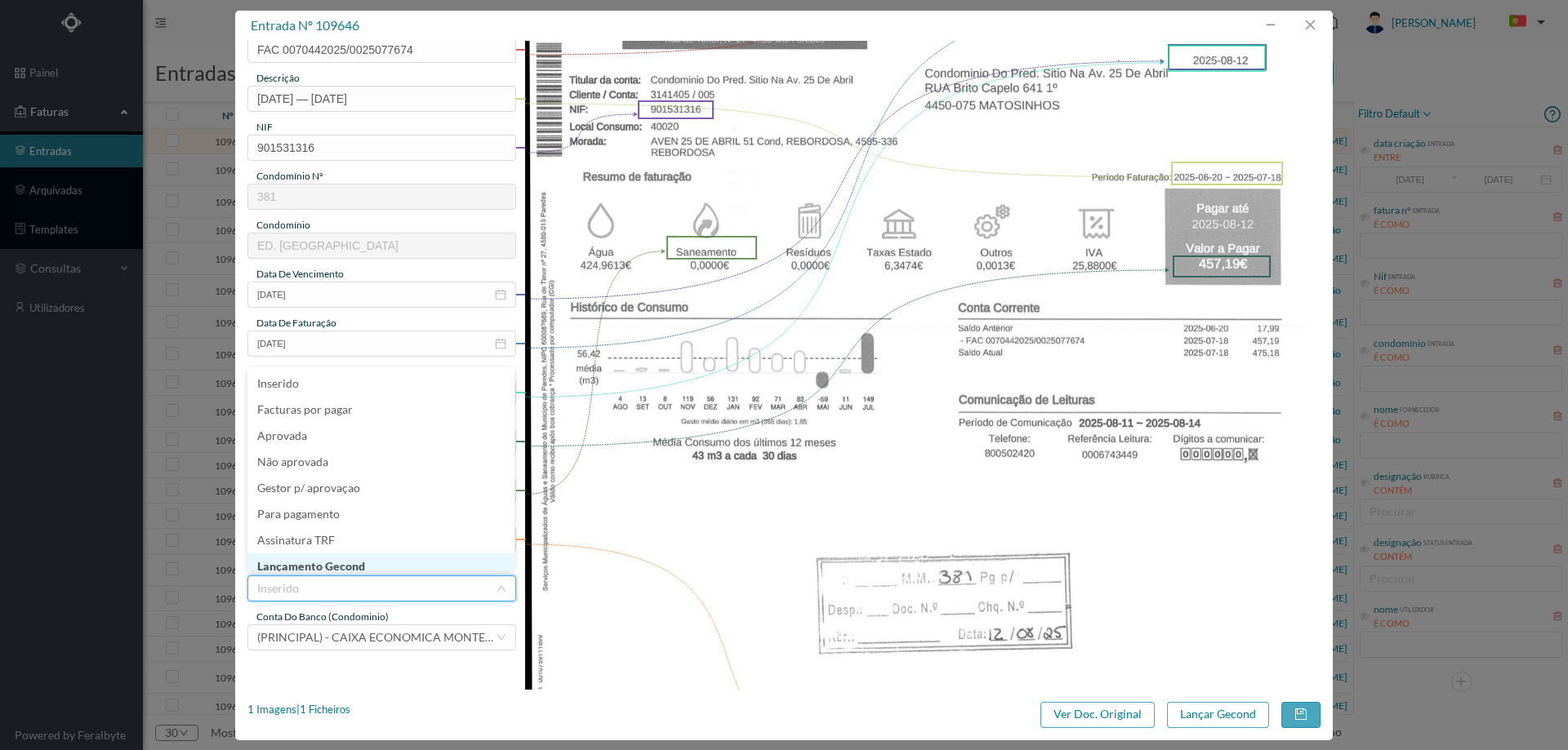
scroll to position [3, 0]
click at [352, 566] on li "Lançamento Gecond" at bounding box center [381, 563] width 267 height 26
click at [1182, 707] on button "Lançar Gecond" at bounding box center [1218, 715] width 102 height 26
